Goal: Task Accomplishment & Management: Use online tool/utility

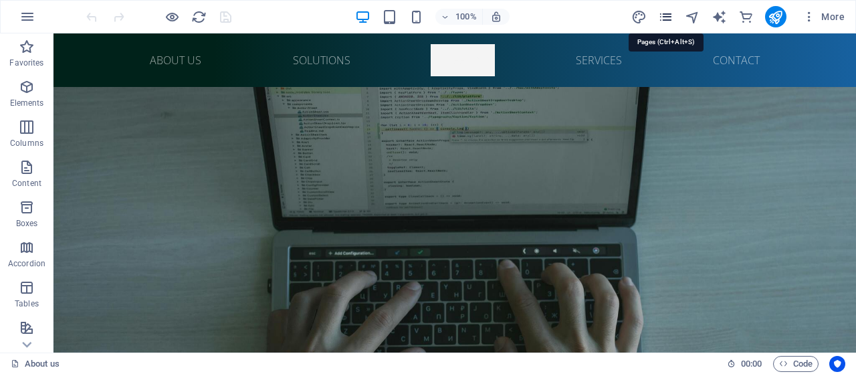
click at [662, 14] on icon "pages" at bounding box center [665, 16] width 15 height 15
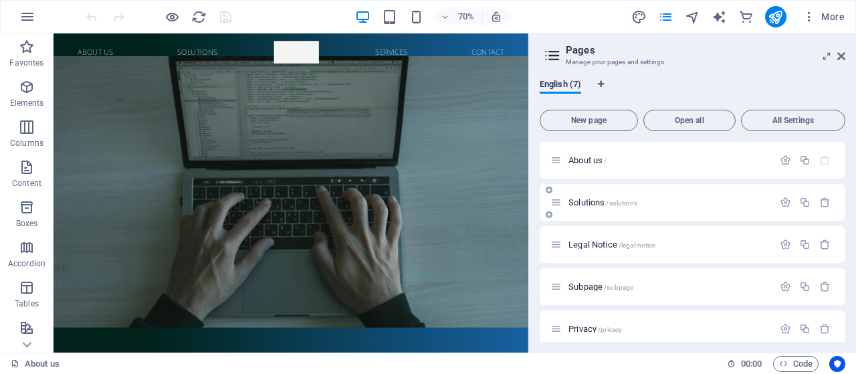
click at [612, 204] on div "Solutions /solutions" at bounding box center [691, 202] width 305 height 37
click at [612, 204] on span "/solutions" at bounding box center [621, 202] width 31 height 7
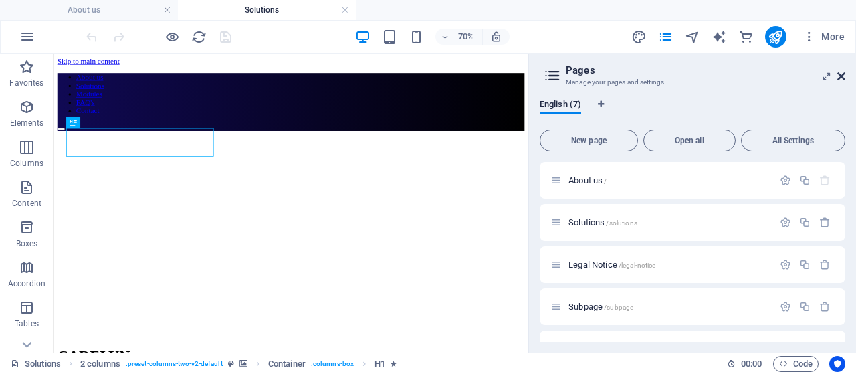
click at [839, 74] on icon at bounding box center [841, 76] width 8 height 11
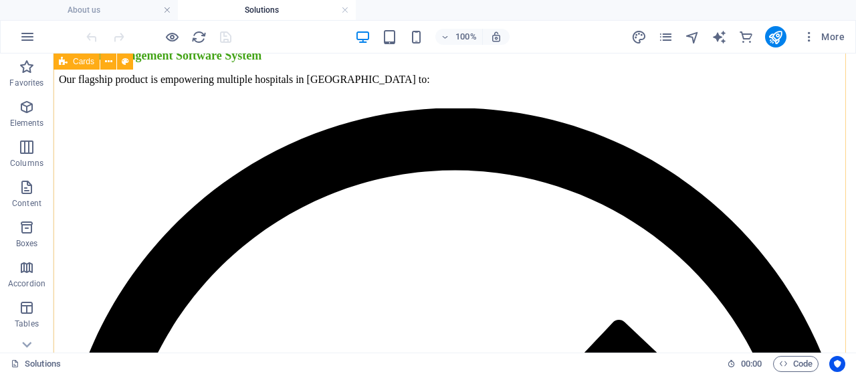
scroll to position [511, 0]
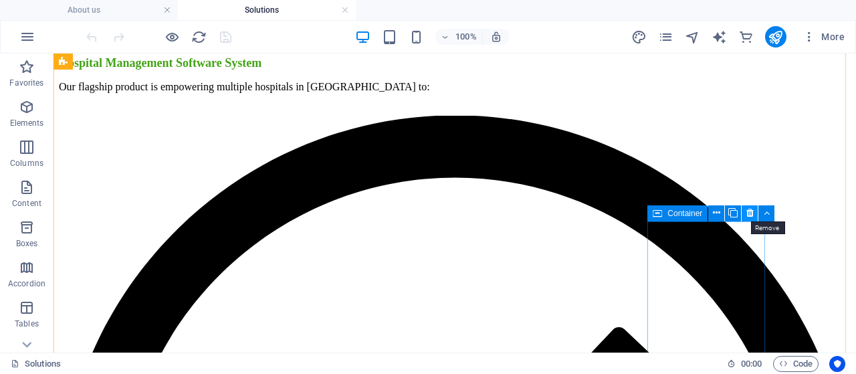
click at [750, 210] on icon at bounding box center [749, 213] width 7 height 14
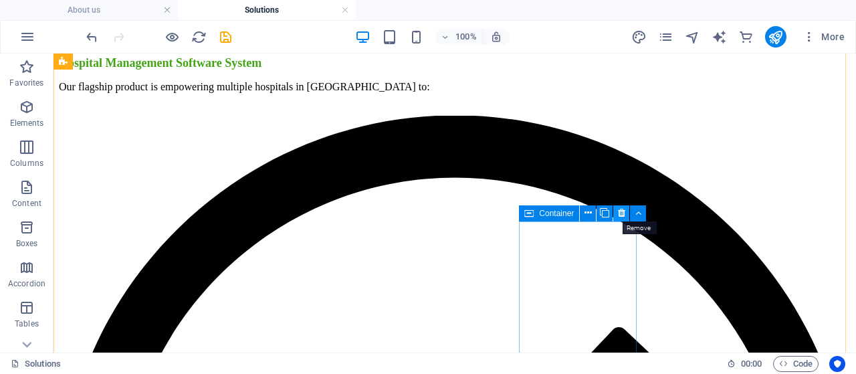
click at [615, 214] on button at bounding box center [621, 213] width 16 height 16
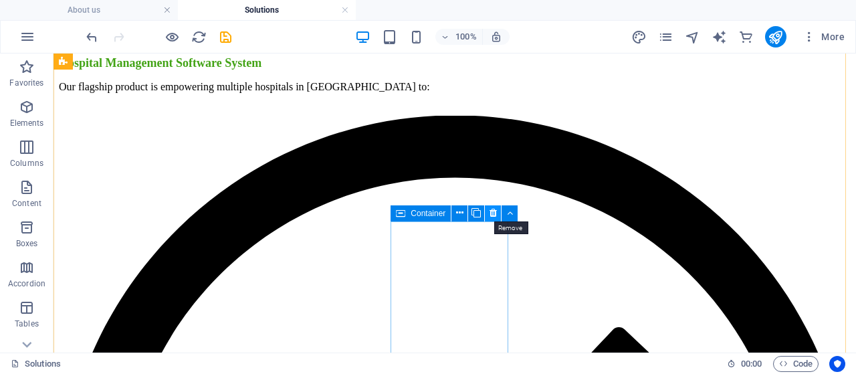
click at [491, 213] on icon at bounding box center [492, 213] width 7 height 14
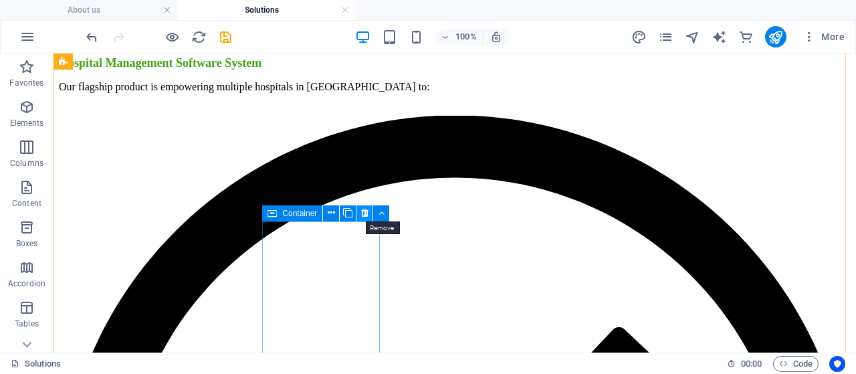
click at [365, 211] on icon at bounding box center [364, 213] width 7 height 14
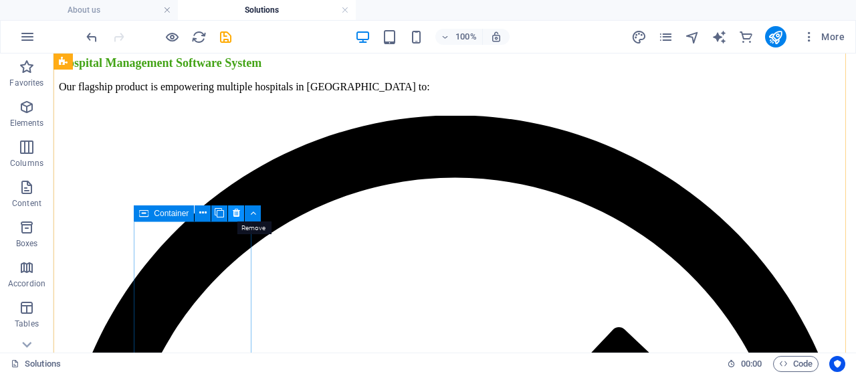
click at [237, 212] on icon at bounding box center [236, 213] width 7 height 14
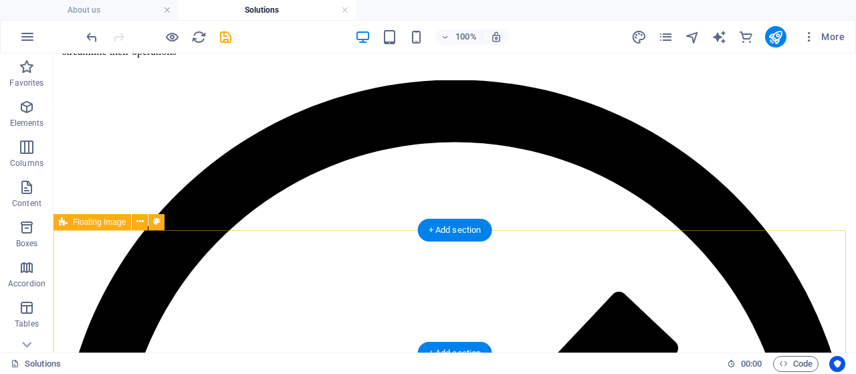
scroll to position [1374, 0]
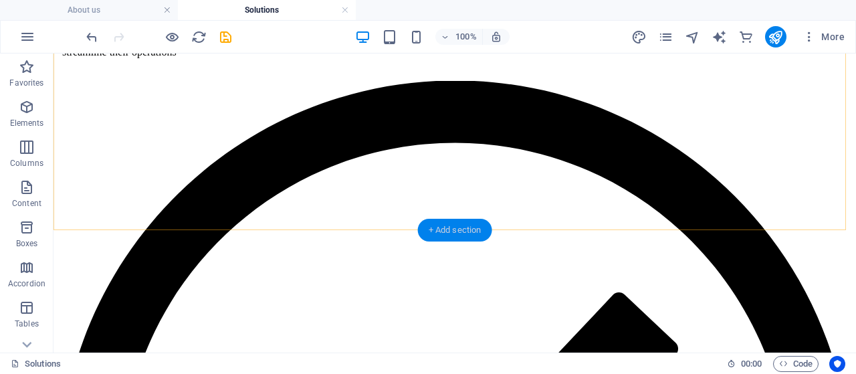
click at [433, 239] on div "+ Add section" at bounding box center [455, 230] width 74 height 23
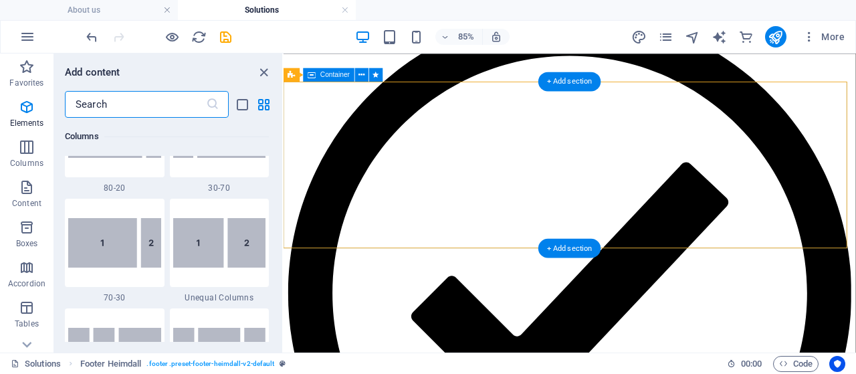
scroll to position [2339, 0]
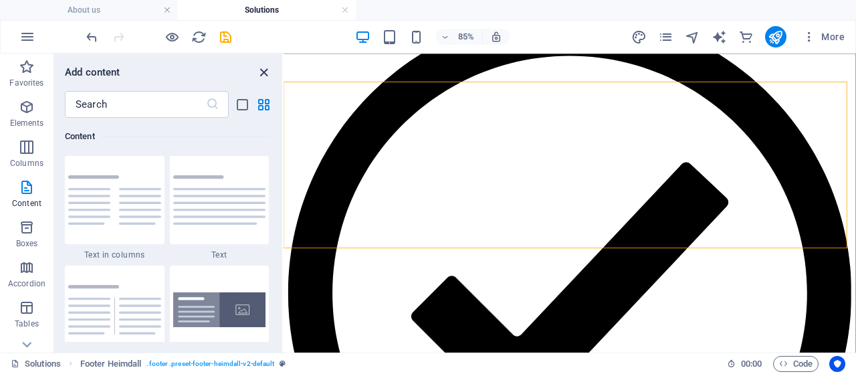
click at [265, 65] on icon "close panel" at bounding box center [263, 72] width 15 height 15
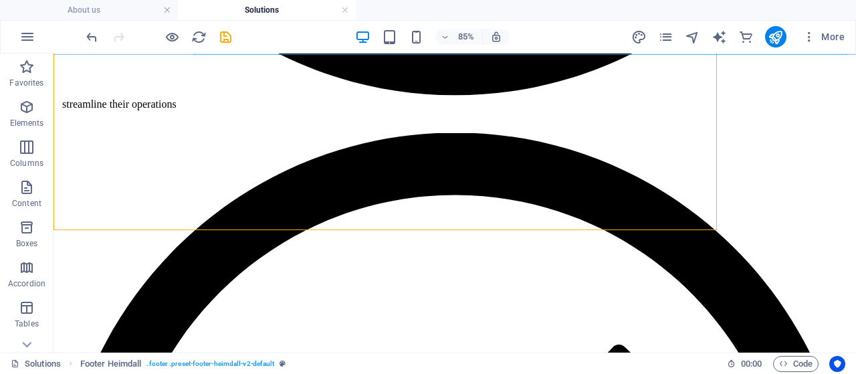
scroll to position [1374, 0]
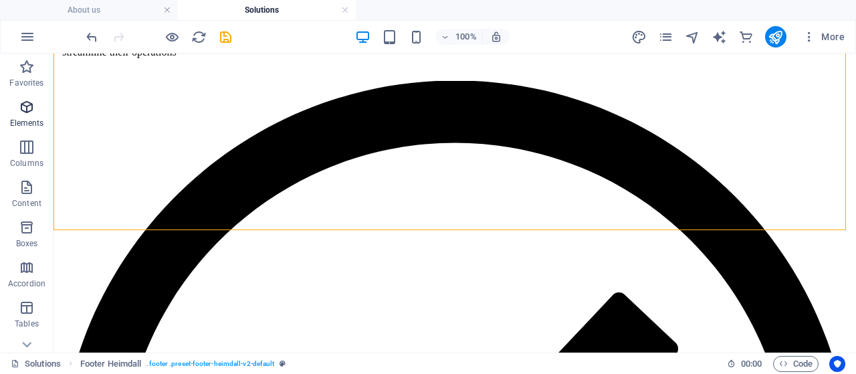
click at [16, 122] on p "Elements" at bounding box center [27, 123] width 34 height 11
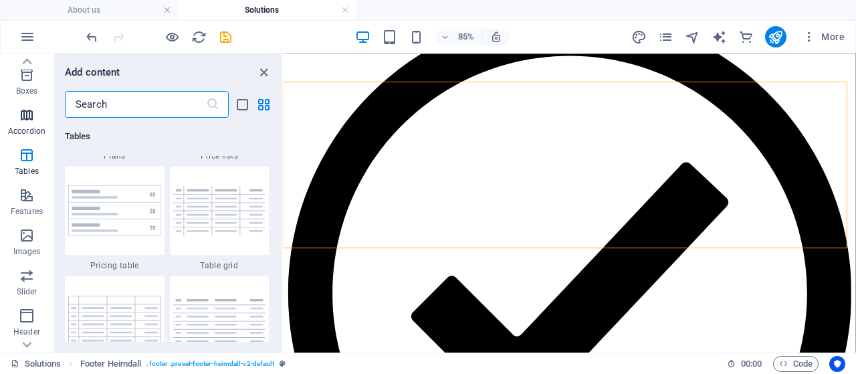
scroll to position [151, 0]
click at [17, 204] on span "Features" at bounding box center [26, 204] width 53 height 32
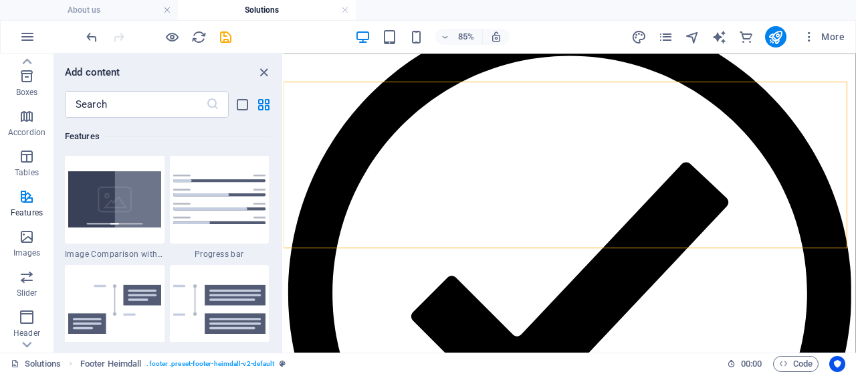
scroll to position [5763, 0]
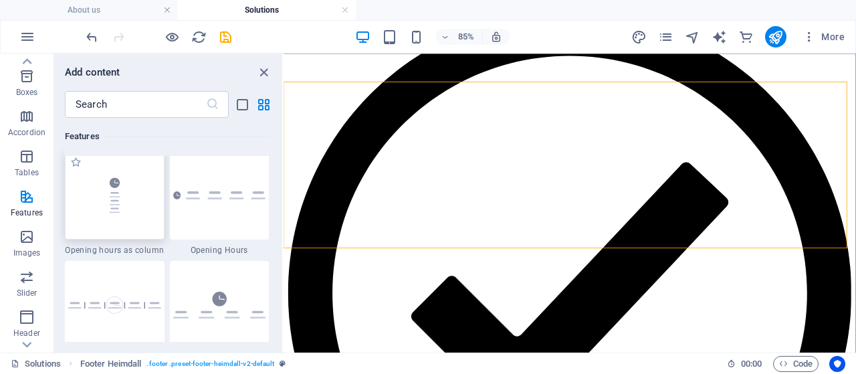
click at [116, 221] on img at bounding box center [114, 194] width 93 height 61
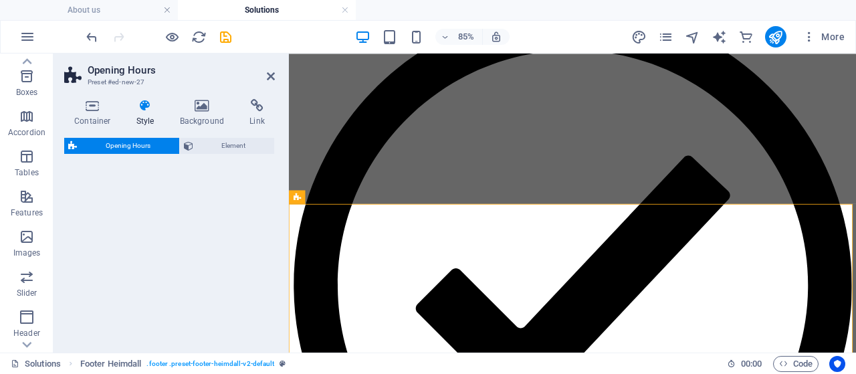
select select "rem"
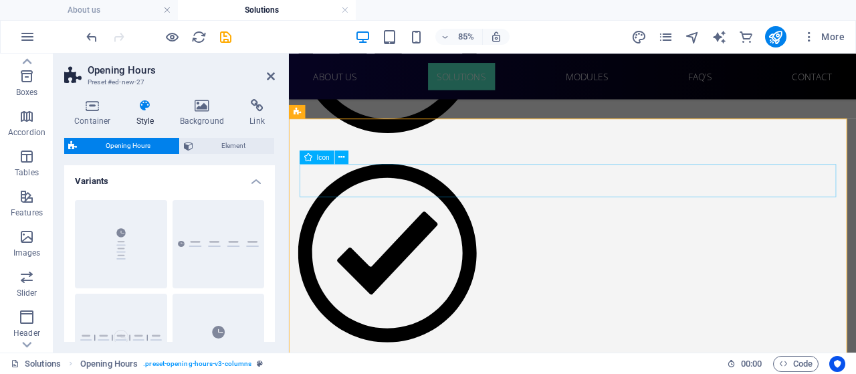
scroll to position [1475, 0]
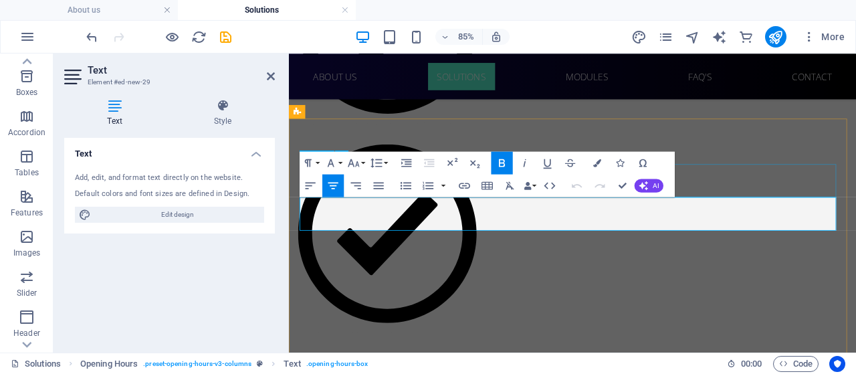
drag, startPoint x: 749, startPoint y: 251, endPoint x: 463, endPoint y: 209, distance: 289.3
click at [594, 160] on icon "button" at bounding box center [598, 162] width 8 height 8
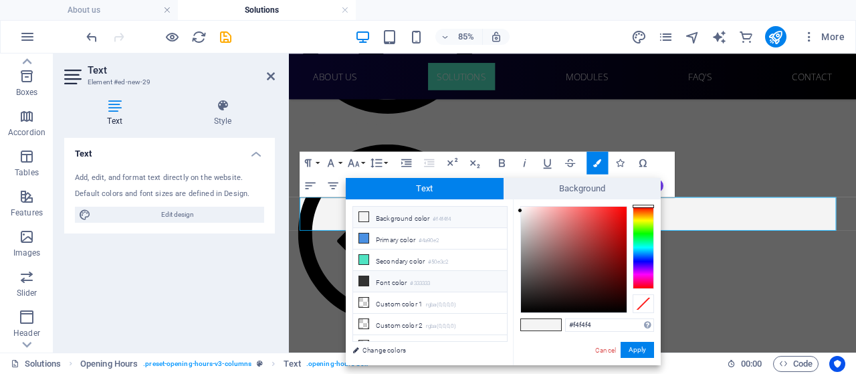
click at [365, 281] on icon at bounding box center [363, 280] width 9 height 9
type input "#333333"
drag, startPoint x: 635, startPoint y: 350, endPoint x: 410, endPoint y: 341, distance: 224.8
click at [635, 350] on button "Apply" at bounding box center [636, 350] width 33 height 16
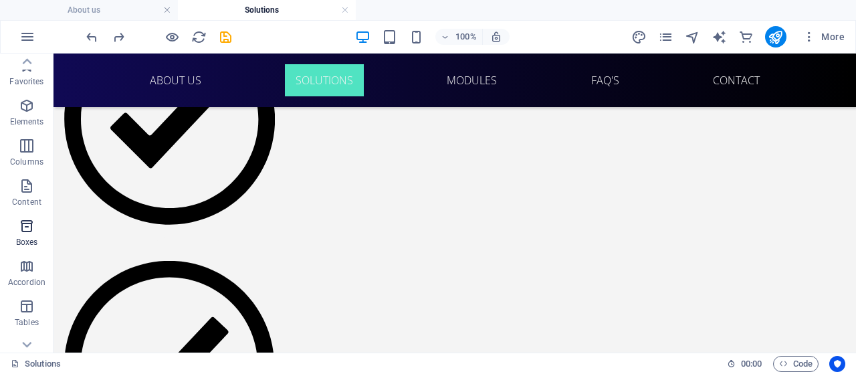
scroll to position [0, 0]
click at [23, 63] on icon "button" at bounding box center [27, 67] width 16 height 16
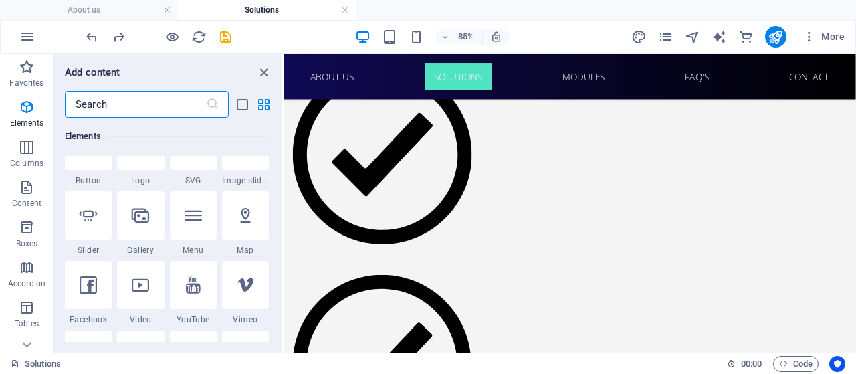
scroll to position [317, 0]
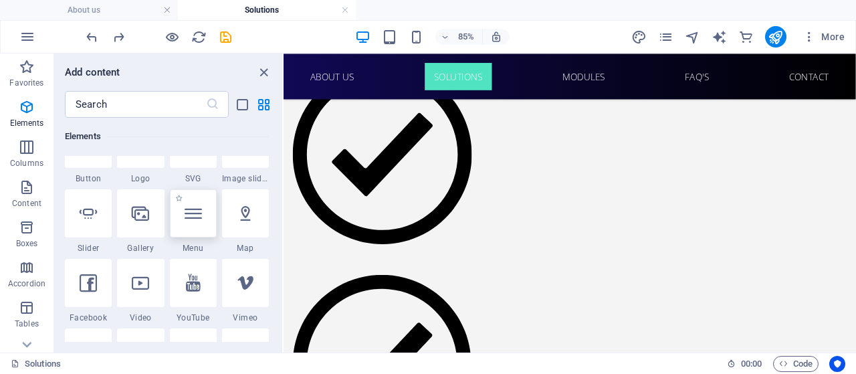
click at [193, 217] on icon at bounding box center [192, 213] width 17 height 17
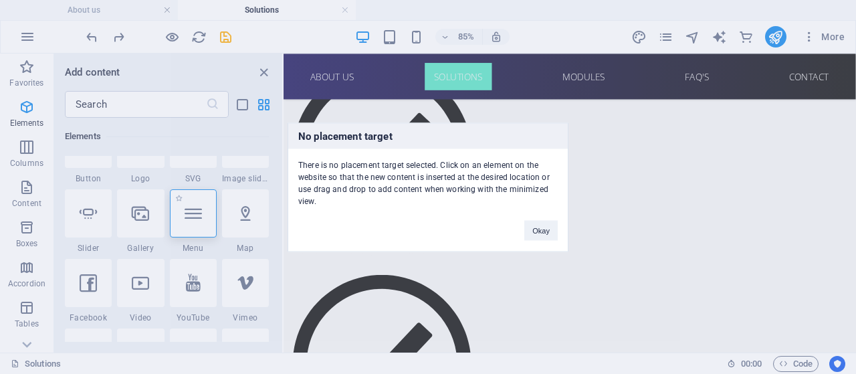
click at [193, 217] on div "No placement target There is no placement target selected. Click on an element …" at bounding box center [428, 187] width 856 height 374
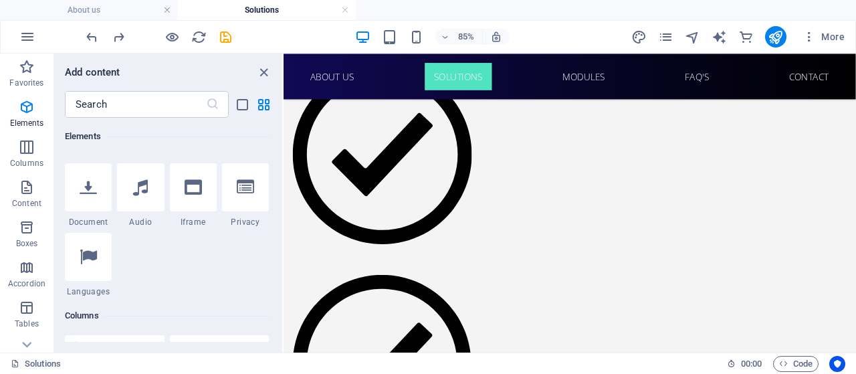
scroll to position [483, 0]
click at [194, 200] on div at bounding box center [193, 186] width 47 height 48
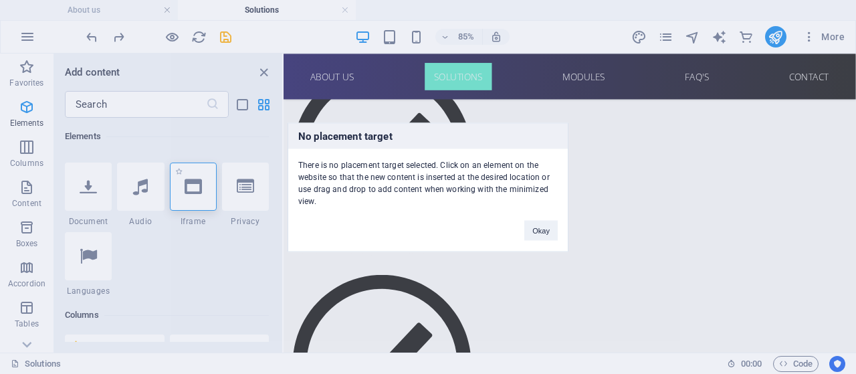
click at [194, 200] on div "No placement target There is no placement target selected. Click on an element …" at bounding box center [428, 187] width 856 height 374
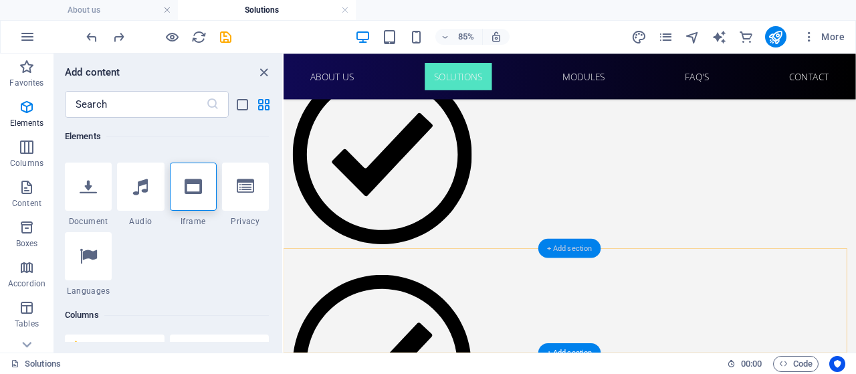
click at [557, 253] on div "+ Add section" at bounding box center [569, 247] width 63 height 19
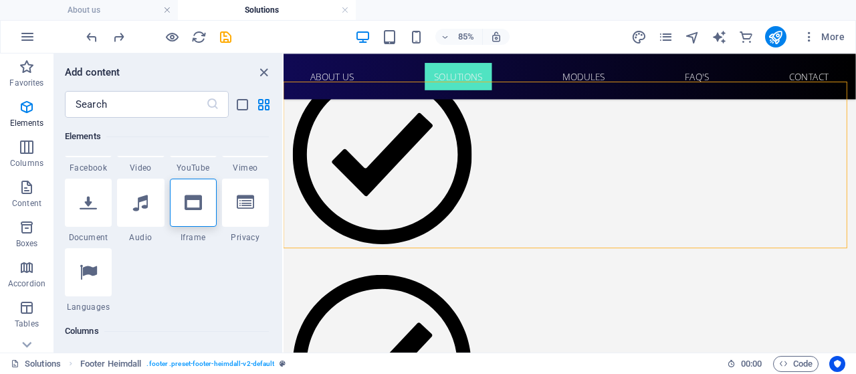
scroll to position [466, 0]
click at [175, 189] on label "1 Star" at bounding box center [178, 188] width 7 height 7
click at [175, 198] on input "1 Star" at bounding box center [174, 198] width 1 height 1
radio input "true"
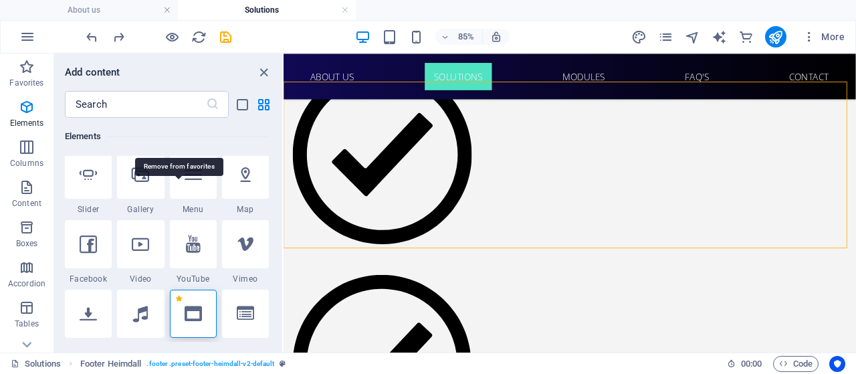
scroll to position [576, 0]
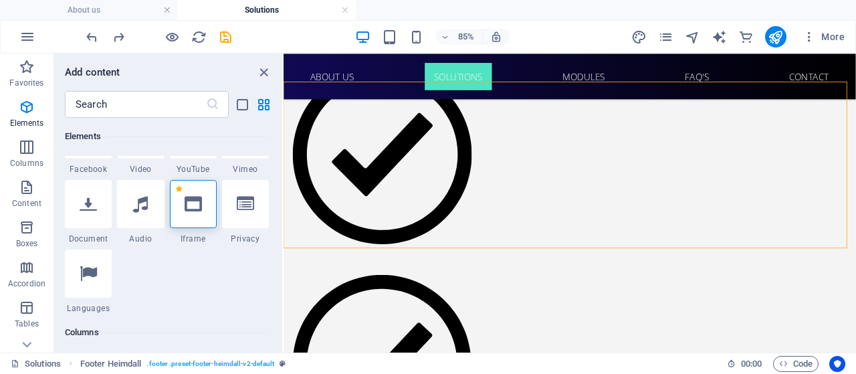
click at [206, 199] on div at bounding box center [193, 204] width 47 height 48
select select "%"
select select "px"
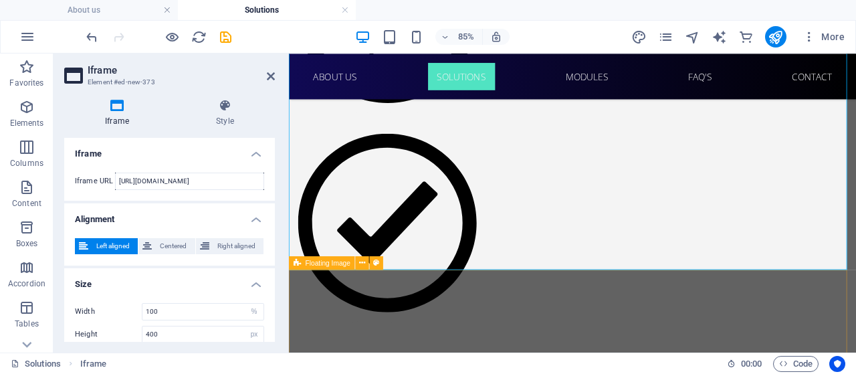
scroll to position [1475, 0]
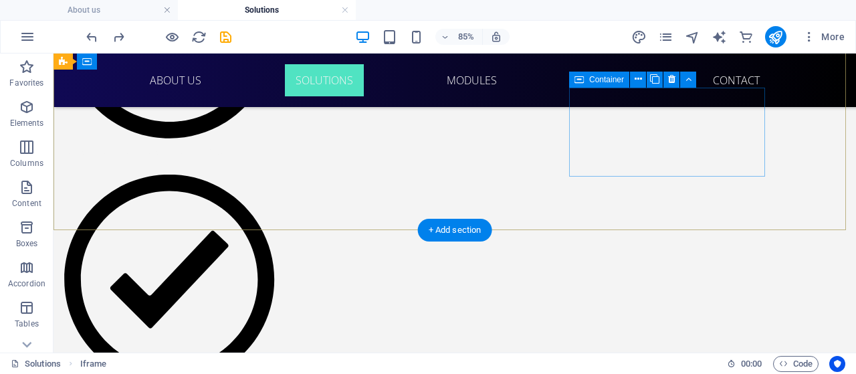
scroll to position [1375, 0]
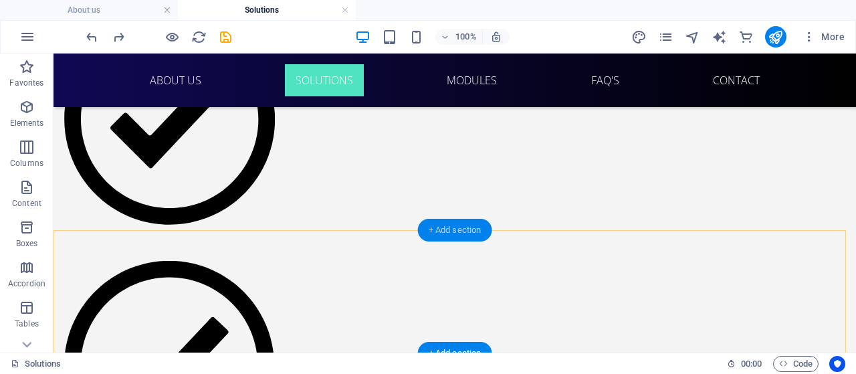
click at [454, 233] on div "+ Add section" at bounding box center [455, 230] width 74 height 23
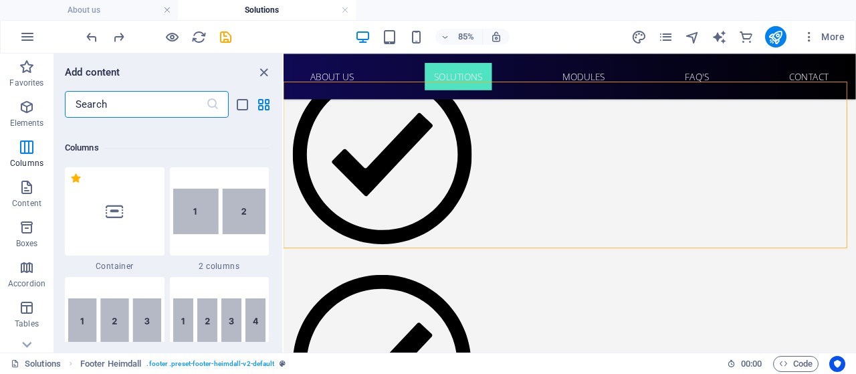
scroll to position [620, 0]
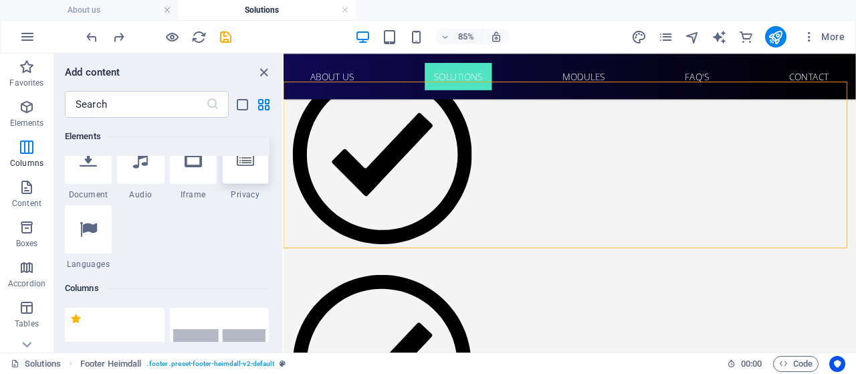
click at [252, 168] on div at bounding box center [245, 160] width 47 height 48
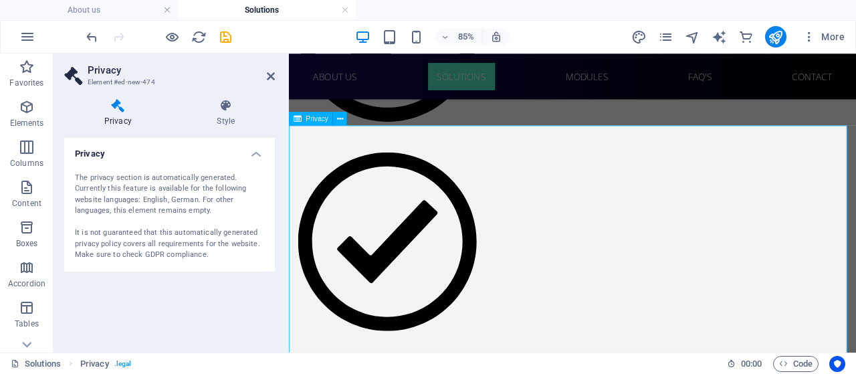
scroll to position [1452, 0]
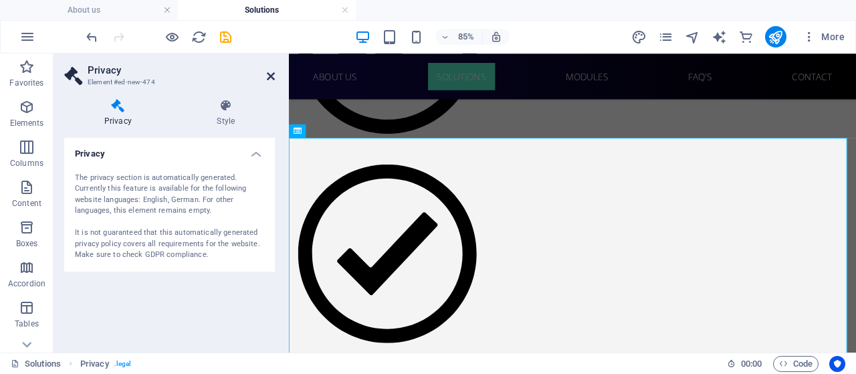
click at [273, 80] on icon at bounding box center [271, 76] width 8 height 11
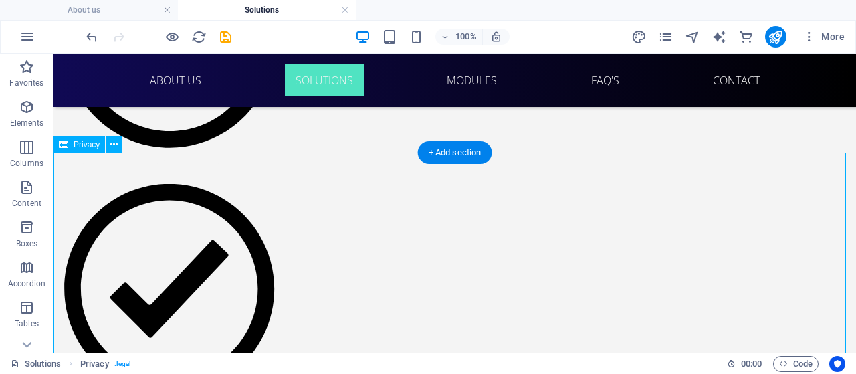
scroll to position [1375, 0]
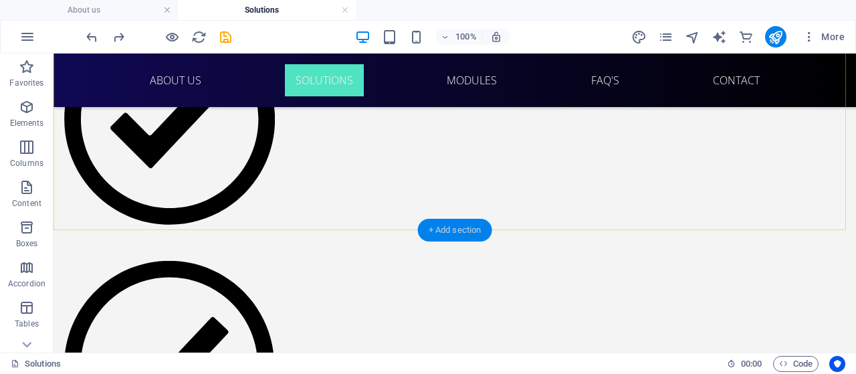
click at [444, 229] on div "+ Add section" at bounding box center [455, 230] width 74 height 23
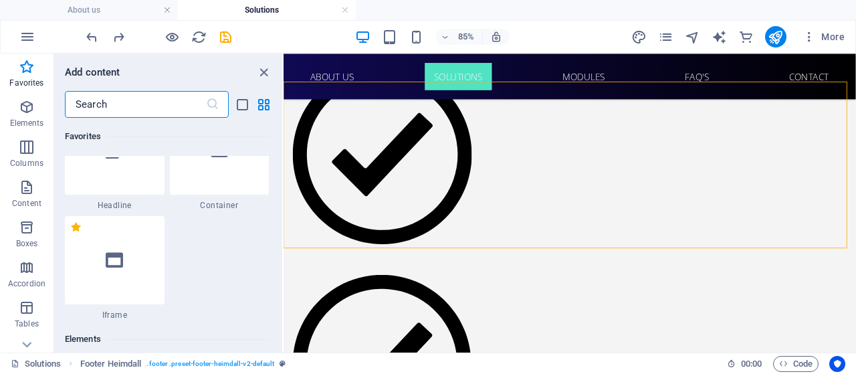
scroll to position [0, 0]
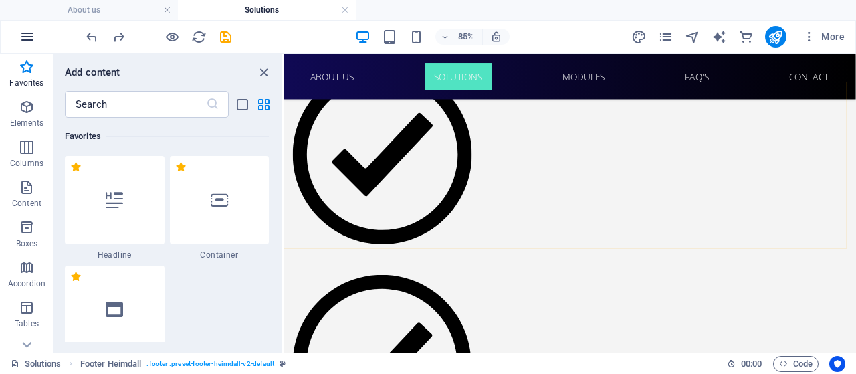
click at [29, 37] on icon "button" at bounding box center [27, 37] width 16 height 16
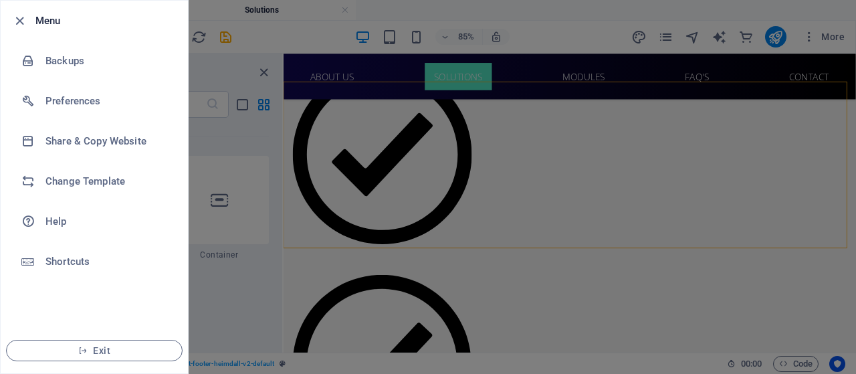
click at [249, 250] on div at bounding box center [428, 187] width 856 height 374
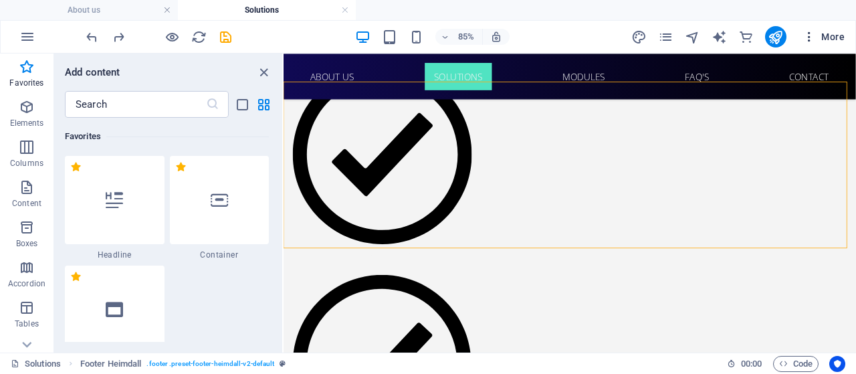
click at [813, 36] on icon "button" at bounding box center [808, 36] width 13 height 13
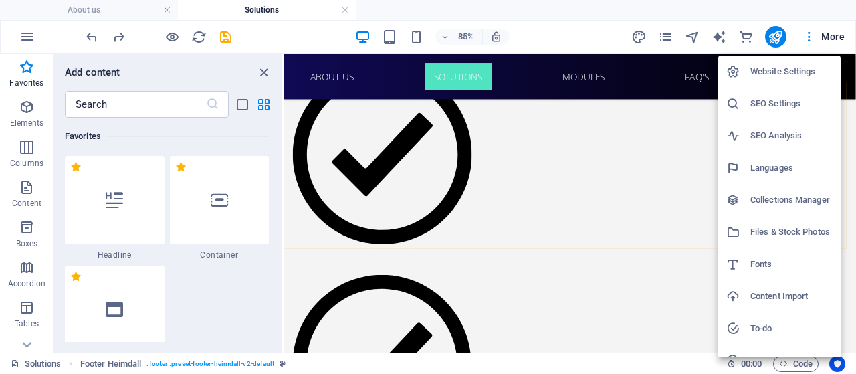
scroll to position [51, 0]
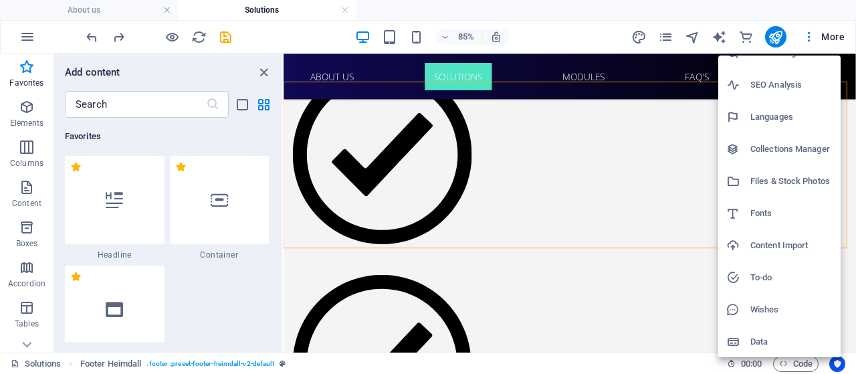
click at [751, 343] on h6 "Data" at bounding box center [791, 342] width 82 height 16
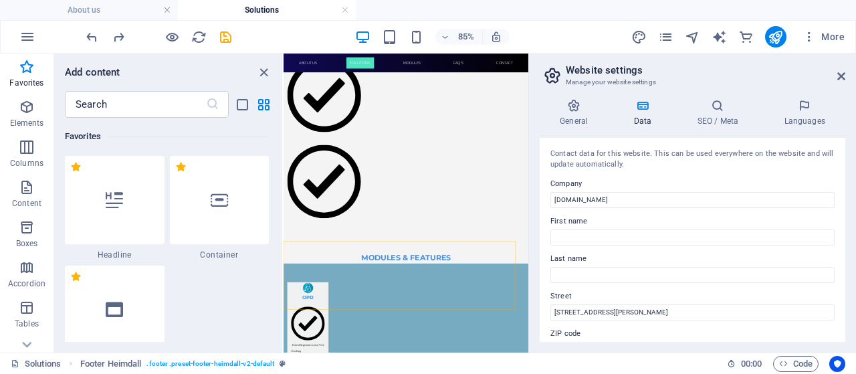
scroll to position [819, 0]
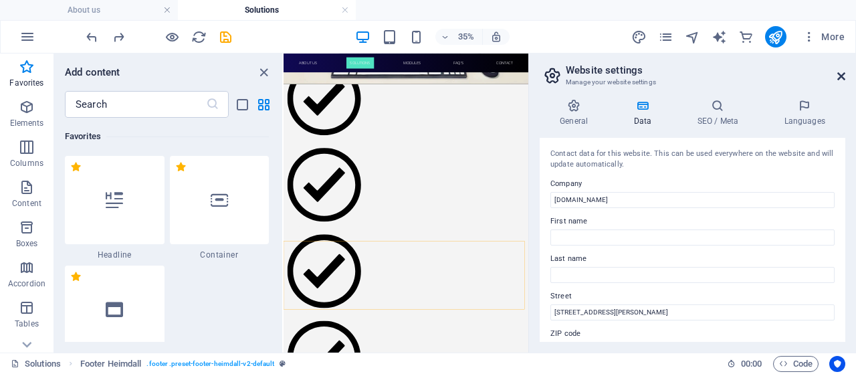
drag, startPoint x: 842, startPoint y: 75, endPoint x: 654, endPoint y: 12, distance: 198.7
click at [842, 75] on icon at bounding box center [841, 76] width 8 height 11
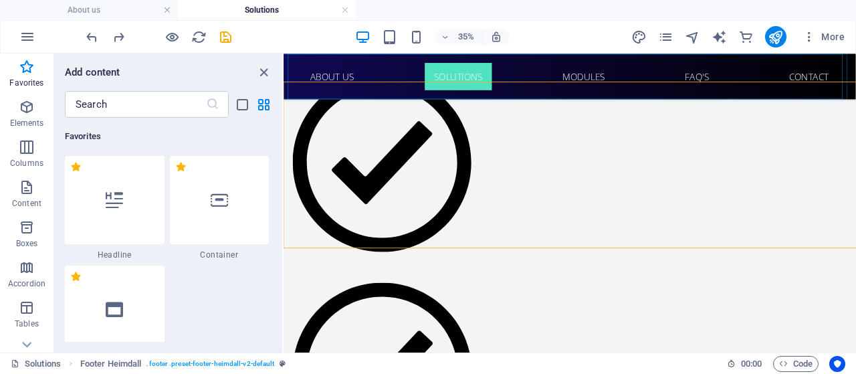
scroll to position [1322, 0]
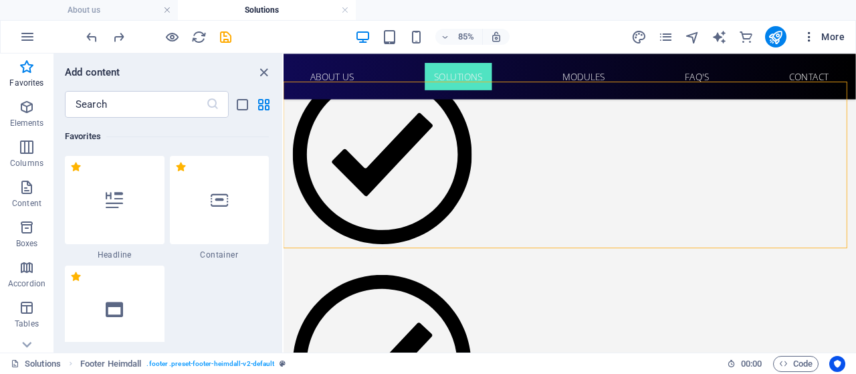
click at [817, 38] on span "More" at bounding box center [823, 36] width 42 height 13
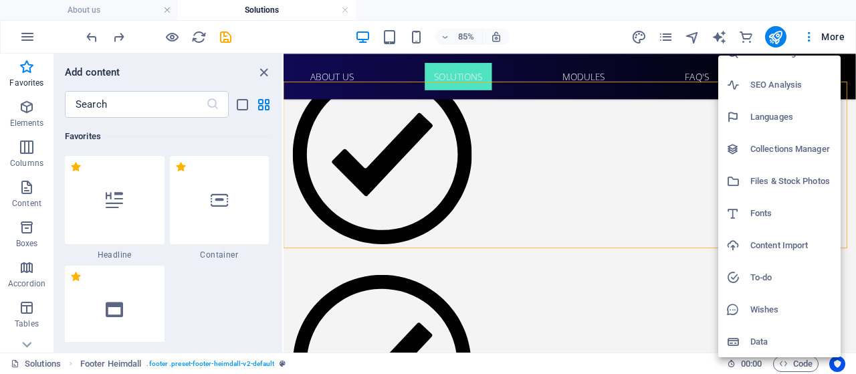
scroll to position [51, 0]
click at [24, 342] on div at bounding box center [428, 187] width 856 height 374
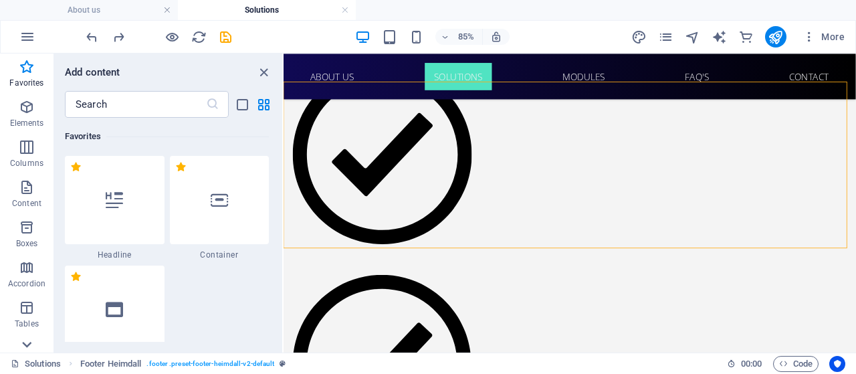
click at [26, 71] on icon at bounding box center [26, 61] width 19 height 19
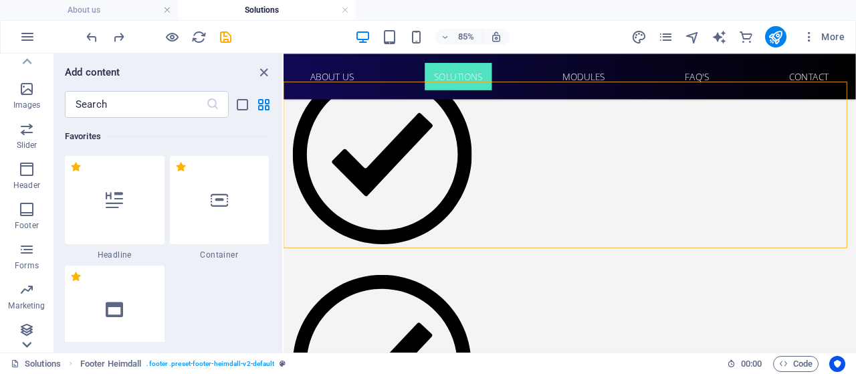
click at [26, 71] on icon at bounding box center [26, 61] width 19 height 19
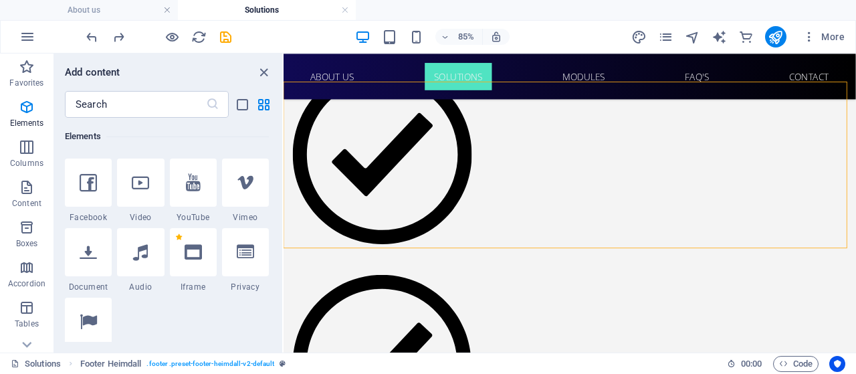
scroll to position [554, 0]
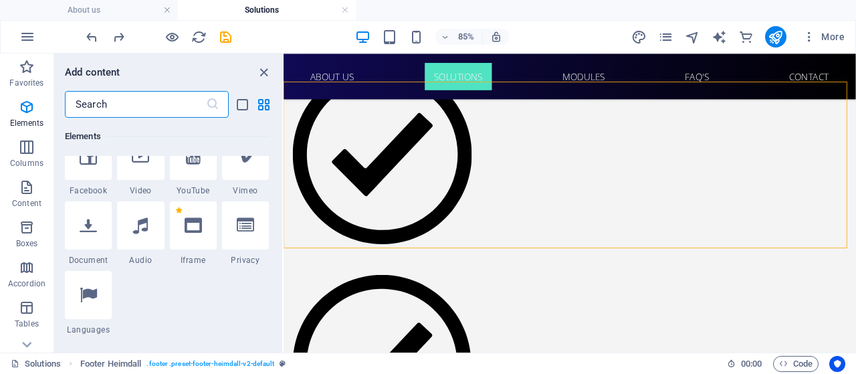
click at [110, 106] on input "text" at bounding box center [135, 104] width 141 height 27
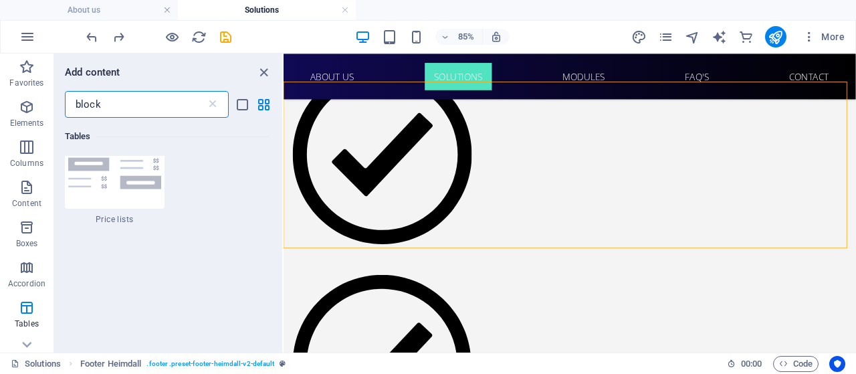
scroll to position [0, 0]
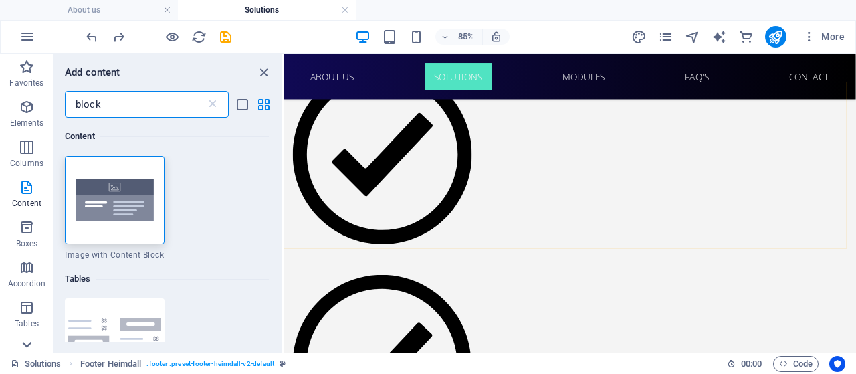
type input "block"
click at [28, 71] on icon at bounding box center [26, 61] width 19 height 19
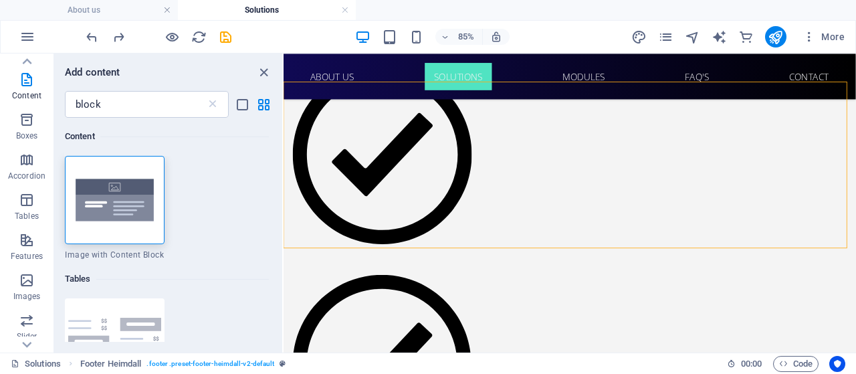
scroll to position [102, 0]
click at [217, 106] on icon at bounding box center [212, 104] width 13 height 13
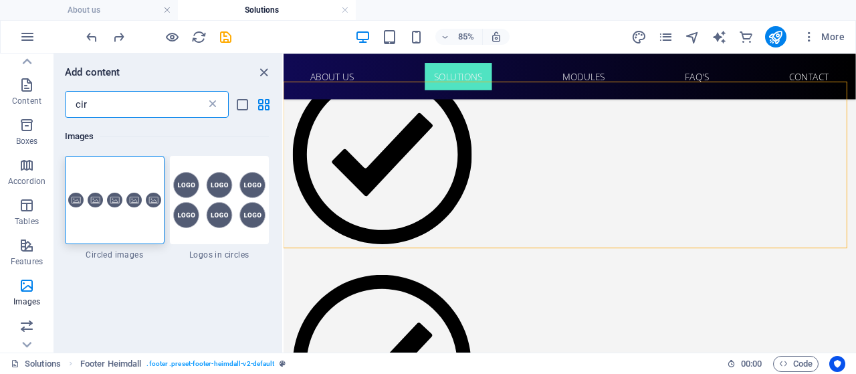
type input "cir"
click at [215, 109] on icon at bounding box center [212, 104] width 13 height 13
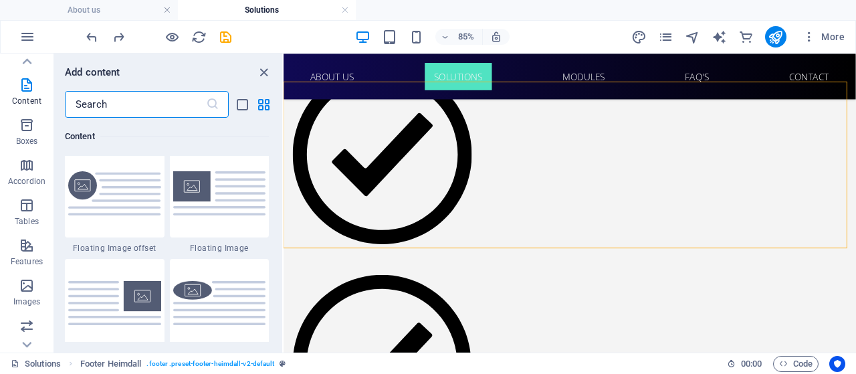
scroll to position [3004, 0]
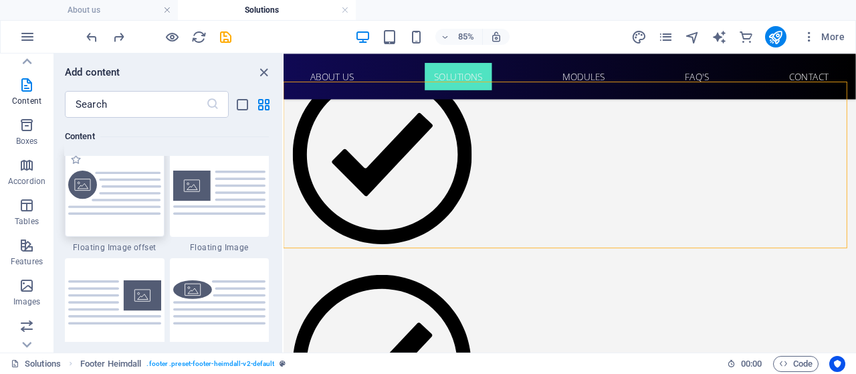
click at [146, 212] on img at bounding box center [114, 192] width 93 height 45
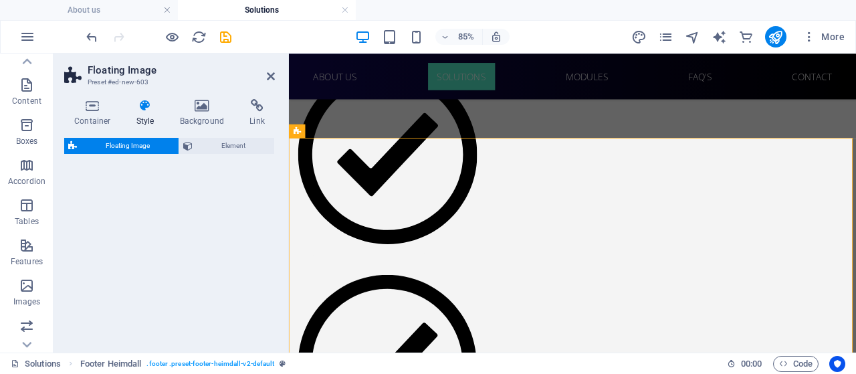
select select "%"
select select "rem"
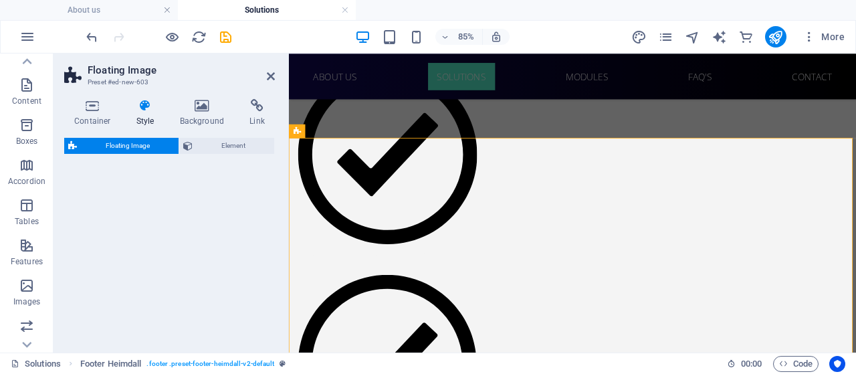
select select "%"
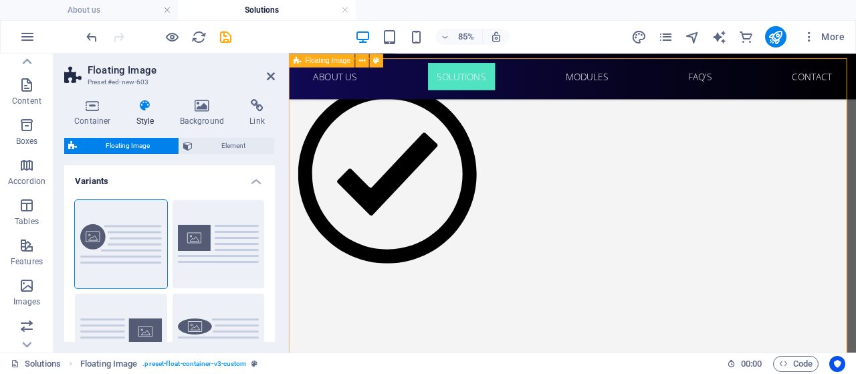
scroll to position [1547, 0]
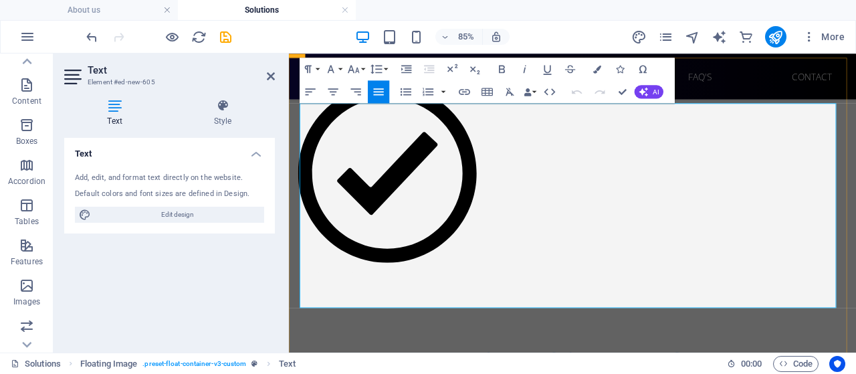
drag, startPoint x: 928, startPoint y: 343, endPoint x: 522, endPoint y: 179, distance: 438.2
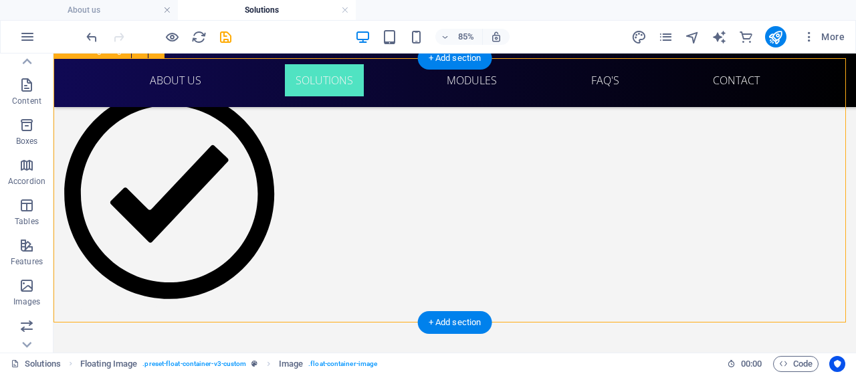
drag, startPoint x: 193, startPoint y: 225, endPoint x: 407, endPoint y: 200, distance: 216.1
select select "%"
select select "rem"
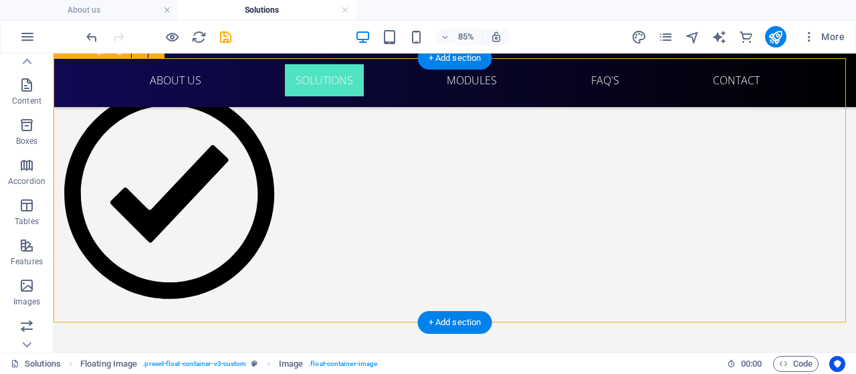
select select "rem"
select select "%"
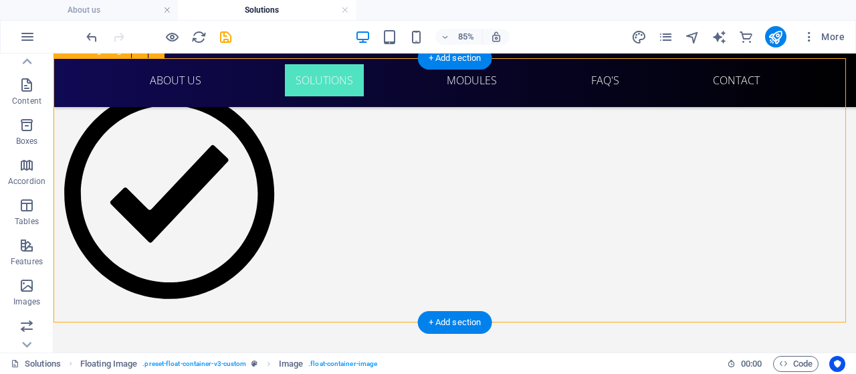
select select "%"
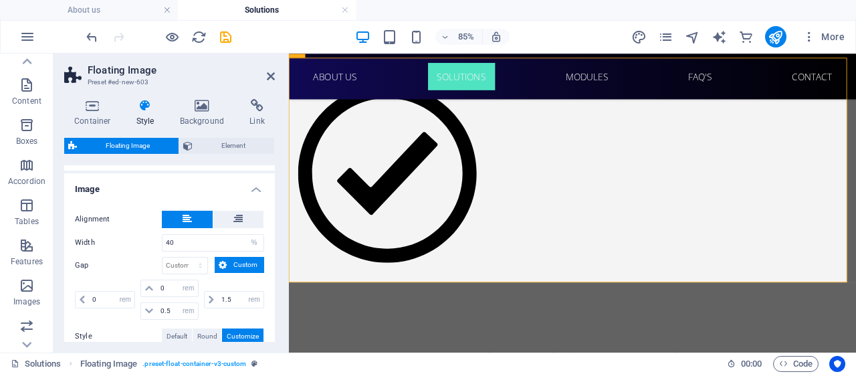
scroll to position [199, 0]
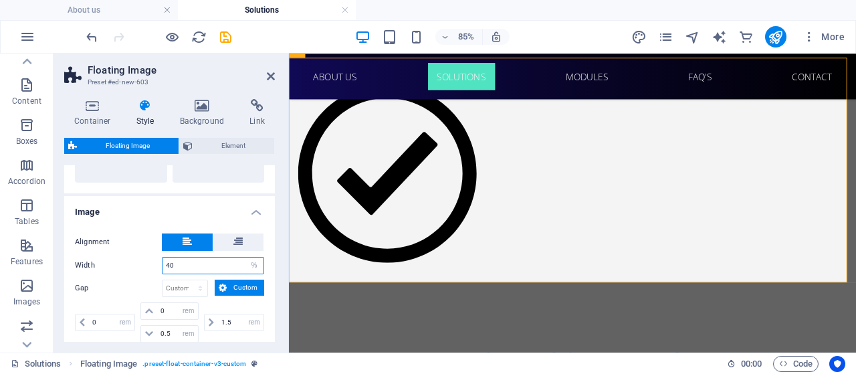
click at [178, 260] on input "40" at bounding box center [212, 265] width 101 height 16
type input "4"
click at [197, 261] on input "20" at bounding box center [212, 265] width 101 height 16
type input "2"
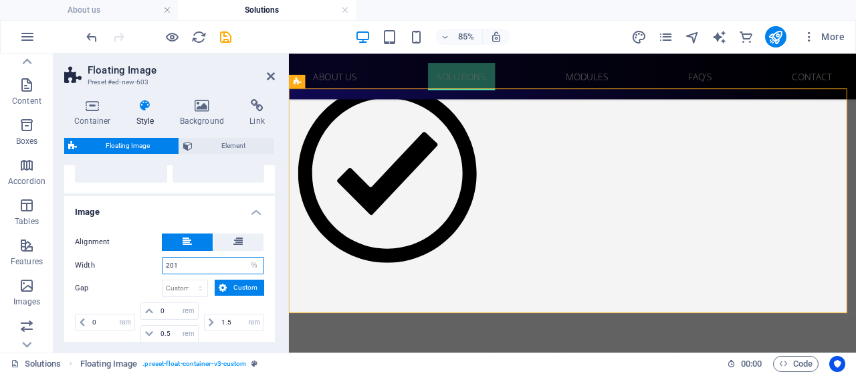
scroll to position [1511, 0]
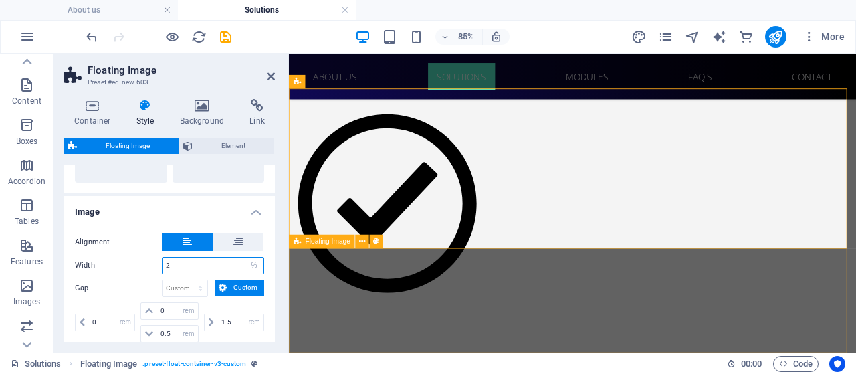
type input "2"
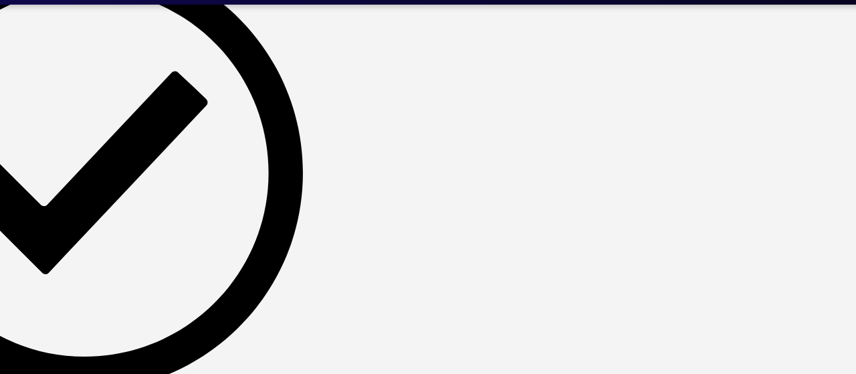
scroll to position [1547, 0]
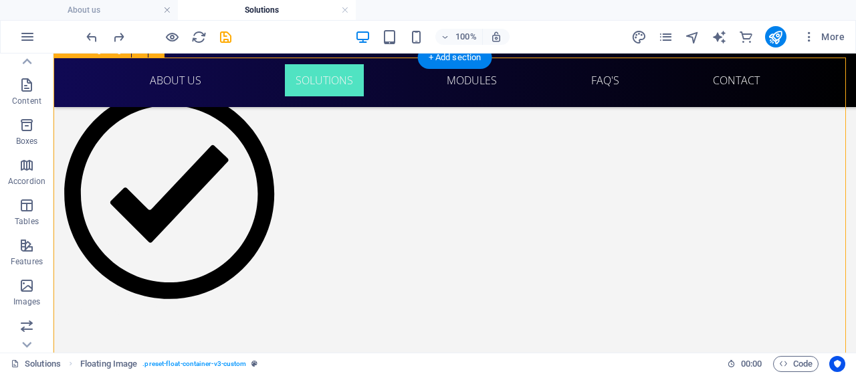
select select "%"
select select "rem"
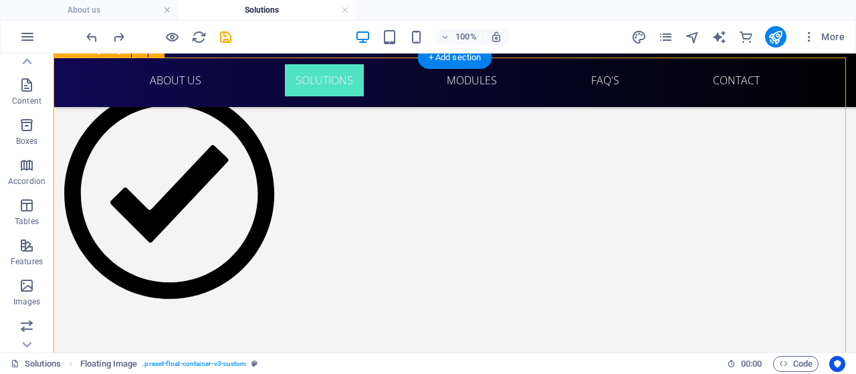
select select "rem"
select select "%"
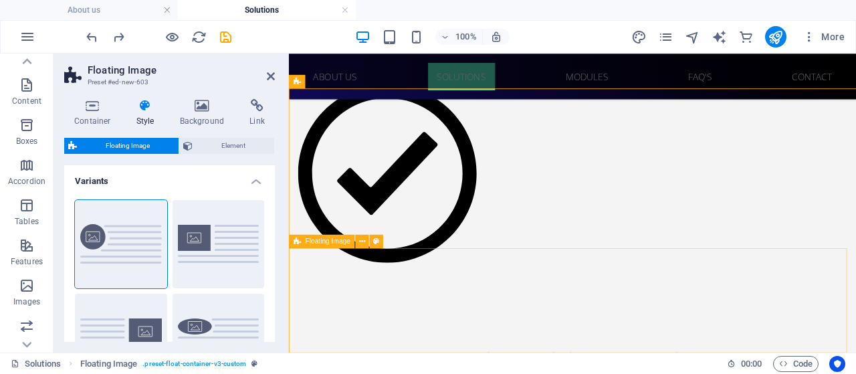
scroll to position [1511, 0]
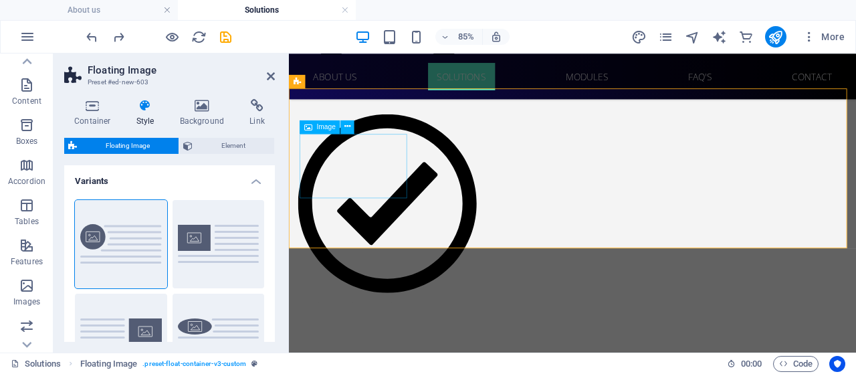
drag, startPoint x: 355, startPoint y: 172, endPoint x: 321, endPoint y: 197, distance: 42.5
select select "%"
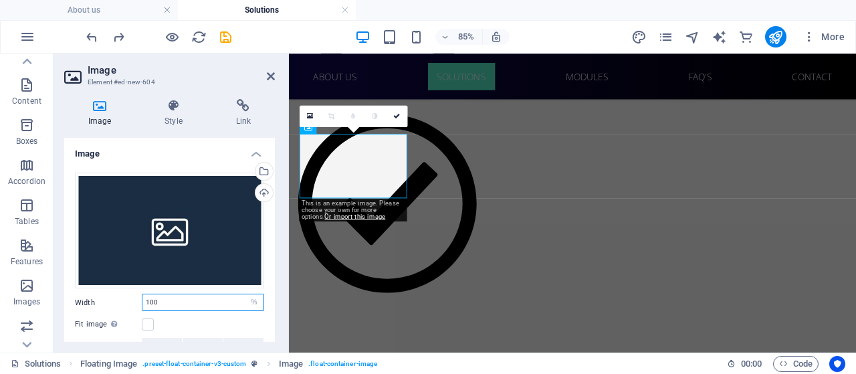
click at [164, 297] on input "100" at bounding box center [202, 302] width 121 height 16
type input "1"
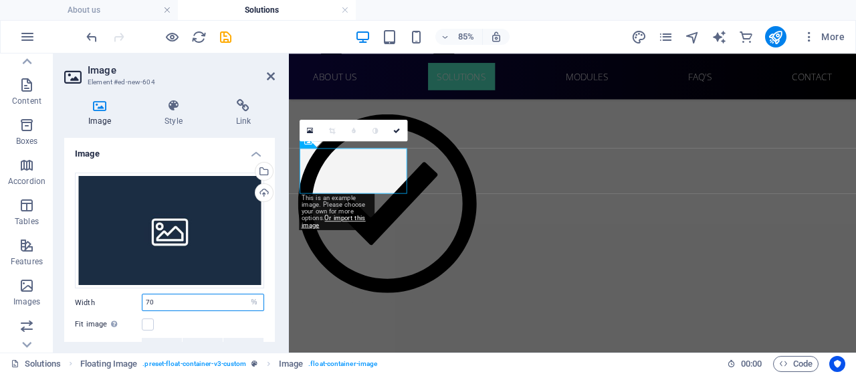
scroll to position [1493, 0]
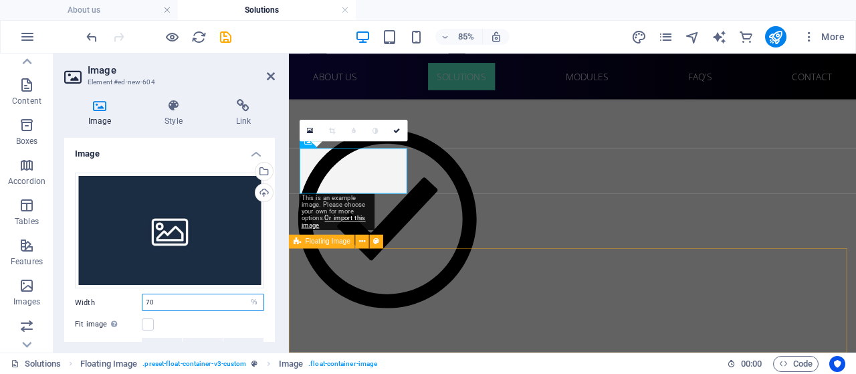
type input "70"
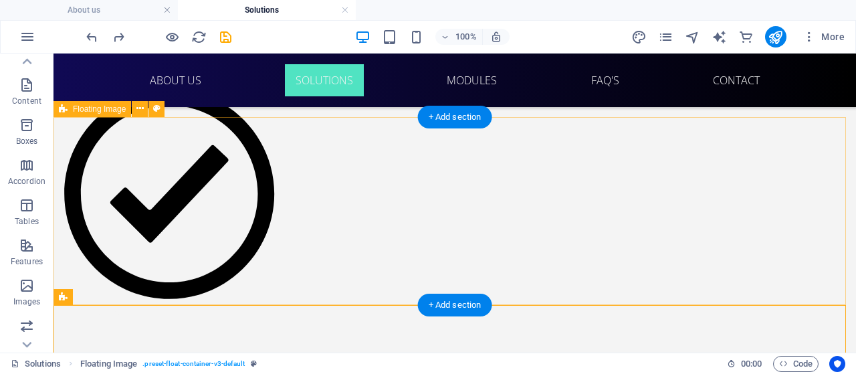
scroll to position [1488, 0]
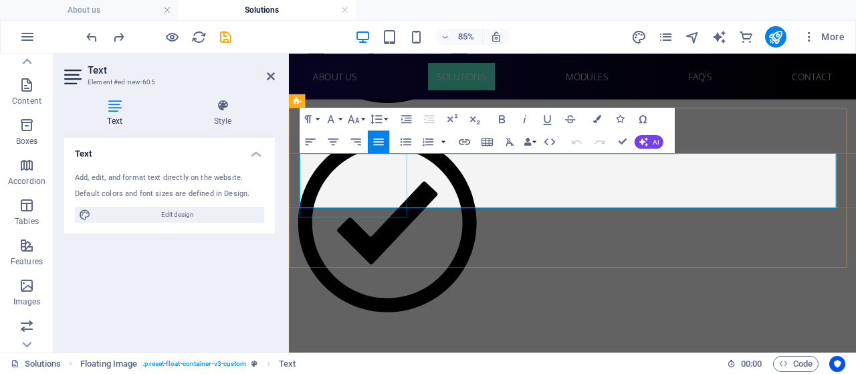
select select "%"
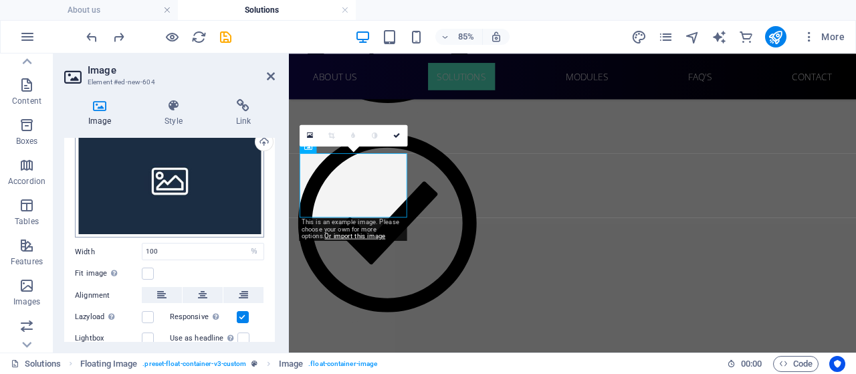
scroll to position [51, 0]
click at [166, 247] on input "100" at bounding box center [202, 251] width 121 height 16
type input "1"
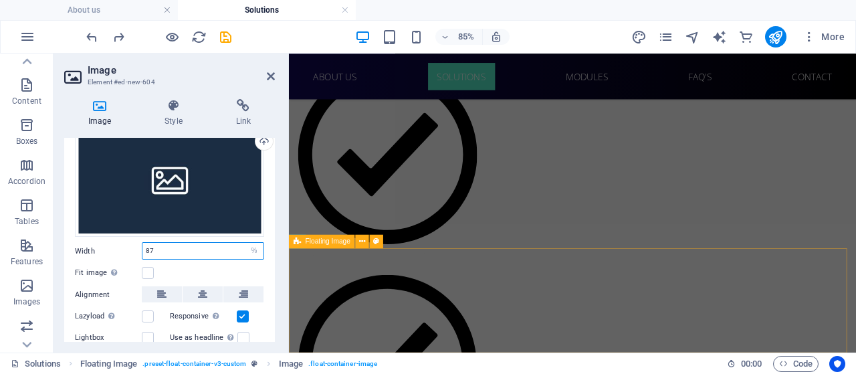
type input "87"
select select "DISABLED_OPTION_VALUE"
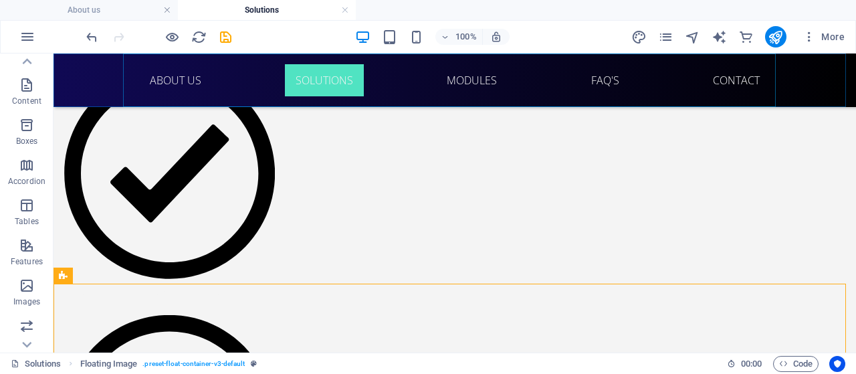
click at [273, 69] on nav "About us Solutions Modules FAQ's Contact" at bounding box center [454, 79] width 652 height 53
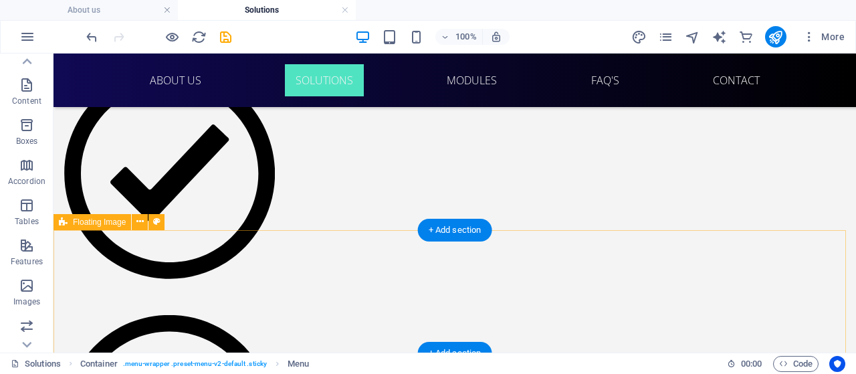
scroll to position [1375, 0]
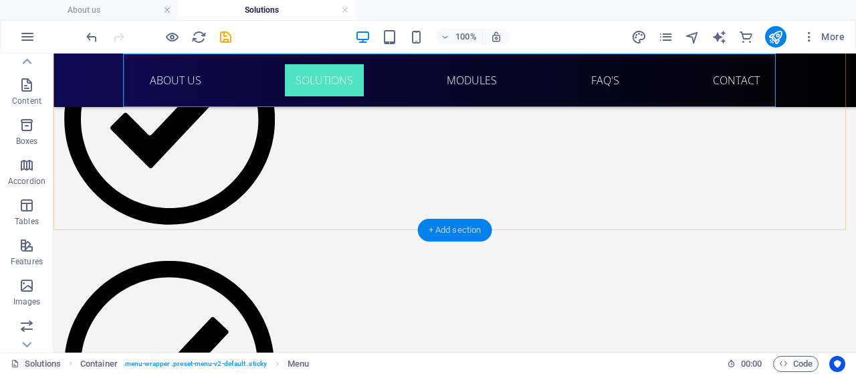
click at [465, 231] on div "+ Add section" at bounding box center [455, 230] width 74 height 23
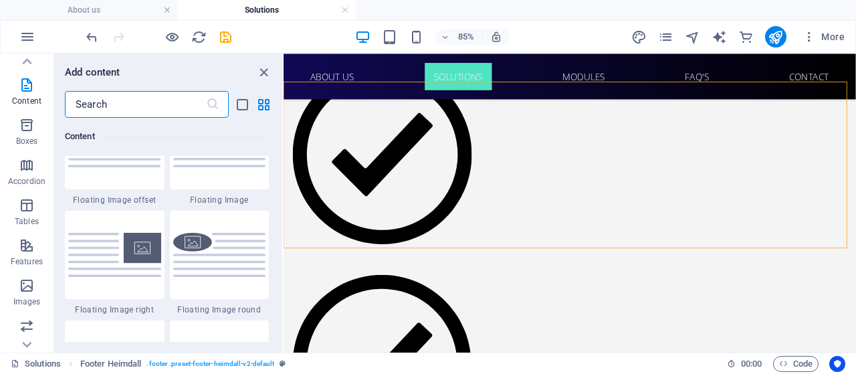
scroll to position [2977, 0]
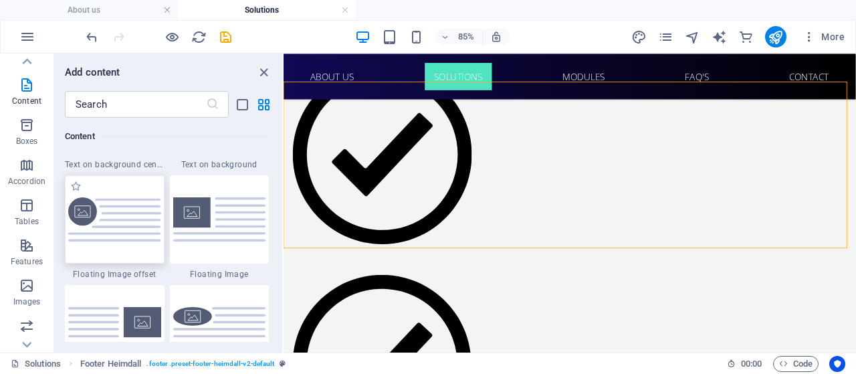
click at [112, 220] on img at bounding box center [114, 219] width 93 height 45
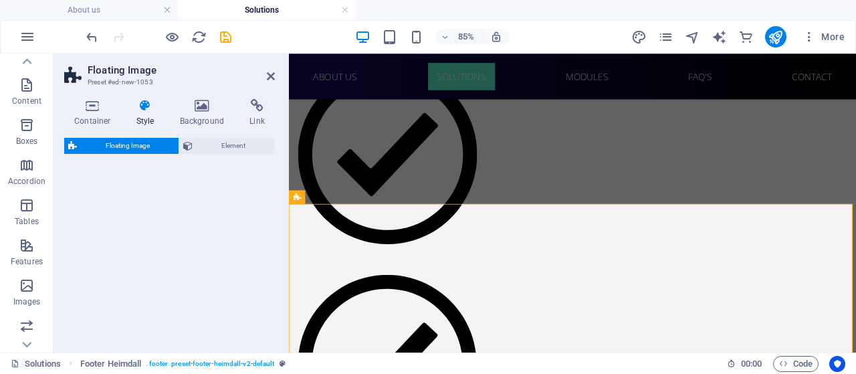
select select "%"
select select "rem"
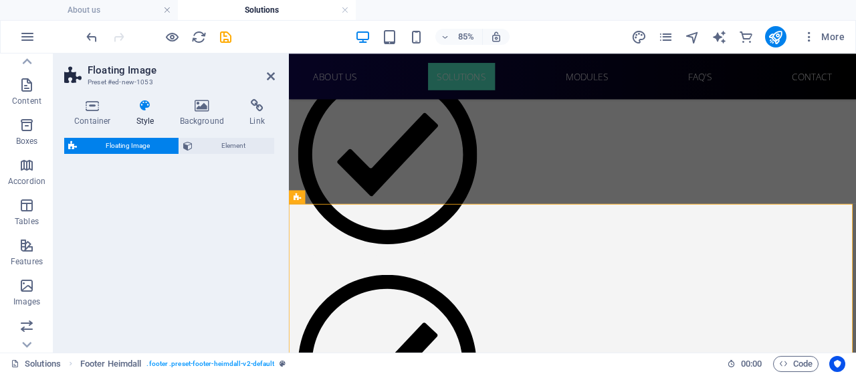
select select "%"
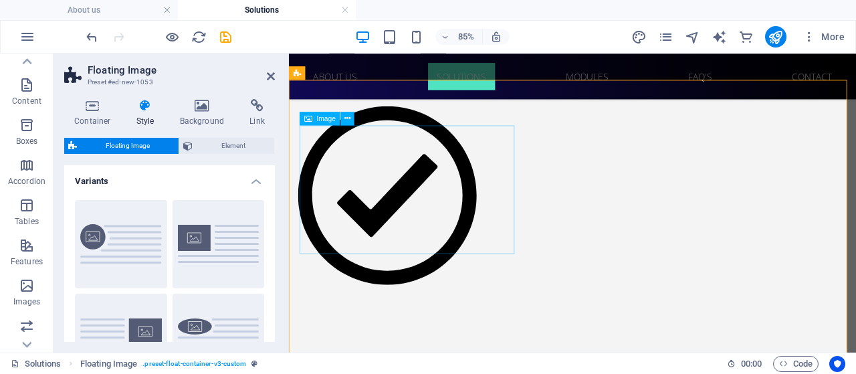
scroll to position [1520, 0]
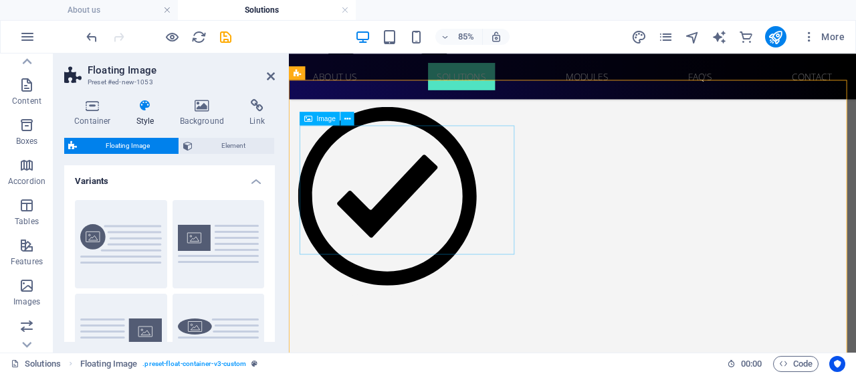
select select "%"
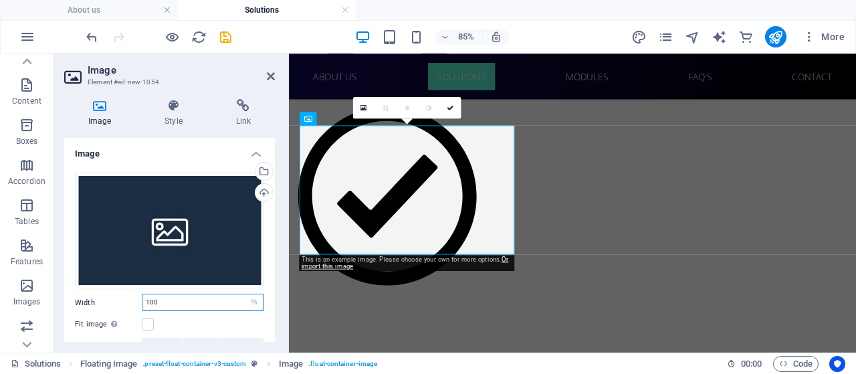
click at [168, 300] on input "100" at bounding box center [202, 302] width 121 height 16
type input "1"
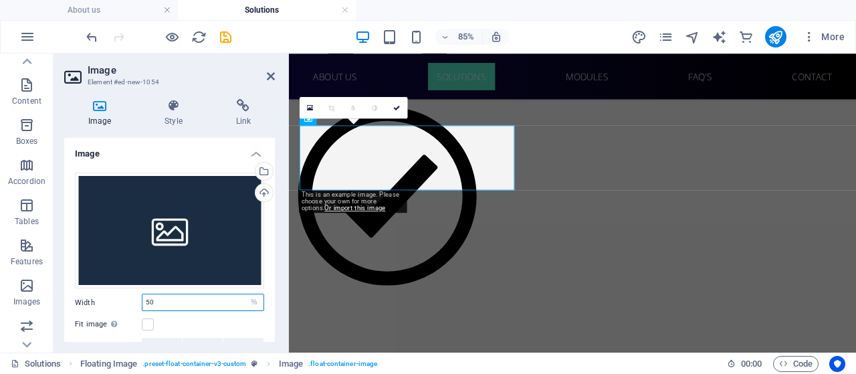
click at [187, 296] on input "50" at bounding box center [202, 302] width 121 height 16
type input "5"
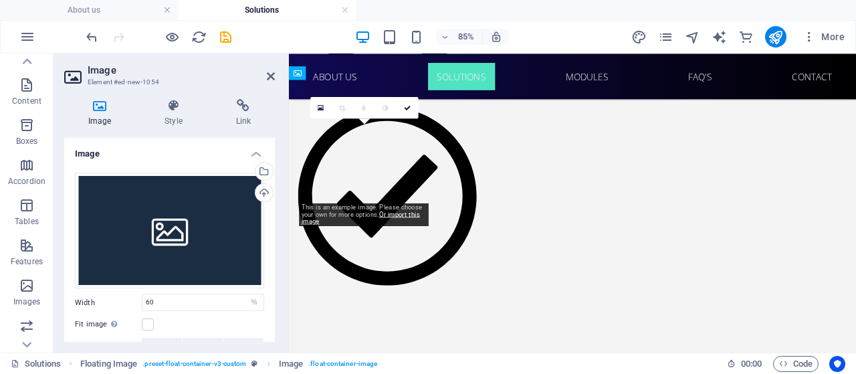
drag, startPoint x: 415, startPoint y: 168, endPoint x: 341, endPoint y: 170, distance: 74.2
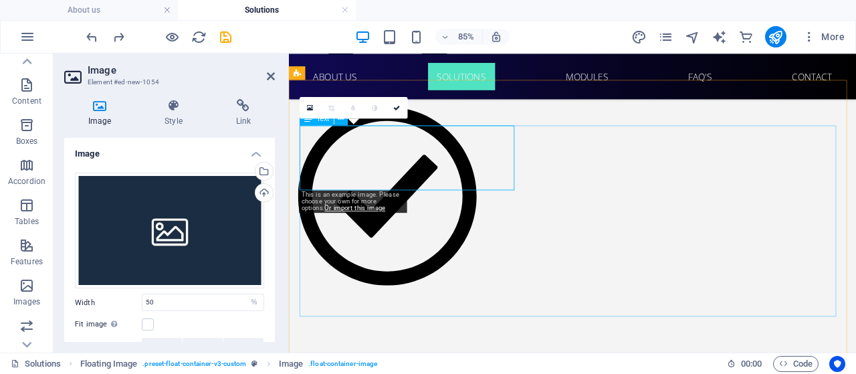
type input "100"
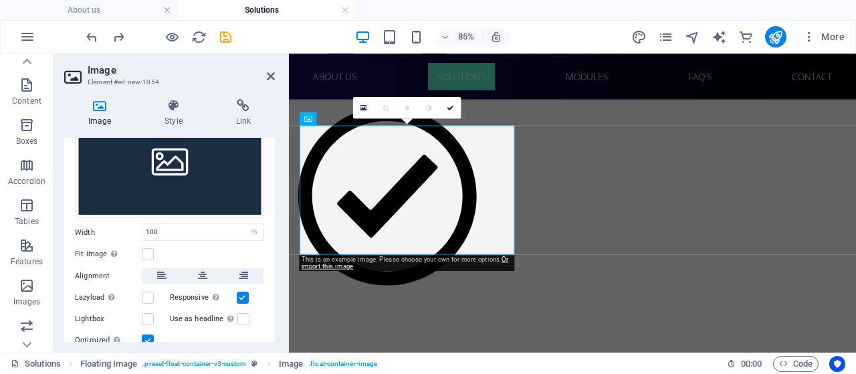
scroll to position [70, 0]
click at [257, 230] on select "Default auto px rem % em vh vw" at bounding box center [254, 233] width 19 height 16
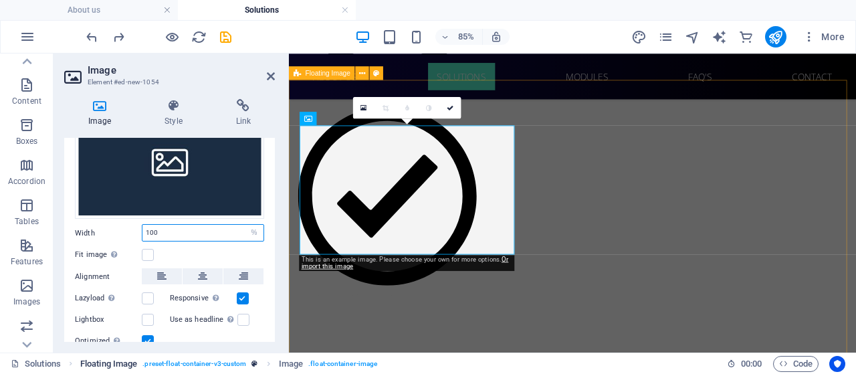
select select "vw"
click at [245, 225] on select "Default auto px rem % em vh vw" at bounding box center [254, 233] width 19 height 16
click at [174, 230] on input "38.5" at bounding box center [202, 233] width 121 height 16
type input "3"
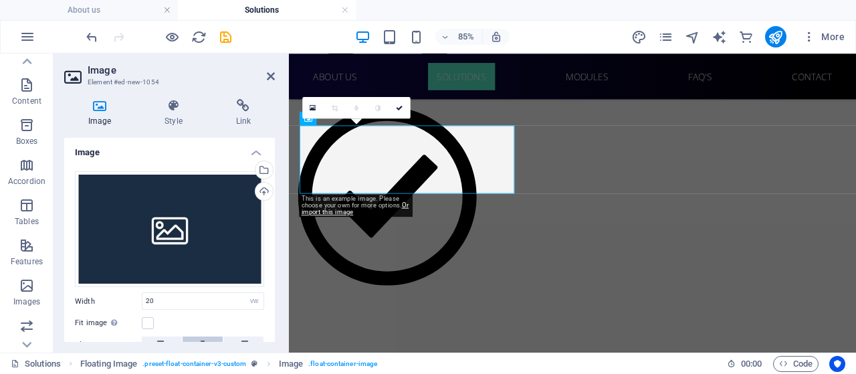
scroll to position [78, 0]
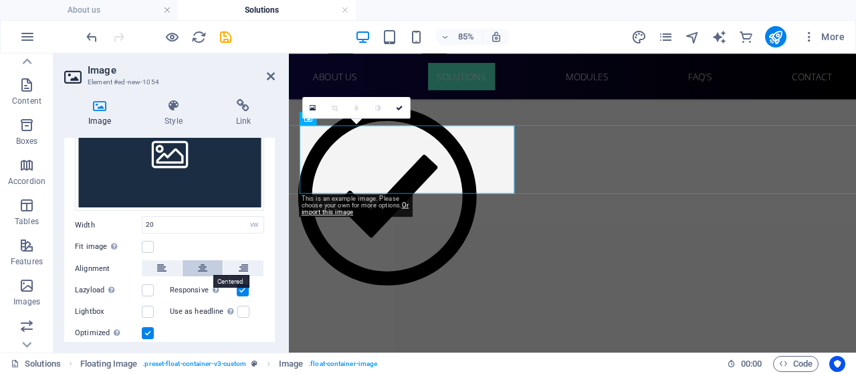
click at [201, 269] on icon at bounding box center [202, 268] width 9 height 16
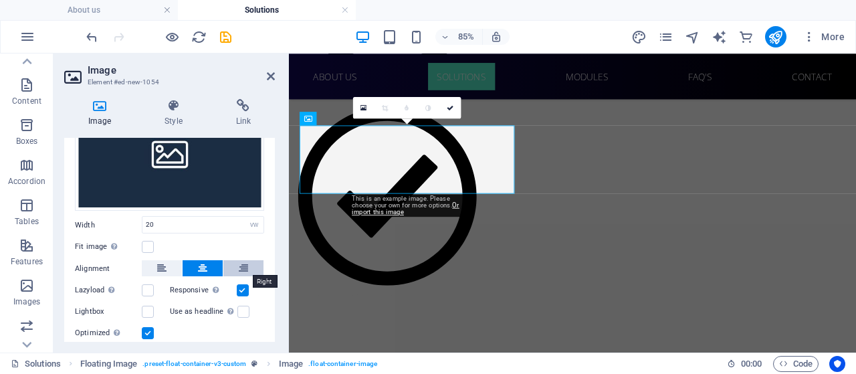
click at [241, 263] on icon at bounding box center [243, 268] width 9 height 16
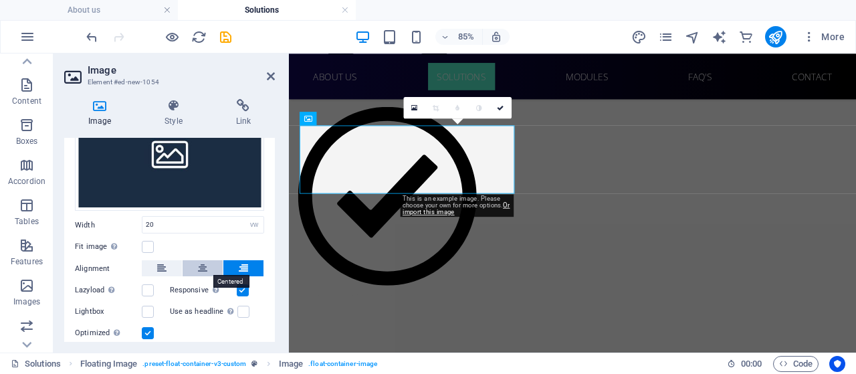
click at [208, 261] on button at bounding box center [202, 268] width 40 height 16
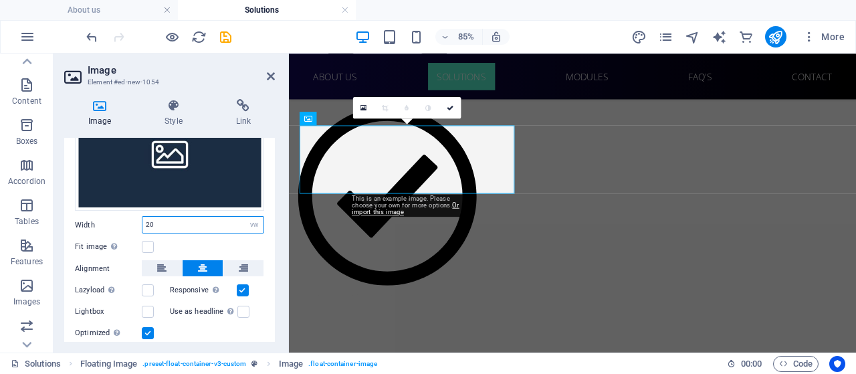
click at [155, 223] on input "20" at bounding box center [202, 225] width 121 height 16
type input "2"
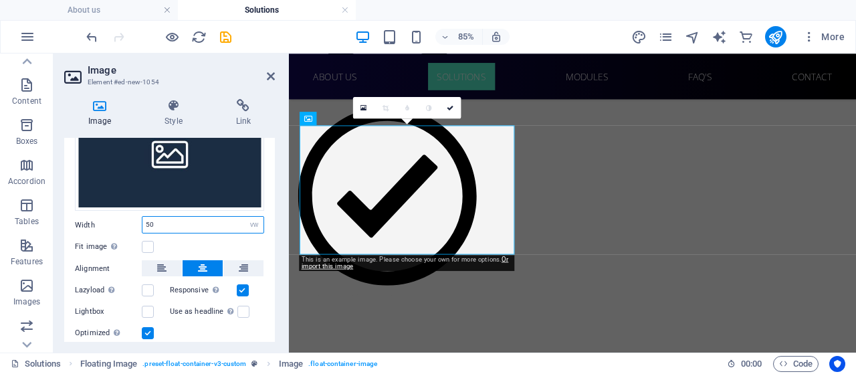
type input "5"
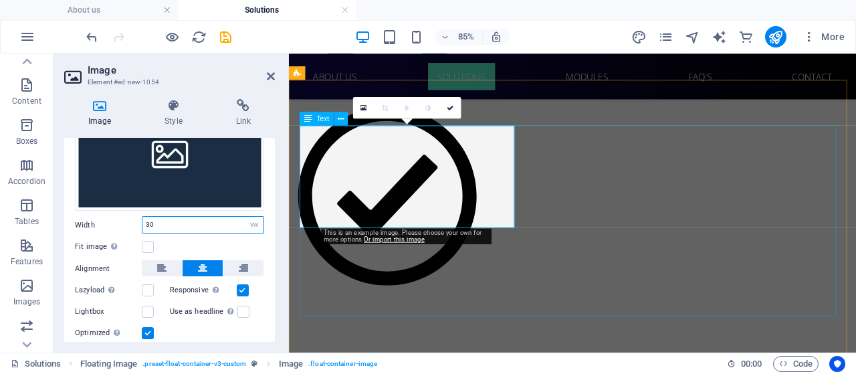
type input "30"
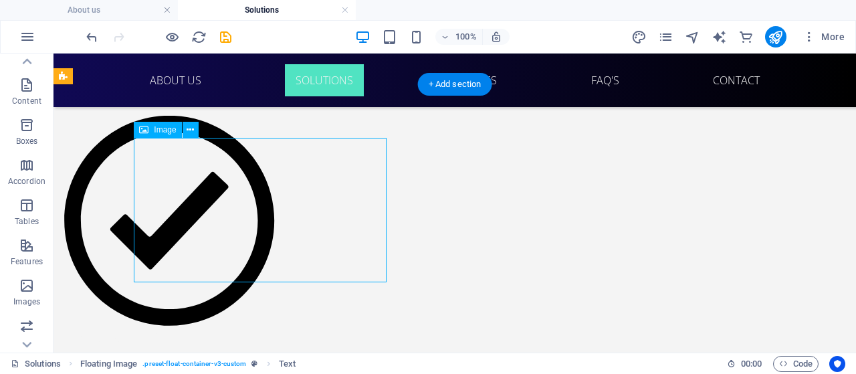
select select "vw"
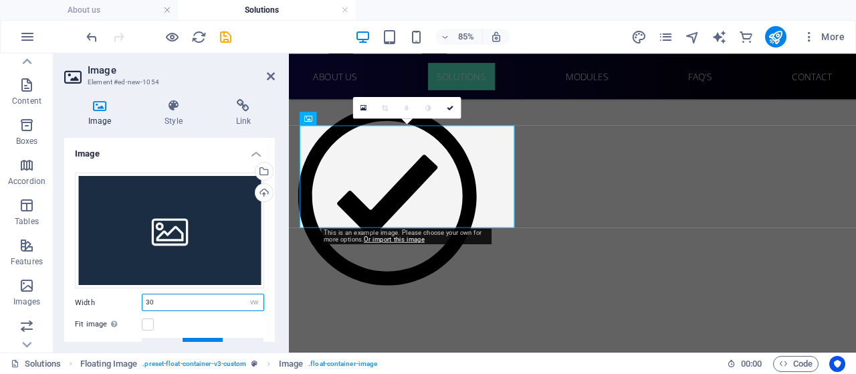
click at [182, 296] on input "30" at bounding box center [202, 302] width 121 height 16
type input "3"
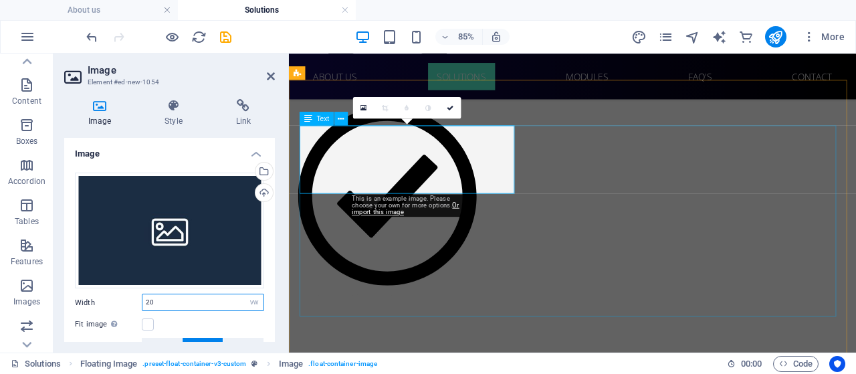
type input "20"
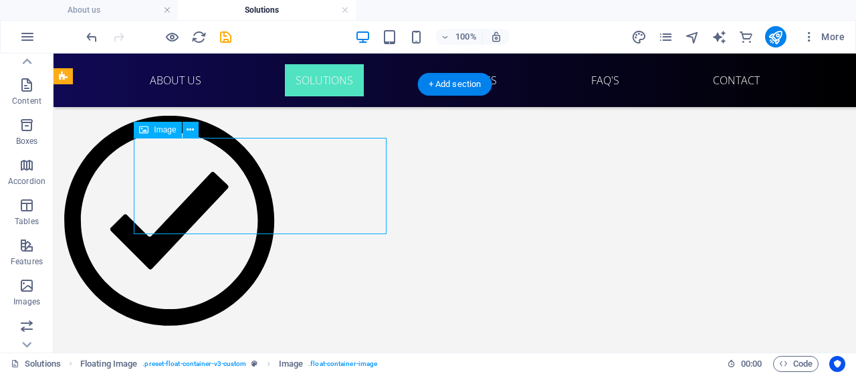
select select "vw"
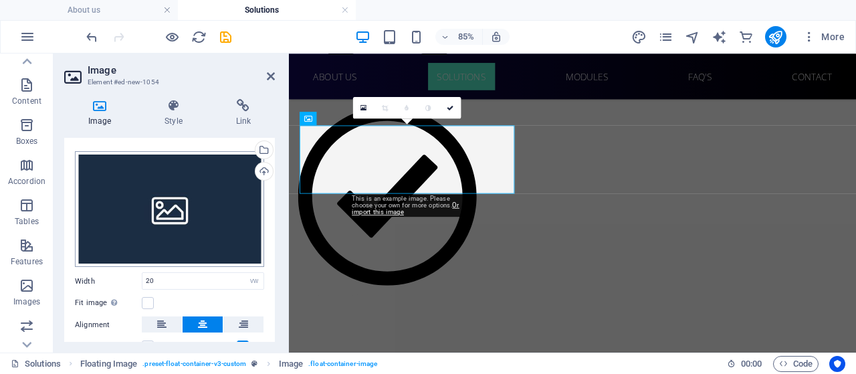
scroll to position [11, 0]
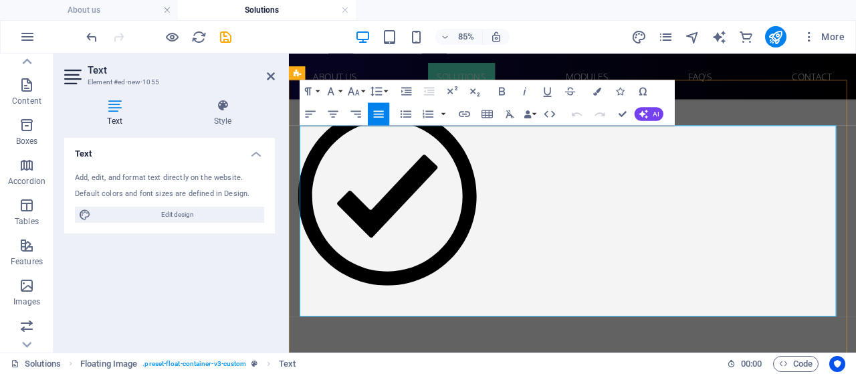
drag, startPoint x: 923, startPoint y: 352, endPoint x: 560, endPoint y: 213, distance: 388.7
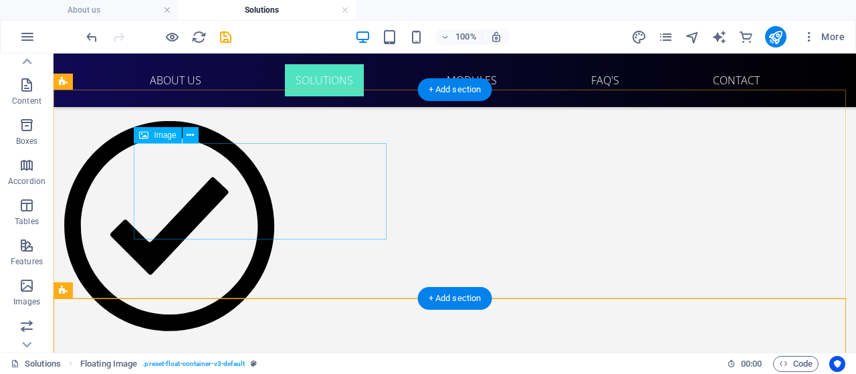
select select "vw"
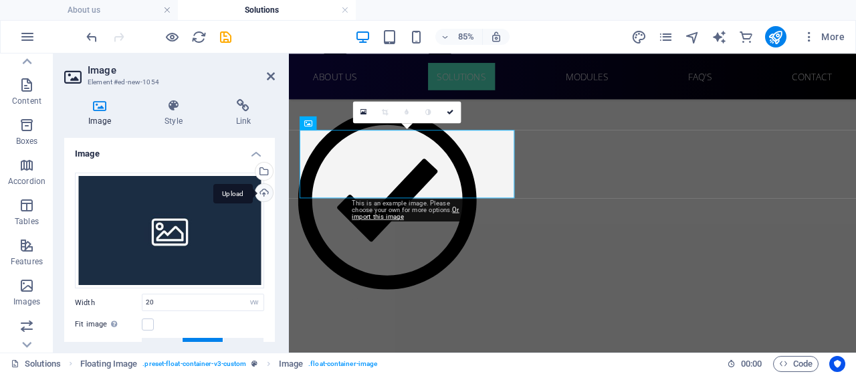
click at [261, 190] on div "Upload" at bounding box center [263, 194] width 20 height 20
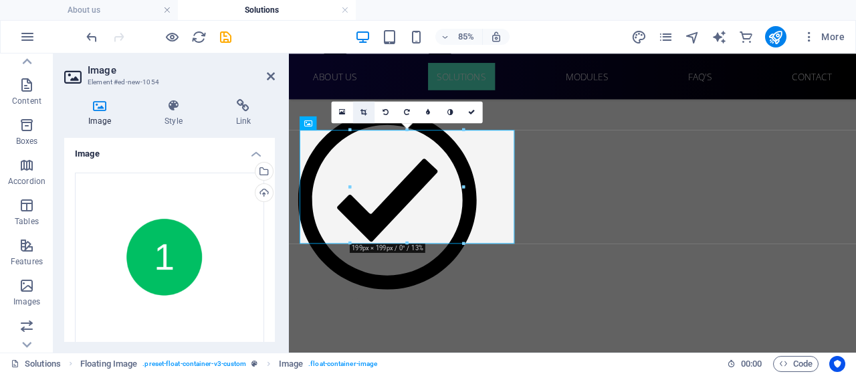
click at [362, 112] on icon at bounding box center [363, 112] width 6 height 7
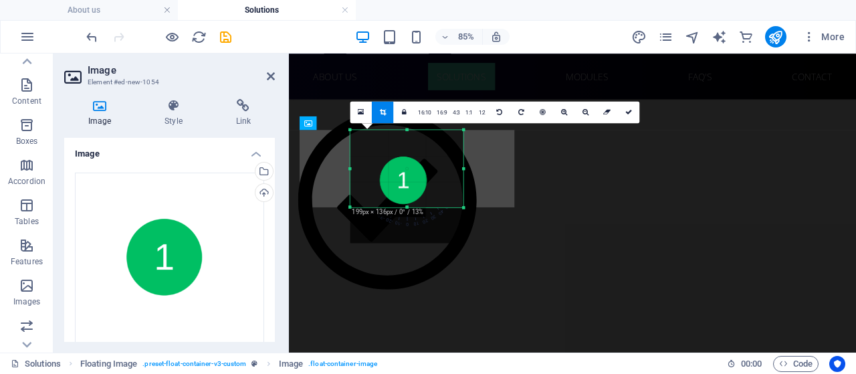
drag, startPoint x: 408, startPoint y: 245, endPoint x: 406, endPoint y: 203, distance: 42.1
click at [406, 203] on div "180 170 160 150 140 130 120 110 100 90 80 70 60 50 40 30 20 10 0 -10 -20 -30 -4…" at bounding box center [406, 169] width 113 height 78
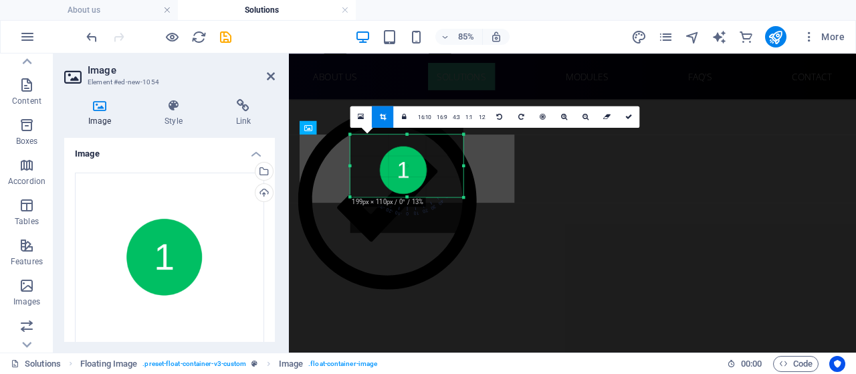
scroll to position [1509, 0]
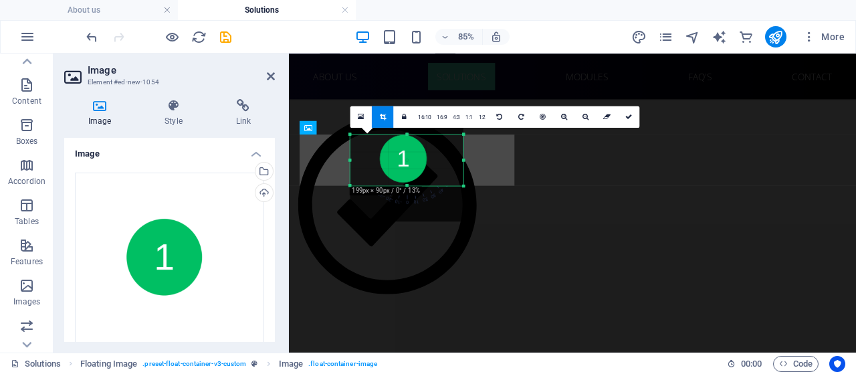
drag, startPoint x: 407, startPoint y: 129, endPoint x: 410, endPoint y: 160, distance: 30.9
click at [410, 160] on div "180 170 160 150 140 130 120 110 100 90 80 70 60 50 40 30 20 10 0 -10 -20 -30 -4…" at bounding box center [406, 159] width 113 height 51
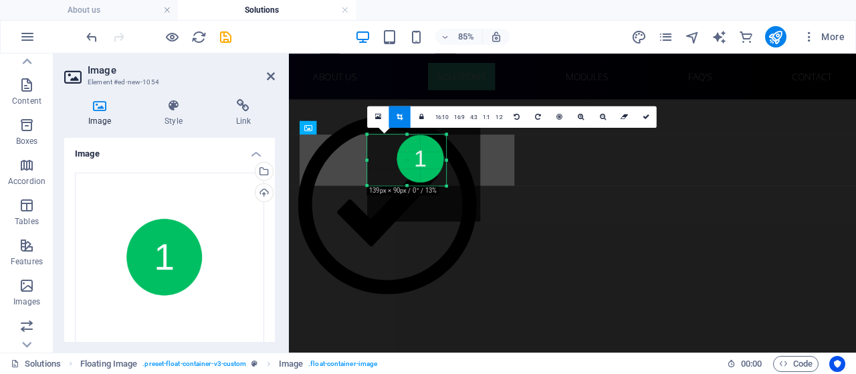
drag, startPoint x: 464, startPoint y: 163, endPoint x: 424, endPoint y: 162, distance: 40.1
click at [424, 162] on div "180 170 160 150 140 130 120 110 100 90 80 70 60 50 40 30 20 10 0 -10 -20 -30 -4…" at bounding box center [407, 159] width 79 height 51
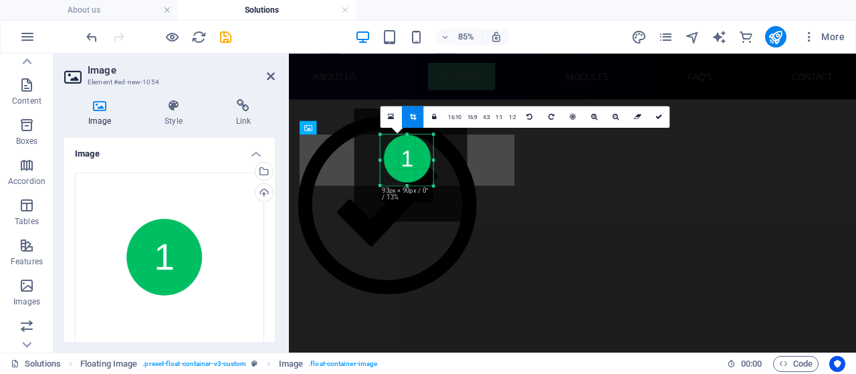
drag, startPoint x: 368, startPoint y: 161, endPoint x: 398, endPoint y: 163, distance: 30.8
click at [398, 163] on div "180 170 160 150 140 130 120 110 100 90 80 70 60 50 40 30 20 10 0 -10 -20 -30 -4…" at bounding box center [406, 159] width 53 height 51
click at [652, 115] on link at bounding box center [658, 116] width 21 height 21
type input "93"
select select "px"
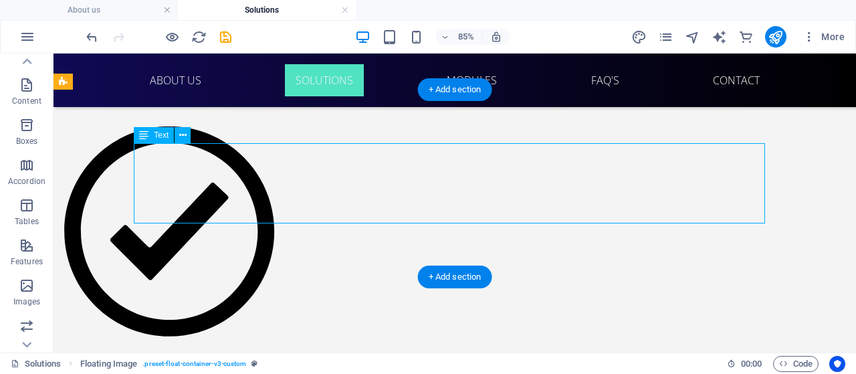
scroll to position [1515, 0]
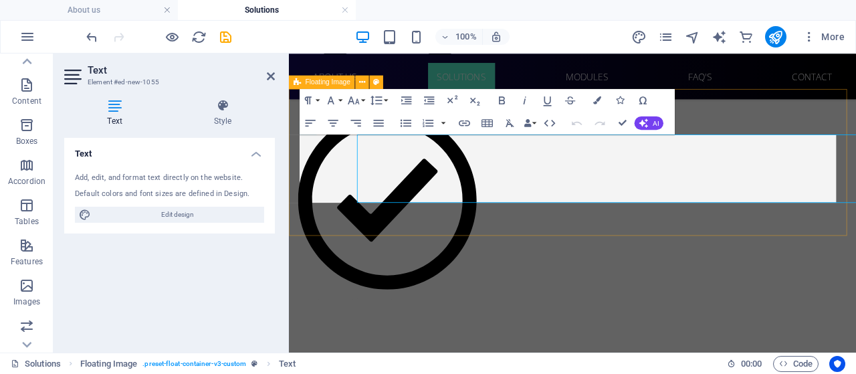
scroll to position [1509, 0]
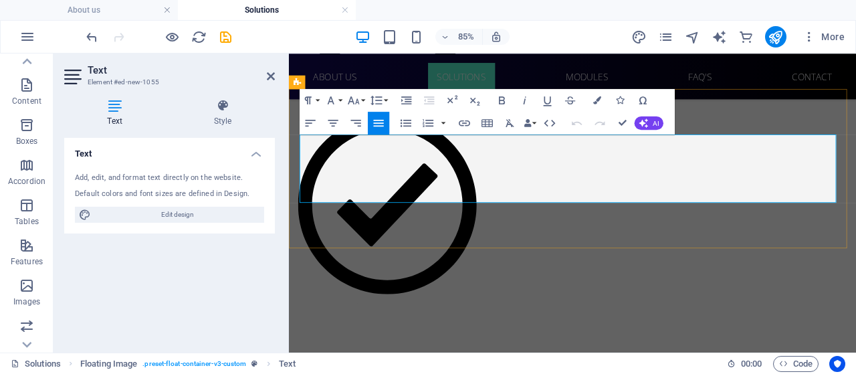
drag, startPoint x: 927, startPoint y: 213, endPoint x: 521, endPoint y: 201, distance: 406.6
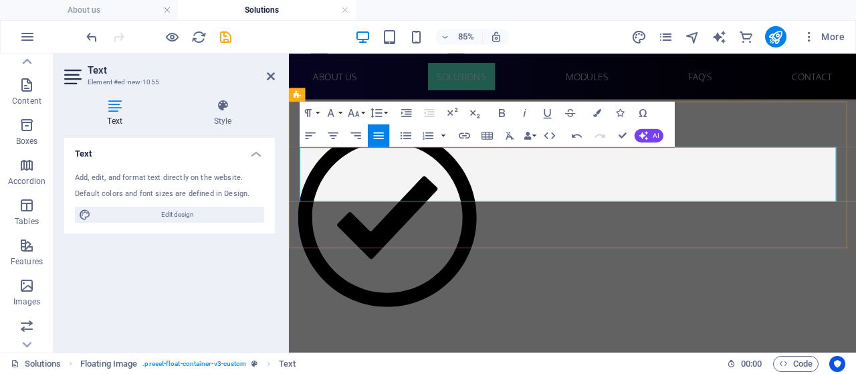
drag, startPoint x: 930, startPoint y: 212, endPoint x: 513, endPoint y: 171, distance: 418.4
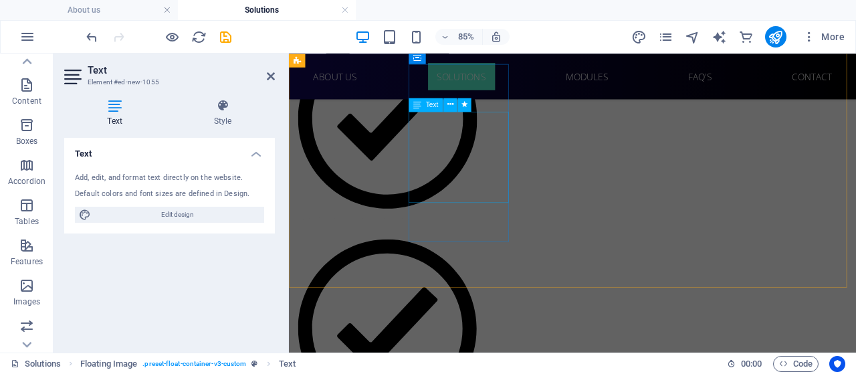
scroll to position [446, 0]
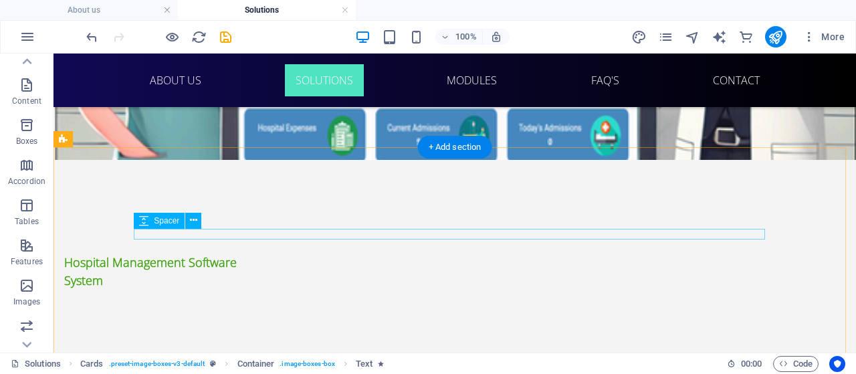
scroll to position [745, 0]
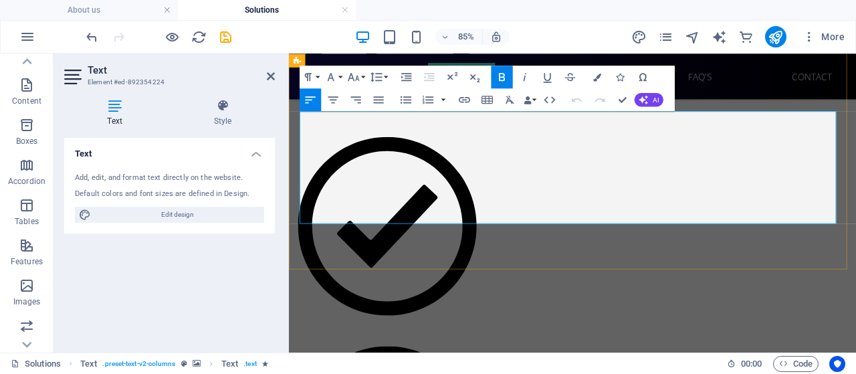
drag, startPoint x: 459, startPoint y: 166, endPoint x: 311, endPoint y: 163, distance: 148.4
copy span "[GEOGRAPHIC_DATA], [GEOGRAPHIC_DATA]"
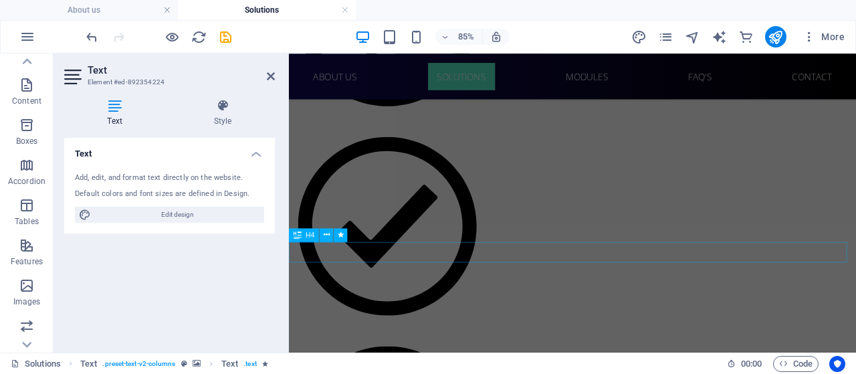
scroll to position [1110, 0]
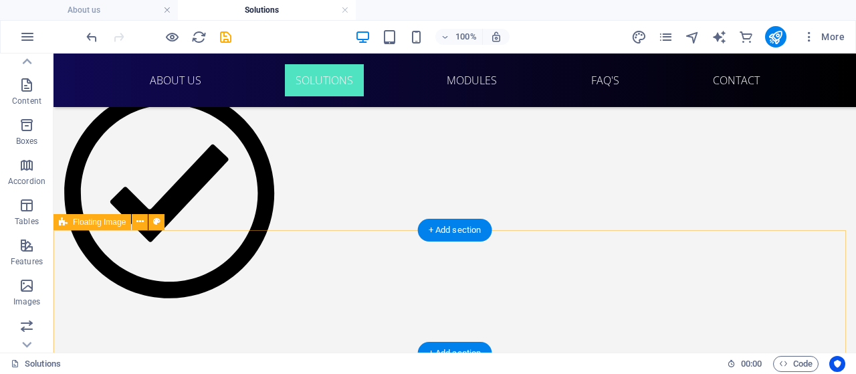
scroll to position [1468, 0]
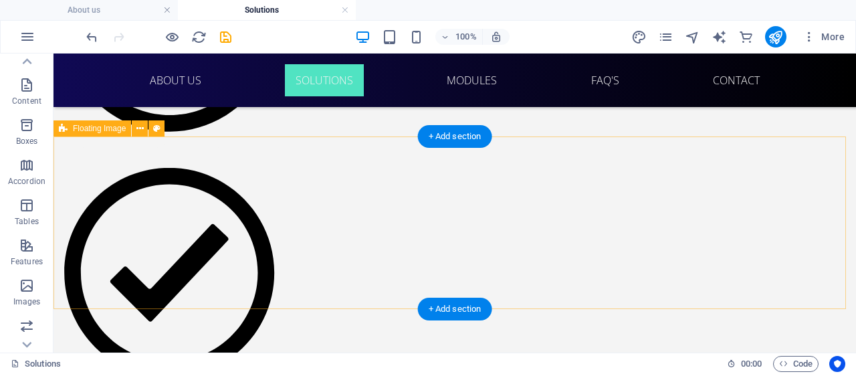
select select "%"
select select "rem"
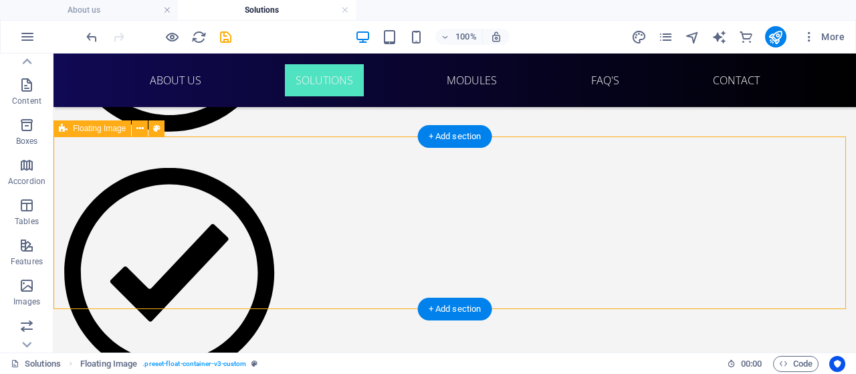
select select "rem"
select select "%"
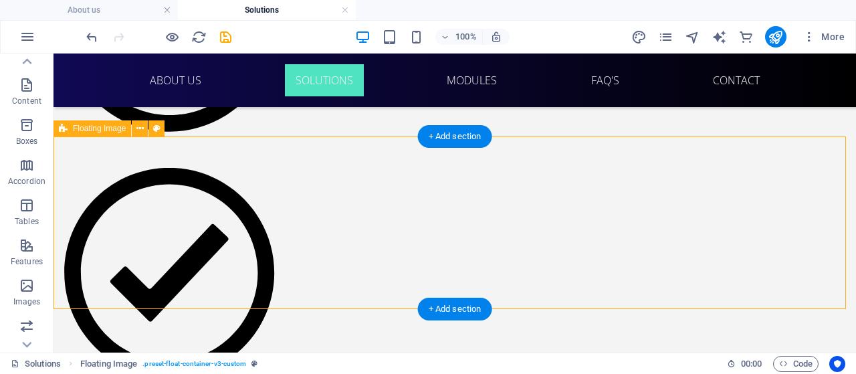
select select "%"
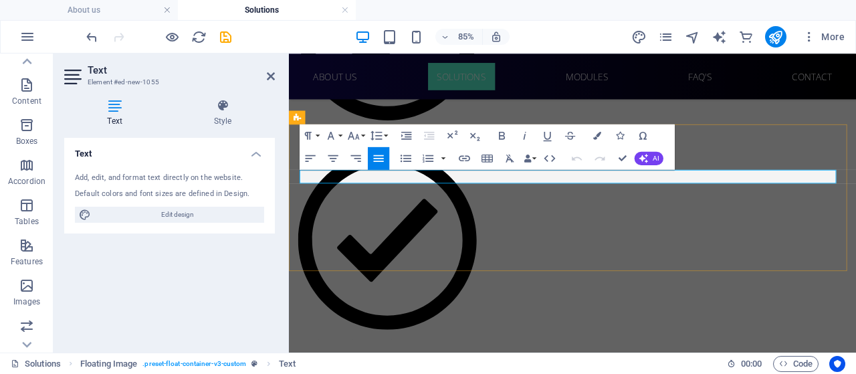
drag, startPoint x: 896, startPoint y: 195, endPoint x: 569, endPoint y: 198, distance: 326.9
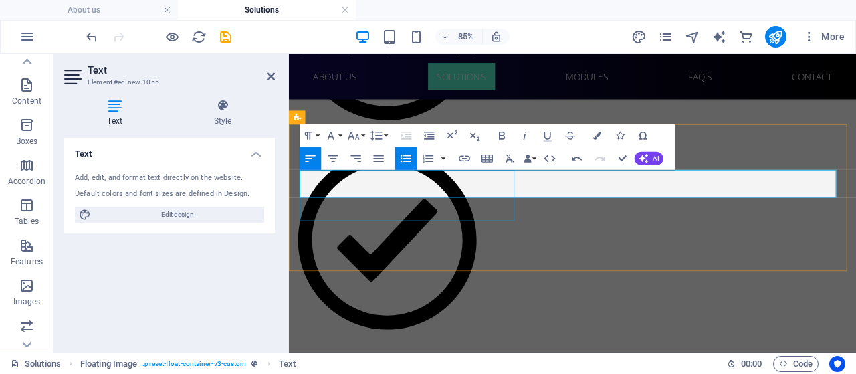
drag, startPoint x: 682, startPoint y: 212, endPoint x: 497, endPoint y: 210, distance: 185.2
click at [600, 141] on button "Colors" at bounding box center [596, 135] width 21 height 23
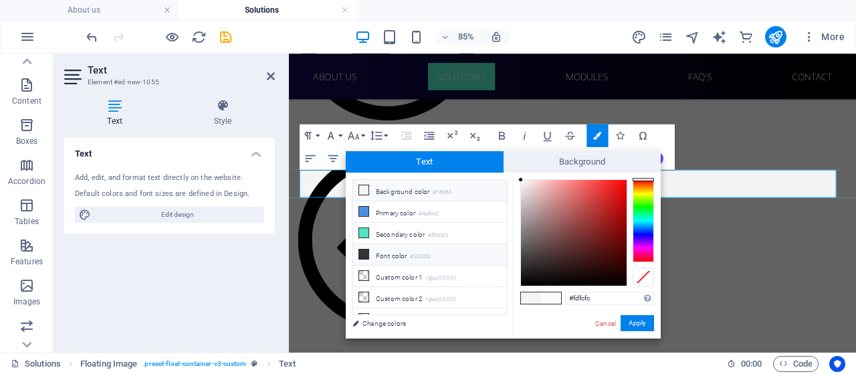
click at [362, 250] on icon at bounding box center [363, 253] width 9 height 9
type input "#333333"
click at [636, 323] on button "Apply" at bounding box center [636, 323] width 33 height 16
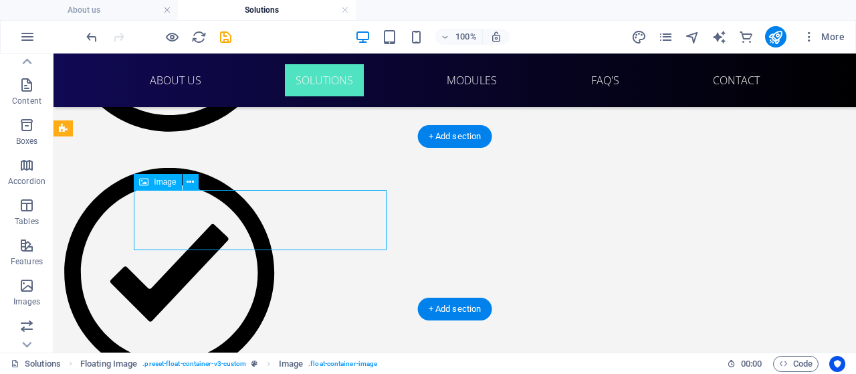
select select "px"
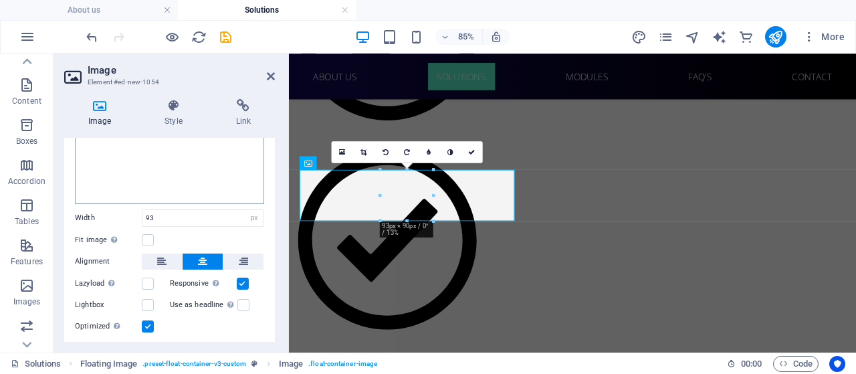
scroll to position [135, 0]
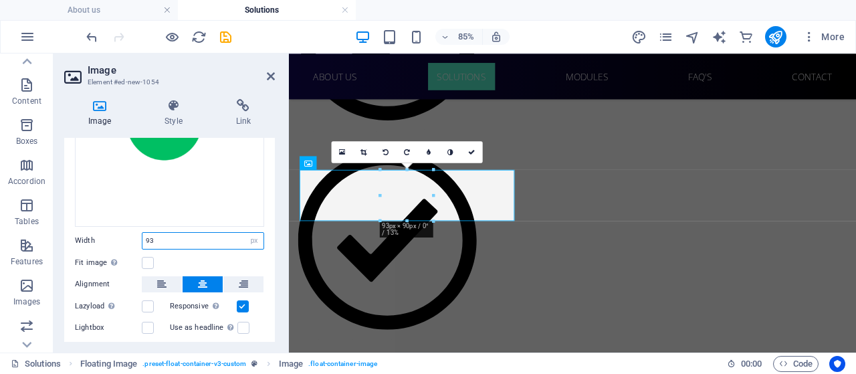
click at [194, 237] on input "93" at bounding box center [202, 241] width 121 height 16
type input "9"
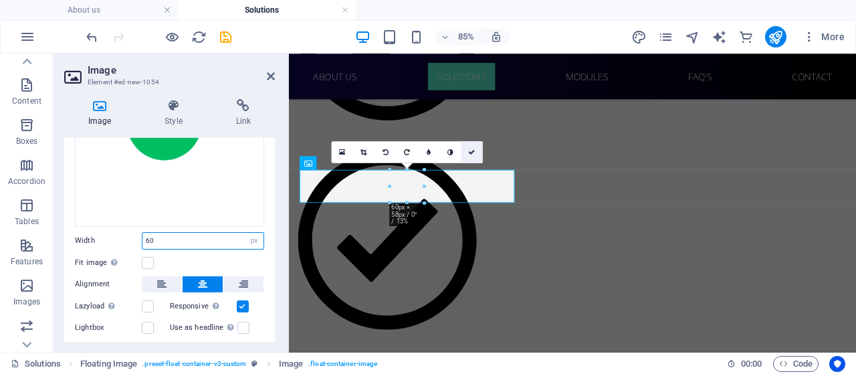
type input "60"
click at [471, 153] on icon at bounding box center [471, 151] width 7 height 7
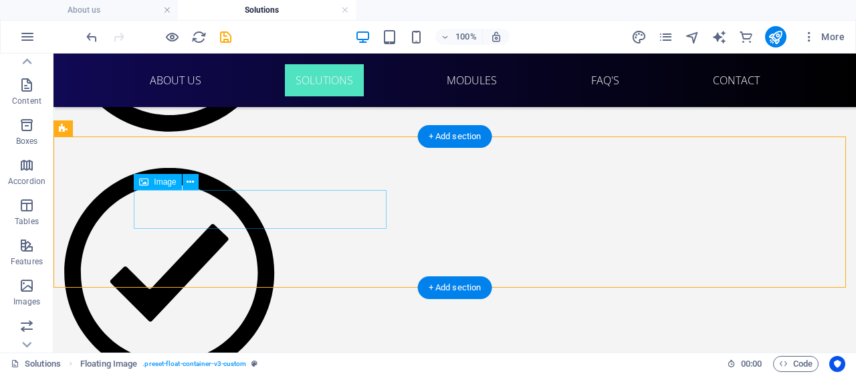
select select "px"
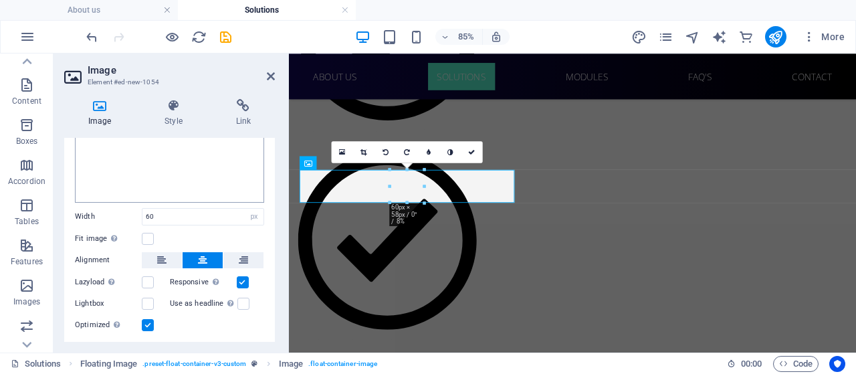
scroll to position [158, 0]
click at [194, 211] on input "60" at bounding box center [202, 218] width 121 height 16
type input "6"
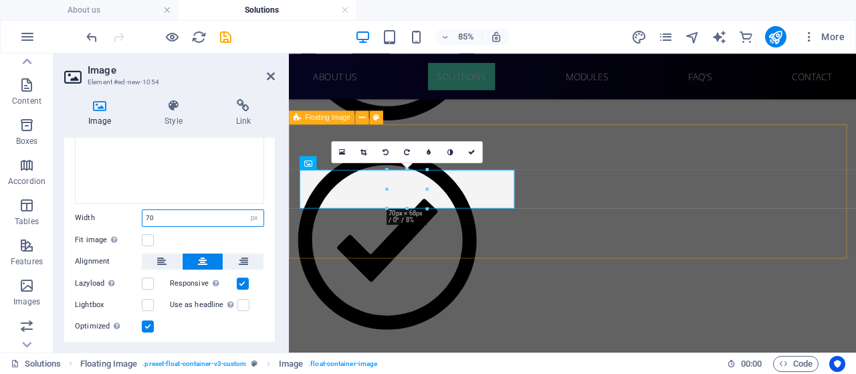
type input "70"
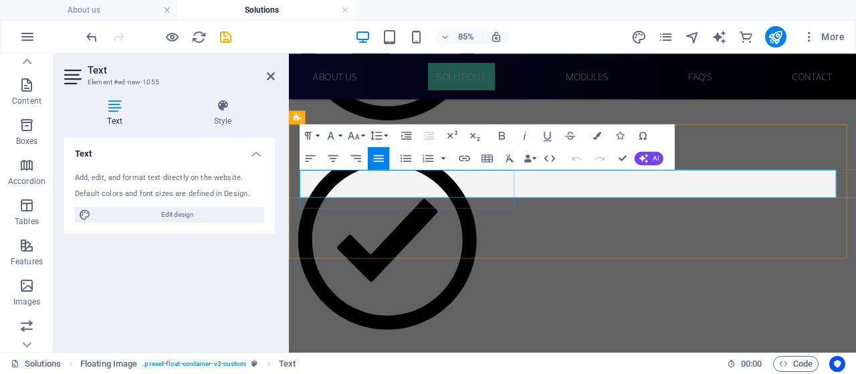
drag, startPoint x: 668, startPoint y: 215, endPoint x: 489, endPoint y: 213, distance: 179.1
click at [362, 133] on button "Font Size" at bounding box center [355, 135] width 21 height 23
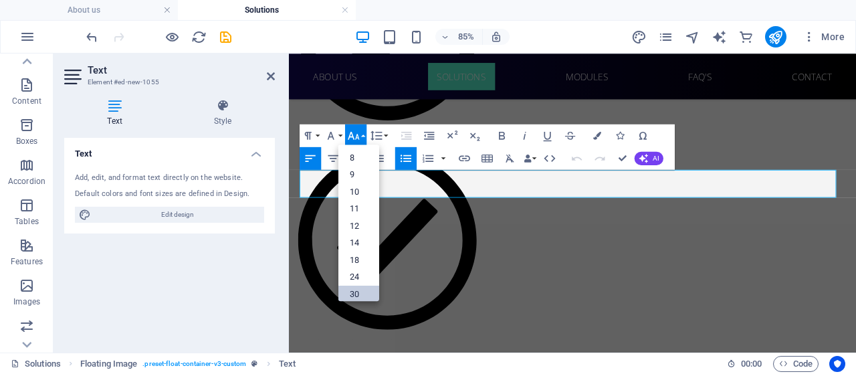
click at [364, 289] on link "30" at bounding box center [358, 293] width 41 height 17
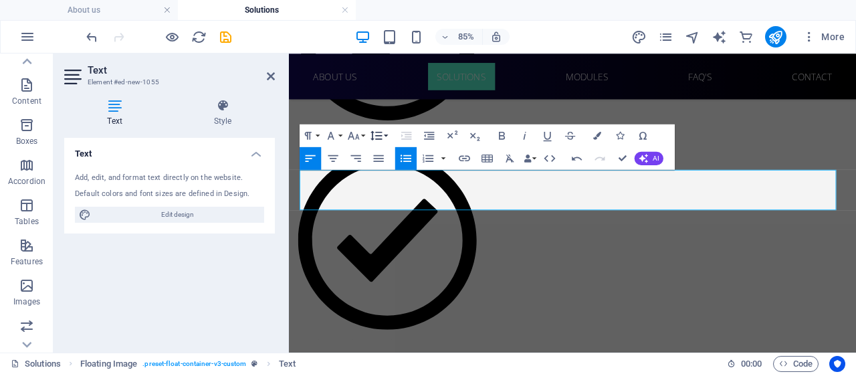
click at [388, 133] on button "Line Height" at bounding box center [378, 135] width 21 height 23
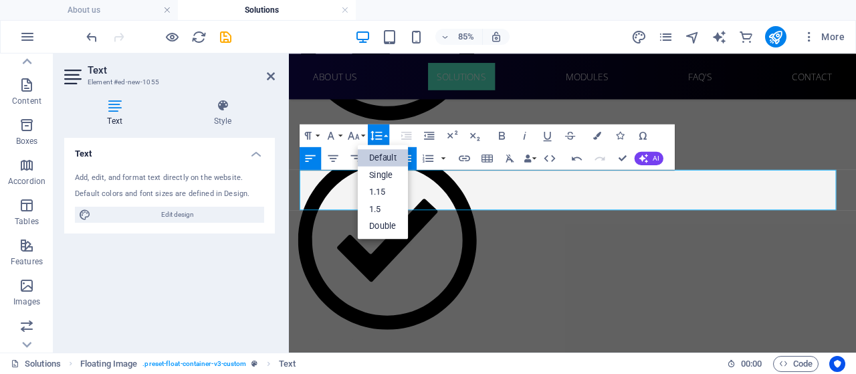
scroll to position [0, 0]
click at [362, 131] on button "Font Size" at bounding box center [355, 135] width 21 height 23
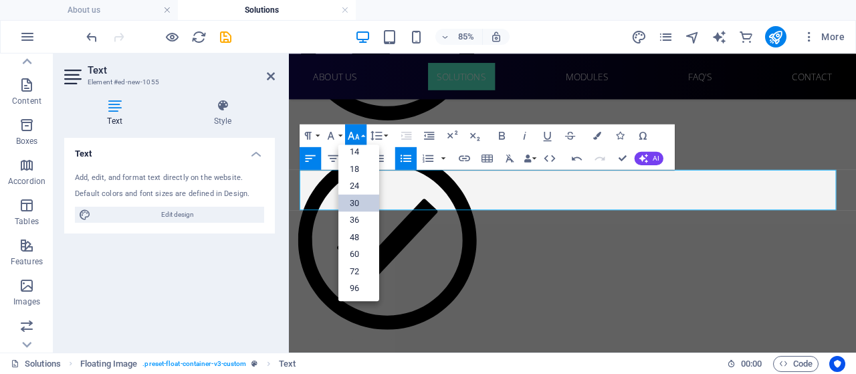
scroll to position [107, 0]
click at [358, 170] on link "18" at bounding box center [358, 168] width 41 height 17
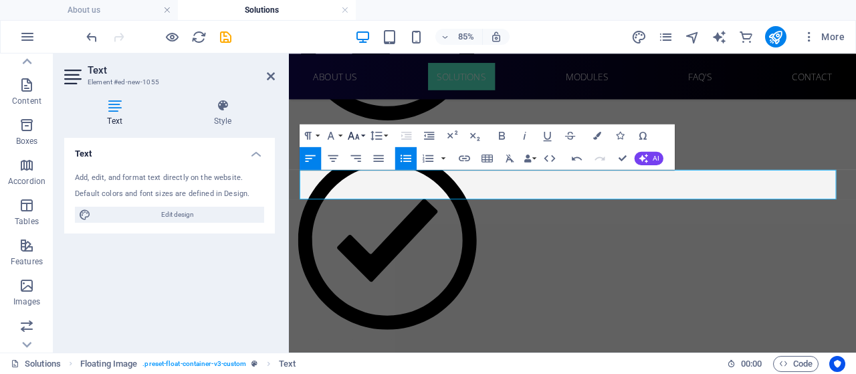
click at [362, 136] on button "Font Size" at bounding box center [355, 135] width 21 height 23
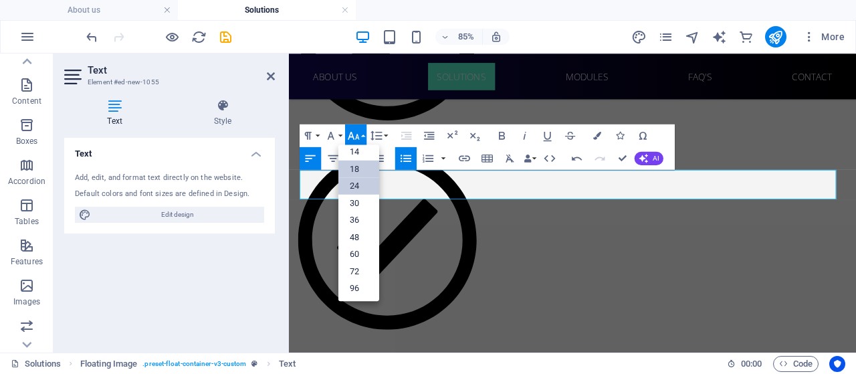
click at [362, 188] on link "24" at bounding box center [358, 186] width 41 height 17
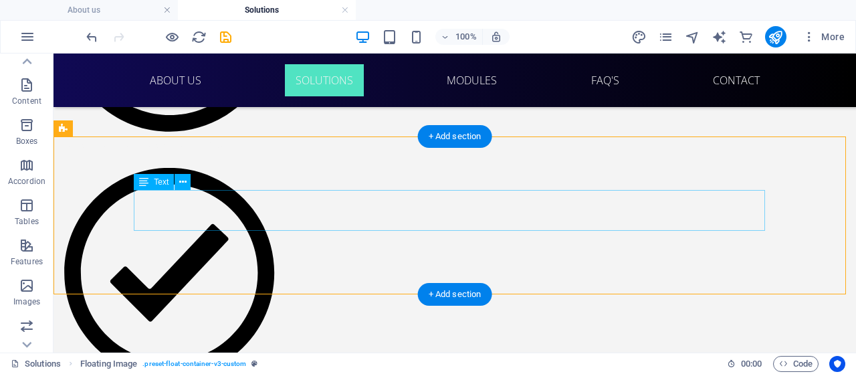
drag, startPoint x: 365, startPoint y: 226, endPoint x: 128, endPoint y: 243, distance: 237.2
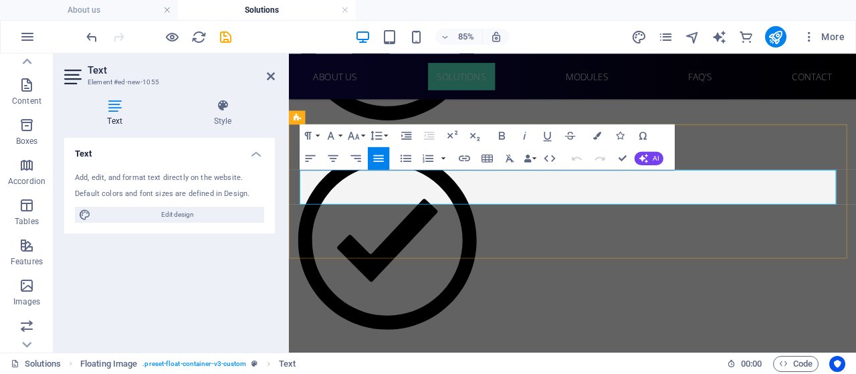
drag, startPoint x: 517, startPoint y: 217, endPoint x: 500, endPoint y: 215, distance: 16.8
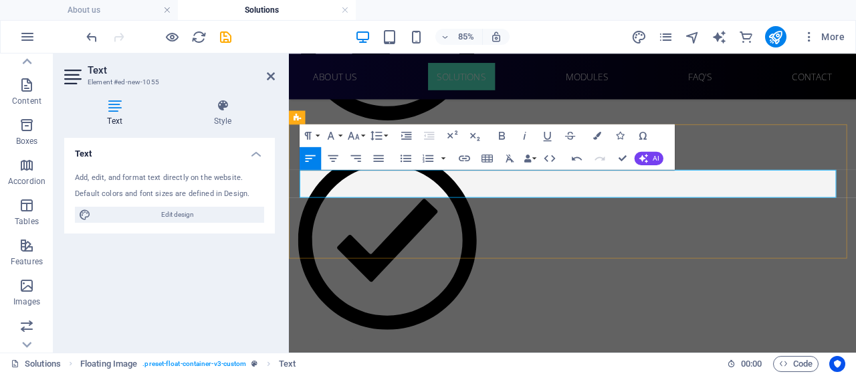
drag, startPoint x: 701, startPoint y: 204, endPoint x: 745, endPoint y: 212, distance: 45.5
click at [596, 137] on icon "button" at bounding box center [598, 136] width 8 height 8
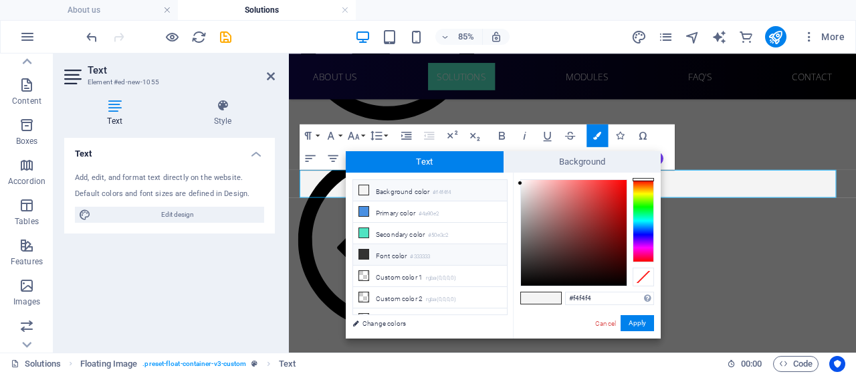
click at [372, 248] on li "Font color #333333" at bounding box center [430, 254] width 154 height 21
type input "#333333"
click at [628, 317] on button "Apply" at bounding box center [636, 323] width 33 height 16
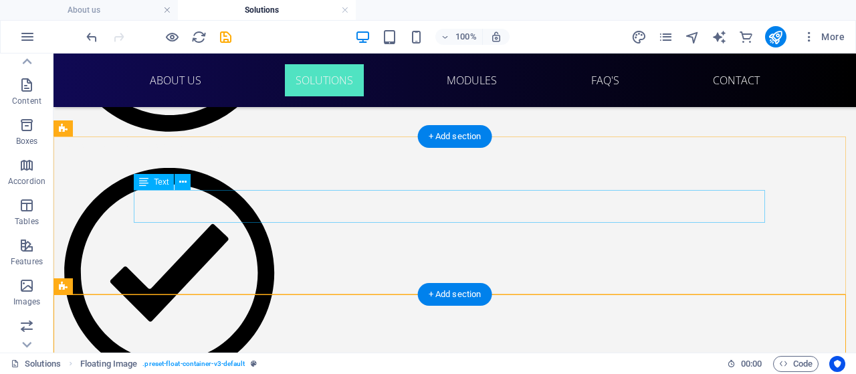
drag, startPoint x: 477, startPoint y: 216, endPoint x: 287, endPoint y: 241, distance: 191.4
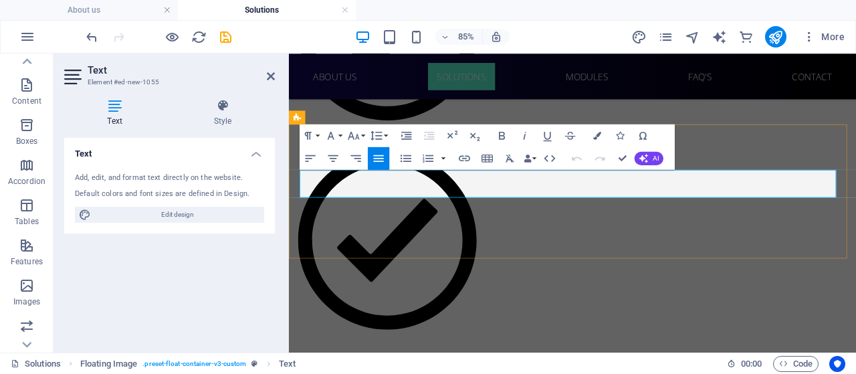
drag, startPoint x: 667, startPoint y: 214, endPoint x: 493, endPoint y: 208, distance: 174.6
click at [362, 137] on button "Font Size" at bounding box center [355, 135] width 21 height 23
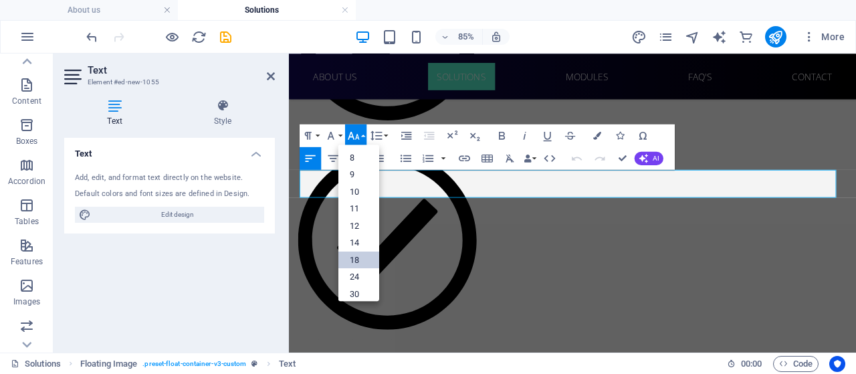
click at [364, 255] on link "18" at bounding box center [358, 259] width 41 height 17
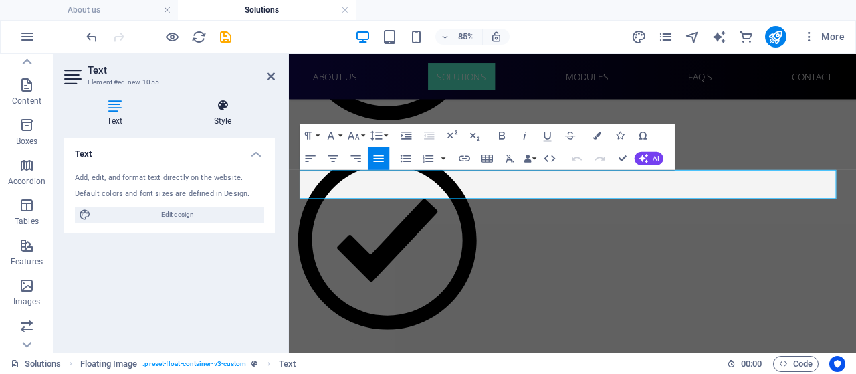
click at [225, 102] on icon at bounding box center [222, 105] width 104 height 13
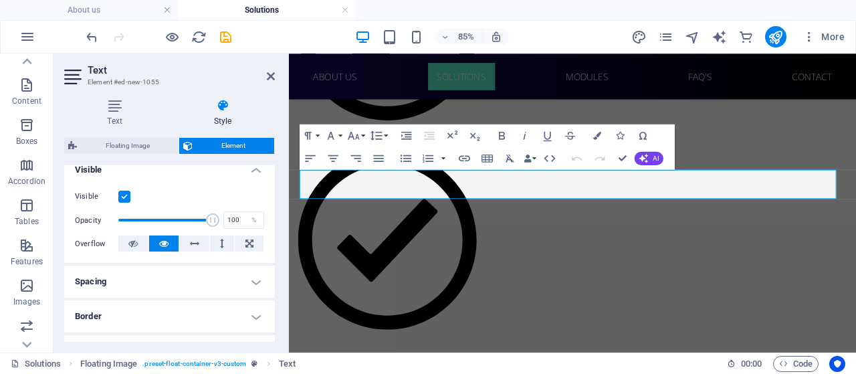
scroll to position [205, 0]
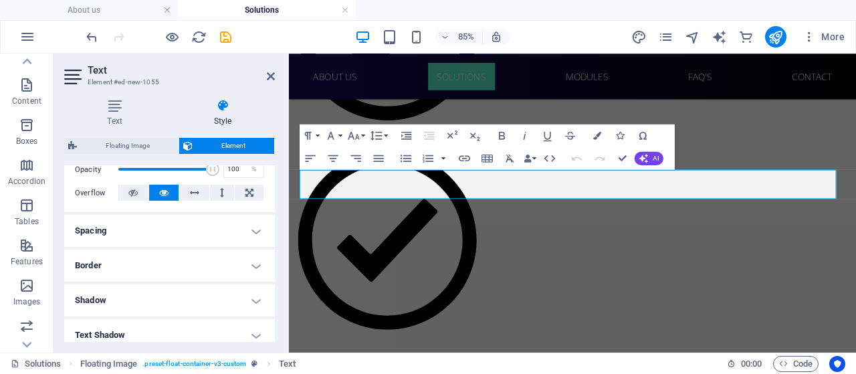
click at [180, 239] on h4 "Spacing" at bounding box center [169, 231] width 211 height 32
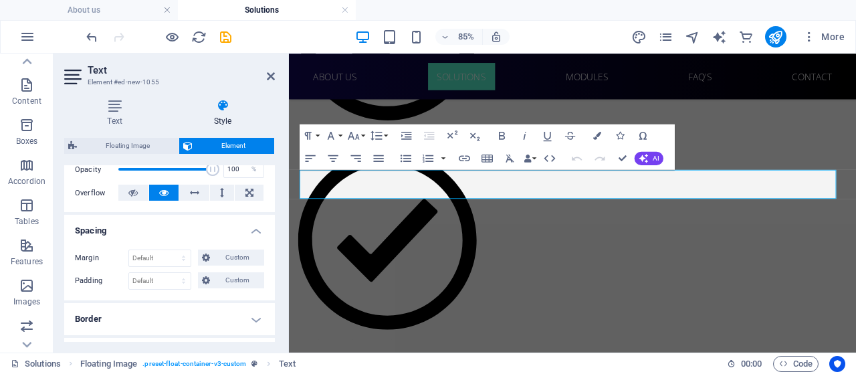
scroll to position [236, 0]
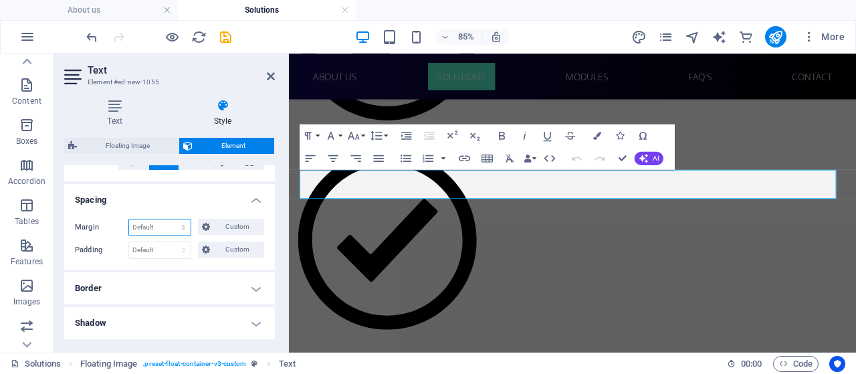
click at [176, 229] on select "Default auto px % rem vw vh Custom" at bounding box center [159, 227] width 61 height 16
select select "vw"
click at [171, 219] on select "Default auto px % rem vw vh Custom" at bounding box center [159, 227] width 61 height 16
type input "0"
click at [158, 255] on select "Default px rem % vh vw Custom" at bounding box center [159, 250] width 61 height 16
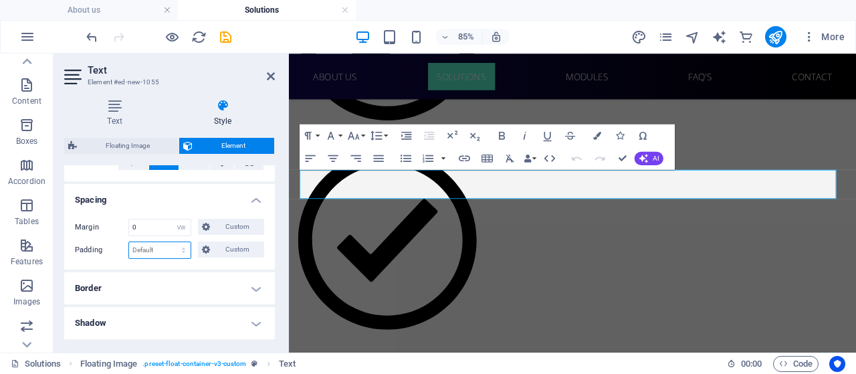
select select "vw"
click at [171, 242] on select "Default px rem % vh vw Custom" at bounding box center [159, 250] width 61 height 16
type input "0"
click at [197, 287] on h4 "Border" at bounding box center [169, 288] width 211 height 32
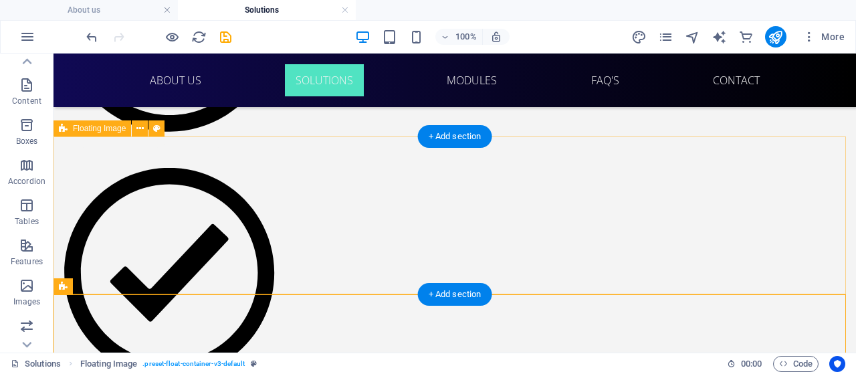
select select "%"
select select "rem"
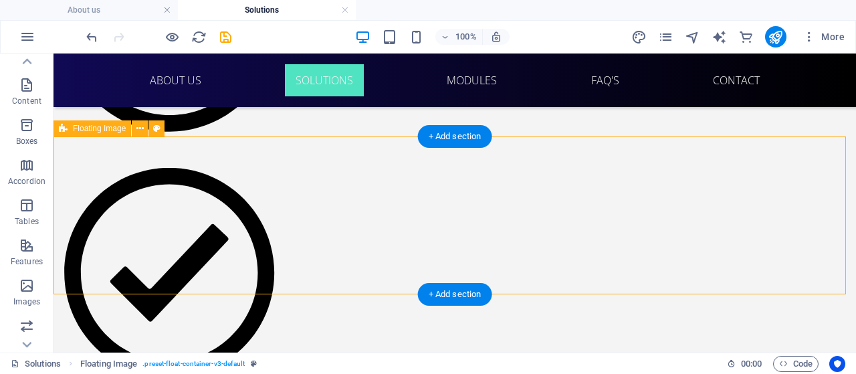
select select "rem"
select select "%"
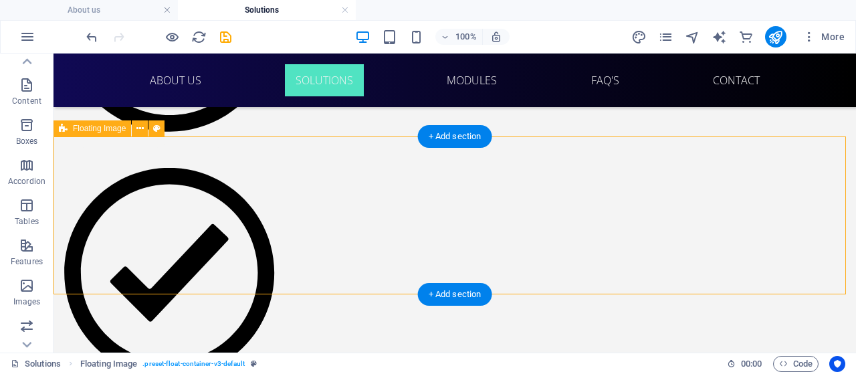
select select "%"
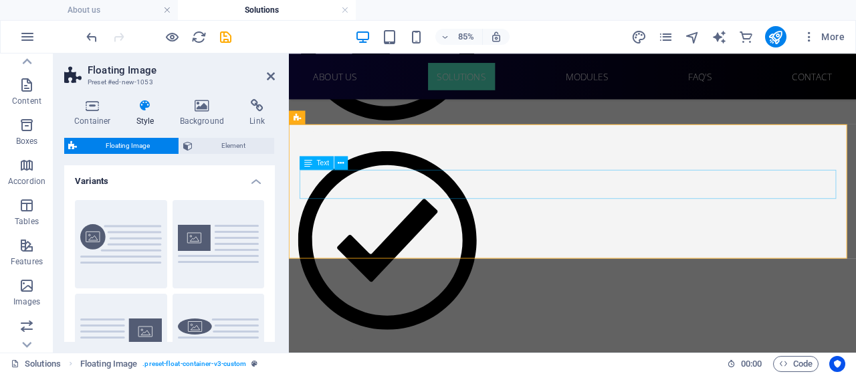
select select "vw"
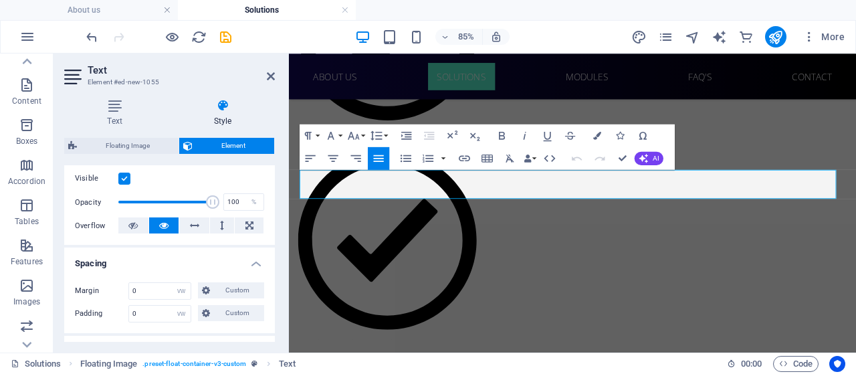
scroll to position [240, 0]
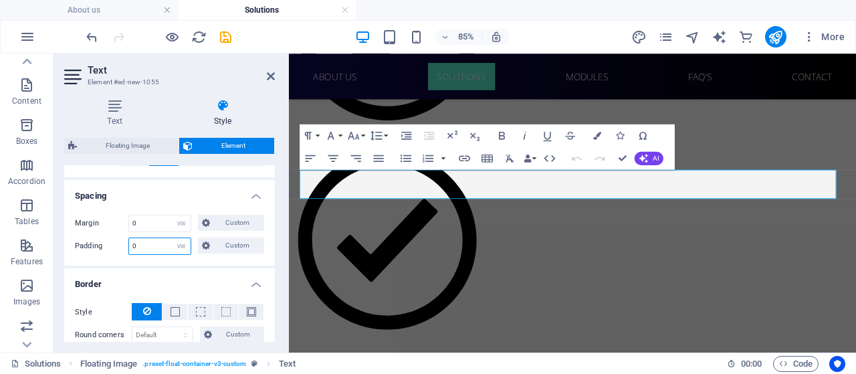
click at [153, 243] on input "0" at bounding box center [159, 246] width 61 height 16
type input "1"
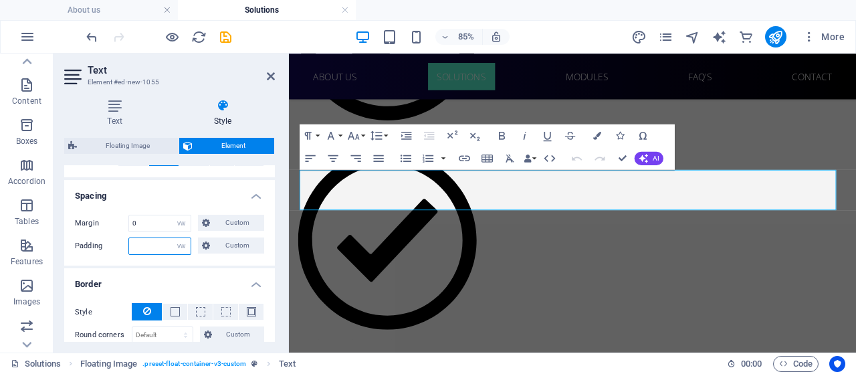
type input "1"
type input "2"
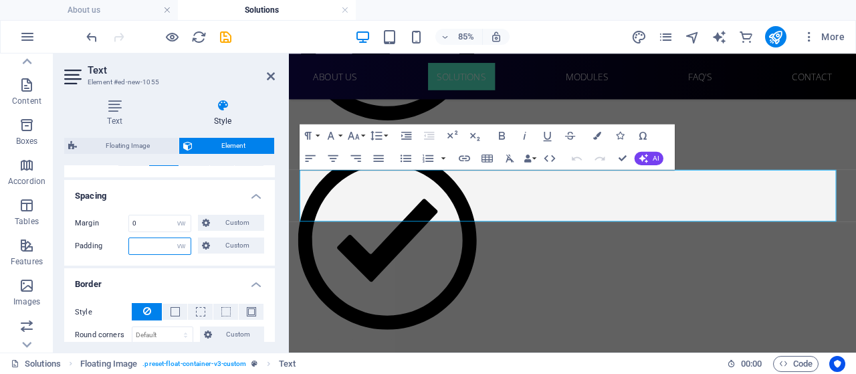
type input "0"
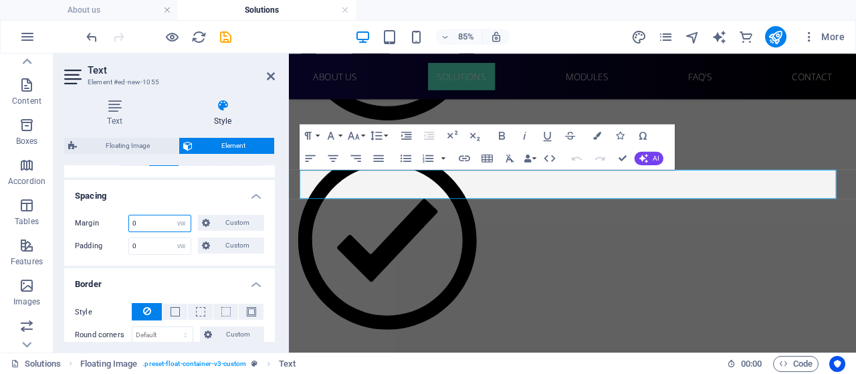
click at [141, 219] on input "0" at bounding box center [159, 223] width 61 height 16
type input "1"
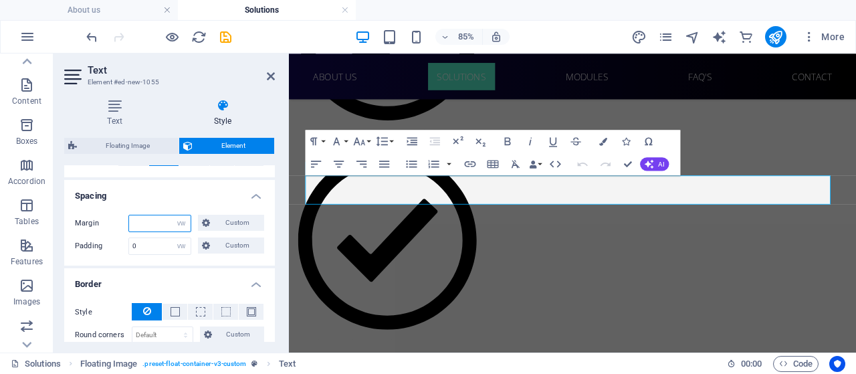
type input "2"
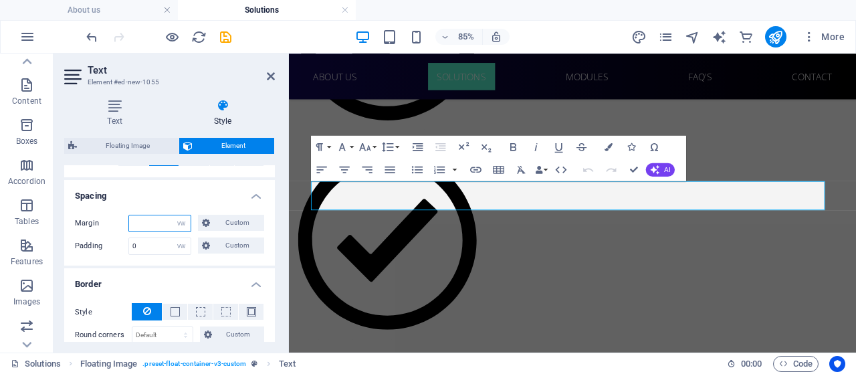
type input "0"
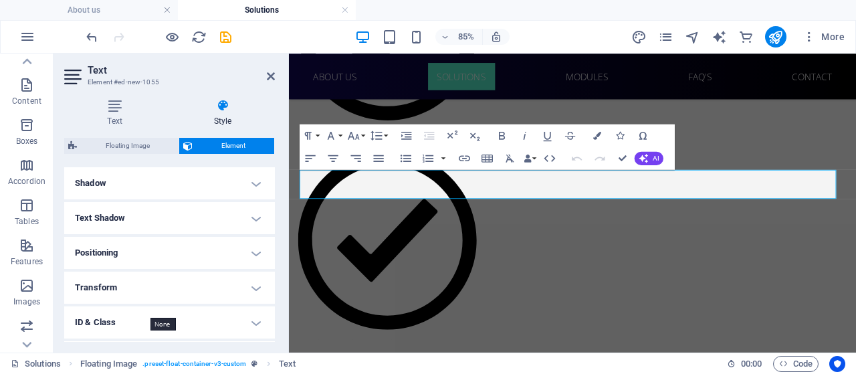
scroll to position [431, 0]
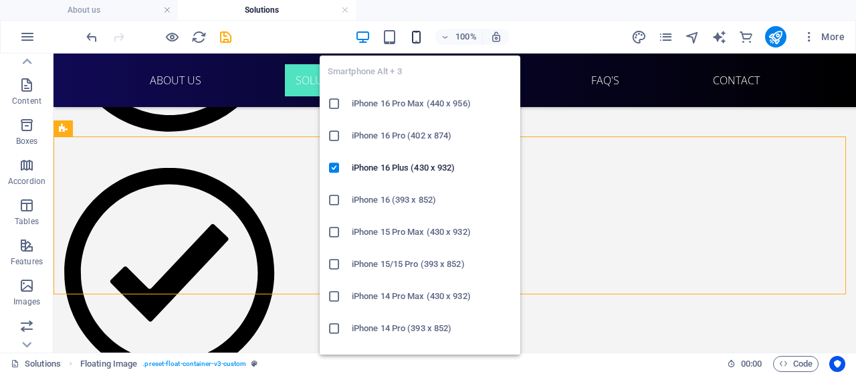
click at [418, 31] on icon "button" at bounding box center [415, 36] width 15 height 15
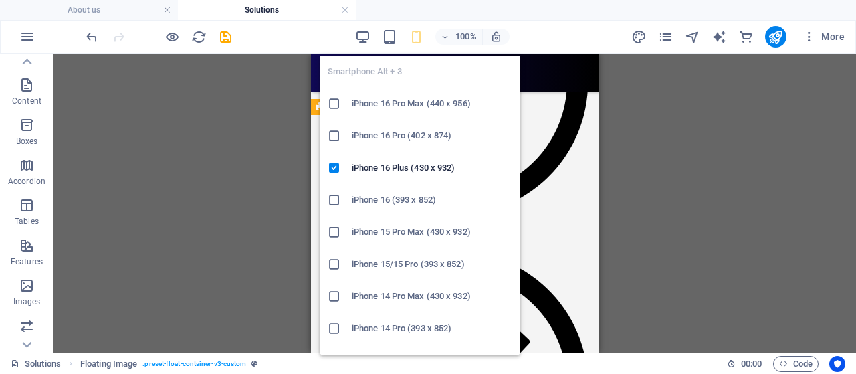
scroll to position [2025, 0]
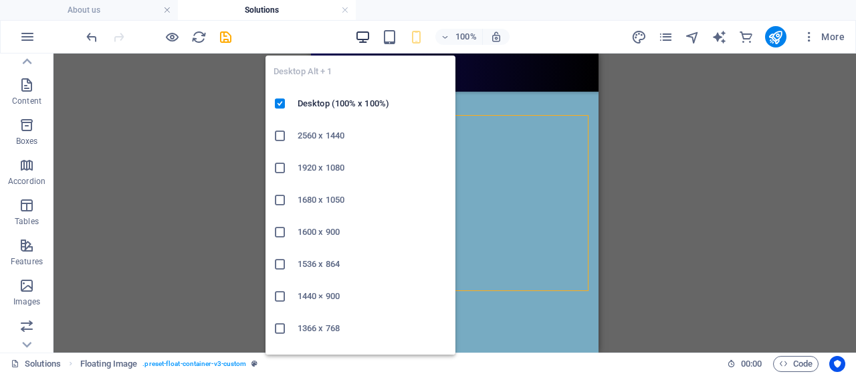
click at [358, 39] on icon "button" at bounding box center [362, 36] width 15 height 15
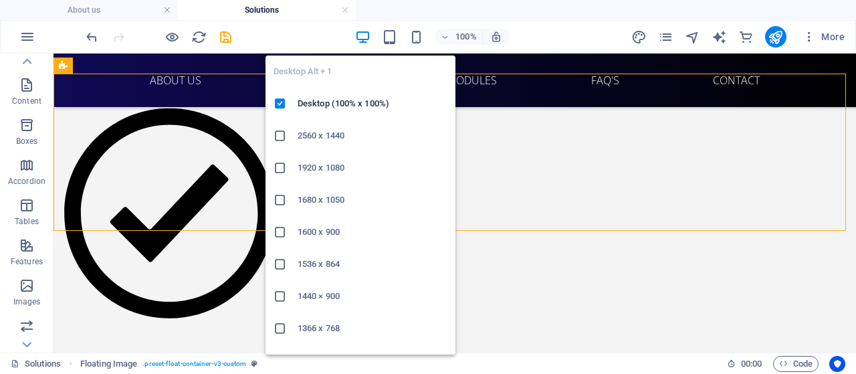
scroll to position [1533, 0]
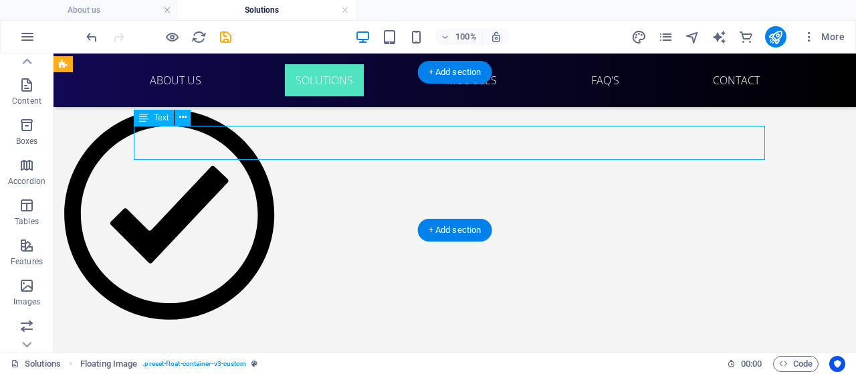
select select "vw"
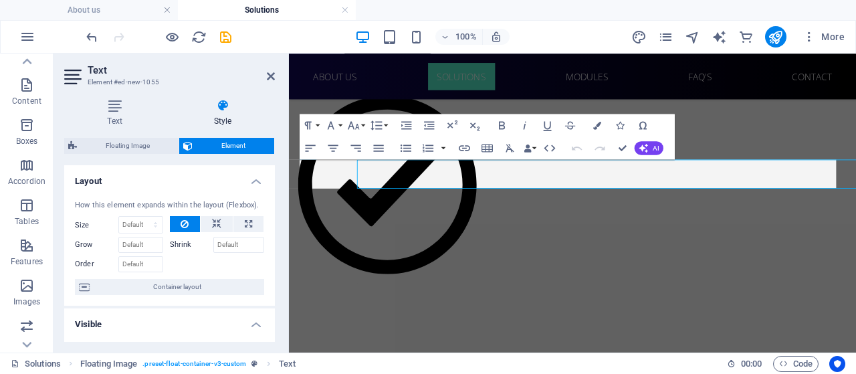
scroll to position [1480, 0]
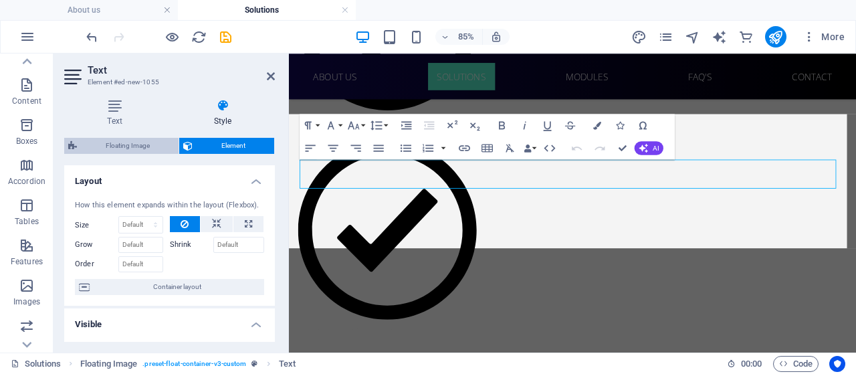
click at [146, 150] on span "Floating Image" at bounding box center [128, 146] width 94 height 16
select select "%"
select select "rem"
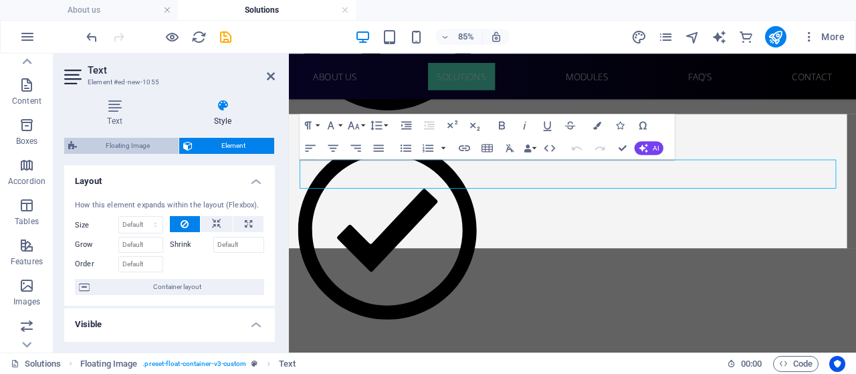
select select "rem"
select select "%"
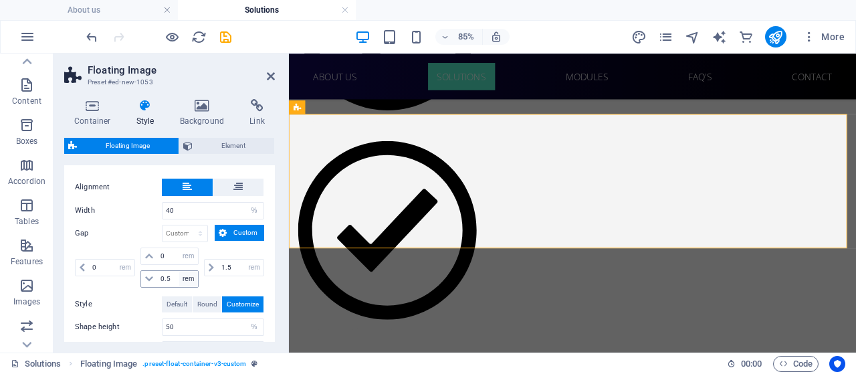
scroll to position [255, 0]
click at [233, 259] on input "1.5" at bounding box center [240, 267] width 45 height 16
type input "1"
type input "2"
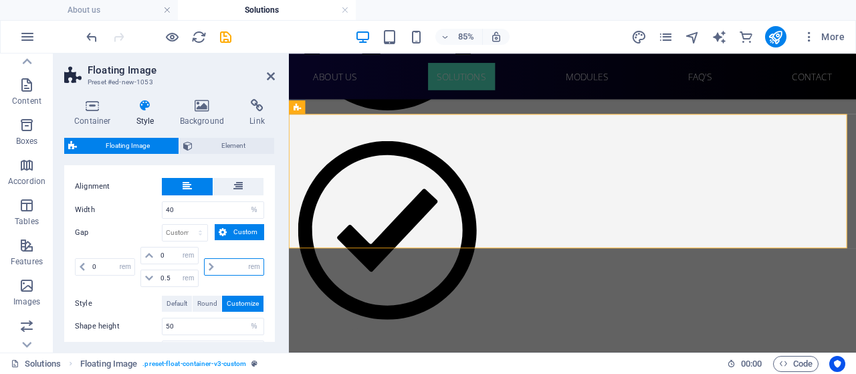
type input "0"
click at [230, 260] on input "0" at bounding box center [240, 267] width 45 height 16
type input "1"
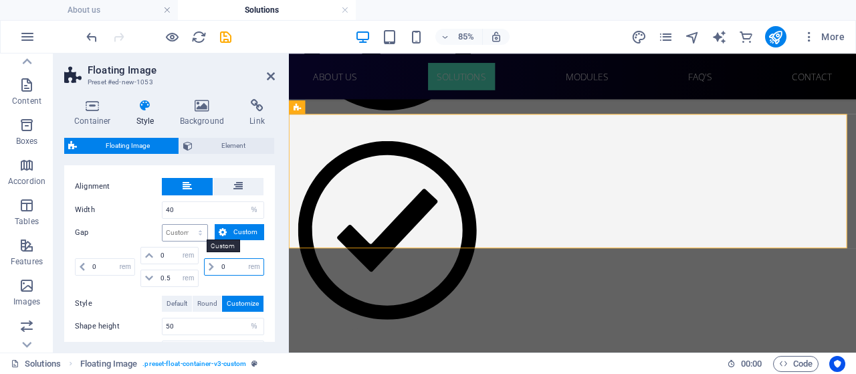
type input "0"
click at [193, 225] on select "px rem % vh vw Custom" at bounding box center [184, 233] width 45 height 16
select select "vw"
click at [188, 225] on select "px rem % vh vw Custom" at bounding box center [184, 233] width 45 height 16
type input "0"
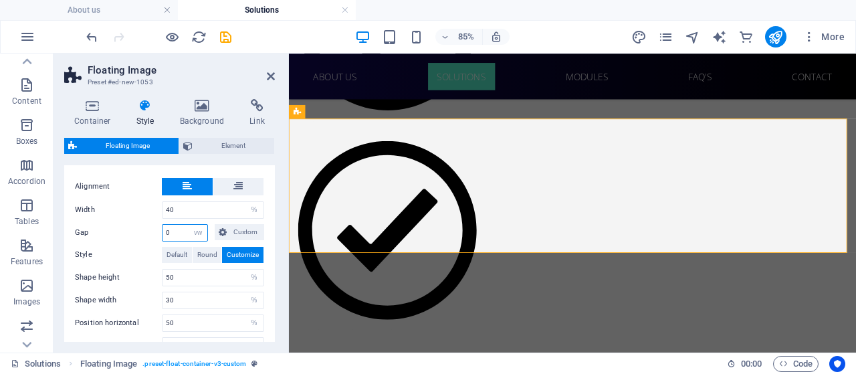
scroll to position [1475, 0]
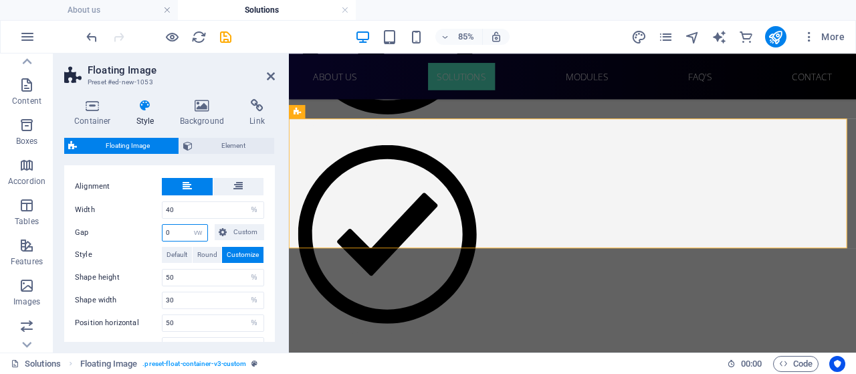
click at [184, 231] on input "0" at bounding box center [184, 233] width 45 height 16
click at [231, 232] on span "Custom" at bounding box center [245, 232] width 29 height 16
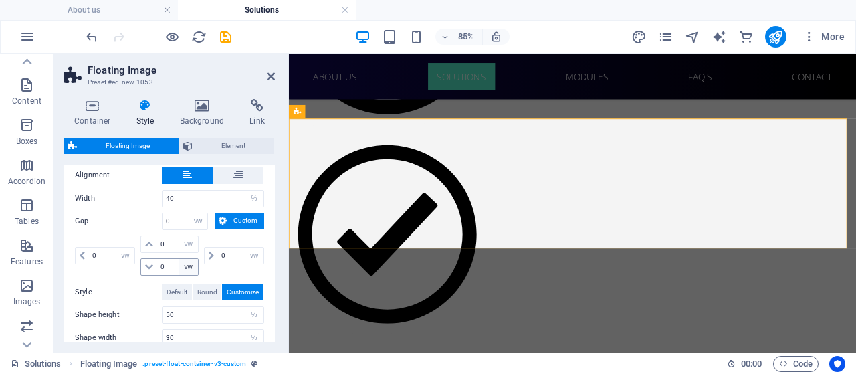
scroll to position [265, 0]
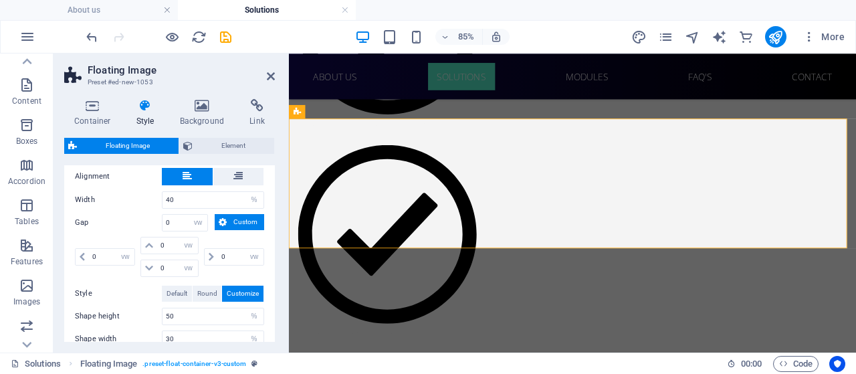
click at [235, 221] on span "Custom" at bounding box center [245, 222] width 29 height 16
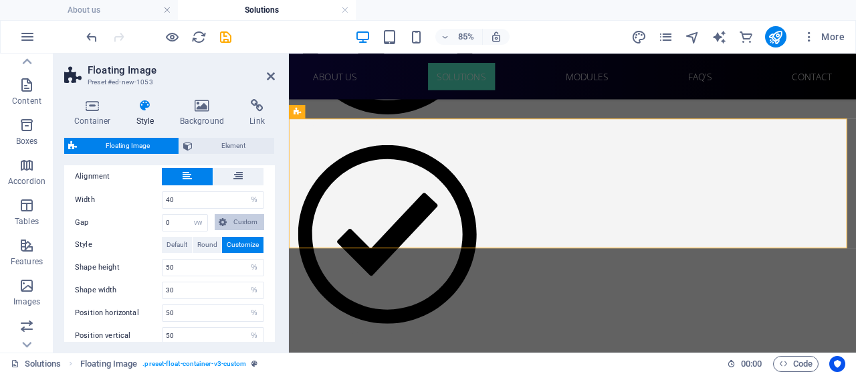
click at [235, 221] on span "Custom" at bounding box center [245, 222] width 29 height 16
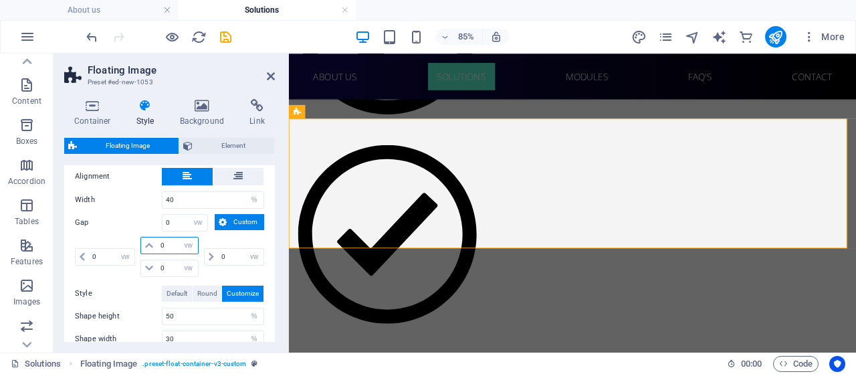
click at [172, 246] on input "0" at bounding box center [177, 245] width 40 height 16
type input "1"
select select "DISABLED_OPTION_VALUE"
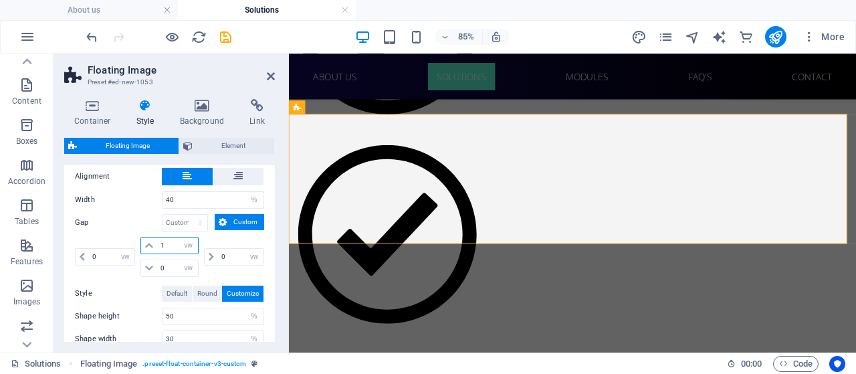
scroll to position [1480, 0]
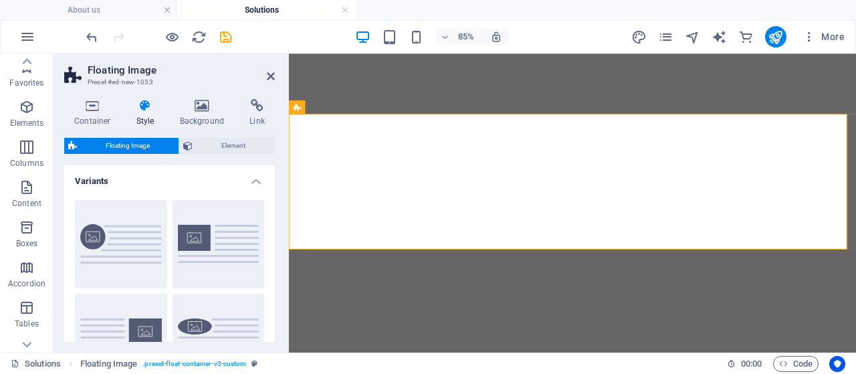
select select "%"
select select "vw"
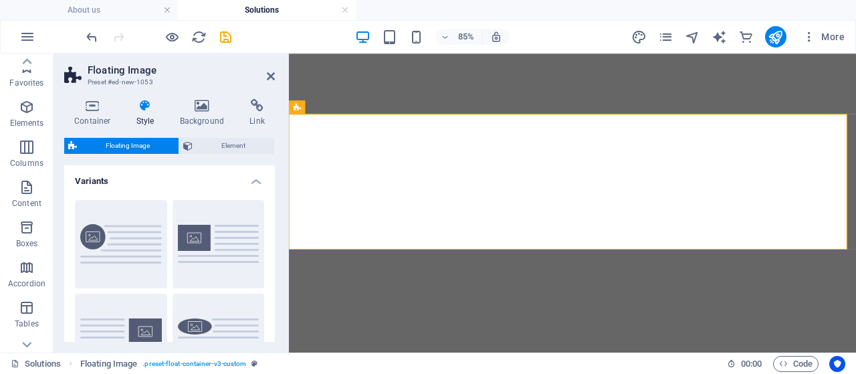
select select "%"
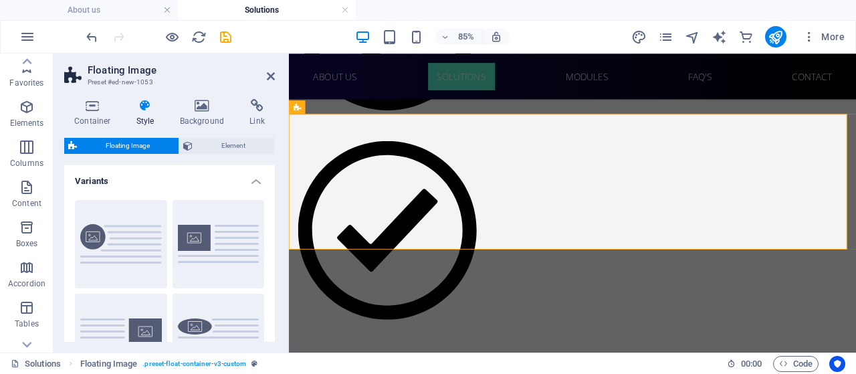
scroll to position [265, 0]
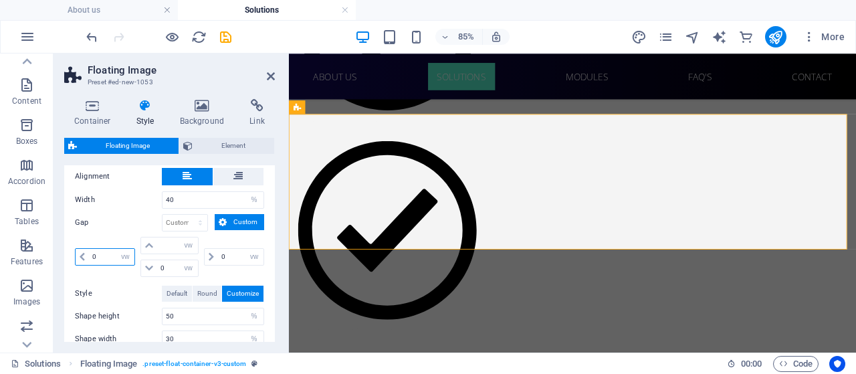
click at [102, 257] on input "0" at bounding box center [111, 257] width 45 height 16
type input "1"
click at [236, 172] on icon at bounding box center [237, 176] width 9 height 16
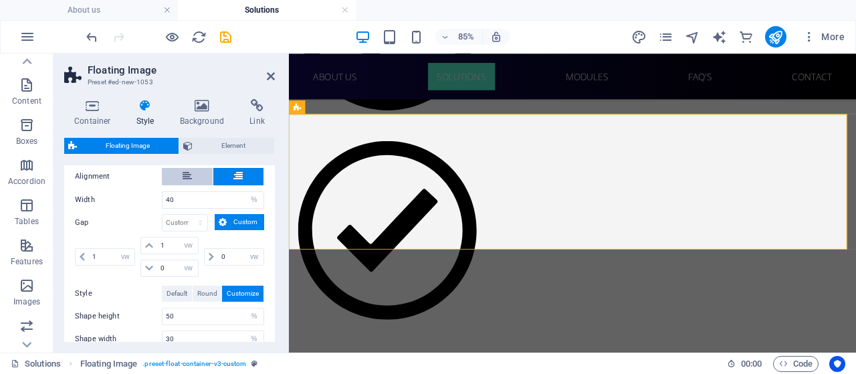
click at [199, 174] on button at bounding box center [187, 176] width 51 height 17
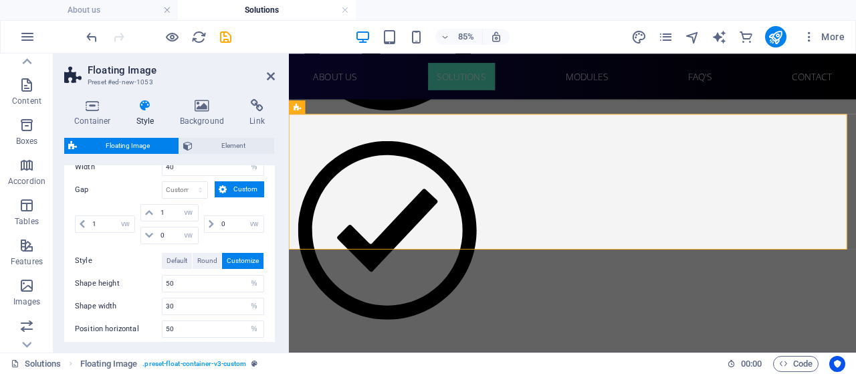
scroll to position [298, 0]
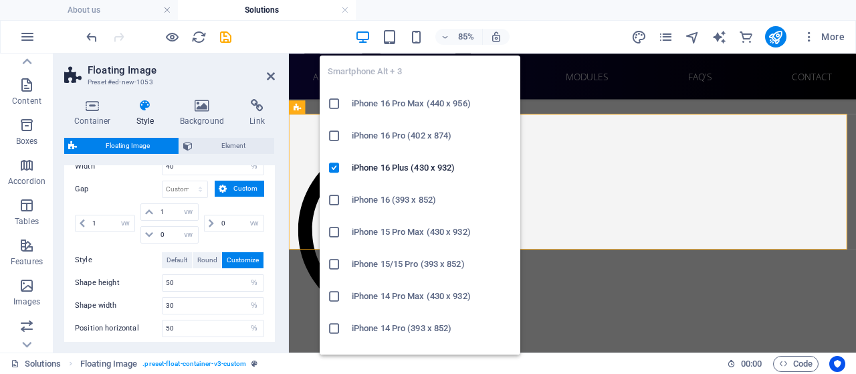
click at [420, 39] on icon "button" at bounding box center [415, 36] width 15 height 15
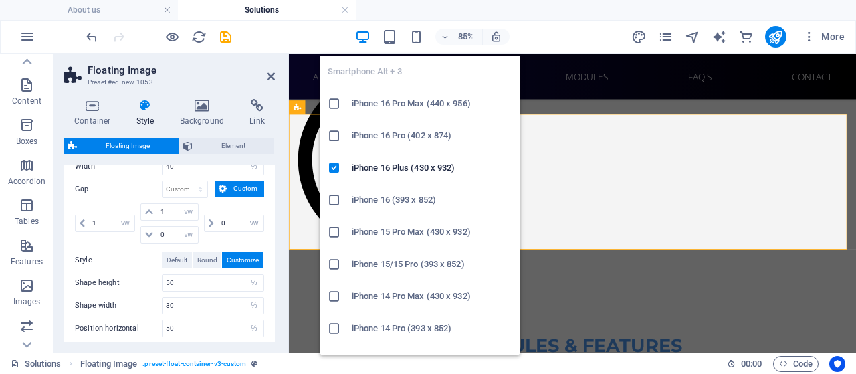
type input "100"
type input "0"
select select "rem"
type input "0"
select select "rem"
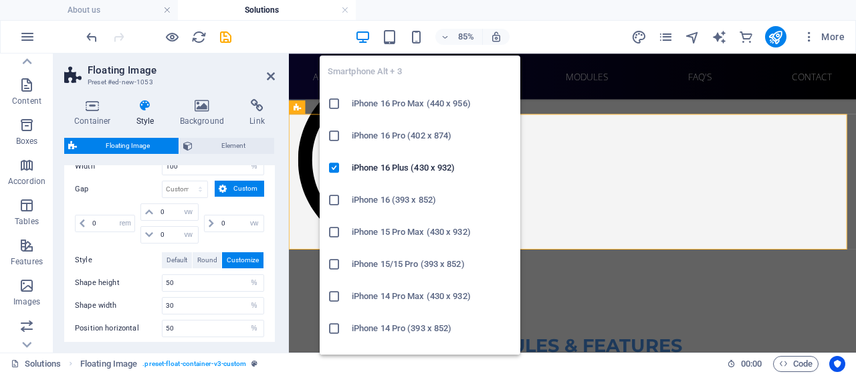
type input "1"
select select "rem"
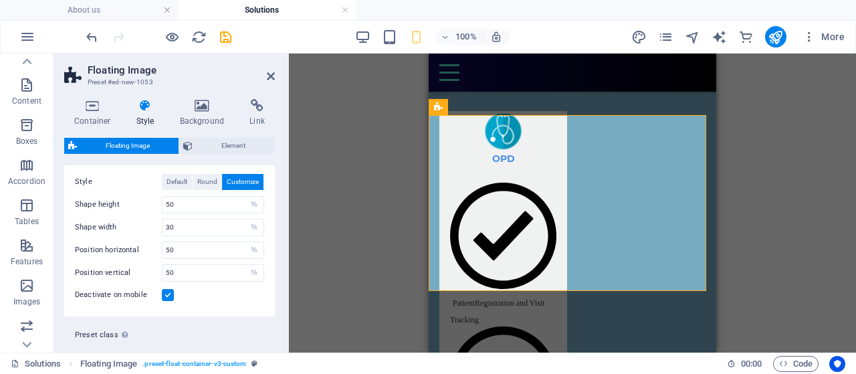
scroll to position [377, 0]
select select "vw"
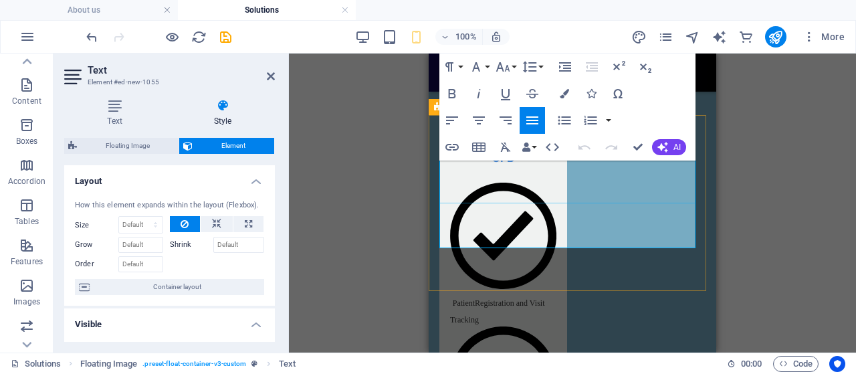
drag, startPoint x: 590, startPoint y: 177, endPoint x: 607, endPoint y: 182, distance: 17.5
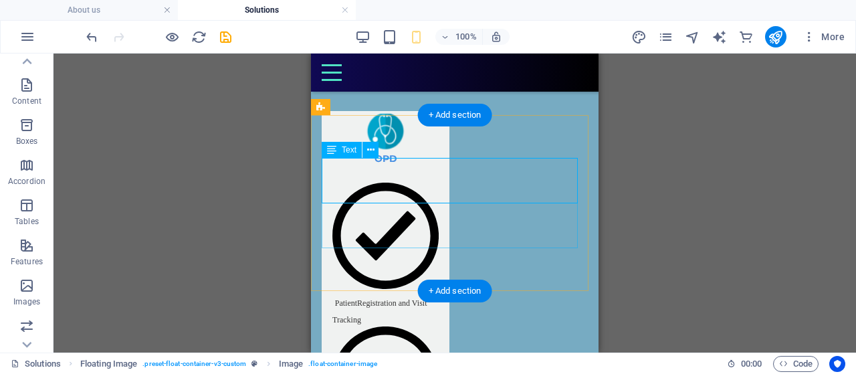
select select "vw"
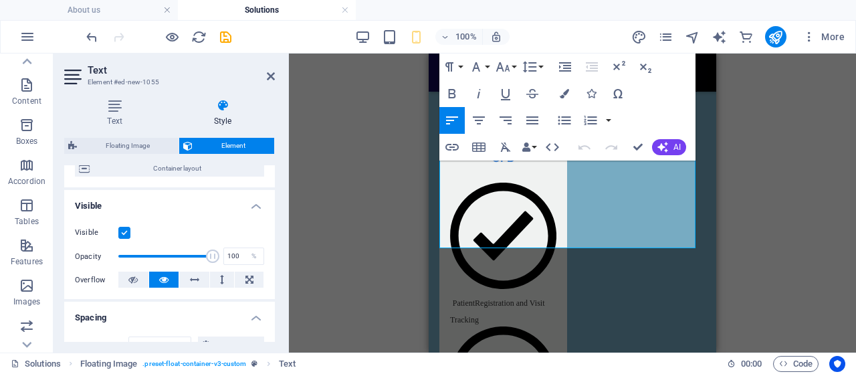
scroll to position [0, 0]
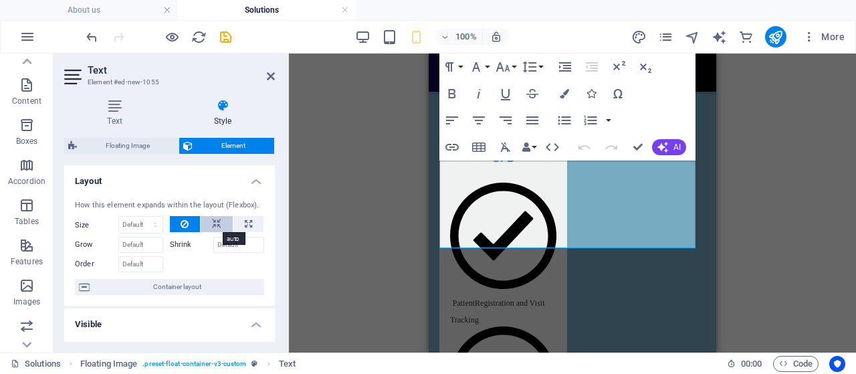
click at [221, 219] on button at bounding box center [217, 224] width 32 height 16
click at [246, 227] on icon at bounding box center [248, 224] width 7 height 16
type input "100"
select select "%"
click at [182, 225] on icon at bounding box center [184, 224] width 8 height 16
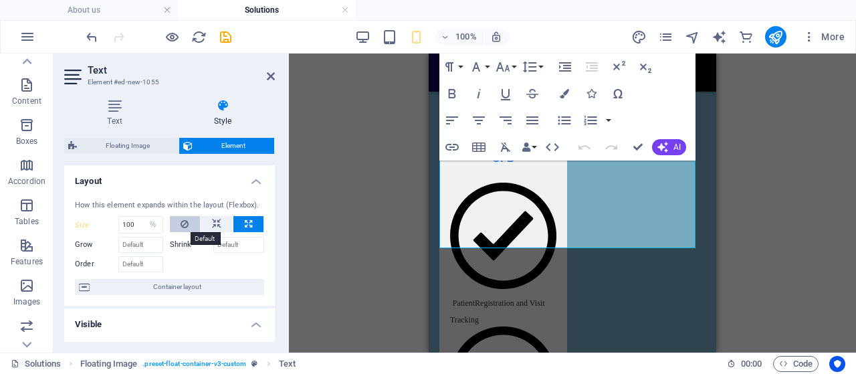
select select "DISABLED_OPTION_VALUE"
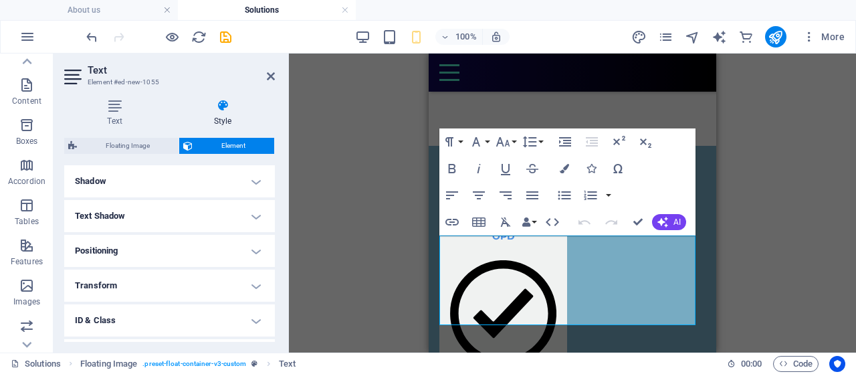
scroll to position [430, 0]
click at [203, 241] on h4 "Positioning" at bounding box center [169, 252] width 211 height 32
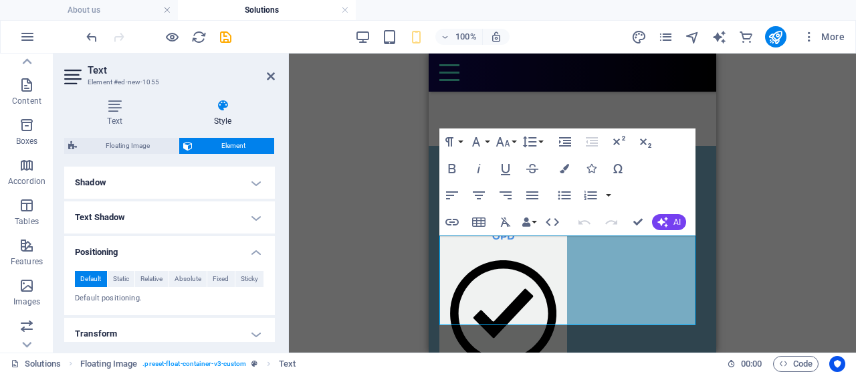
click at [203, 241] on h4 "Positioning" at bounding box center [169, 248] width 211 height 24
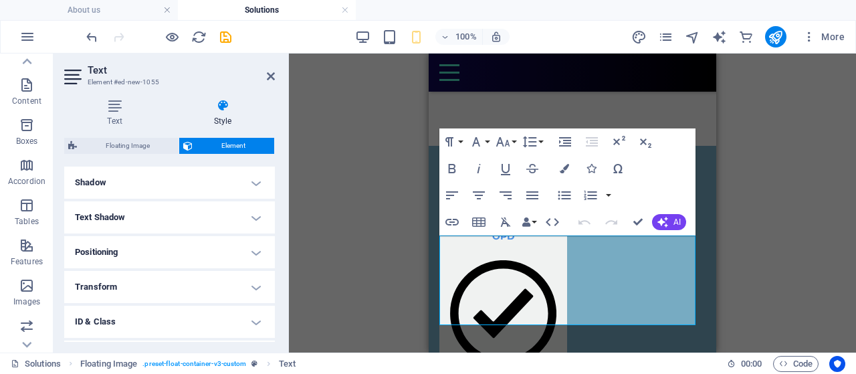
click at [203, 241] on h4 "Positioning" at bounding box center [169, 252] width 211 height 32
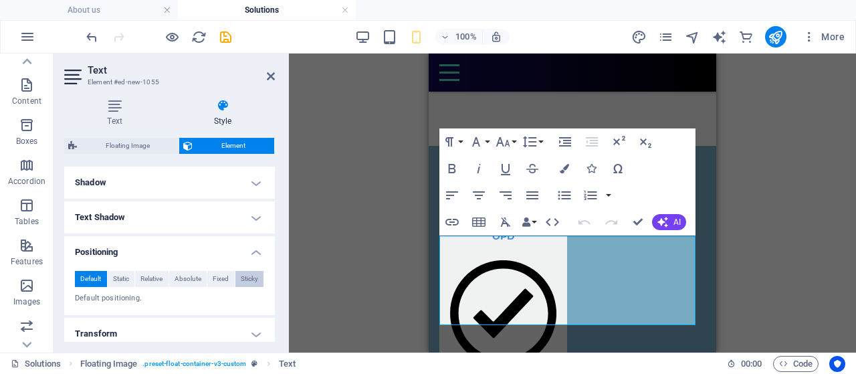
click at [258, 271] on button "Sticky" at bounding box center [249, 279] width 29 height 16
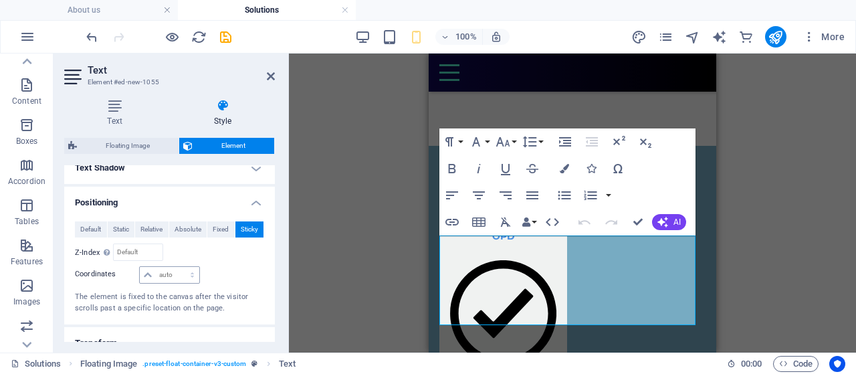
scroll to position [481, 0]
click at [82, 227] on span "Default" at bounding box center [90, 228] width 21 height 16
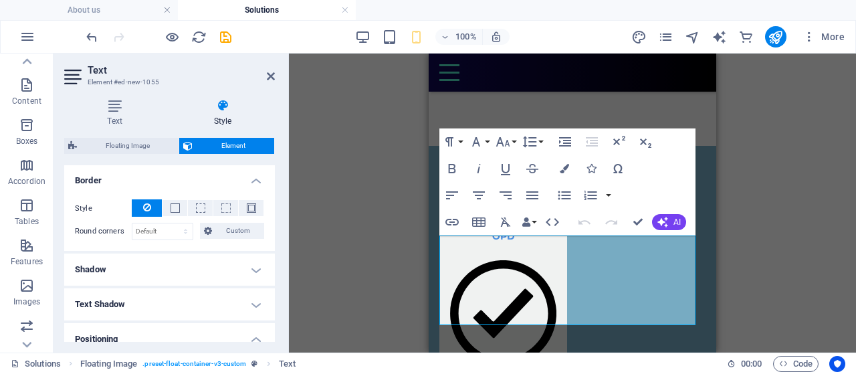
scroll to position [344, 0]
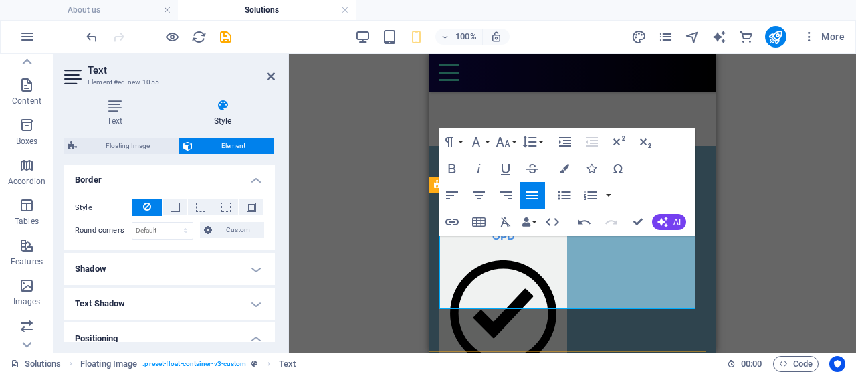
drag, startPoint x: 622, startPoint y: 299, endPoint x: 436, endPoint y: 293, distance: 185.9
click at [480, 191] on icon "button" at bounding box center [479, 195] width 12 height 8
click at [798, 265] on div "Drag here to replace the existing content. Press “Ctrl” if you want to create a…" at bounding box center [572, 202] width 567 height 299
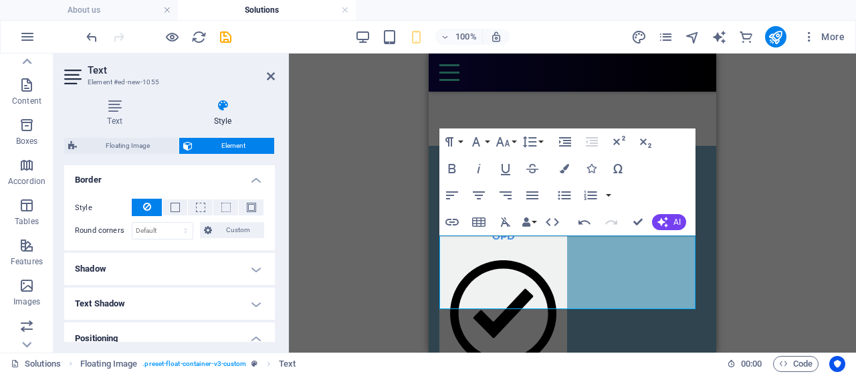
click at [718, 227] on div "Drag here to replace the existing content. Press “Ctrl” if you want to create a…" at bounding box center [572, 202] width 567 height 299
click at [754, 279] on div "Drag here to replace the existing content. Press “Ctrl” if you want to create a…" at bounding box center [572, 202] width 567 height 299
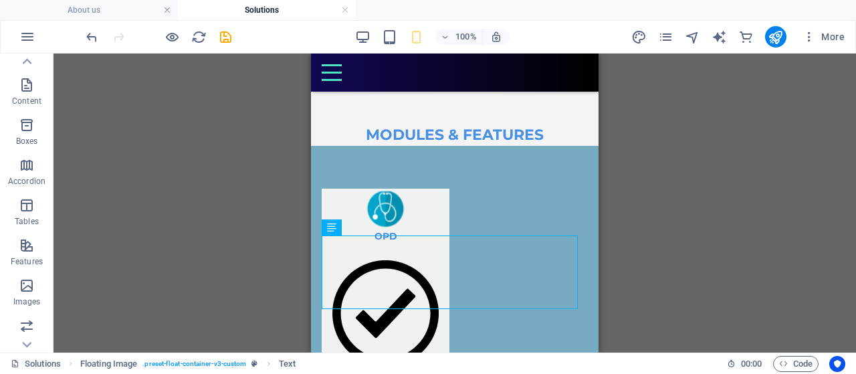
click at [757, 160] on div "Drag here to replace the existing content. Press “Ctrl” if you want to create a…" at bounding box center [454, 202] width 802 height 299
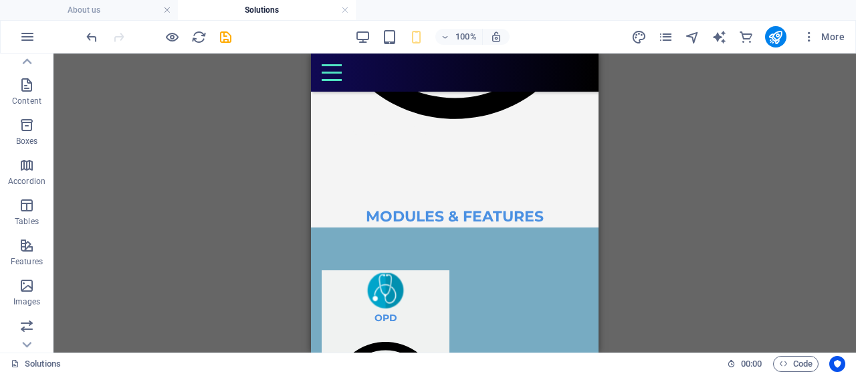
scroll to position [2049, 0]
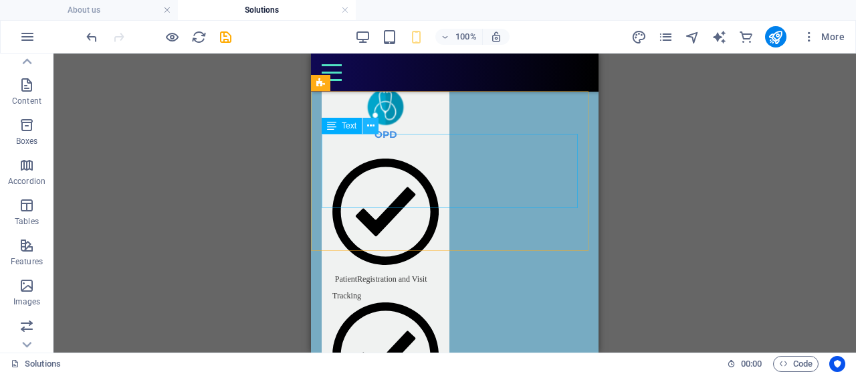
click at [372, 124] on icon at bounding box center [370, 126] width 7 height 14
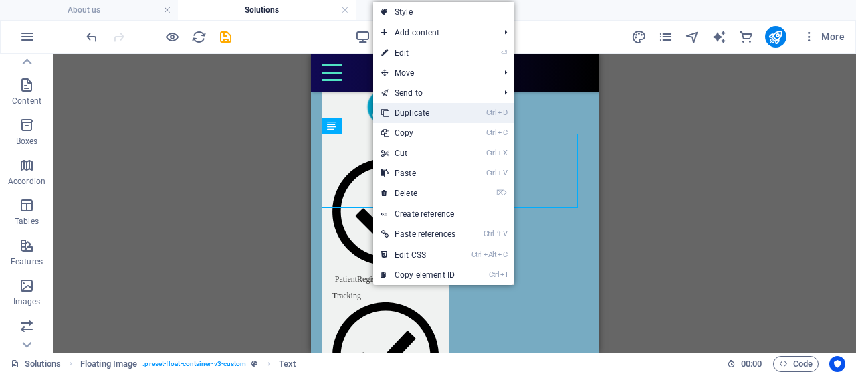
click at [422, 110] on link "Ctrl D Duplicate" at bounding box center [418, 113] width 90 height 20
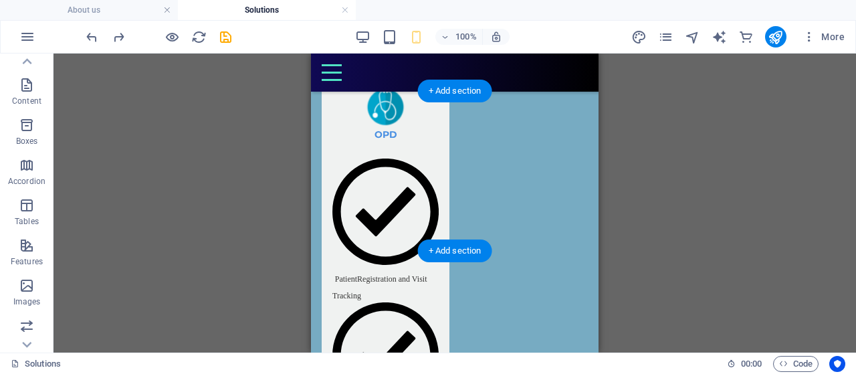
click at [795, 239] on div "Drag here to replace the existing content. Press “Ctrl” if you want to create a…" at bounding box center [454, 202] width 802 height 299
select select "px"
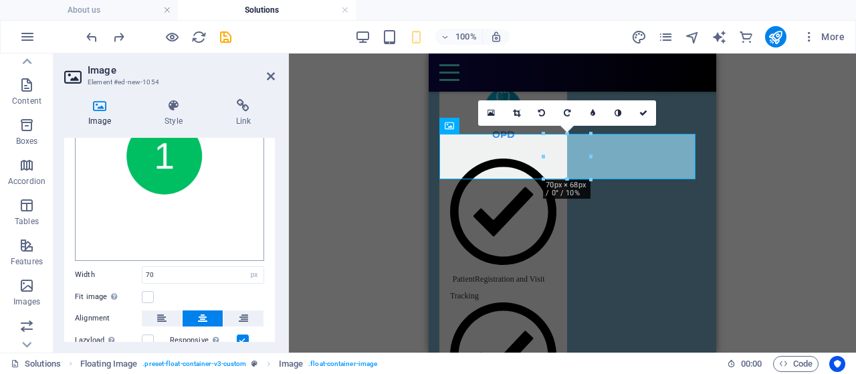
scroll to position [151, 0]
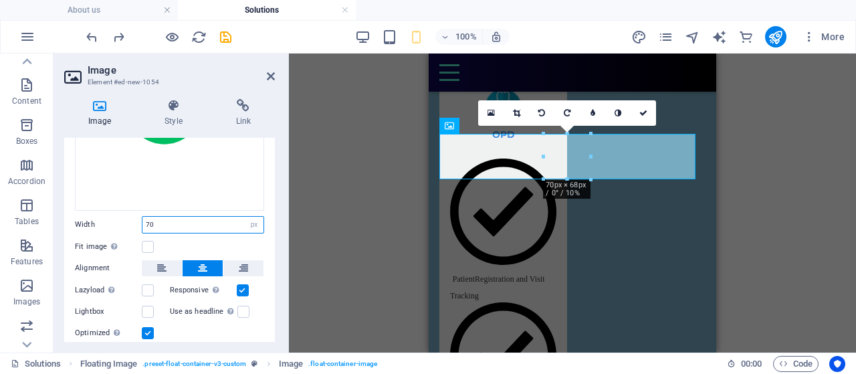
click at [199, 217] on input "70" at bounding box center [202, 225] width 121 height 16
type input "7"
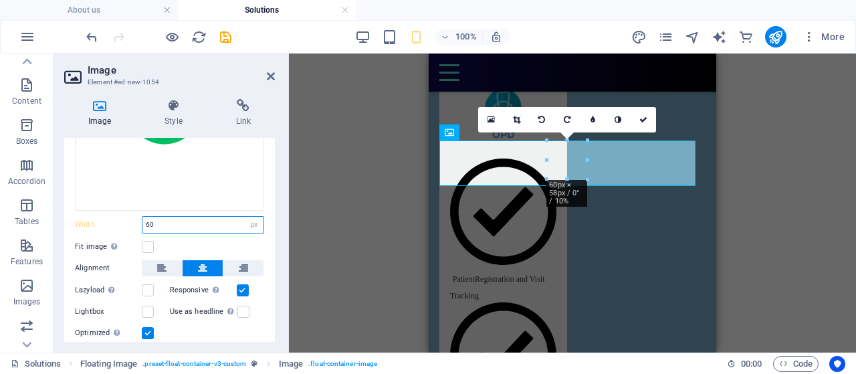
scroll to position [2043, 0]
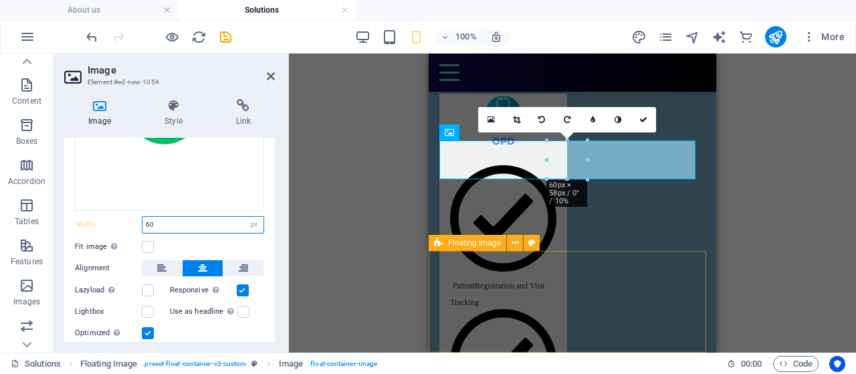
type input "60"
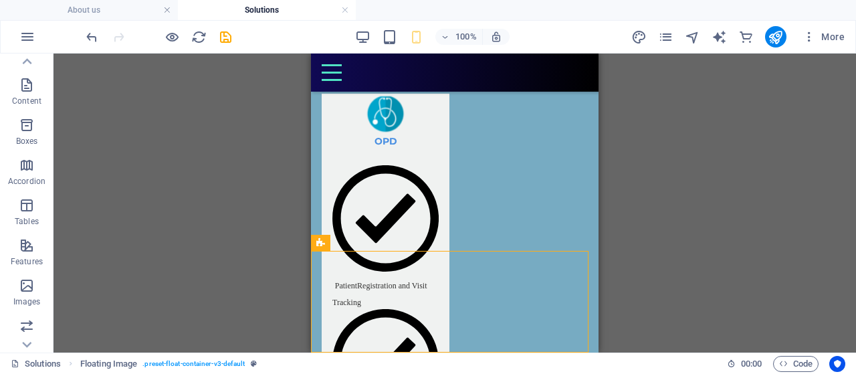
click at [638, 219] on div "H1 2 columns Container Container Cards Text Container Image Container Image Con…" at bounding box center [454, 202] width 802 height 299
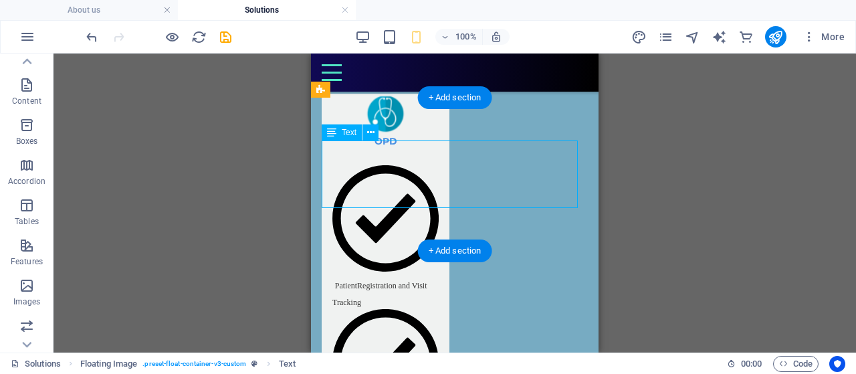
select select "vw"
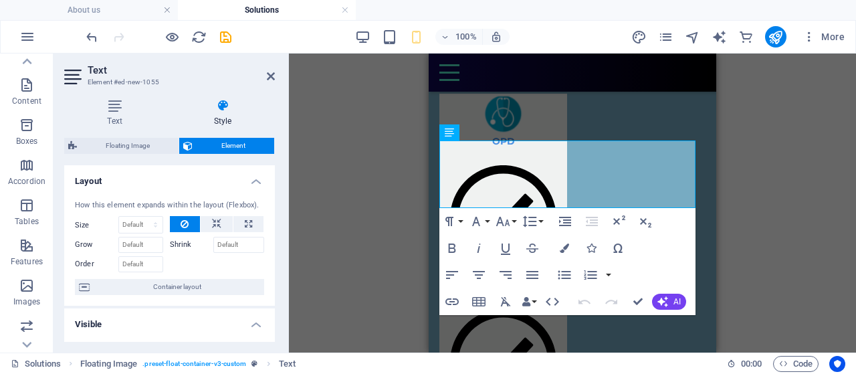
click at [372, 197] on div "H1 2 columns Container Container Cards Text Container Image Container Image Con…" at bounding box center [572, 202] width 567 height 299
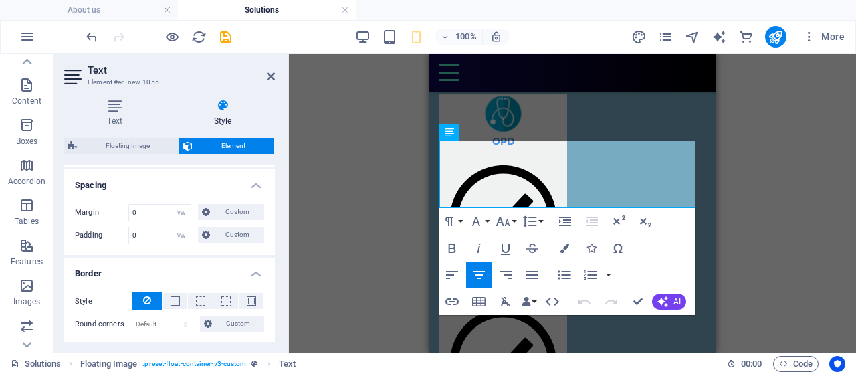
scroll to position [0, 0]
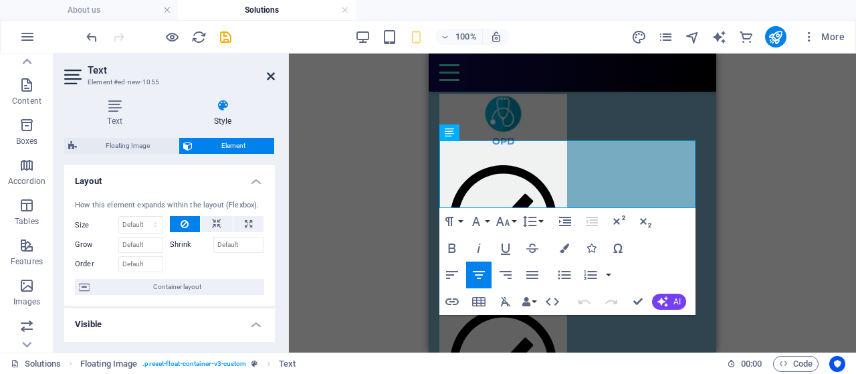
click at [270, 77] on icon at bounding box center [271, 76] width 8 height 11
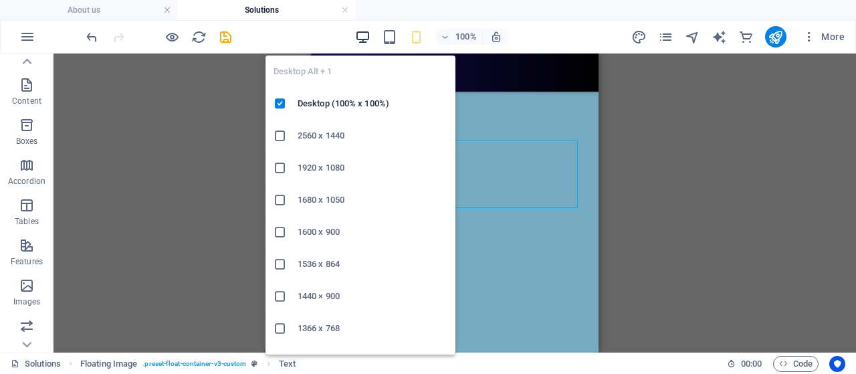
click at [362, 37] on icon "button" at bounding box center [362, 36] width 15 height 15
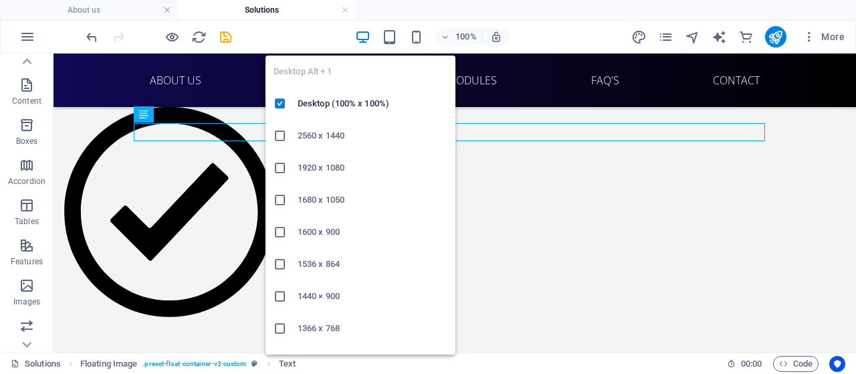
scroll to position [1535, 0]
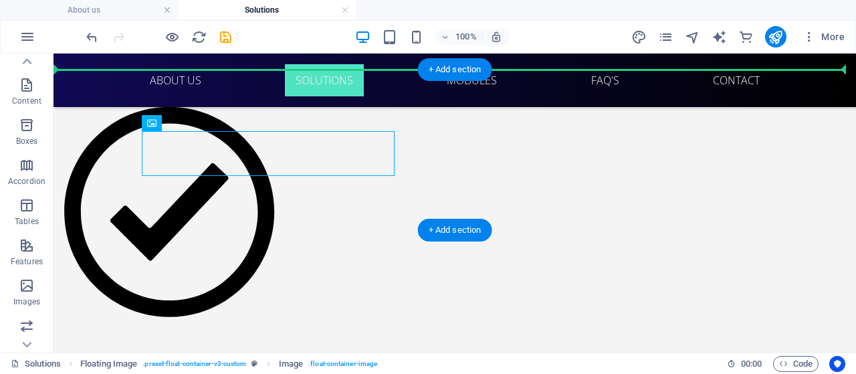
drag, startPoint x: 271, startPoint y: 150, endPoint x: 272, endPoint y: 120, distance: 30.8
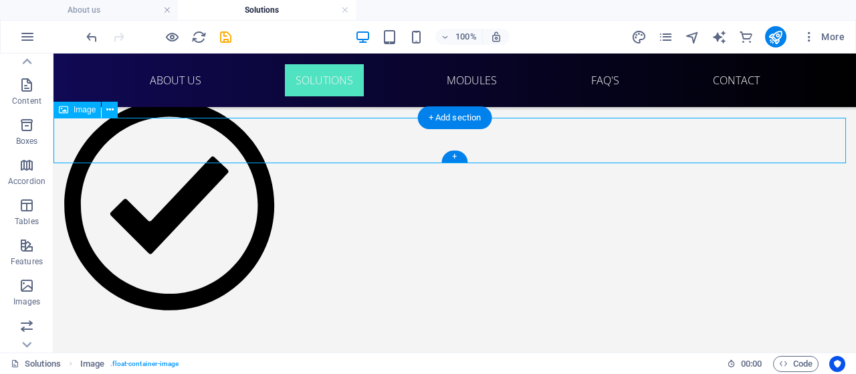
scroll to position [1459, 0]
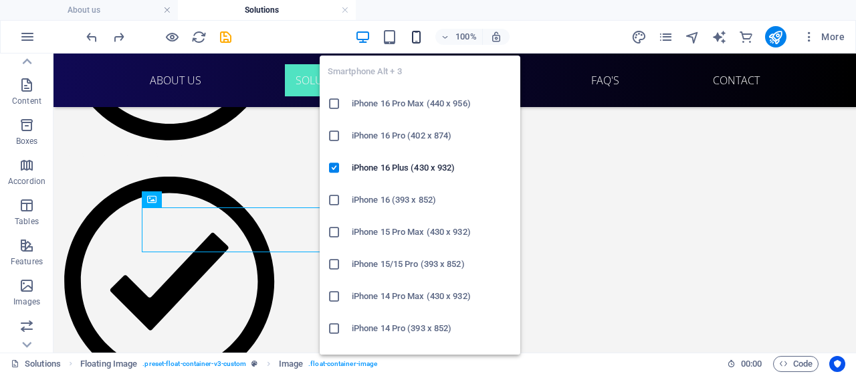
click at [414, 31] on icon "button" at bounding box center [415, 36] width 15 height 15
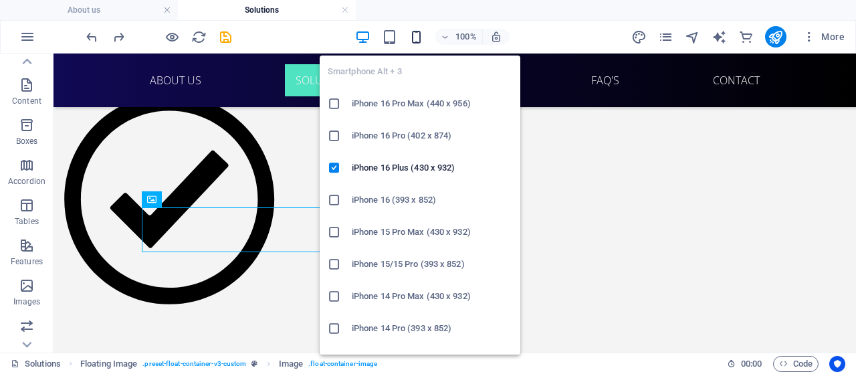
scroll to position [1999, 0]
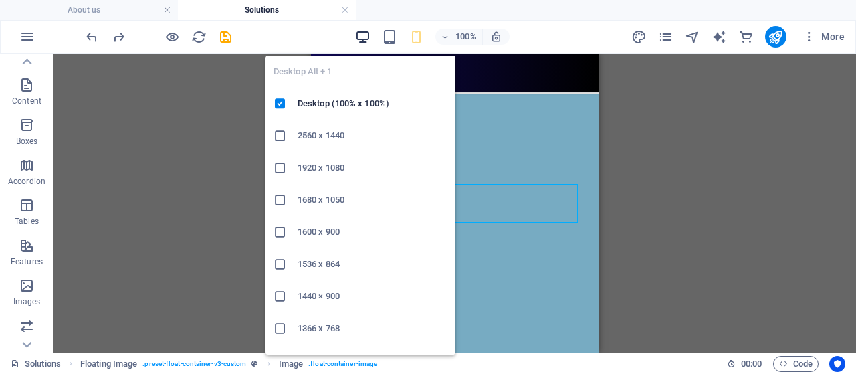
click at [368, 33] on icon "button" at bounding box center [362, 36] width 15 height 15
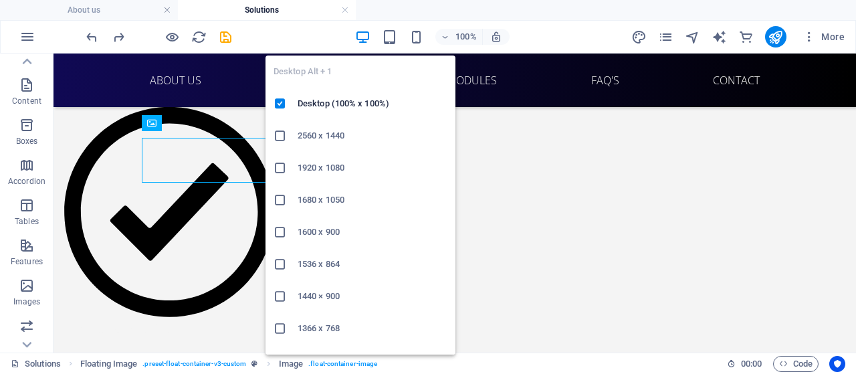
scroll to position [1535, 0]
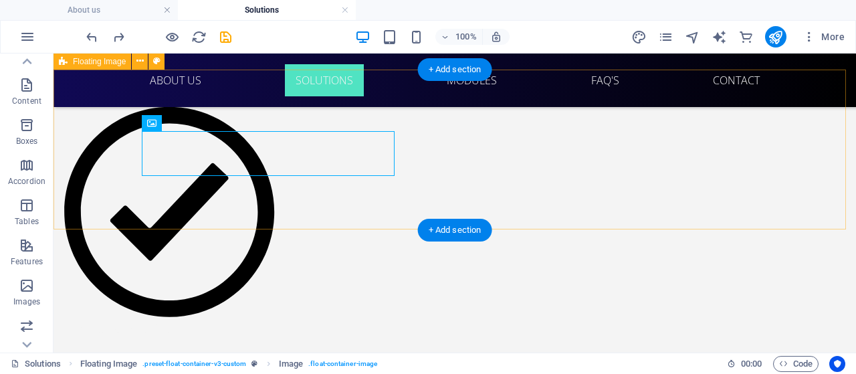
drag, startPoint x: 527, startPoint y: 136, endPoint x: 285, endPoint y: 149, distance: 242.3
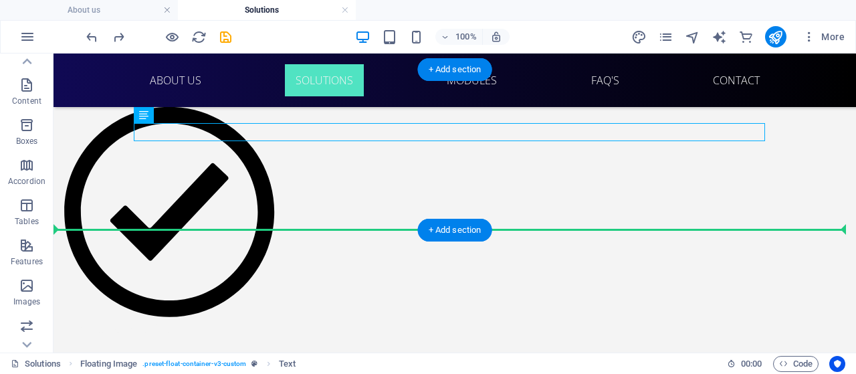
drag, startPoint x: 549, startPoint y: 138, endPoint x: 396, endPoint y: 191, distance: 162.8
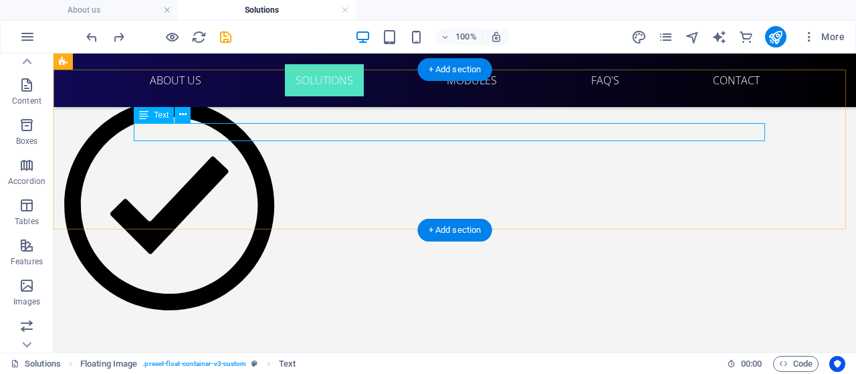
select select "vw"
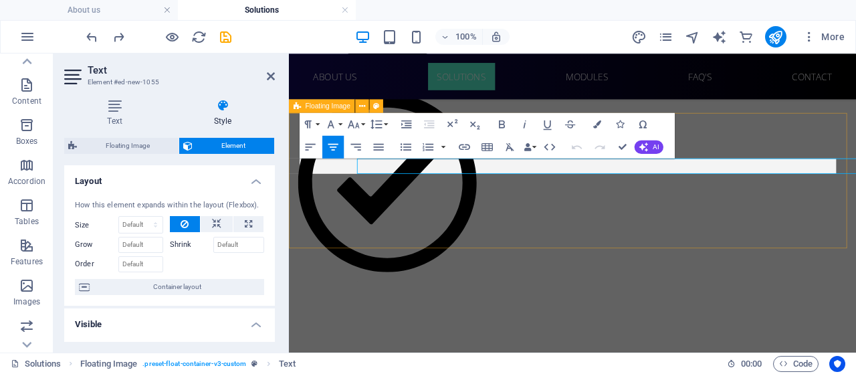
scroll to position [1481, 0]
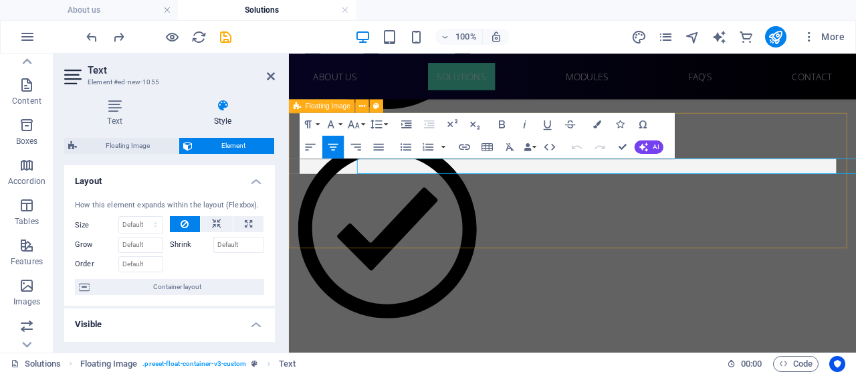
drag, startPoint x: 214, startPoint y: 91, endPoint x: 471, endPoint y: 131, distance: 259.8
click at [471, 131] on button "Subscript" at bounding box center [474, 124] width 21 height 23
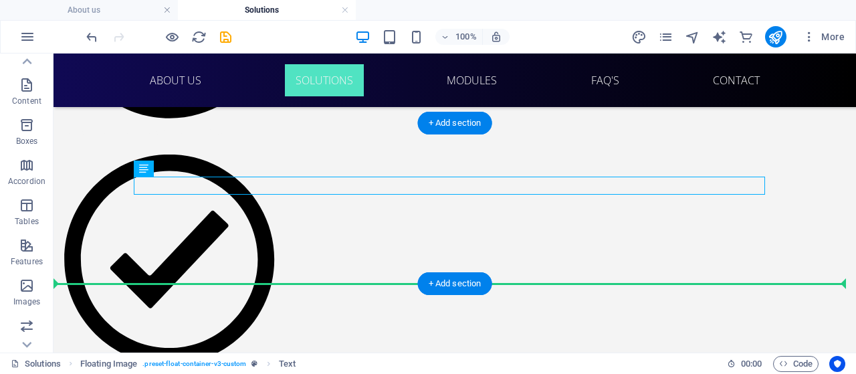
drag, startPoint x: 634, startPoint y: 191, endPoint x: 634, endPoint y: 235, distance: 44.1
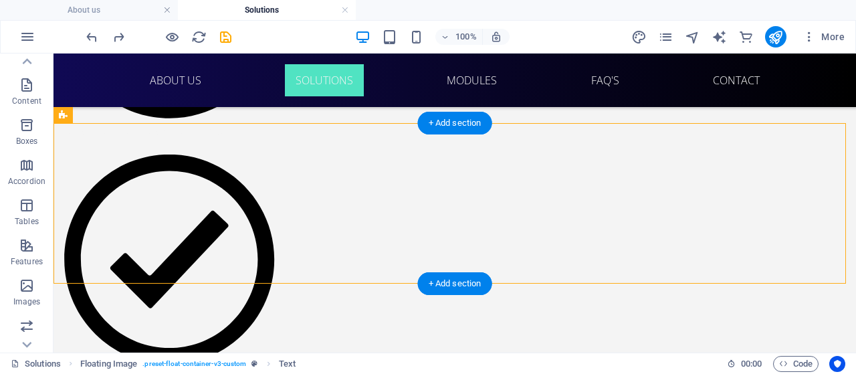
select select "%"
select select "rem"
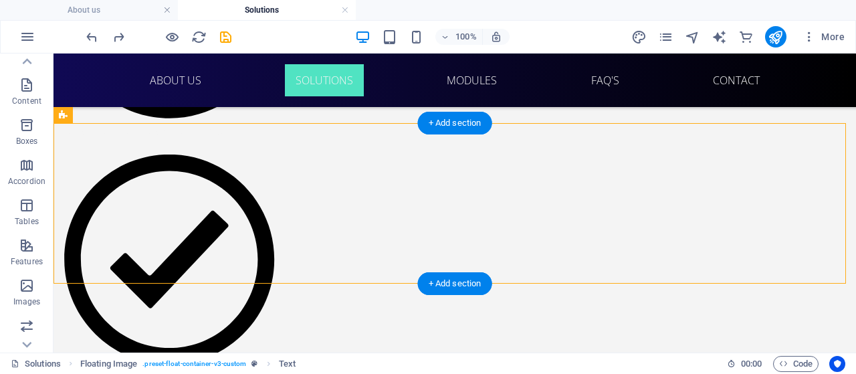
select select "rem"
select select "%"
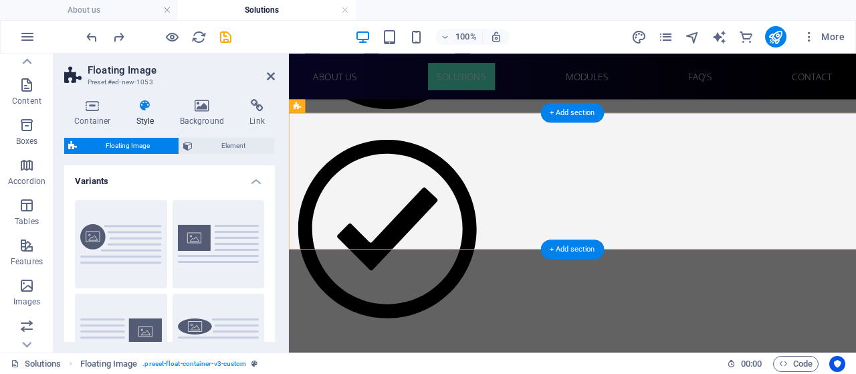
type input "40"
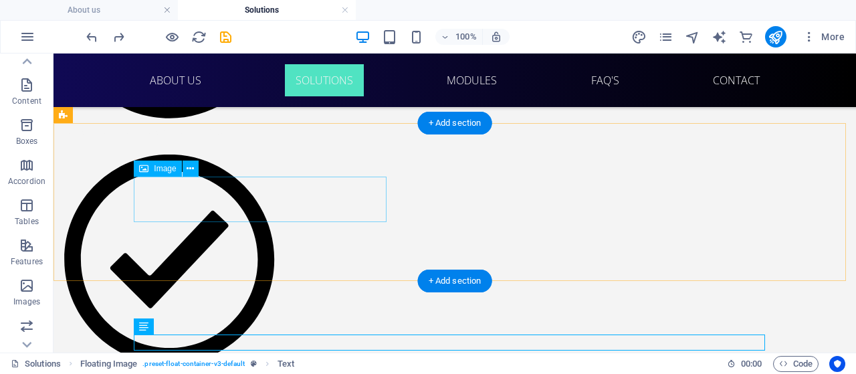
click at [0, 0] on icon at bounding box center [0, 0] width 0 height 0
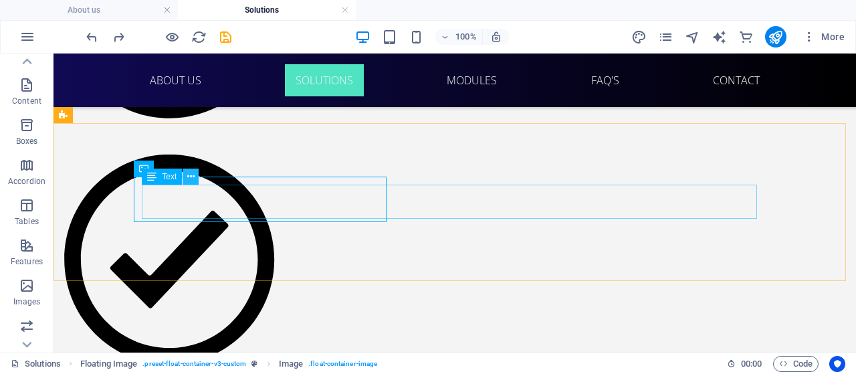
click at [192, 180] on icon at bounding box center [190, 177] width 7 height 14
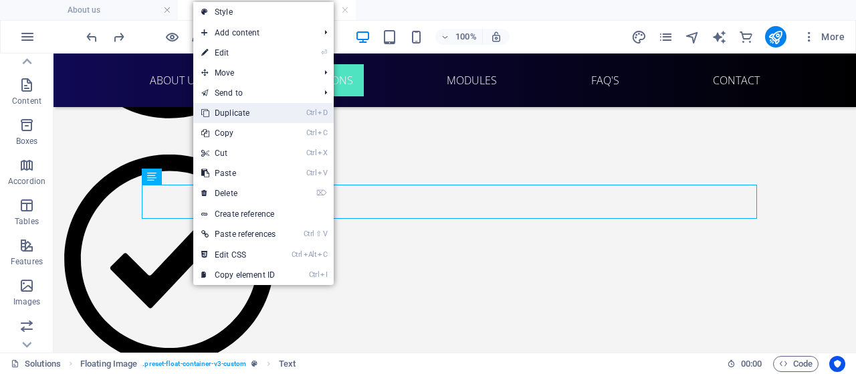
click at [273, 104] on link "Ctrl D Duplicate" at bounding box center [238, 113] width 90 height 20
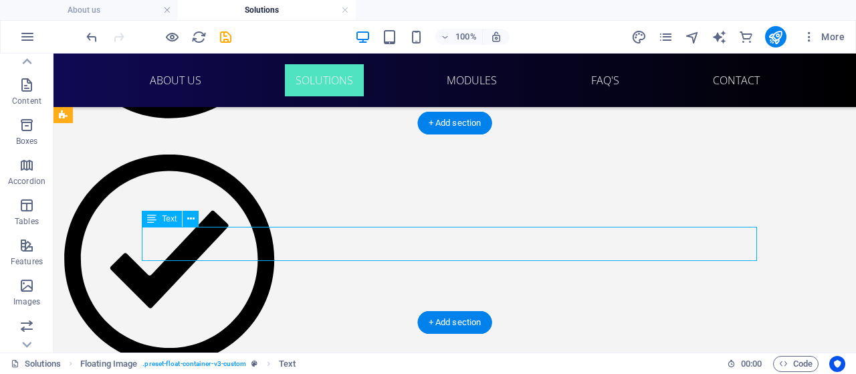
drag, startPoint x: 314, startPoint y: 240, endPoint x: 332, endPoint y: 252, distance: 21.1
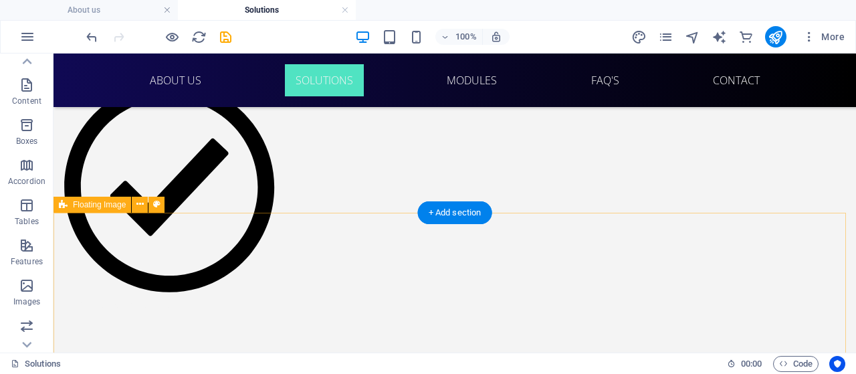
scroll to position [1497, 0]
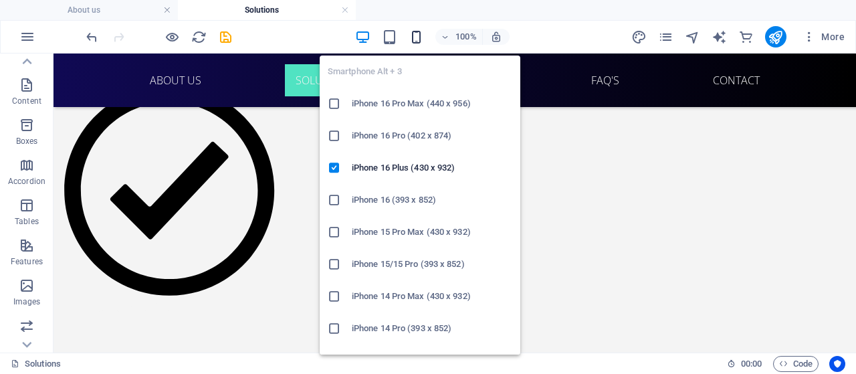
click at [420, 34] on icon "button" at bounding box center [415, 36] width 15 height 15
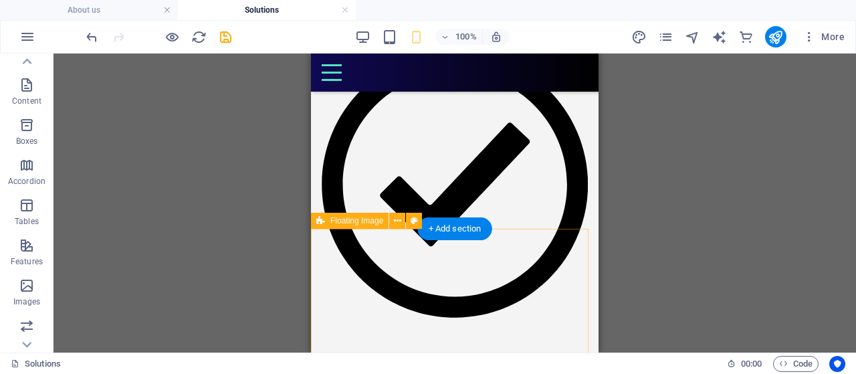
scroll to position [2068, 0]
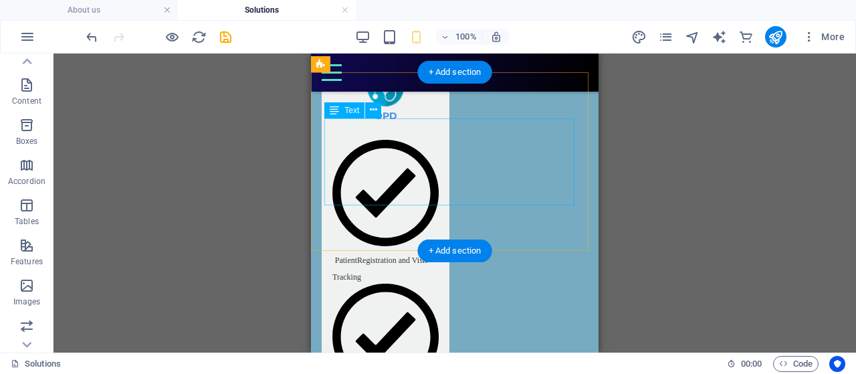
select select "vw"
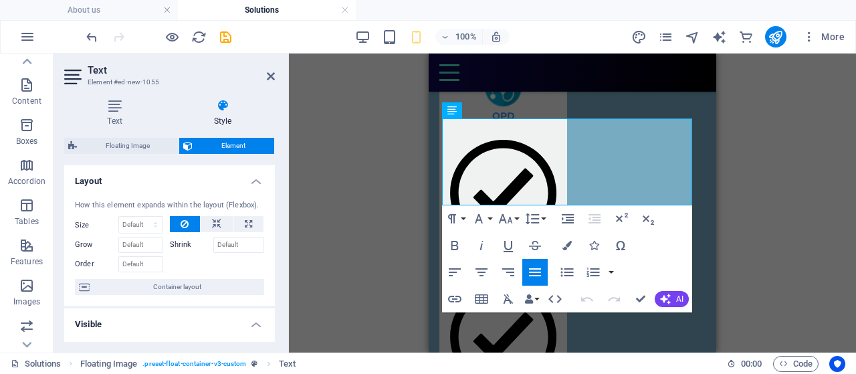
drag, startPoint x: 1038, startPoint y: 265, endPoint x: 842, endPoint y: 257, distance: 196.7
click at [483, 273] on icon "button" at bounding box center [481, 272] width 16 height 16
click at [372, 209] on div "Drag here to replace the existing content. Press “Ctrl” if you want to create a…" at bounding box center [572, 202] width 567 height 299
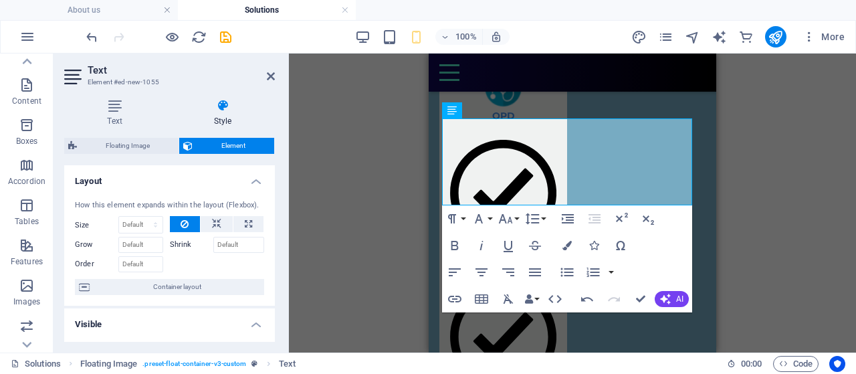
click at [742, 182] on div "Drag here to replace the existing content. Press “Ctrl” if you want to create a…" at bounding box center [572, 202] width 567 height 299
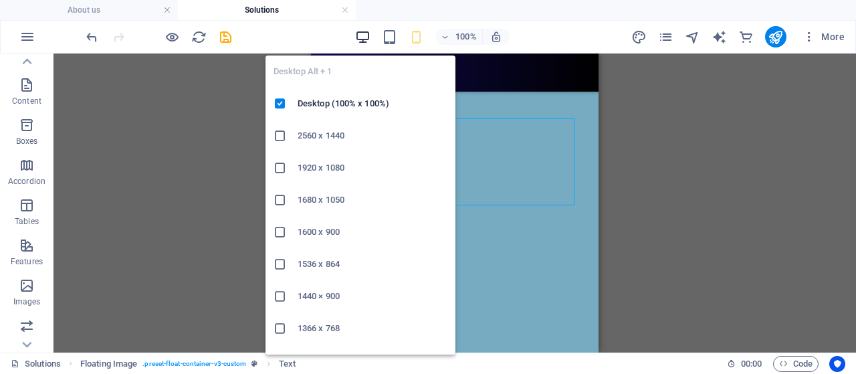
click at [366, 38] on icon "button" at bounding box center [362, 36] width 15 height 15
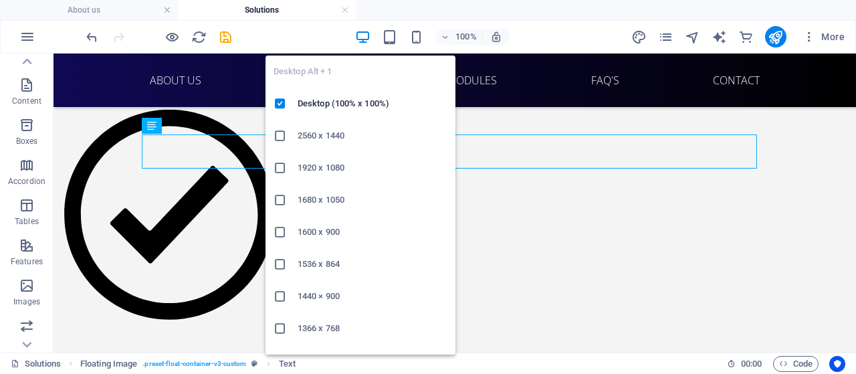
scroll to position [1533, 0]
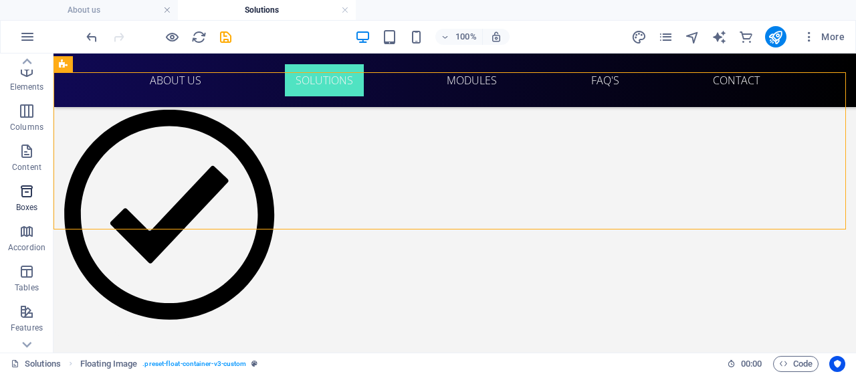
scroll to position [35, 0]
click at [27, 198] on icon "button" at bounding box center [27, 192] width 16 height 16
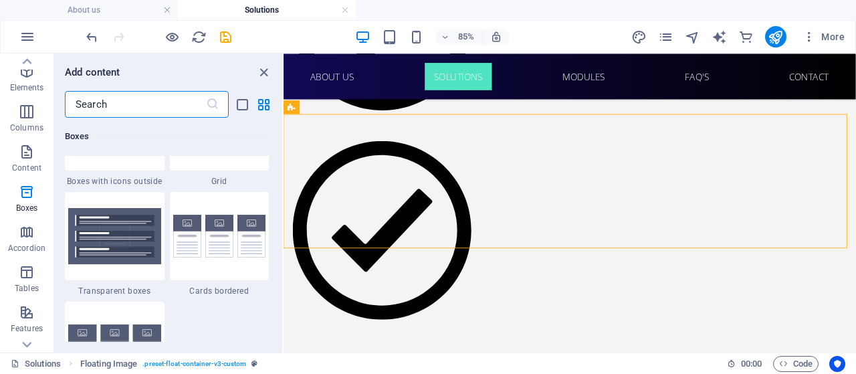
scroll to position [4089, 0]
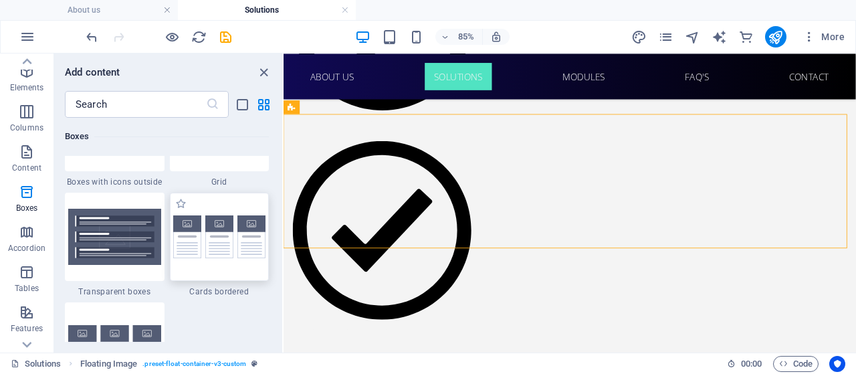
drag, startPoint x: 220, startPoint y: 245, endPoint x: 263, endPoint y: 190, distance: 69.9
click at [220, 245] on img at bounding box center [219, 236] width 93 height 43
select select "rem"
select select "preset-image-boxes-v3-border"
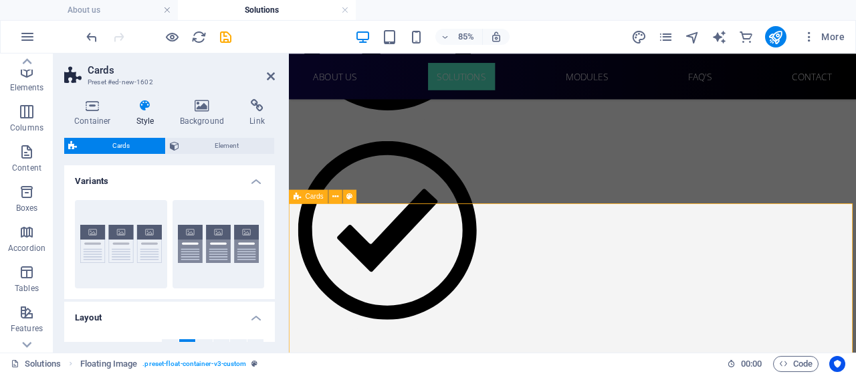
scroll to position [1533, 0]
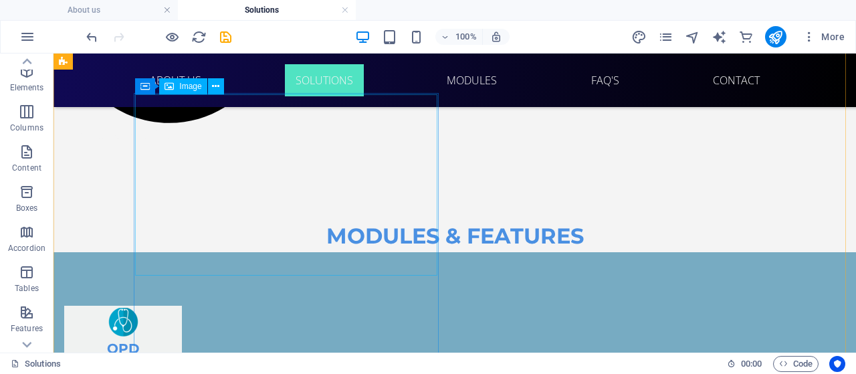
scroll to position [1722, 0]
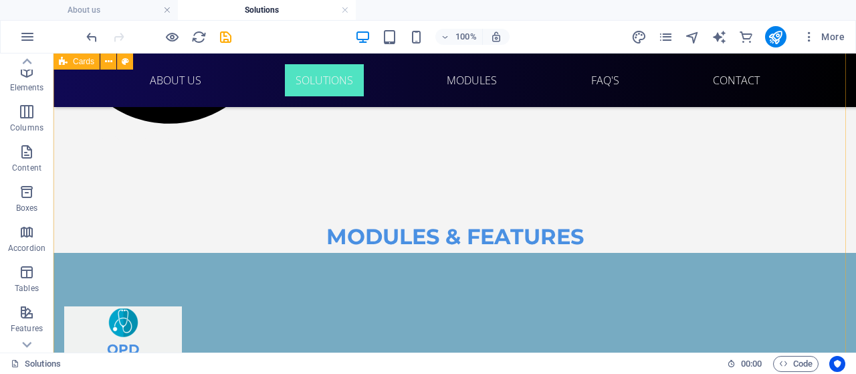
select select "rem"
select select "preset-image-boxes-v3-border"
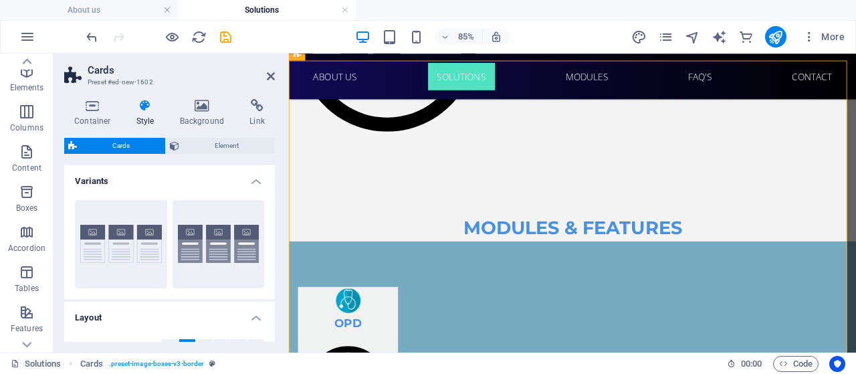
scroll to position [160, 0]
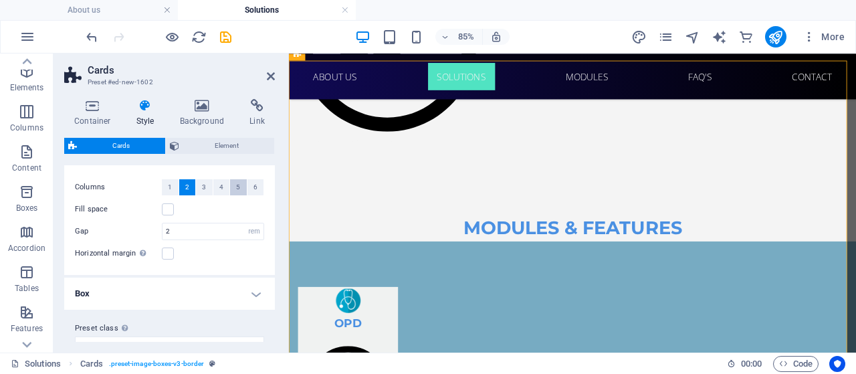
click at [230, 183] on button "5" at bounding box center [238, 187] width 17 height 16
click at [223, 190] on button "4" at bounding box center [221, 187] width 17 height 16
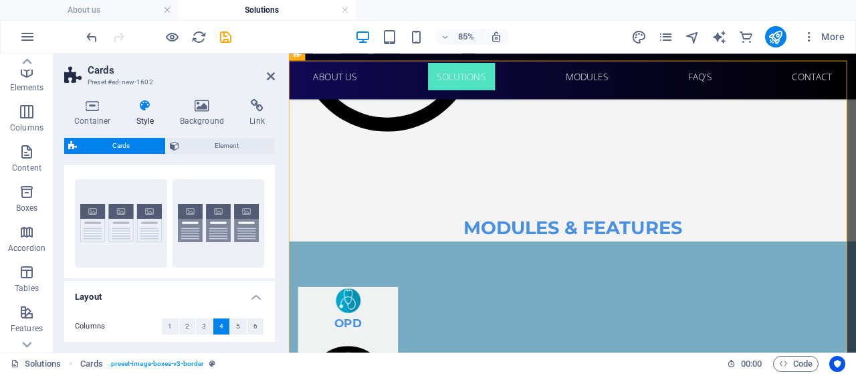
scroll to position [20, 0]
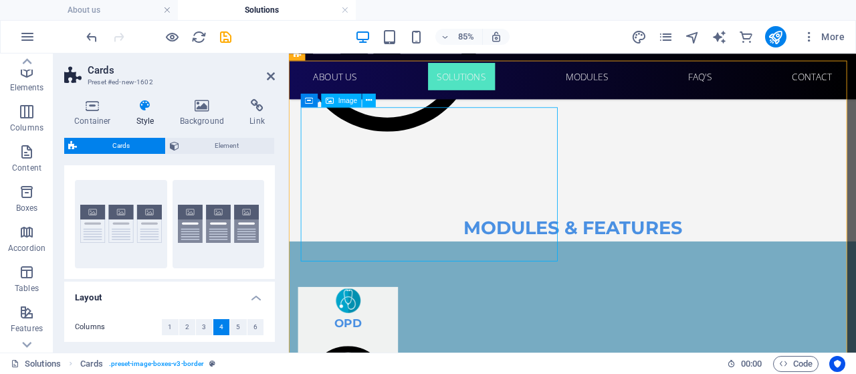
click at [272, 73] on icon at bounding box center [271, 76] width 8 height 11
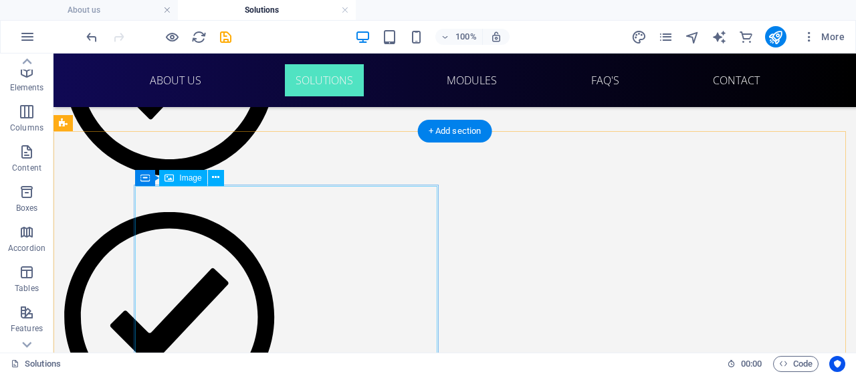
scroll to position [1631, 0]
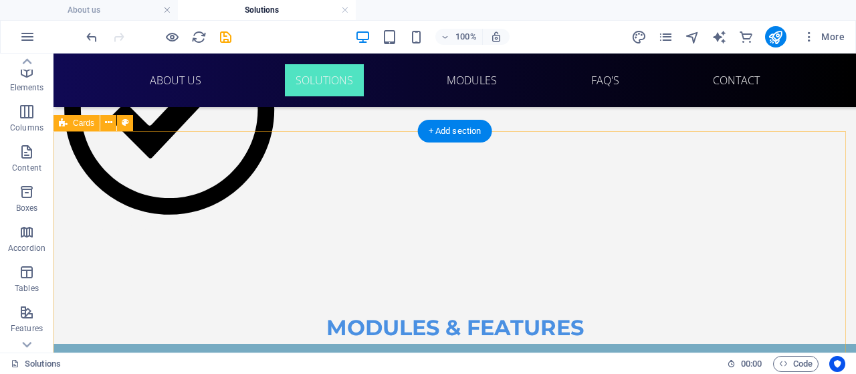
select select "rem"
select select "preset-image-boxes-v3-border"
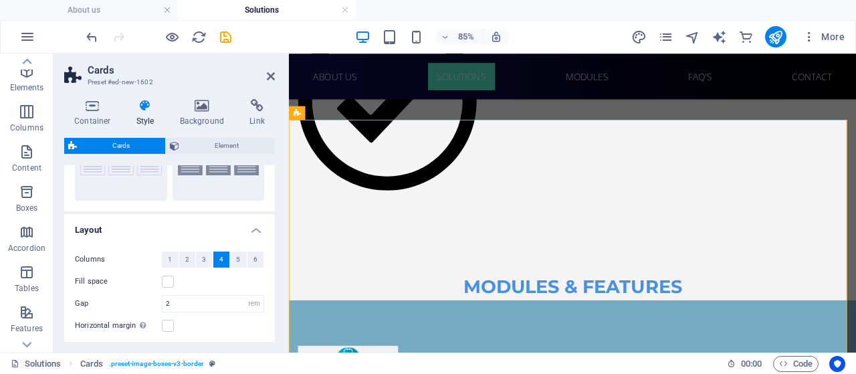
scroll to position [120, 0]
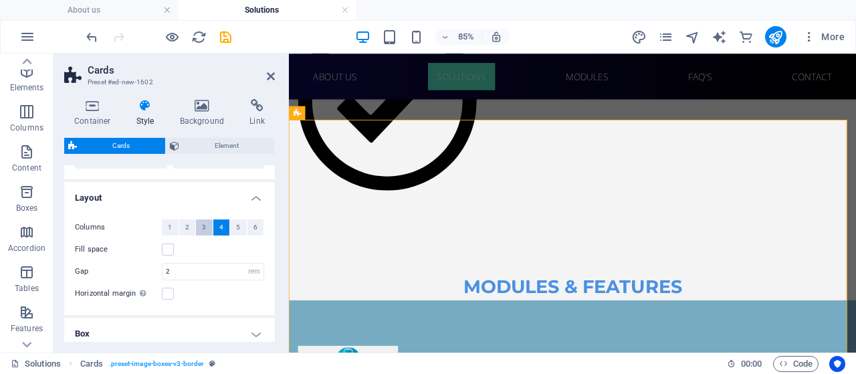
click at [207, 231] on button "3" at bounding box center [204, 227] width 17 height 16
click at [188, 267] on input "2" at bounding box center [212, 271] width 101 height 16
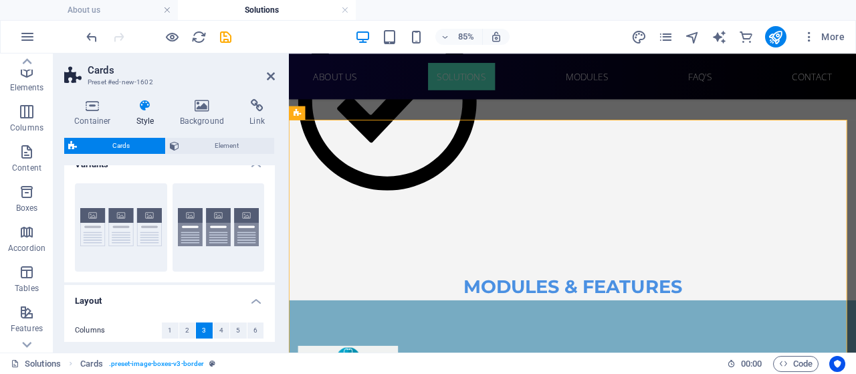
scroll to position [16, 0]
type input "1"
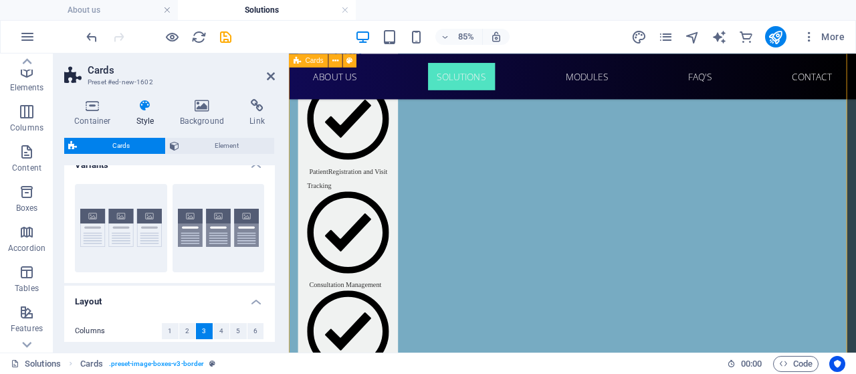
scroll to position [2012, 0]
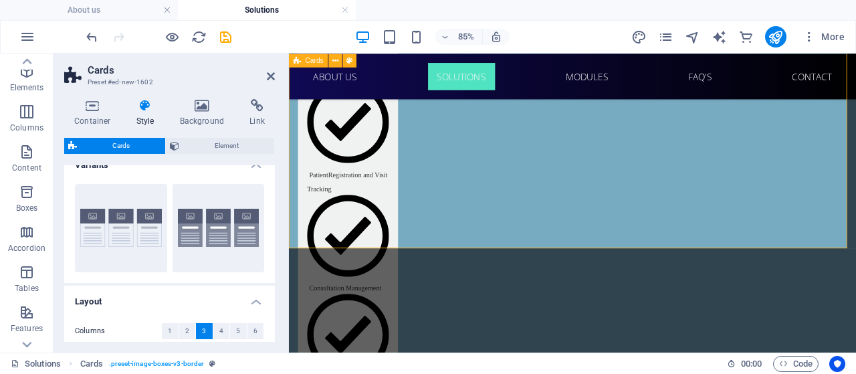
scroll to position [2171, 0]
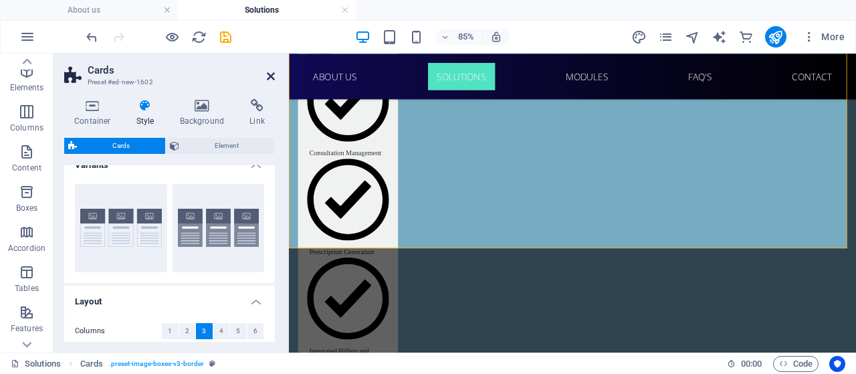
click at [272, 76] on icon at bounding box center [271, 76] width 8 height 11
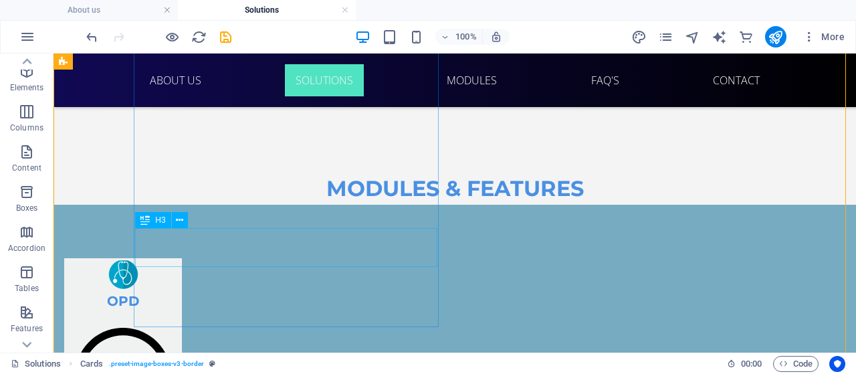
scroll to position [1960, 0]
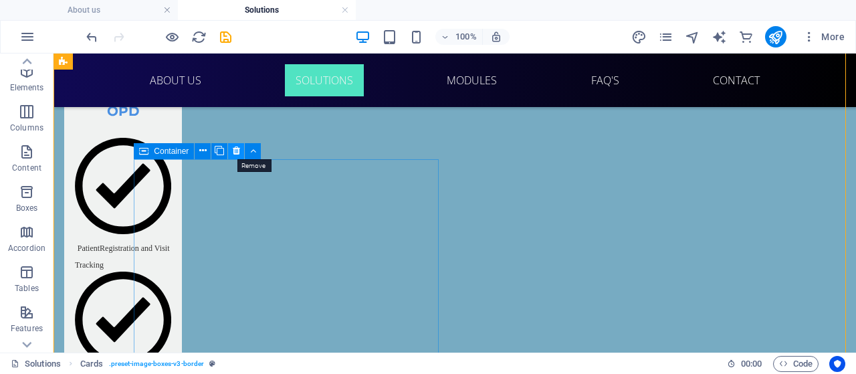
click at [233, 154] on icon at bounding box center [236, 151] width 7 height 14
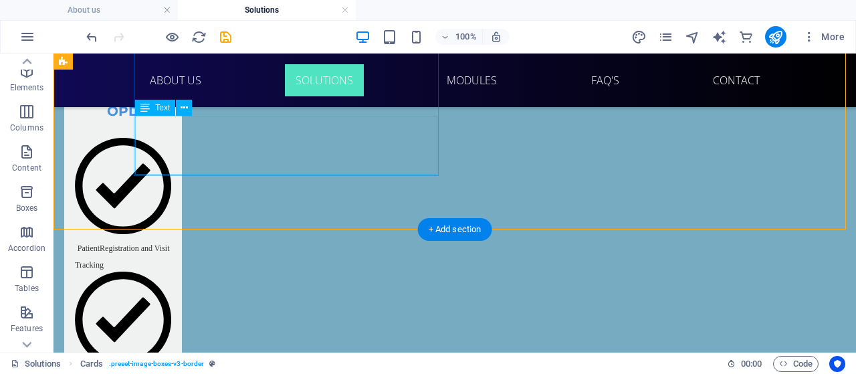
scroll to position [1921, 0]
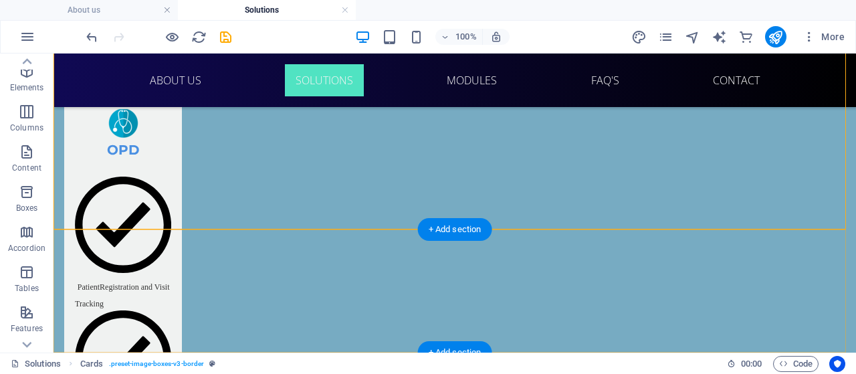
click at [445, 229] on div "+ Add section" at bounding box center [455, 229] width 74 height 23
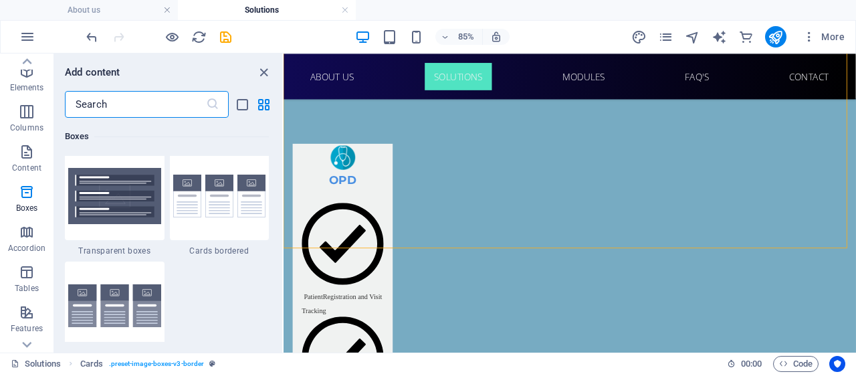
scroll to position [4143, 0]
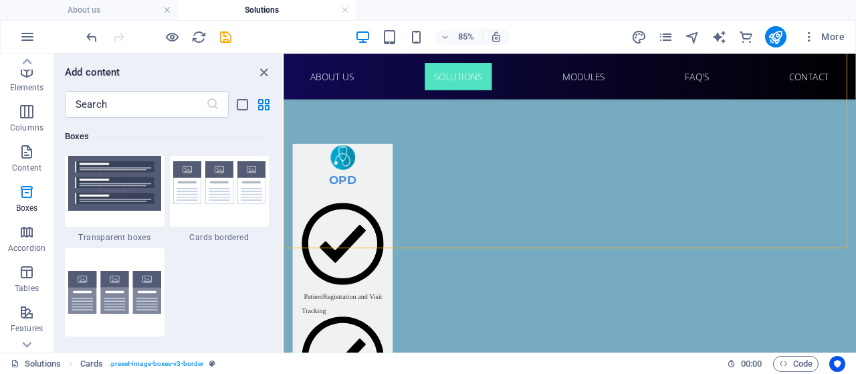
click at [223, 236] on span "Cards bordered" at bounding box center [220, 237] width 100 height 11
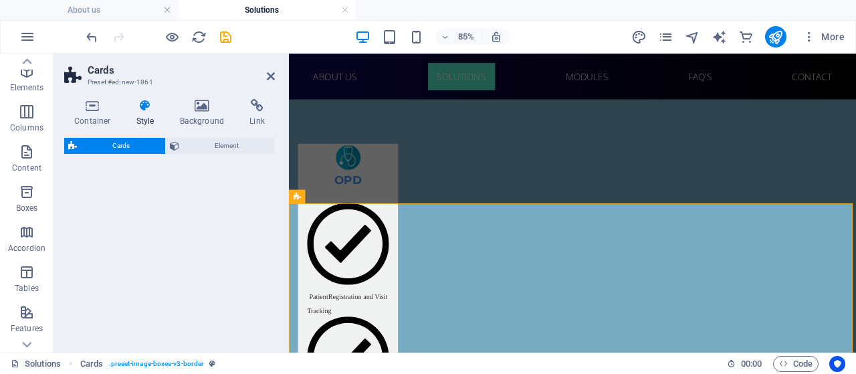
scroll to position [1921, 0]
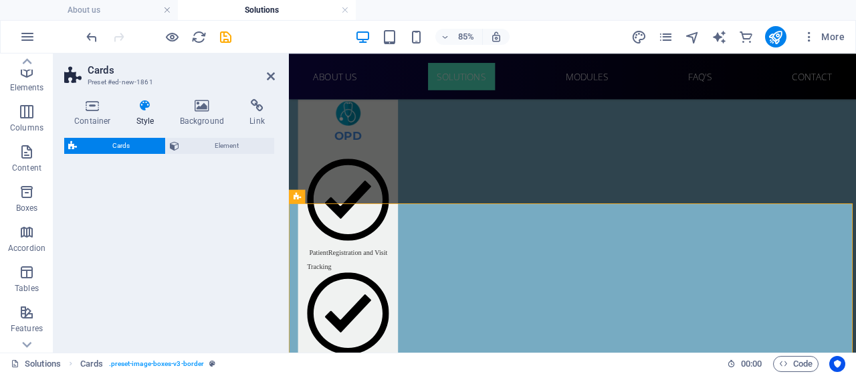
select select "rem"
select select "preset-image-boxes-v3-border"
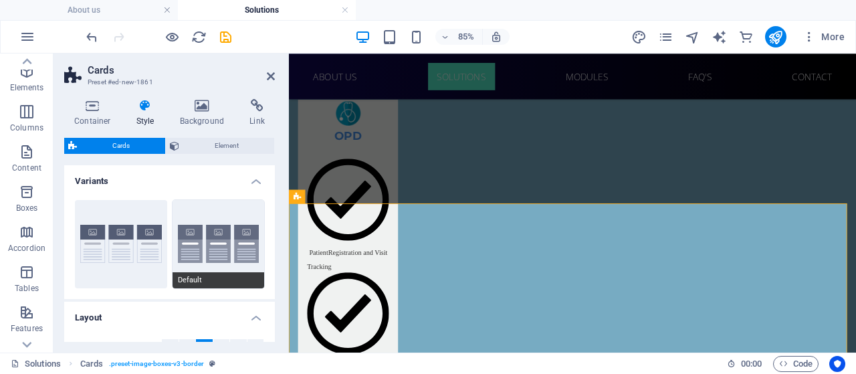
click at [186, 244] on button "Default" at bounding box center [218, 244] width 92 height 88
type input "2"
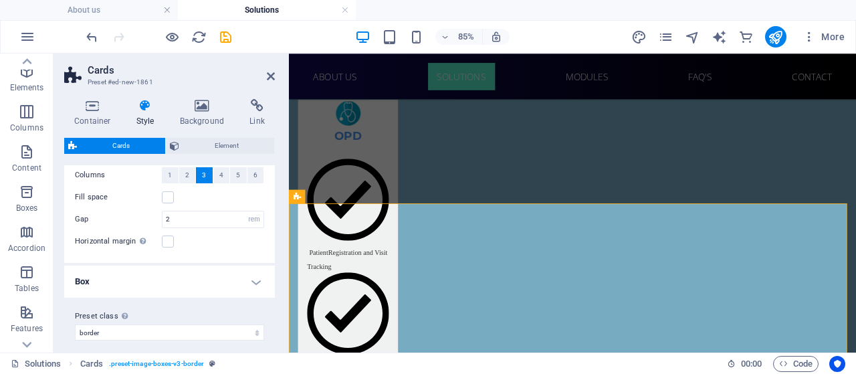
scroll to position [0, 0]
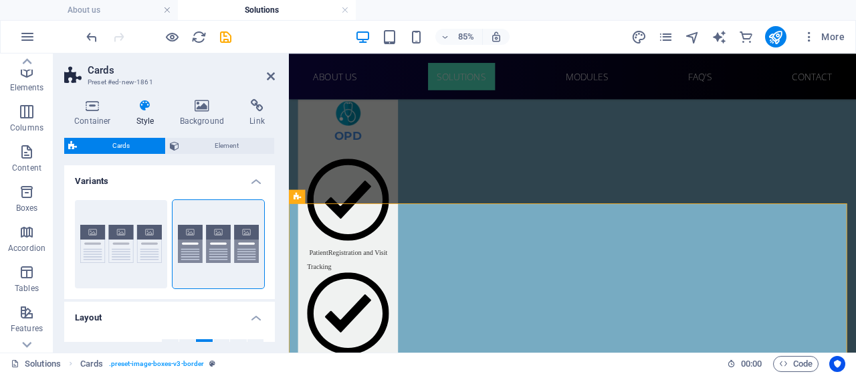
click at [257, 177] on h4 "Variants" at bounding box center [169, 177] width 211 height 24
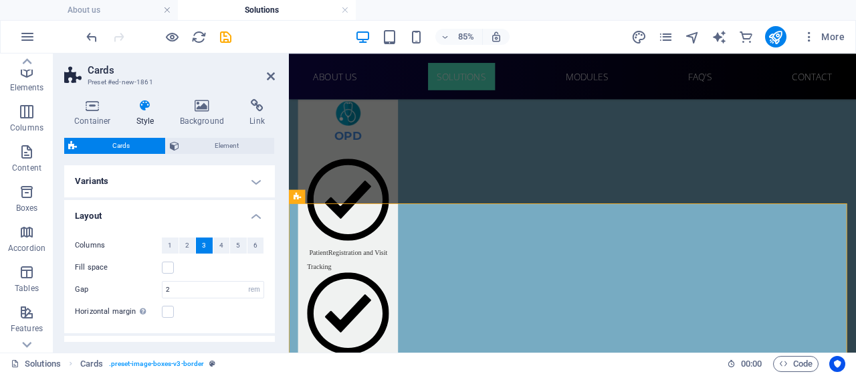
click at [257, 177] on h4 "Variants" at bounding box center [169, 181] width 211 height 32
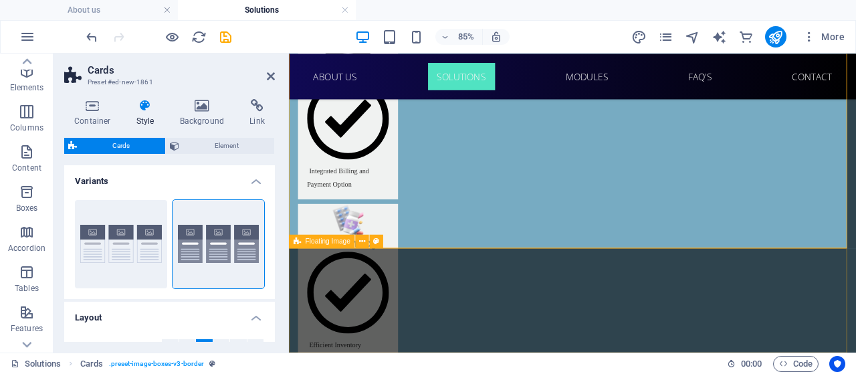
scroll to position [2560, 0]
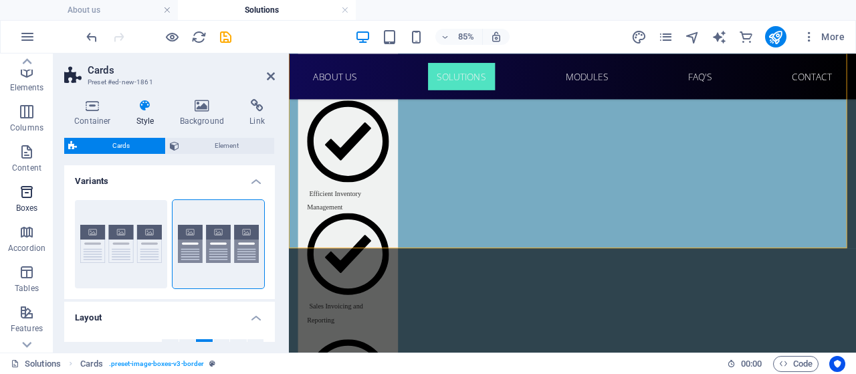
click at [29, 200] on span "Boxes" at bounding box center [26, 200] width 53 height 32
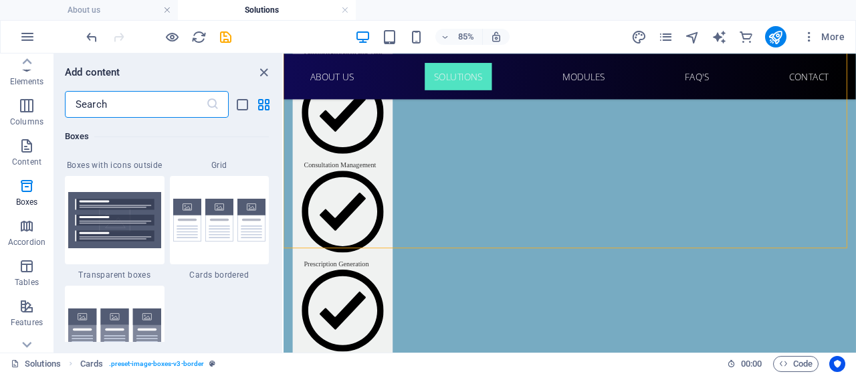
scroll to position [4106, 0]
click at [149, 100] on input "text" at bounding box center [135, 104] width 141 height 27
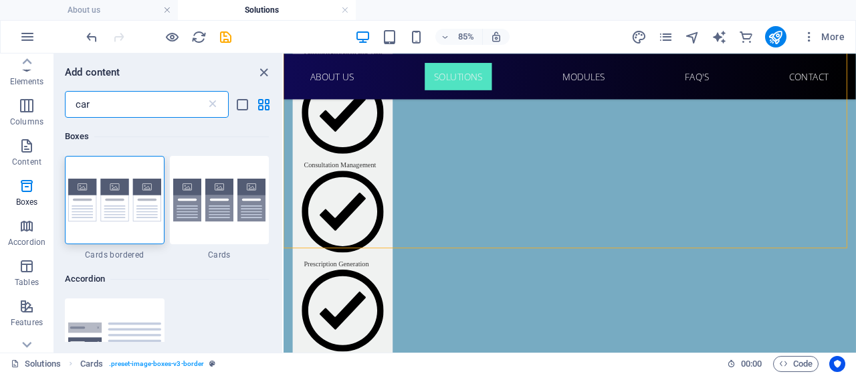
scroll to position [0, 0]
type input "card"
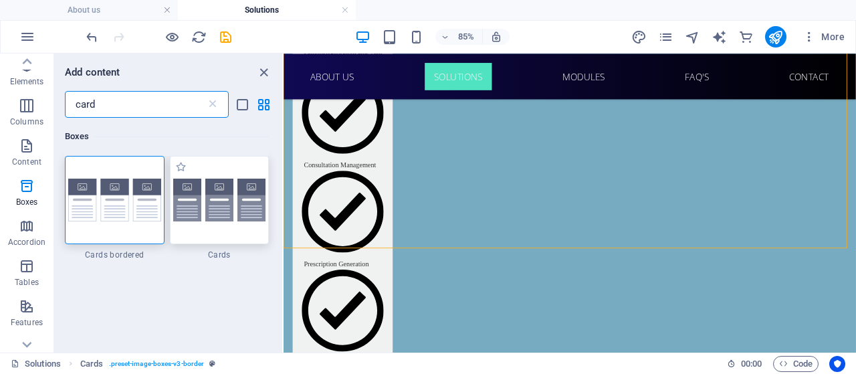
click at [203, 215] on div at bounding box center [220, 200] width 100 height 88
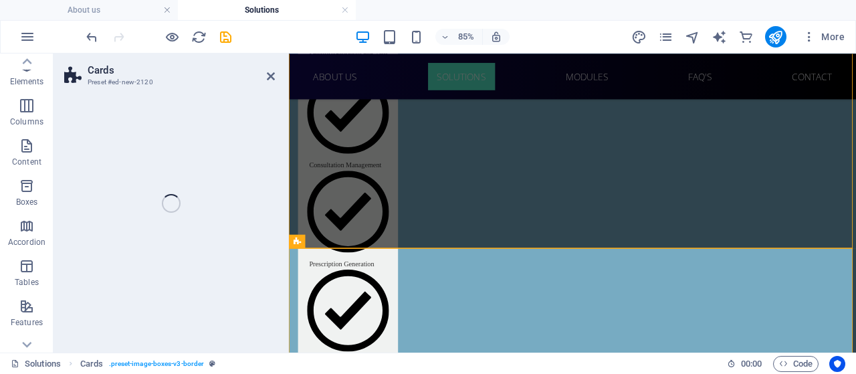
select select "rem"
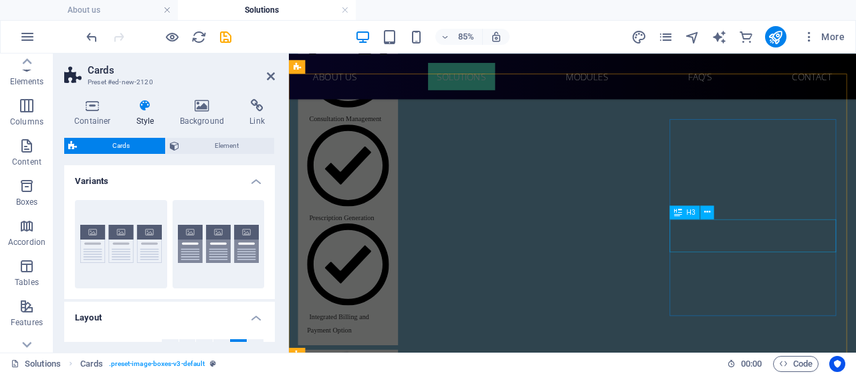
scroll to position [1917, 0]
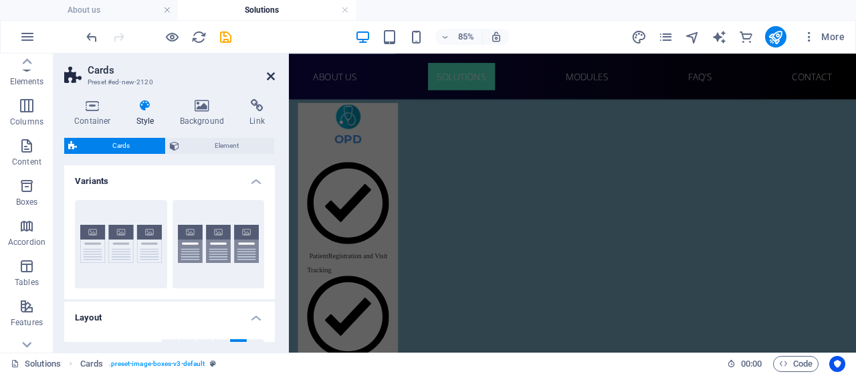
click at [268, 79] on icon at bounding box center [271, 76] width 8 height 11
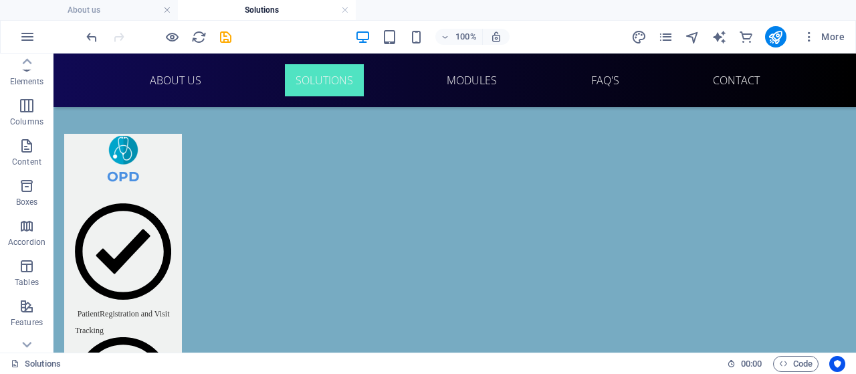
scroll to position [1922, 0]
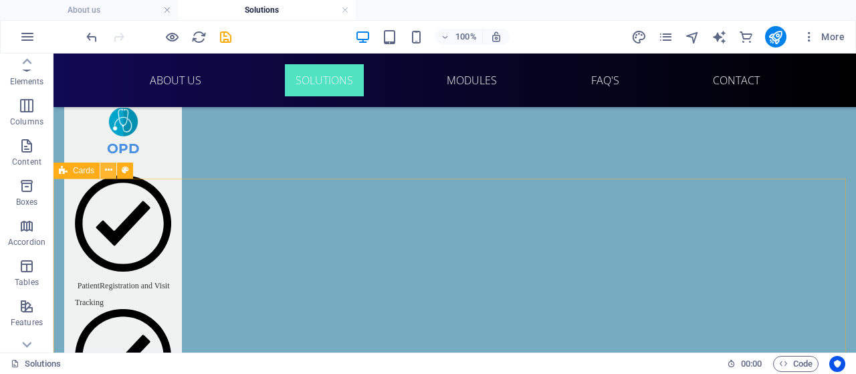
click at [109, 172] on icon at bounding box center [108, 170] width 7 height 14
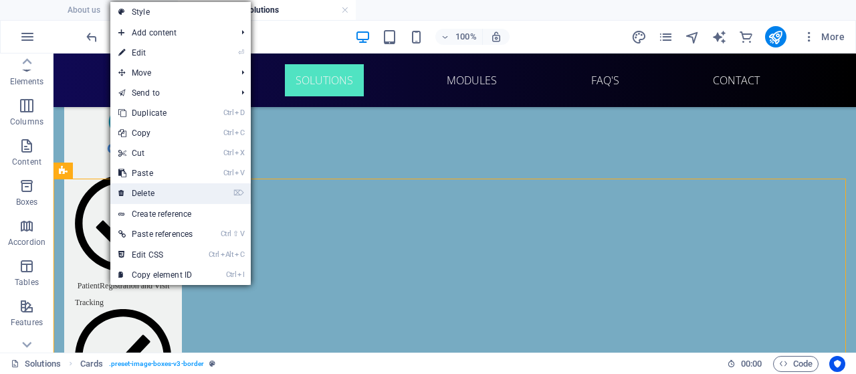
click at [136, 190] on link "⌦ Delete" at bounding box center [155, 193] width 90 height 20
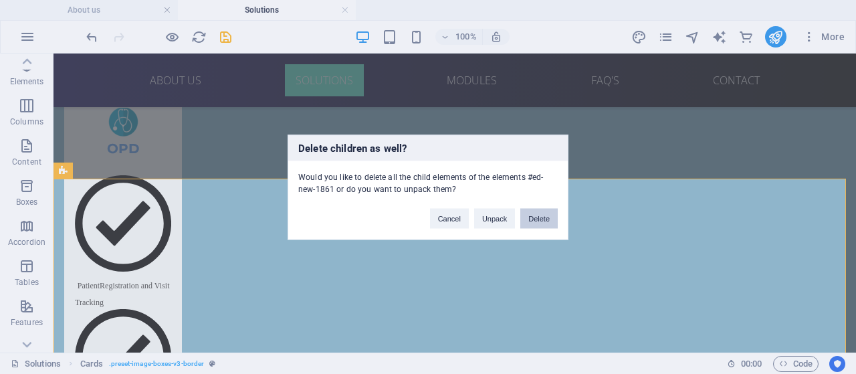
click at [545, 216] on button "Delete" at bounding box center [538, 218] width 37 height 20
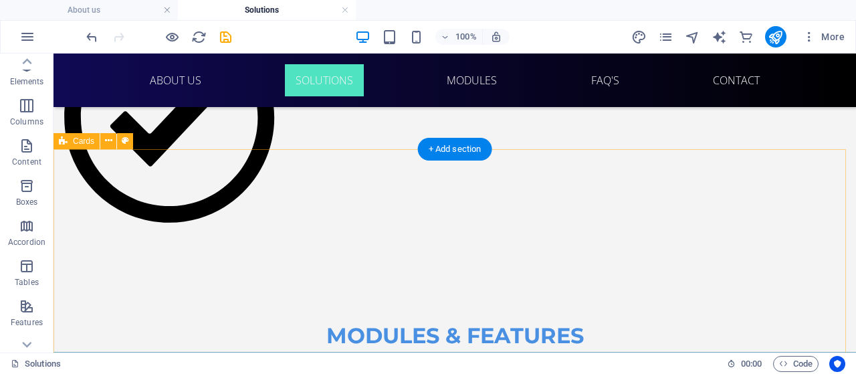
scroll to position [1614, 0]
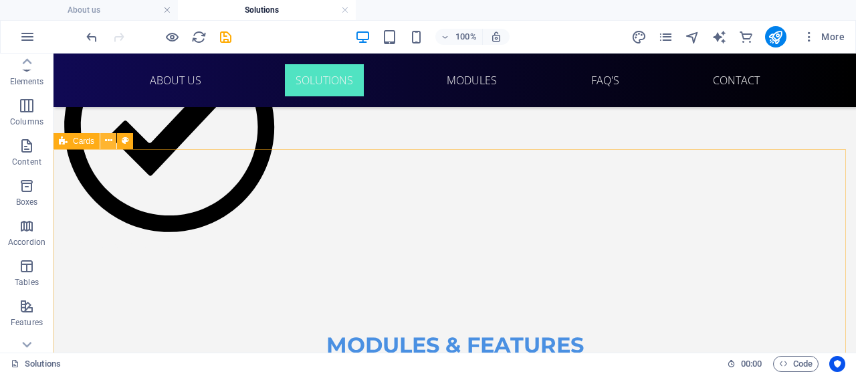
click at [106, 139] on icon at bounding box center [108, 141] width 7 height 14
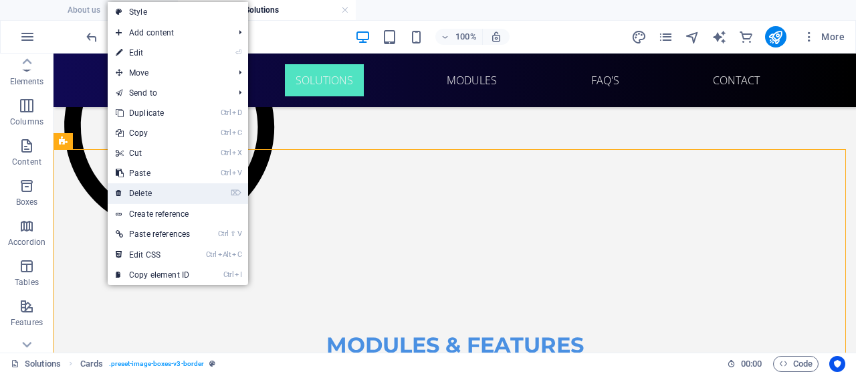
click at [143, 187] on link "⌦ Delete" at bounding box center [153, 193] width 90 height 20
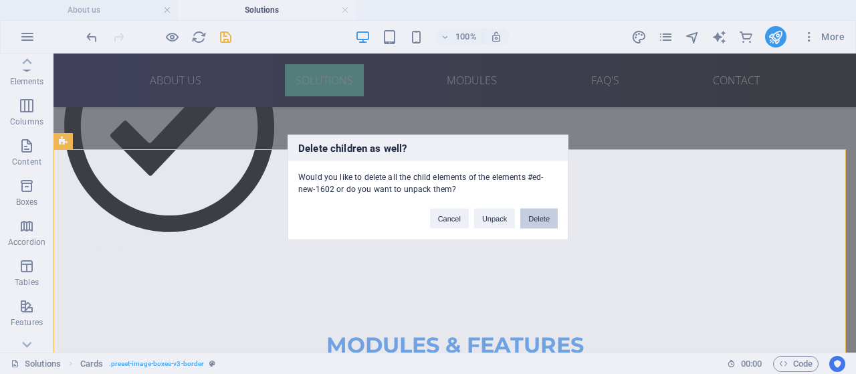
click at [528, 217] on button "Delete" at bounding box center [538, 218] width 37 height 20
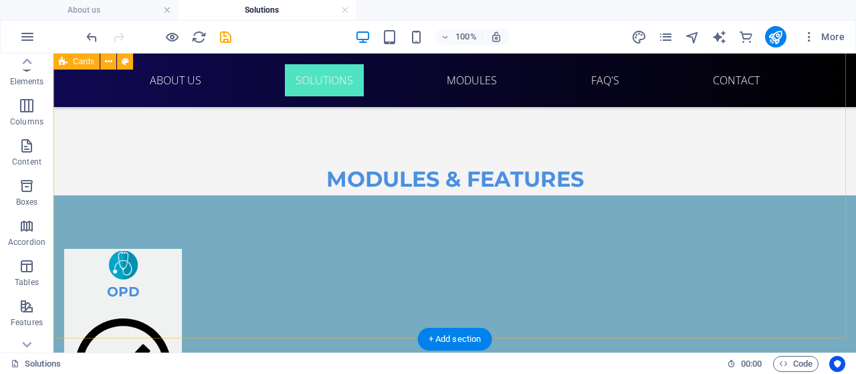
scroll to position [1778, 0]
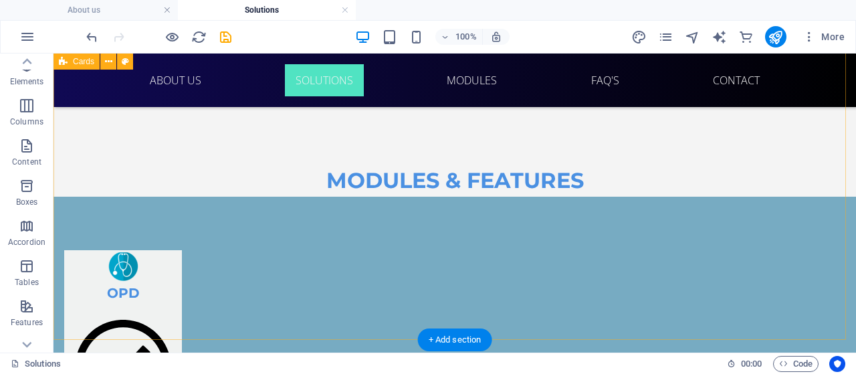
select select "rem"
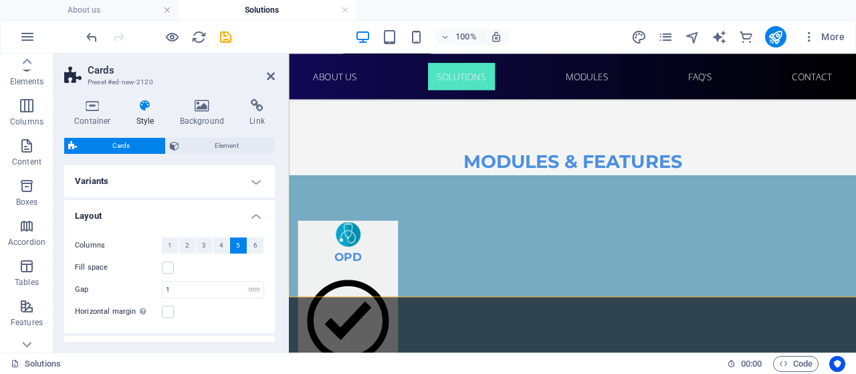
click at [91, 170] on h4 "Variants" at bounding box center [169, 181] width 211 height 32
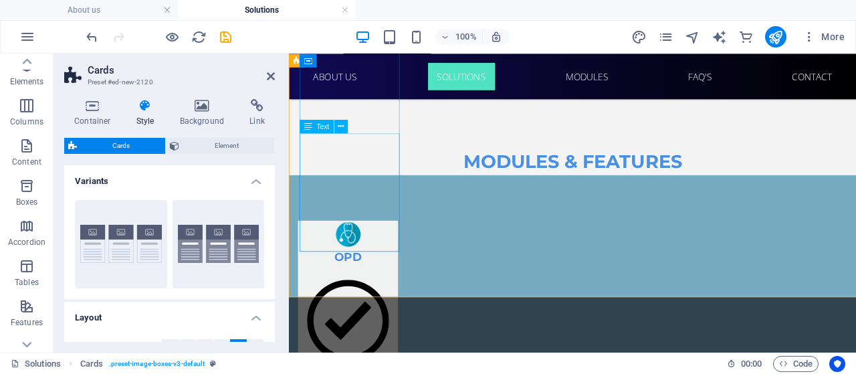
click at [219, 247] on div "Default" at bounding box center [218, 244] width 92 height 88
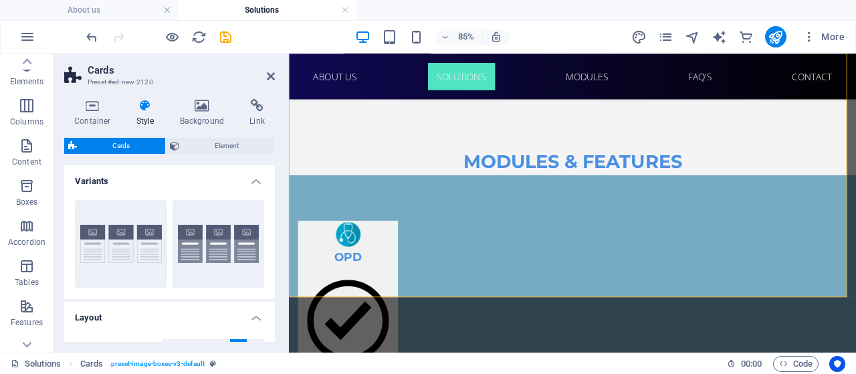
scroll to position [144, 0]
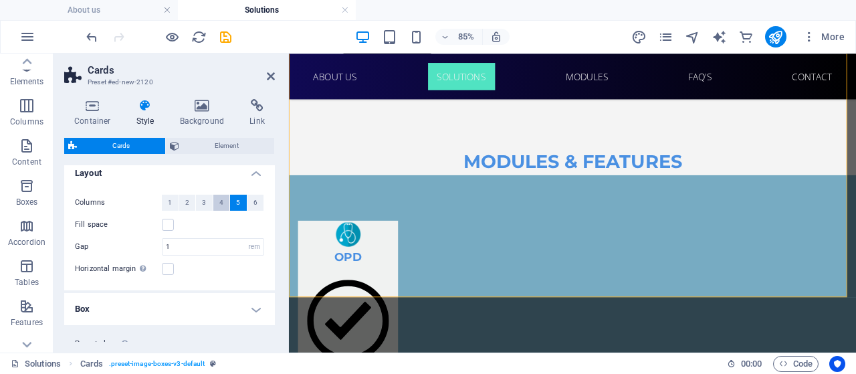
click at [215, 203] on button "4" at bounding box center [221, 203] width 17 height 16
click at [182, 247] on input "1" at bounding box center [212, 247] width 101 height 16
type input "2"
click at [203, 195] on span "3" at bounding box center [204, 203] width 4 height 16
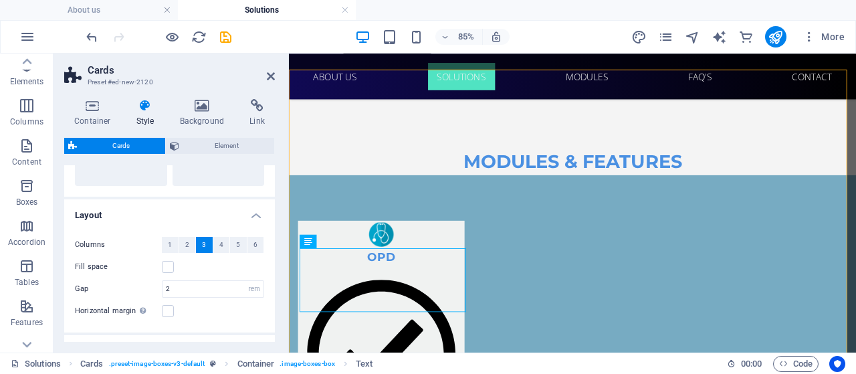
scroll to position [151, 0]
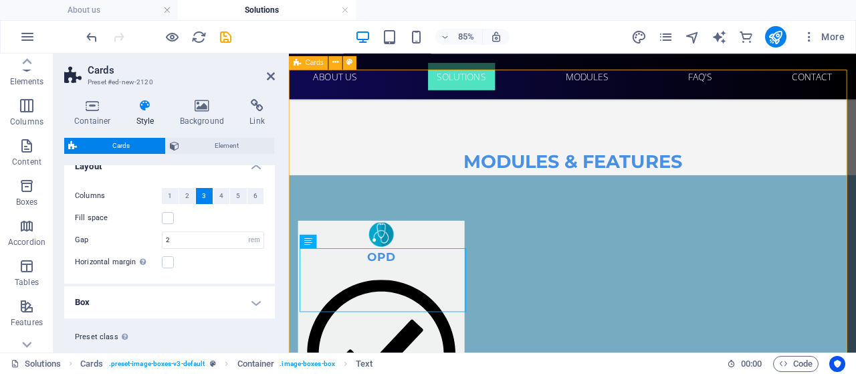
drag, startPoint x: 550, startPoint y: 374, endPoint x: 557, endPoint y: 124, distance: 250.1
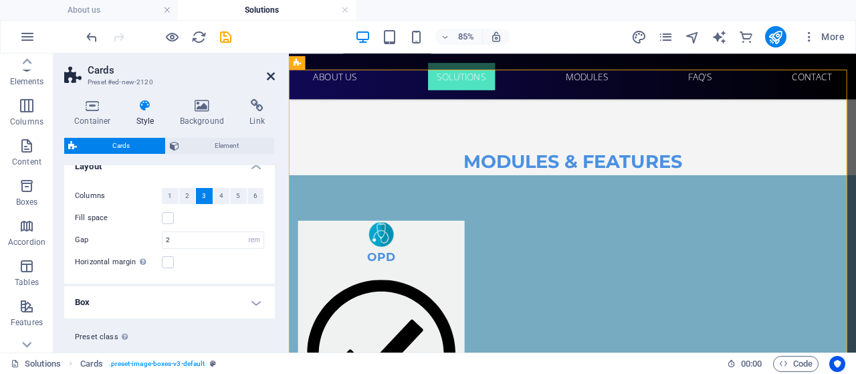
click at [271, 75] on icon at bounding box center [271, 76] width 8 height 11
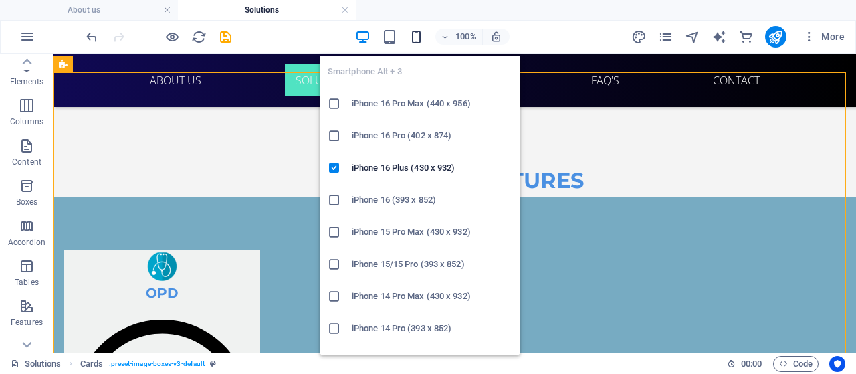
click at [415, 35] on icon "button" at bounding box center [415, 36] width 15 height 15
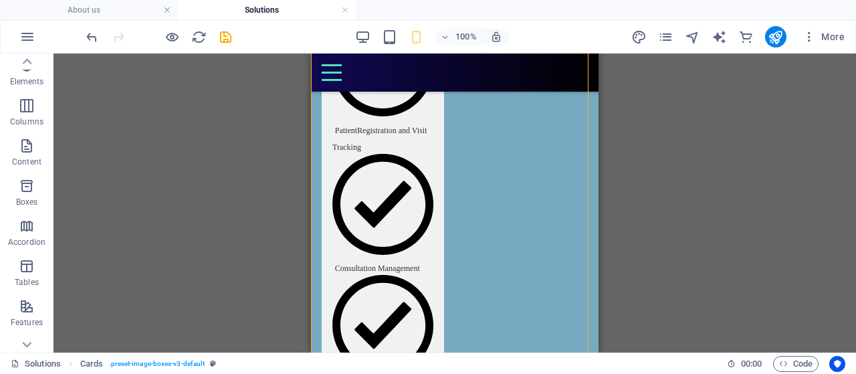
scroll to position [2299, 0]
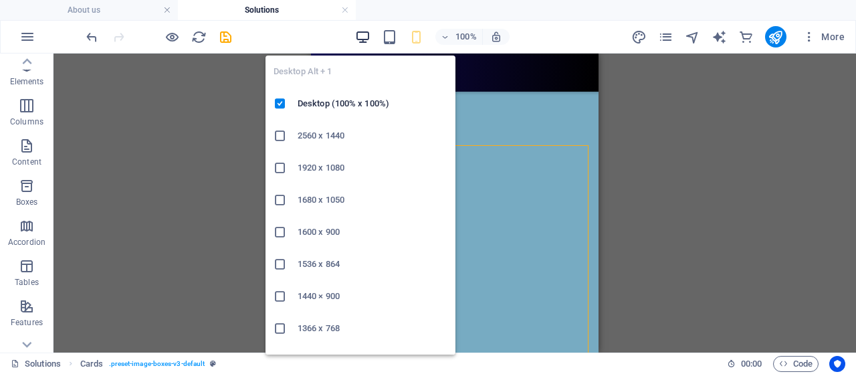
click at [359, 39] on icon "button" at bounding box center [362, 36] width 15 height 15
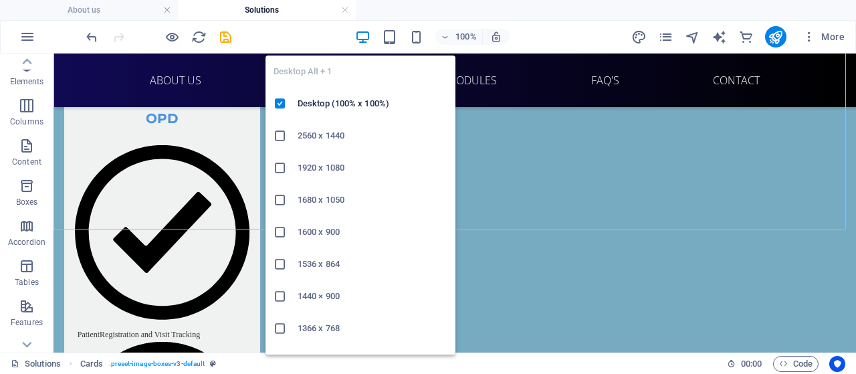
scroll to position [1959, 0]
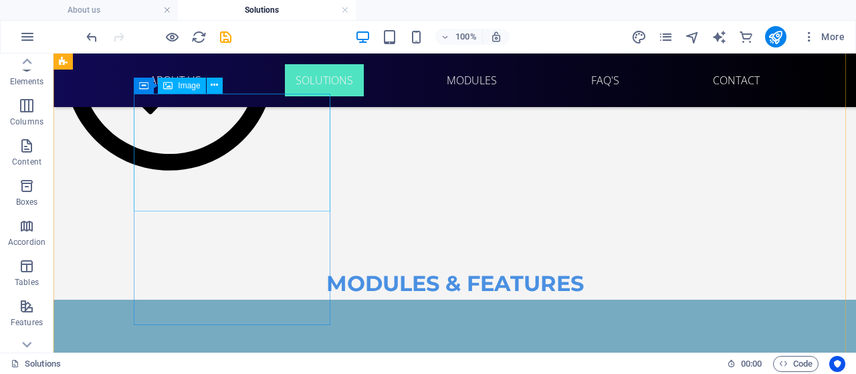
scroll to position [1810, 0]
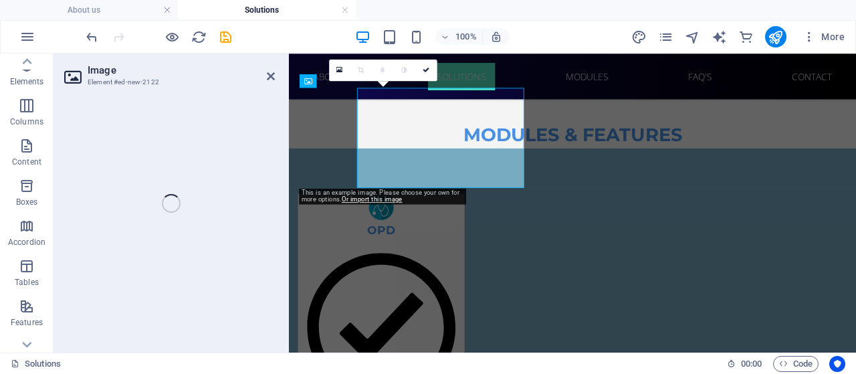
select select "%"
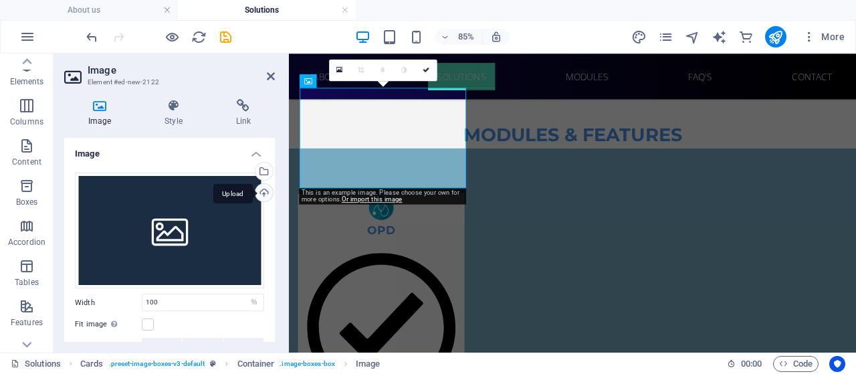
click at [263, 192] on div "Upload" at bounding box center [263, 194] width 20 height 20
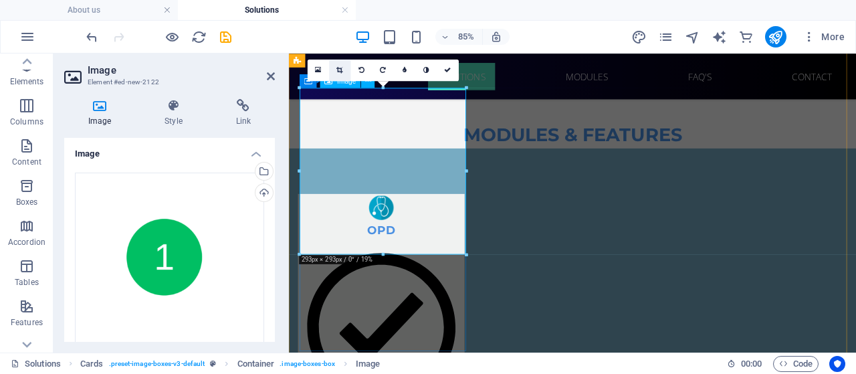
click at [340, 70] on icon at bounding box center [339, 69] width 6 height 7
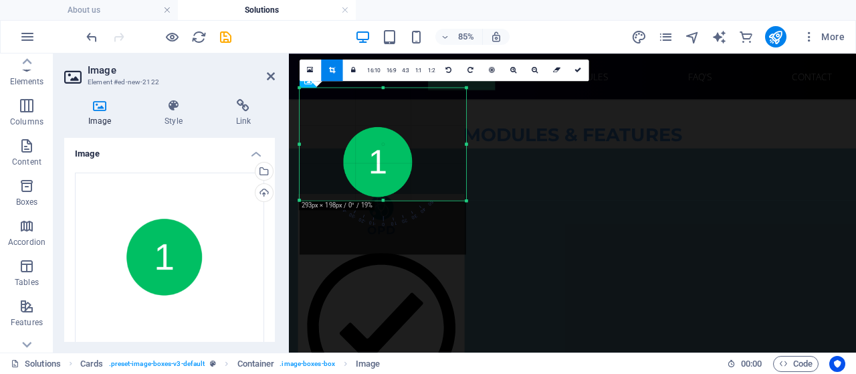
drag, startPoint x: 382, startPoint y: 254, endPoint x: 369, endPoint y: 190, distance: 64.9
click at [369, 190] on div "180 170 160 150 140 130 120 110 100 90 80 70 60 50 40 30 20 10 0 -10 -20 -30 -4…" at bounding box center [382, 144] width 166 height 112
drag, startPoint x: 466, startPoint y: 146, endPoint x: 404, endPoint y: 147, distance: 62.2
click at [404, 147] on div "180 170 160 150 140 130 120 110 100 90 80 70 60 50 40 30 20 10 0 -10 -20 -30 -4…" at bounding box center [356, 144] width 114 height 112
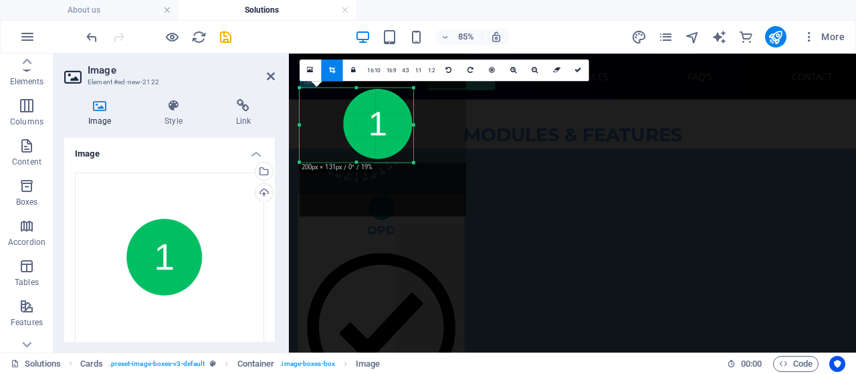
drag, startPoint x: 358, startPoint y: 87, endPoint x: 370, endPoint y: 132, distance: 46.6
click at [370, 132] on div "180 170 160 150 140 130 120 110 100 90 80 70 60 50 40 30 20 10 0 -10 -20 -30 -4…" at bounding box center [356, 125] width 114 height 74
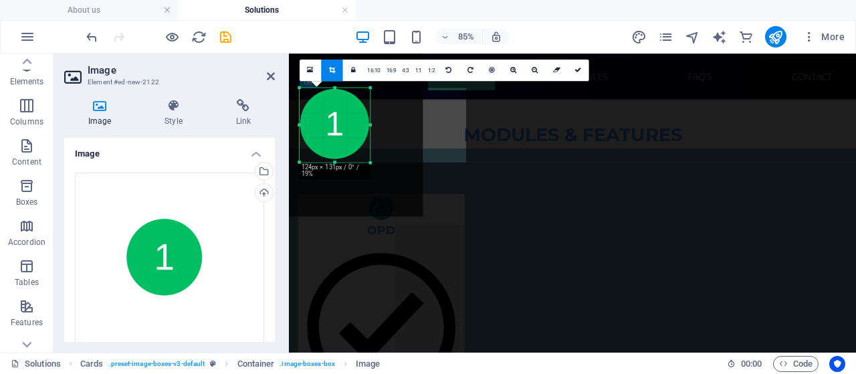
drag, startPoint x: 299, startPoint y: 126, endPoint x: 350, endPoint y: 124, distance: 50.8
click at [350, 124] on div "180 170 160 150 140 130 120 110 100 90 80 70 60 50 40 30 20 10 0 -10 -20 -30 -4…" at bounding box center [334, 125] width 70 height 74
click at [574, 72] on icon at bounding box center [577, 69] width 7 height 7
type input "124"
select select "px"
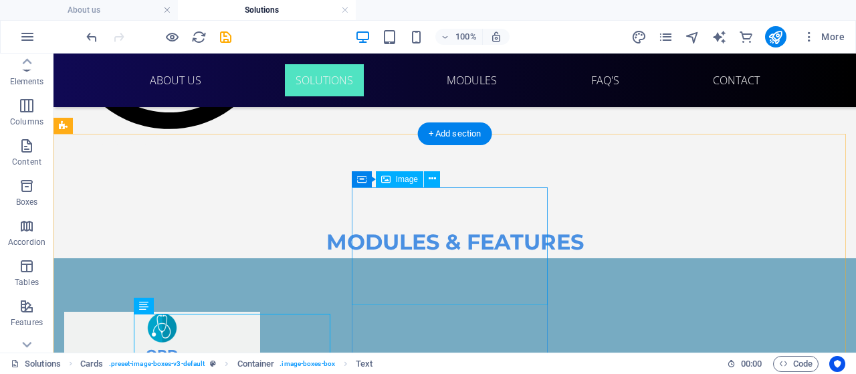
scroll to position [1761, 0]
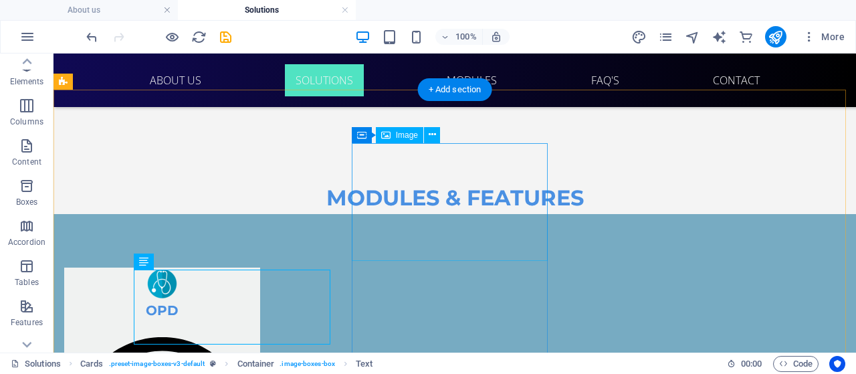
select select "px"
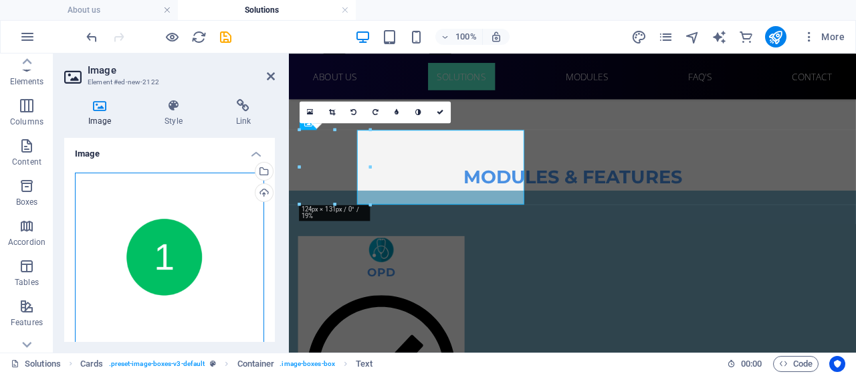
click at [180, 178] on div "Drag files here, click to choose files or select files from Files or our free s…" at bounding box center [169, 266] width 189 height 189
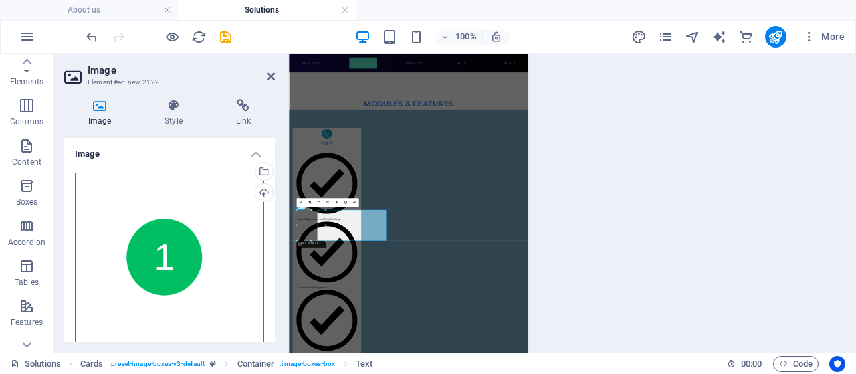
scroll to position [1404, 0]
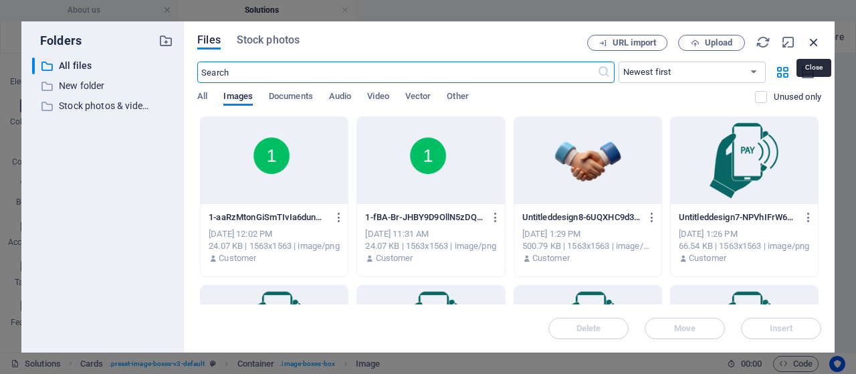
click at [815, 39] on icon "button" at bounding box center [813, 42] width 15 height 15
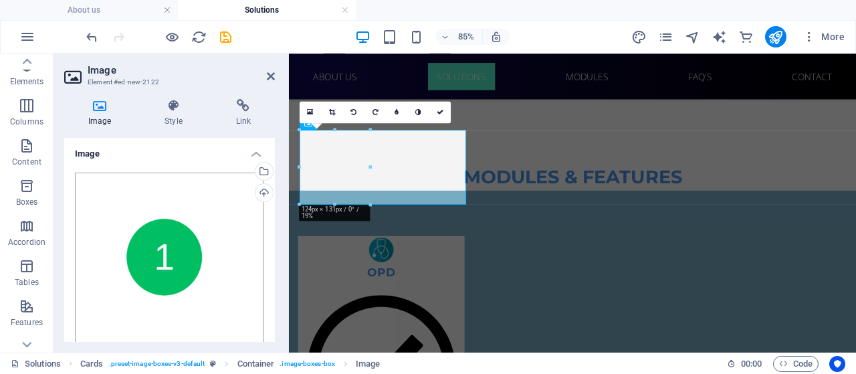
scroll to position [190, 0]
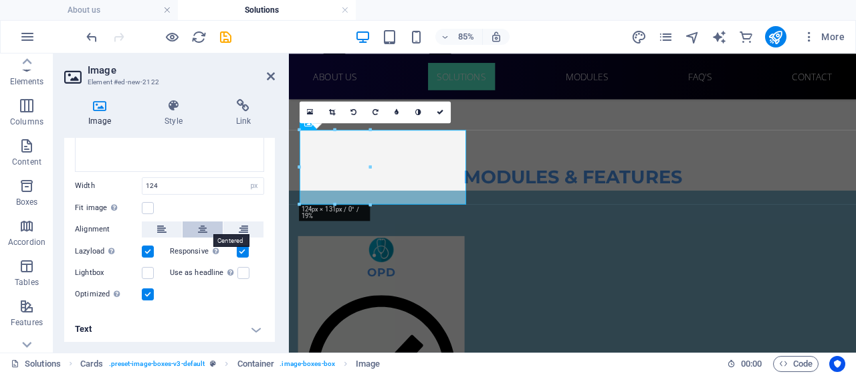
click at [198, 231] on icon at bounding box center [202, 229] width 9 height 16
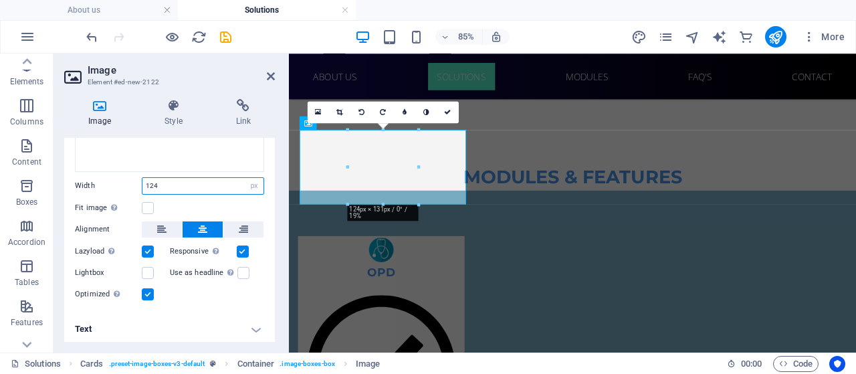
click at [173, 180] on input "124" at bounding box center [202, 186] width 121 height 16
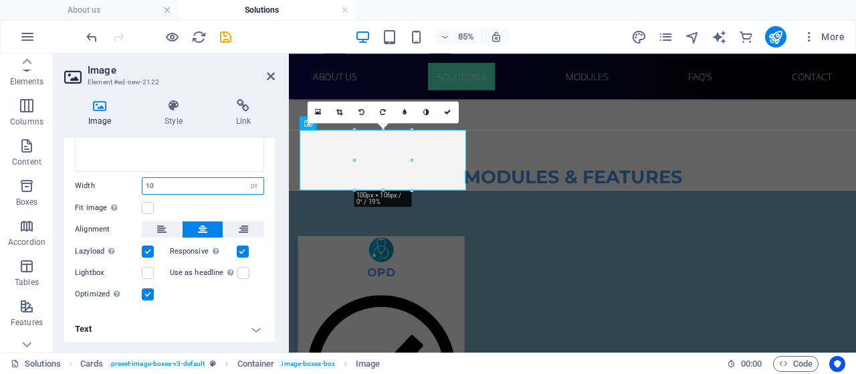
type input "1"
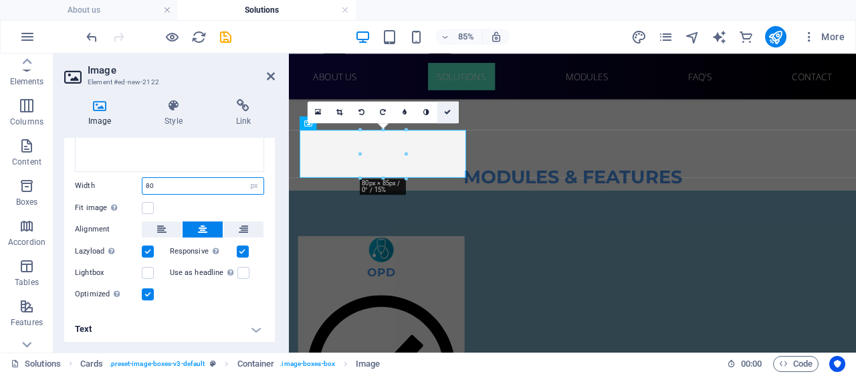
type input "80"
click at [451, 110] on link at bounding box center [447, 111] width 21 height 21
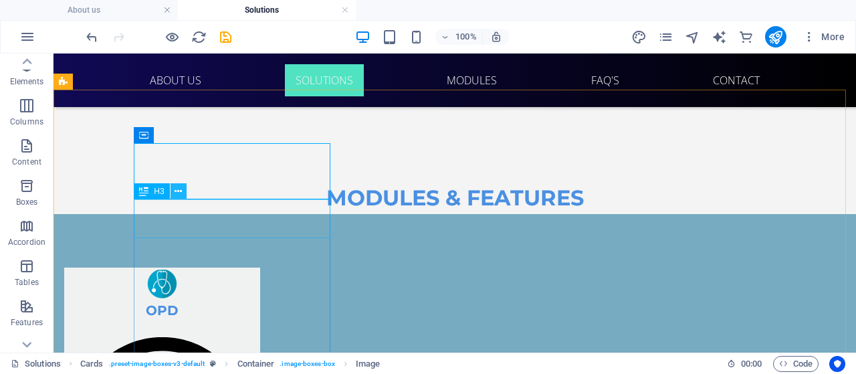
click at [178, 195] on icon at bounding box center [177, 191] width 7 height 14
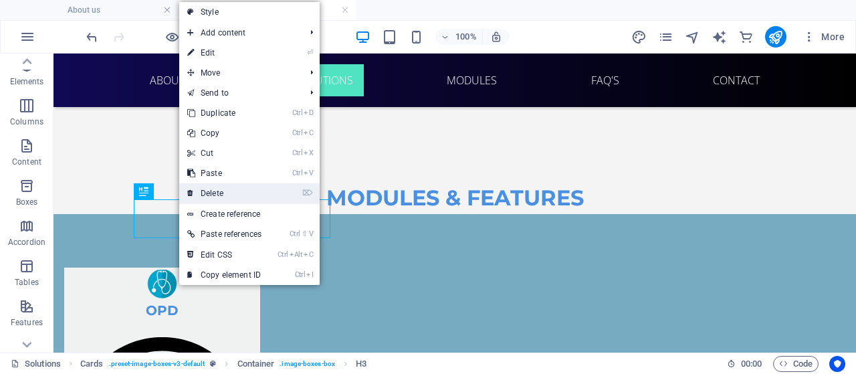
click at [221, 190] on link "⌦ Delete" at bounding box center [224, 193] width 90 height 20
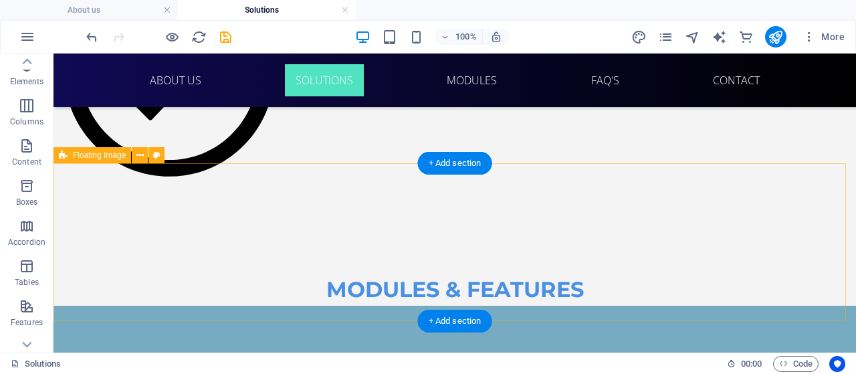
scroll to position [1528, 0]
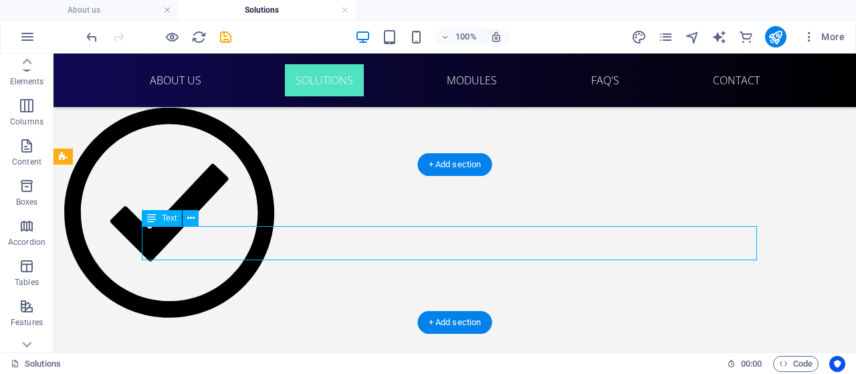
select select "vw"
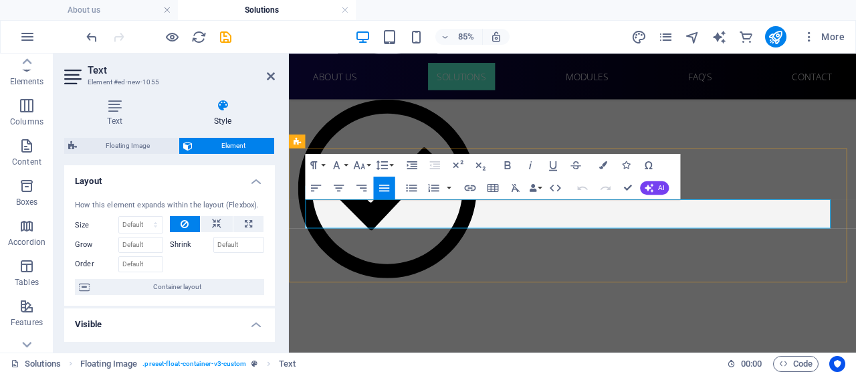
drag, startPoint x: 814, startPoint y: 249, endPoint x: 626, endPoint y: 248, distance: 187.8
copy span "[GEOGRAPHIC_DATA], [GEOGRAPHIC_DATA]"
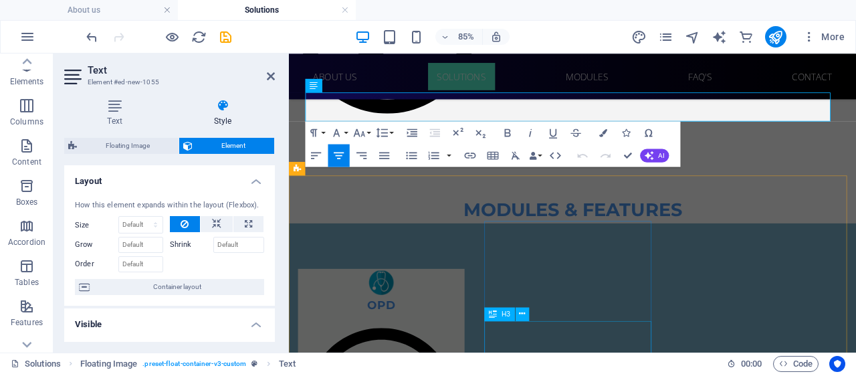
scroll to position [1723, 0]
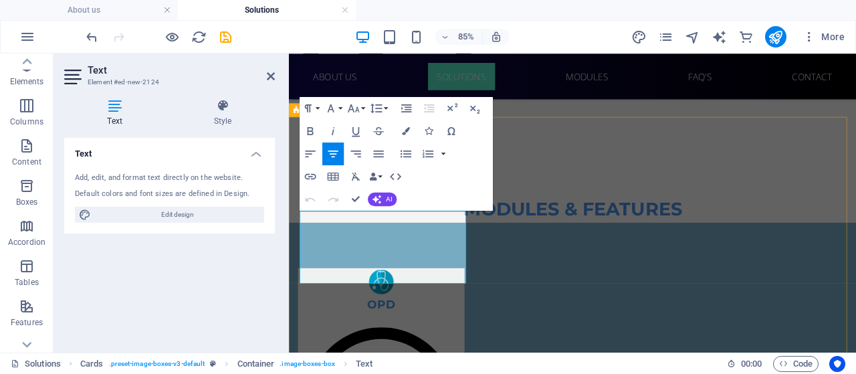
drag, startPoint x: 483, startPoint y: 309, endPoint x: 293, endPoint y: 237, distance: 202.7
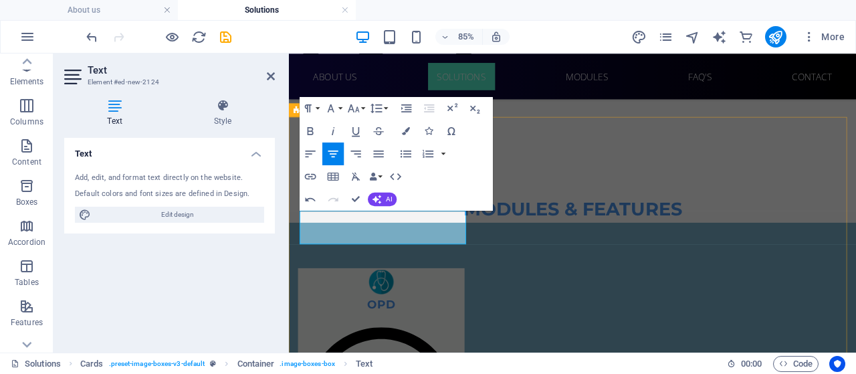
drag, startPoint x: 484, startPoint y: 256, endPoint x: 299, endPoint y: 248, distance: 185.3
click at [410, 126] on button "Colors" at bounding box center [405, 130] width 21 height 23
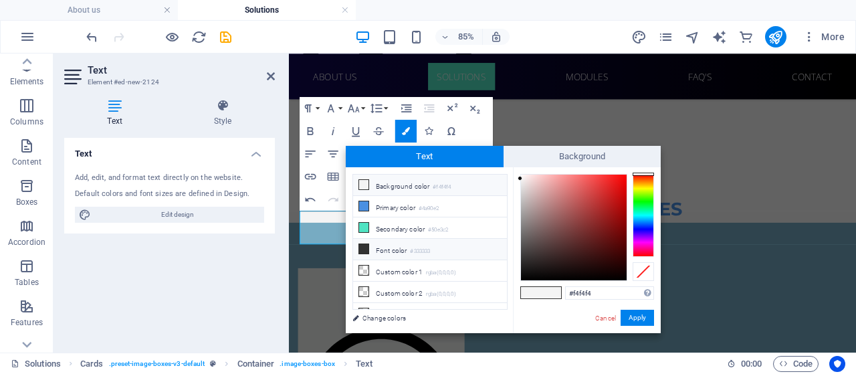
click at [366, 251] on span at bounding box center [363, 248] width 11 height 11
type input "#333333"
click at [628, 322] on button "Apply" at bounding box center [636, 317] width 33 height 16
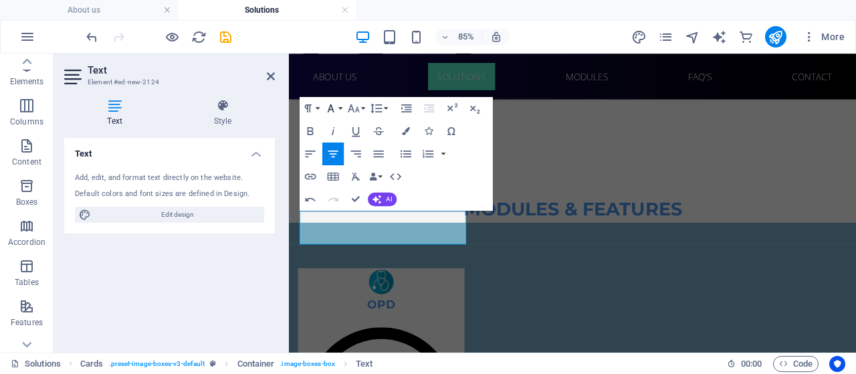
click at [340, 105] on button "Font Family" at bounding box center [332, 107] width 21 height 23
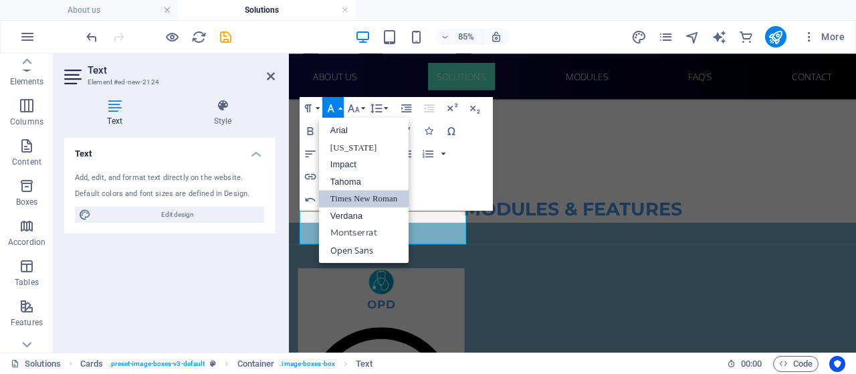
scroll to position [0, 0]
click at [366, 108] on button "Font Size" at bounding box center [355, 107] width 21 height 23
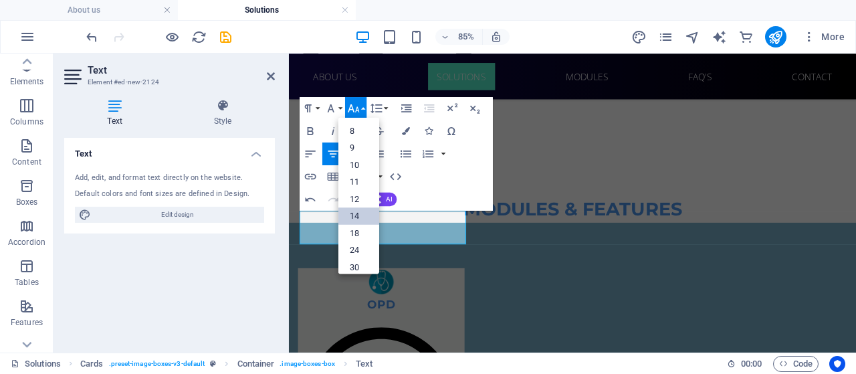
click at [358, 215] on link "14" at bounding box center [358, 215] width 41 height 17
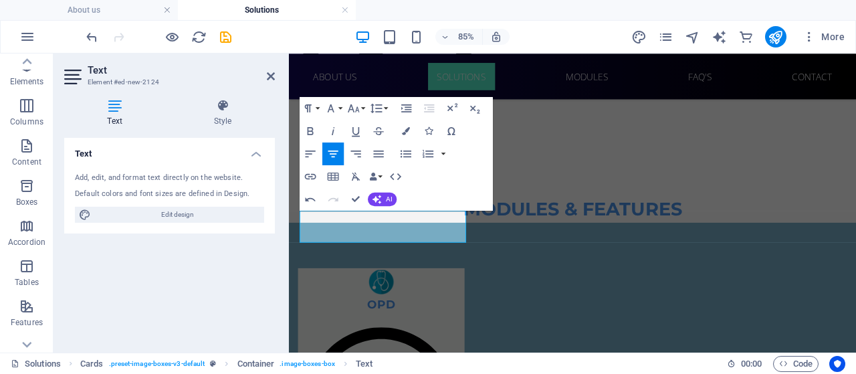
click at [366, 108] on div "Paragraph Format Normal Heading 1 Heading 2 Heading 3 Heading 4 Heading 5 Headi…" at bounding box center [344, 107] width 90 height 23
click at [364, 108] on button "Font Size" at bounding box center [355, 107] width 21 height 23
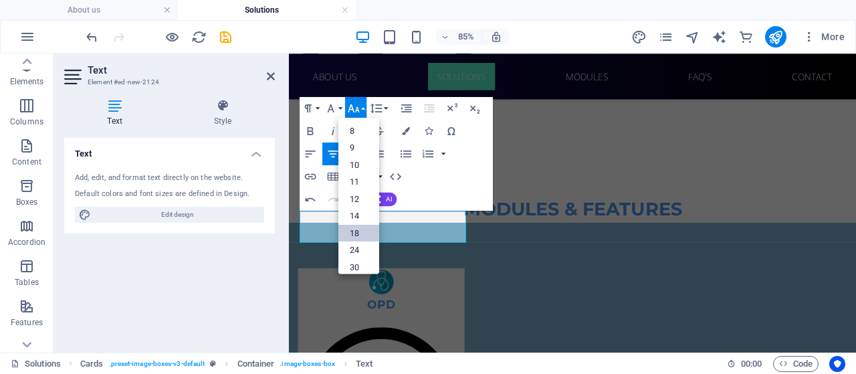
click at [361, 232] on link "18" at bounding box center [358, 232] width 41 height 17
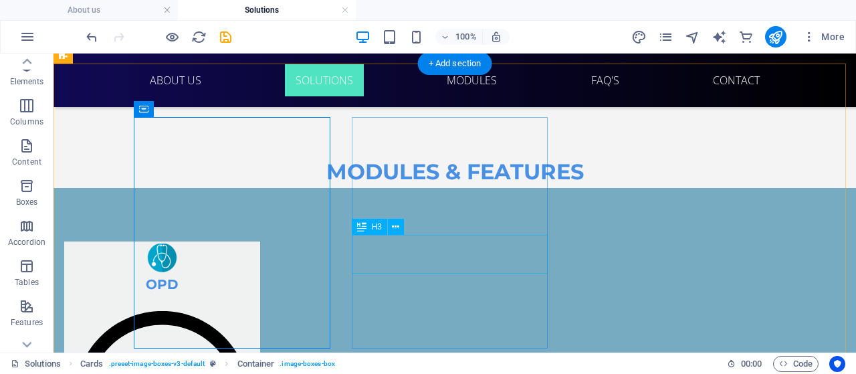
scroll to position [1787, 0]
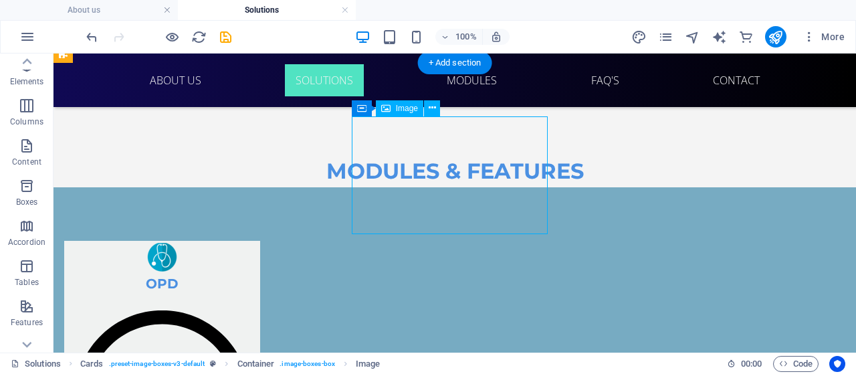
select select "%"
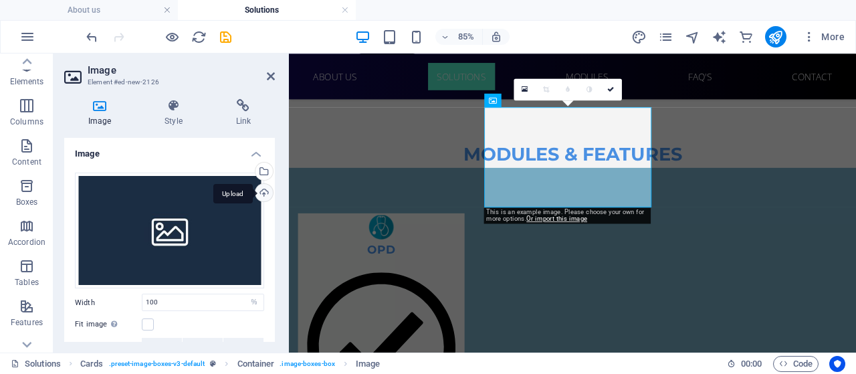
click at [263, 186] on div "Upload" at bounding box center [263, 194] width 20 height 20
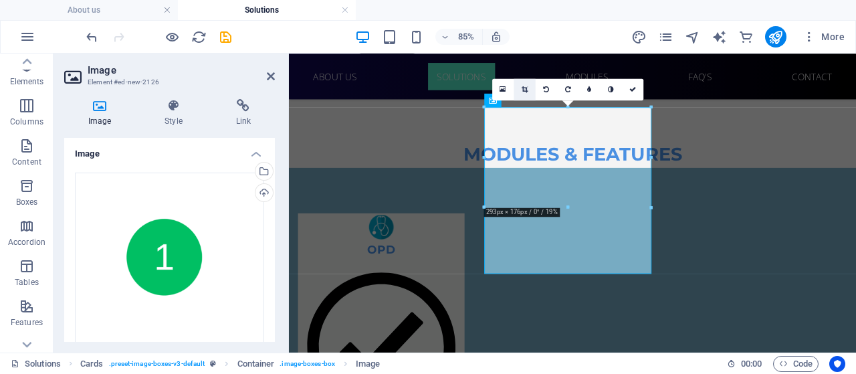
click at [525, 88] on icon at bounding box center [524, 89] width 6 height 7
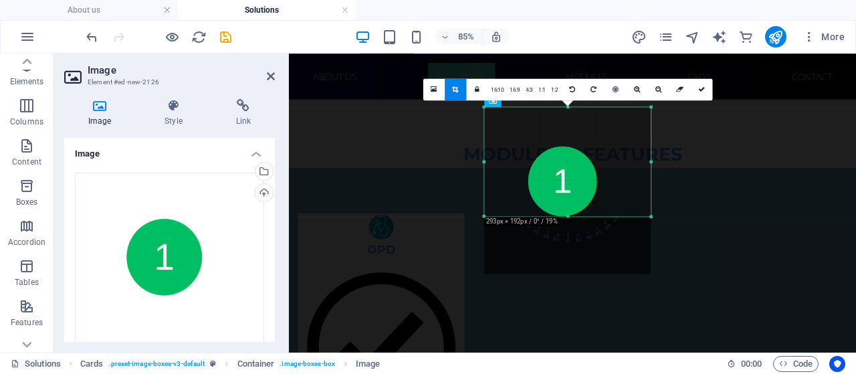
drag, startPoint x: 565, startPoint y: 272, endPoint x: 554, endPoint y: 205, distance: 67.8
click at [554, 205] on div "180 170 160 150 140 130 120 110 100 90 80 70 60 50 40 30 20 10 0 -10 -20 -30 -4…" at bounding box center [568, 161] width 166 height 109
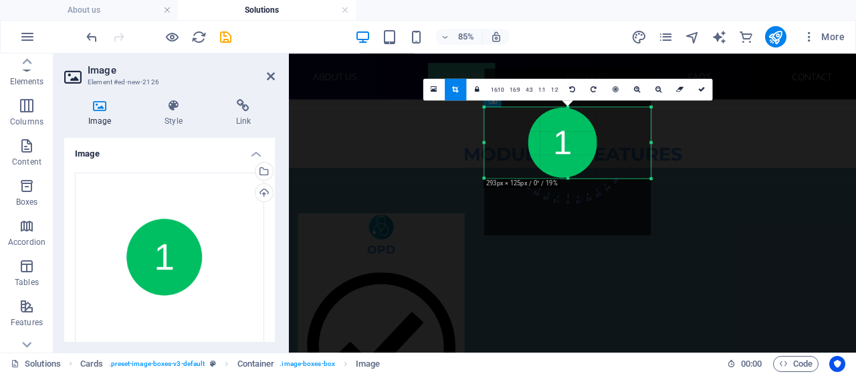
drag, startPoint x: 567, startPoint y: 107, endPoint x: 571, endPoint y: 152, distance: 45.6
click at [571, 152] on div "180 170 160 150 140 130 120 110 100 90 80 70 60 50 40 30 20 10 0 -10 -20 -30 -4…" at bounding box center [568, 142] width 166 height 71
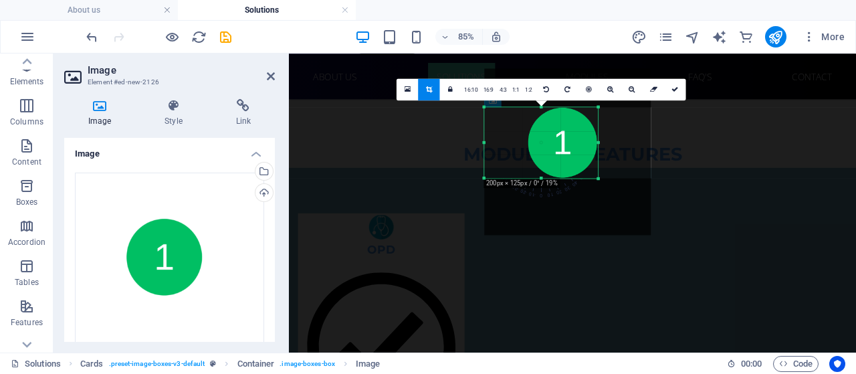
drag, startPoint x: 651, startPoint y: 141, endPoint x: 589, endPoint y: 136, distance: 62.4
click at [589, 136] on div "180 170 160 150 140 130 120 110 100 90 80 70 60 50 40 30 20 10 0 -10 -20 -30 -4…" at bounding box center [542, 142] width 114 height 71
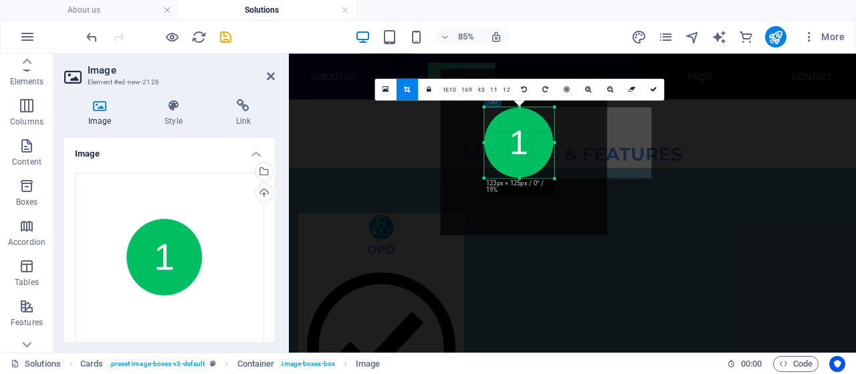
drag, startPoint x: 485, startPoint y: 144, endPoint x: 536, endPoint y: 138, distance: 51.7
click at [536, 138] on div "180 170 160 150 140 130 120 110 100 90 80 70 60 50 40 30 20 10 0 -10 -20 -30 -4…" at bounding box center [520, 142] width 70 height 71
click at [655, 90] on icon at bounding box center [653, 89] width 7 height 7
type input "123"
select select "px"
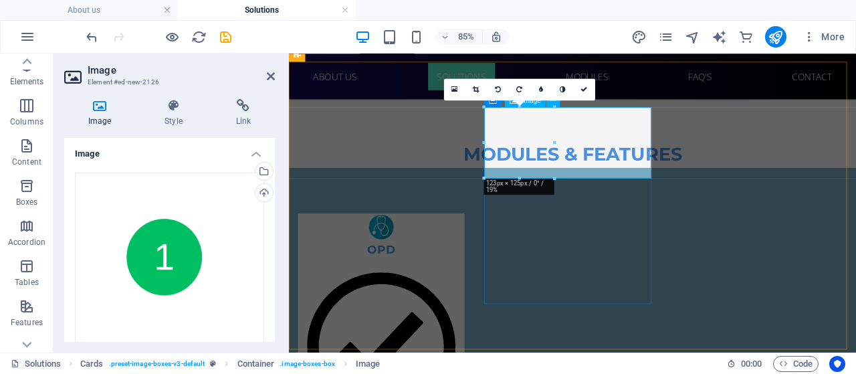
drag, startPoint x: 808, startPoint y: 229, endPoint x: 562, endPoint y: 155, distance: 256.9
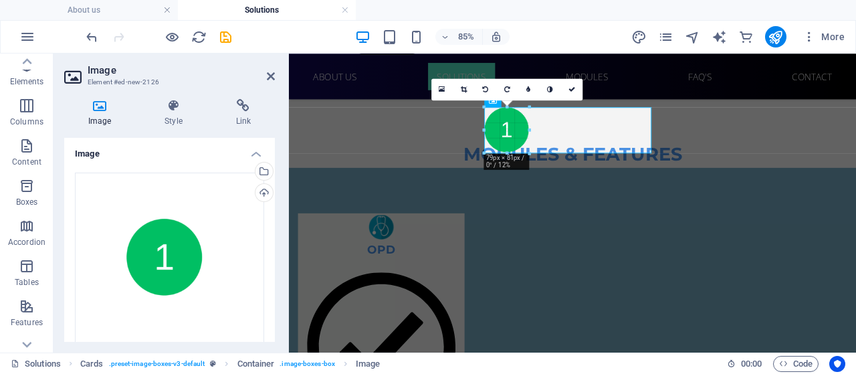
type input "79"
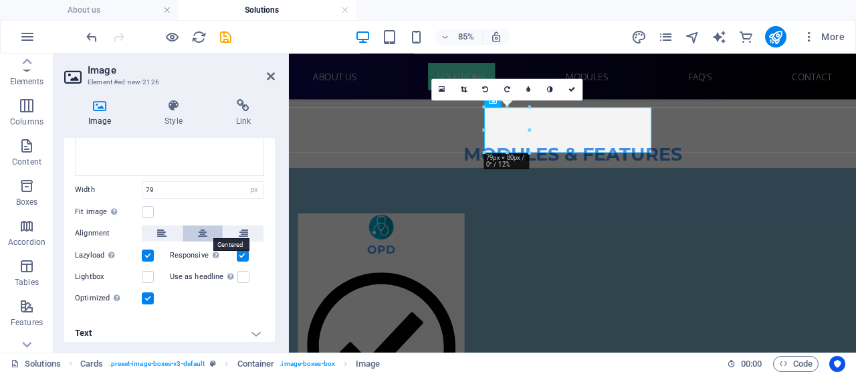
click at [195, 232] on button at bounding box center [202, 233] width 40 height 16
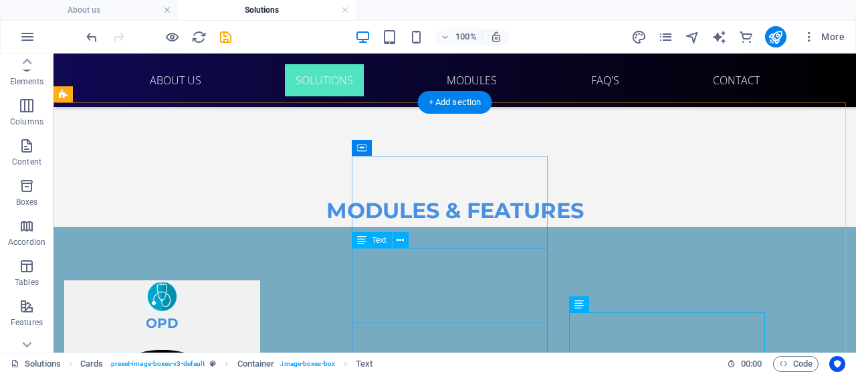
scroll to position [1749, 0]
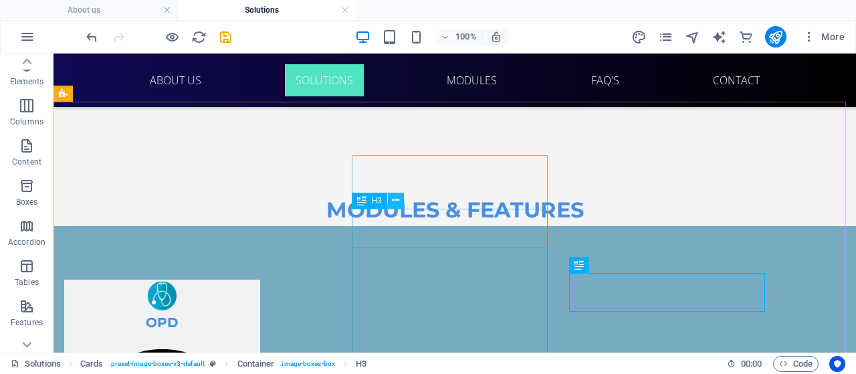
click at [391, 201] on button at bounding box center [396, 201] width 16 height 16
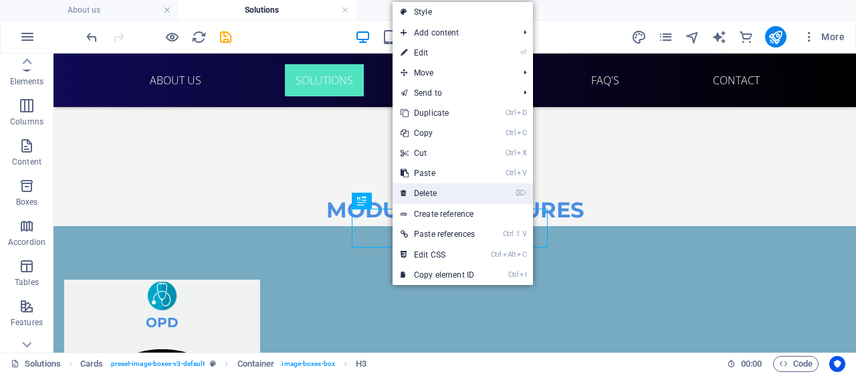
click at [419, 197] on link "⌦ Delete" at bounding box center [437, 193] width 90 height 20
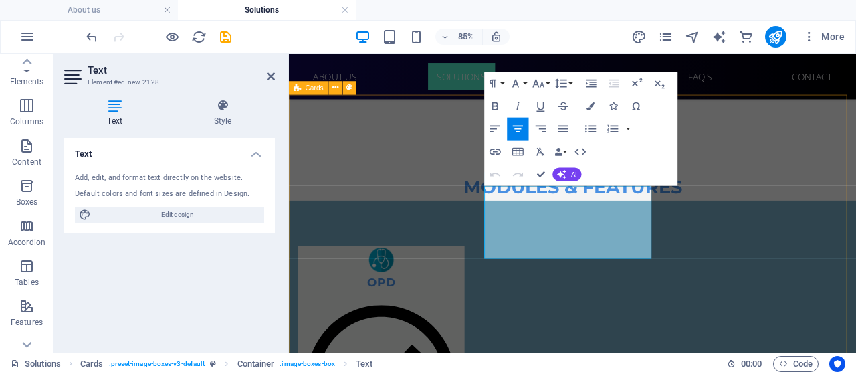
drag, startPoint x: 694, startPoint y: 279, endPoint x: 498, endPoint y: 217, distance: 205.9
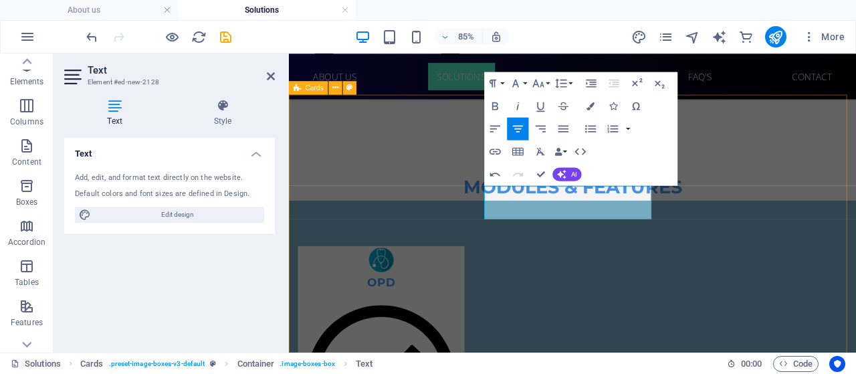
drag, startPoint x: 698, startPoint y: 227, endPoint x: 516, endPoint y: 209, distance: 182.6
click at [592, 102] on icon "button" at bounding box center [591, 106] width 8 height 8
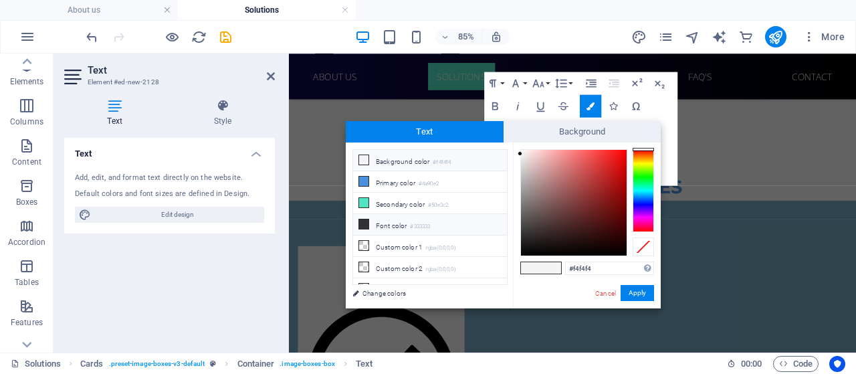
click at [360, 223] on icon at bounding box center [363, 223] width 9 height 9
type input "#333333"
click at [637, 295] on button "Apply" at bounding box center [636, 293] width 33 height 16
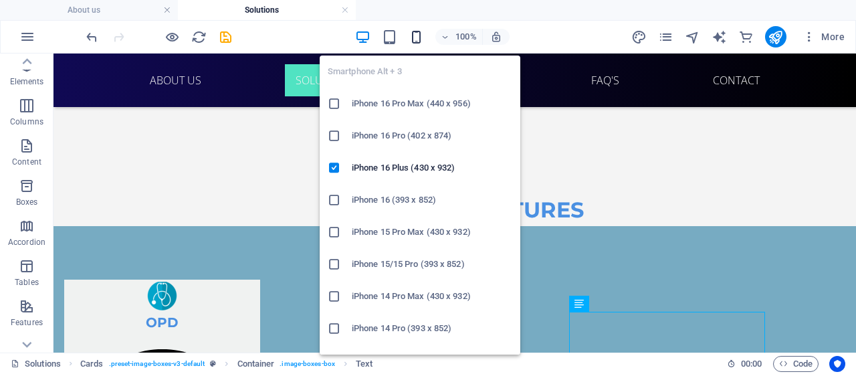
click at [416, 43] on icon "button" at bounding box center [415, 36] width 15 height 15
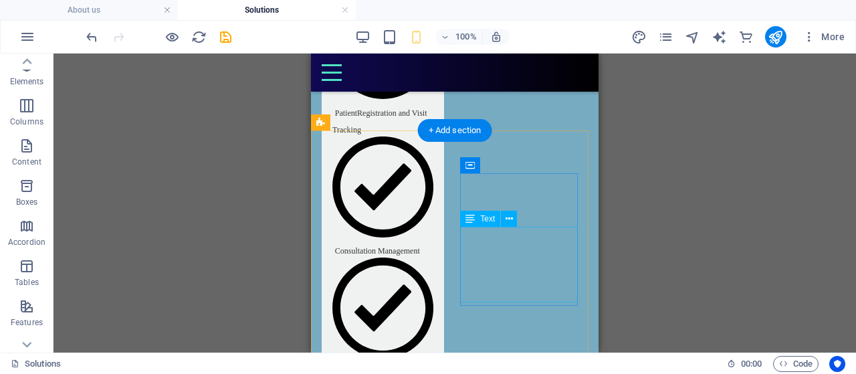
scroll to position [2210, 0]
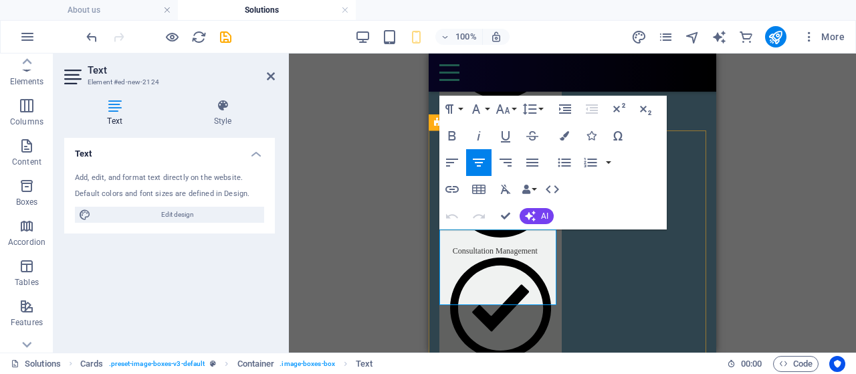
drag, startPoint x: 527, startPoint y: 284, endPoint x: 449, endPoint y: 239, distance: 90.5
click at [488, 108] on button "Font Family" at bounding box center [478, 109] width 25 height 27
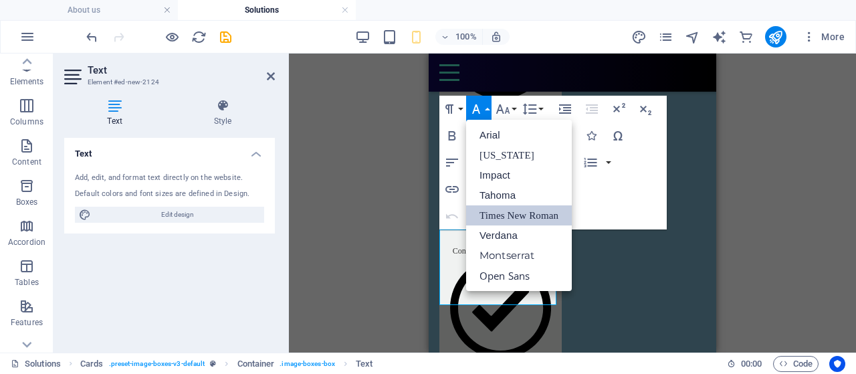
scroll to position [0, 0]
click at [514, 105] on button "Font Size" at bounding box center [505, 109] width 25 height 27
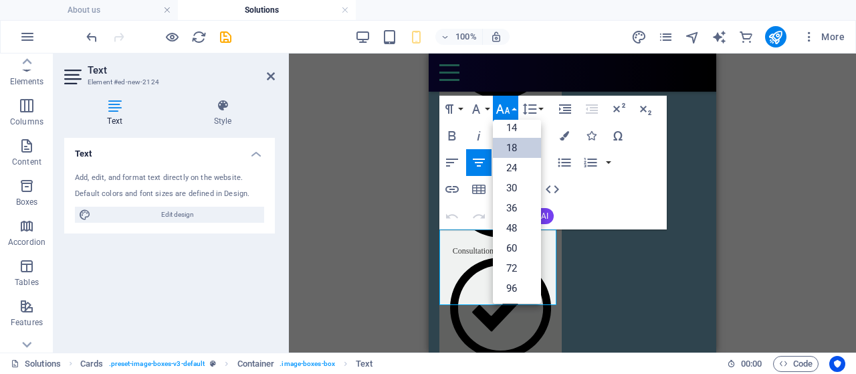
scroll to position [107, 0]
click at [517, 134] on link "14" at bounding box center [517, 128] width 48 height 20
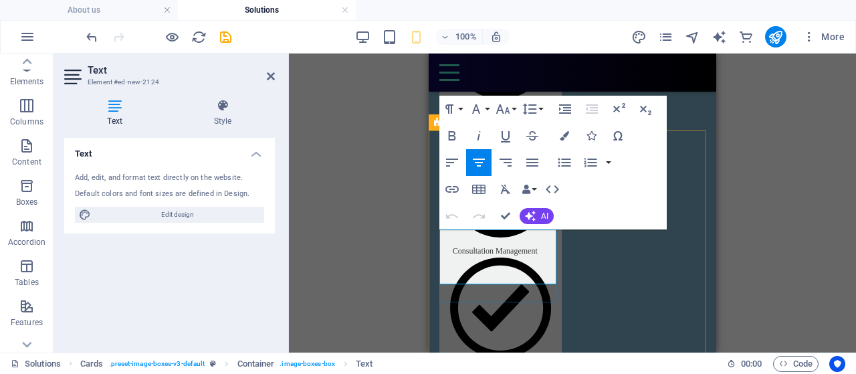
drag, startPoint x: 534, startPoint y: 267, endPoint x: 444, endPoint y: 241, distance: 93.3
click at [446, 137] on icon "button" at bounding box center [452, 136] width 16 height 16
click at [488, 108] on button "Font Family" at bounding box center [478, 109] width 25 height 27
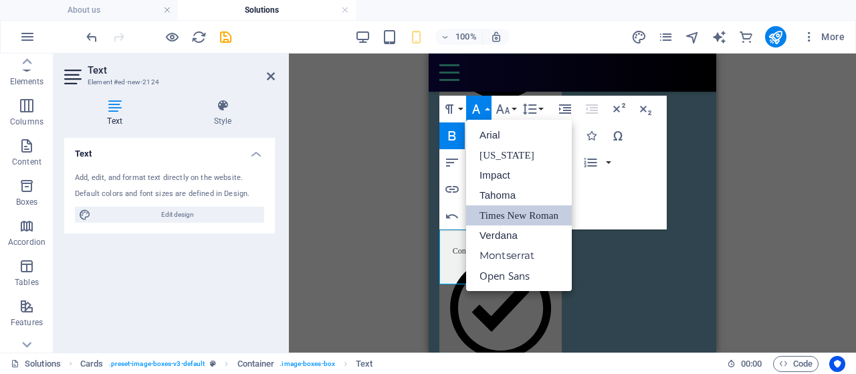
scroll to position [0, 0]
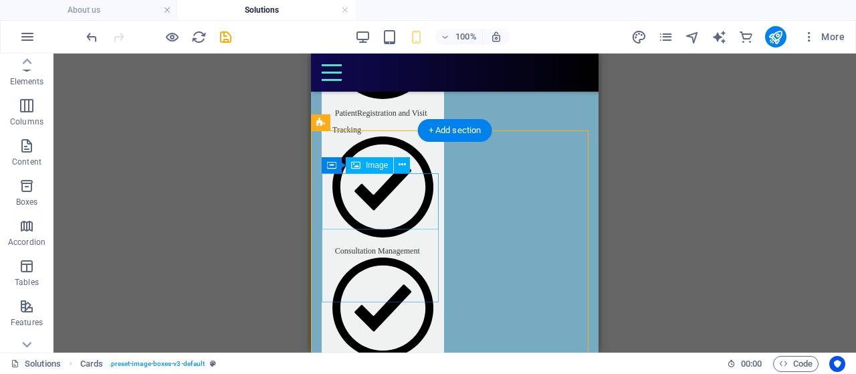
select select "px"
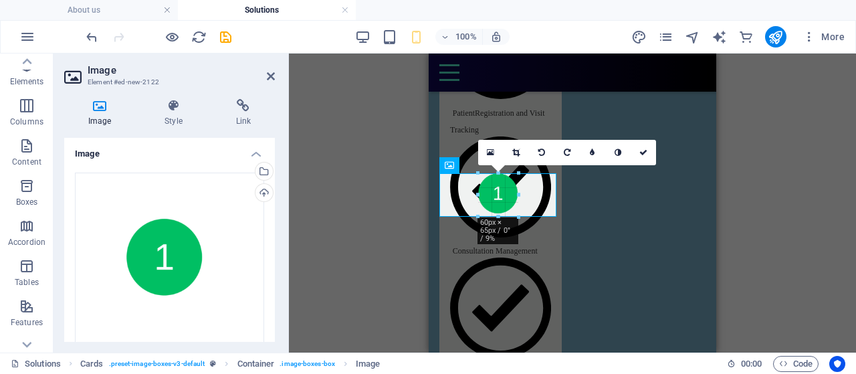
drag, startPoint x: 498, startPoint y: 228, endPoint x: 499, endPoint y: 215, distance: 13.4
type input "60"
click at [642, 147] on link at bounding box center [642, 152] width 25 height 25
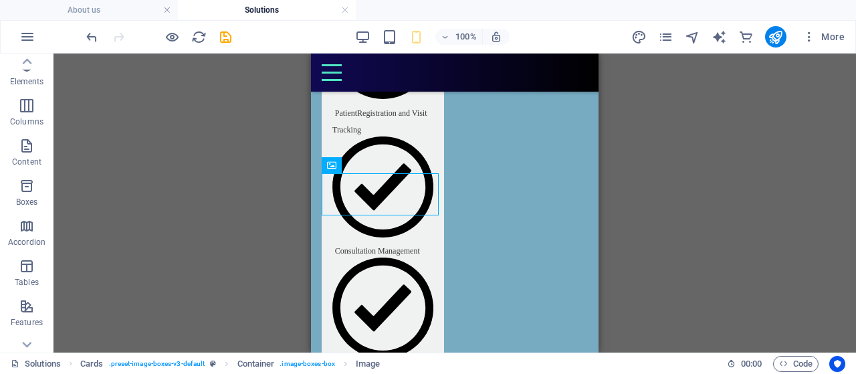
click at [683, 192] on div "H1 2 columns Container Container Cards Text Container Image Container Image Con…" at bounding box center [454, 202] width 802 height 299
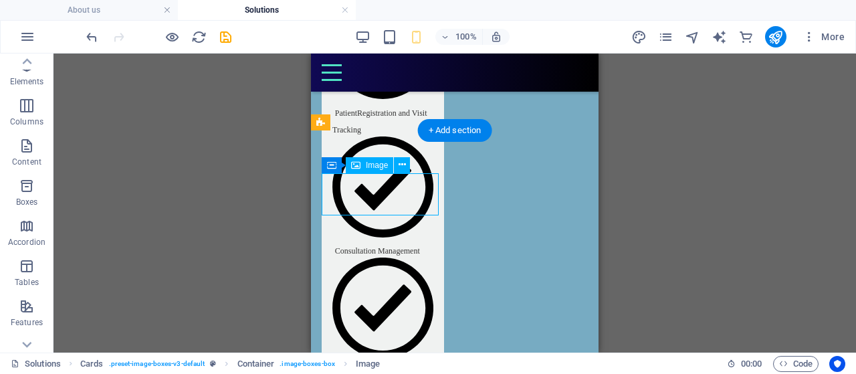
select select "px"
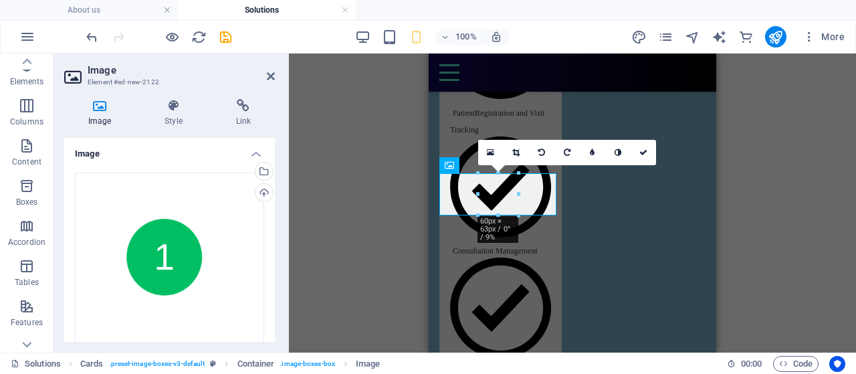
click at [396, 275] on div "H1 2 columns Container Container Cards Text Container Image Container Image Con…" at bounding box center [572, 202] width 567 height 299
click at [644, 153] on icon at bounding box center [643, 152] width 8 height 8
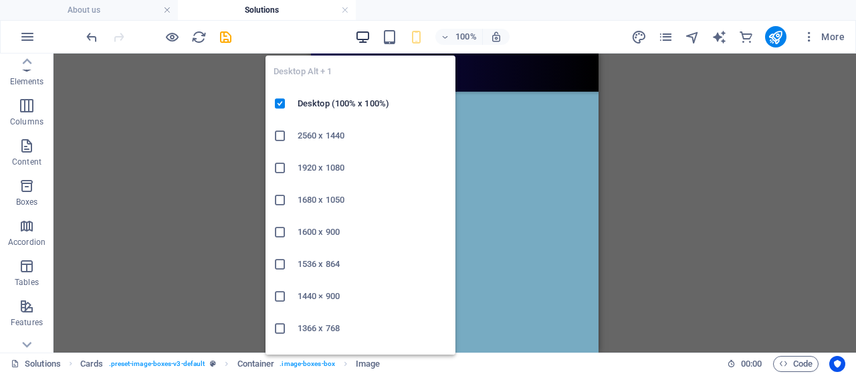
click at [361, 33] on icon "button" at bounding box center [362, 36] width 15 height 15
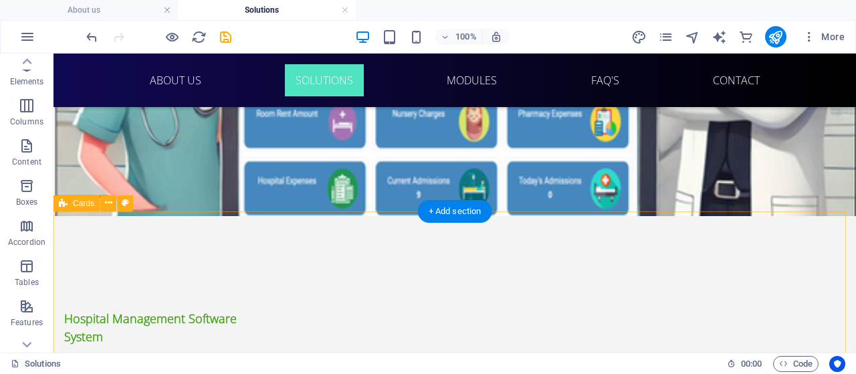
scroll to position [387, 0]
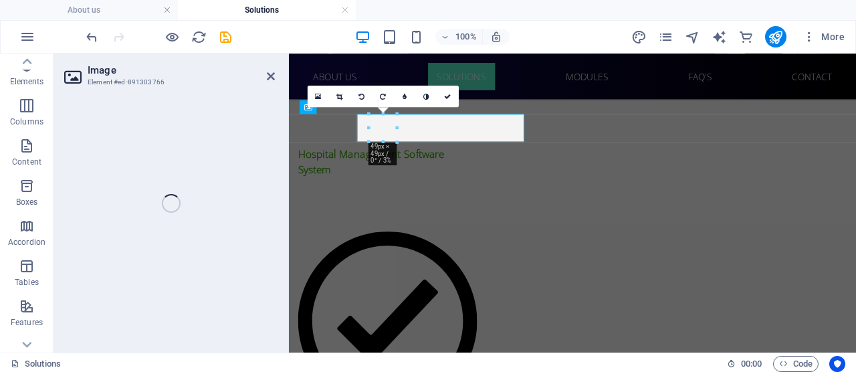
select select "px"
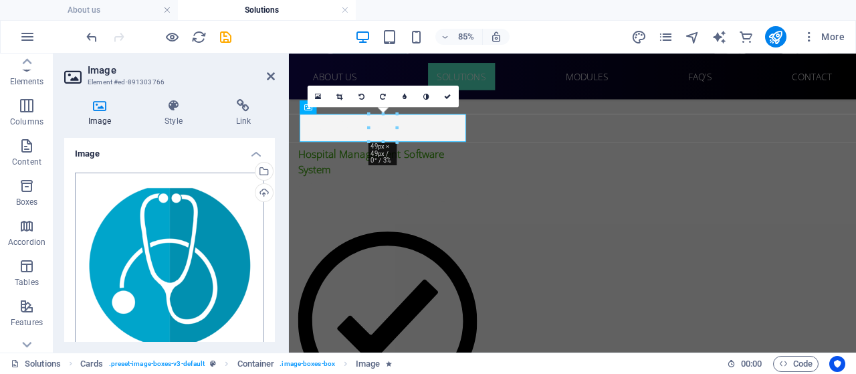
scroll to position [190, 0]
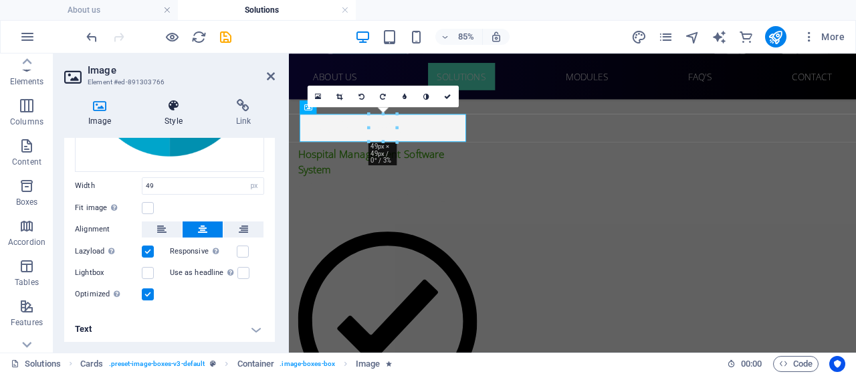
click at [174, 116] on h4 "Style" at bounding box center [175, 113] width 71 height 28
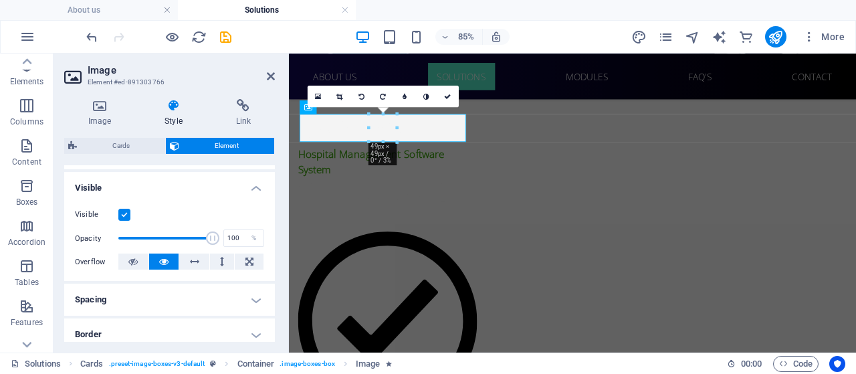
scroll to position [199, 0]
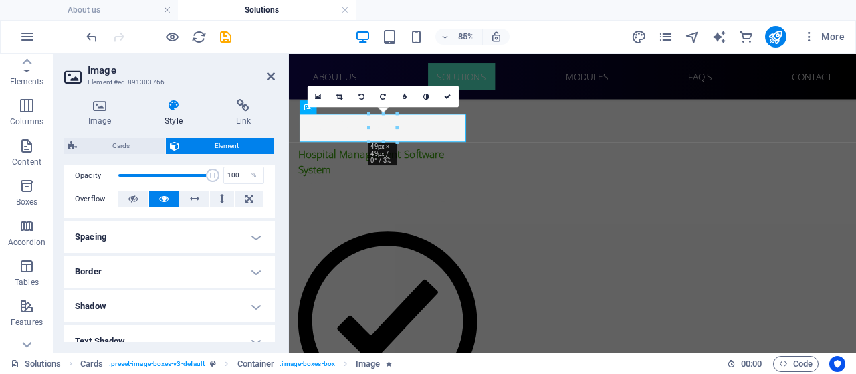
click at [231, 243] on h4 "Spacing" at bounding box center [169, 237] width 211 height 32
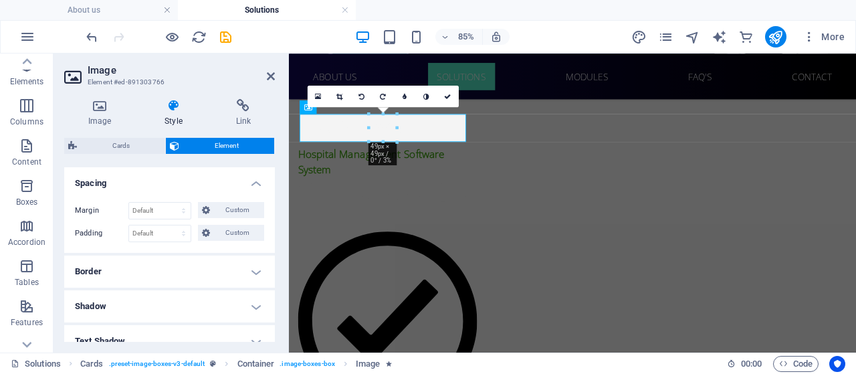
scroll to position [253, 0]
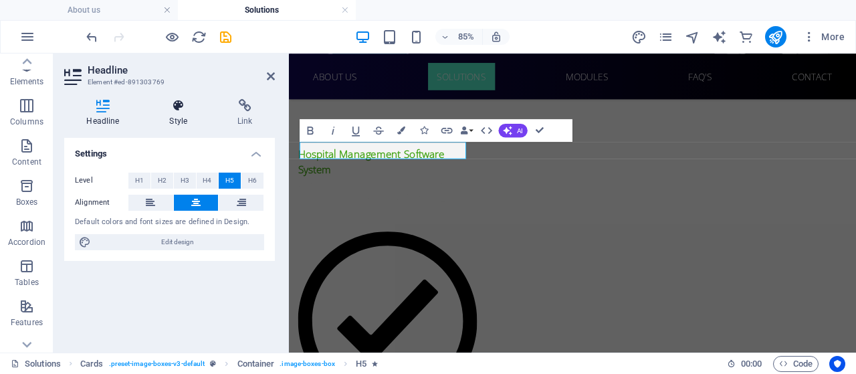
click at [168, 112] on icon at bounding box center [178, 105] width 63 height 13
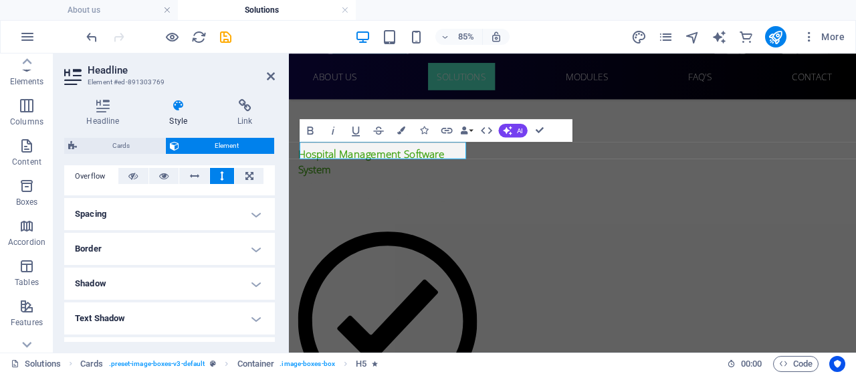
scroll to position [223, 0]
click at [170, 197] on h4 "Spacing" at bounding box center [169, 213] width 211 height 32
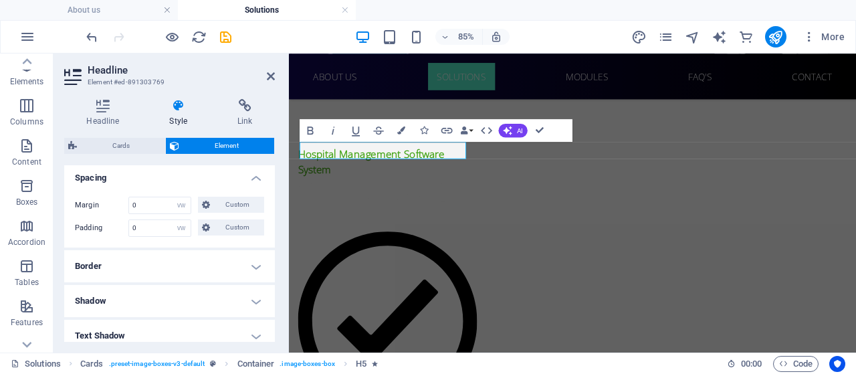
scroll to position [257, 0]
click at [269, 78] on icon at bounding box center [271, 76] width 8 height 11
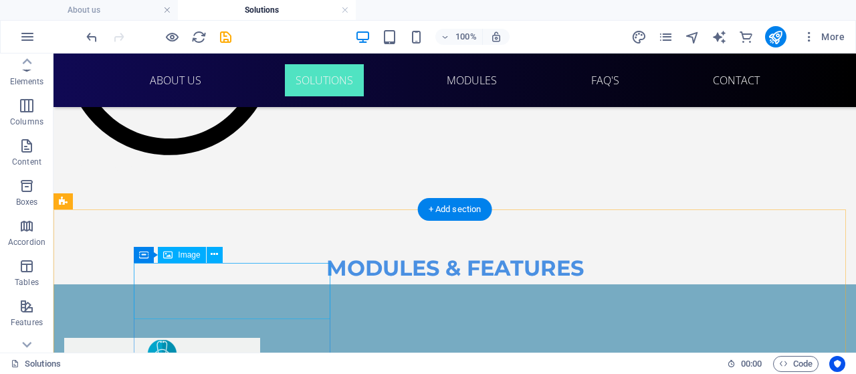
scroll to position [1691, 0]
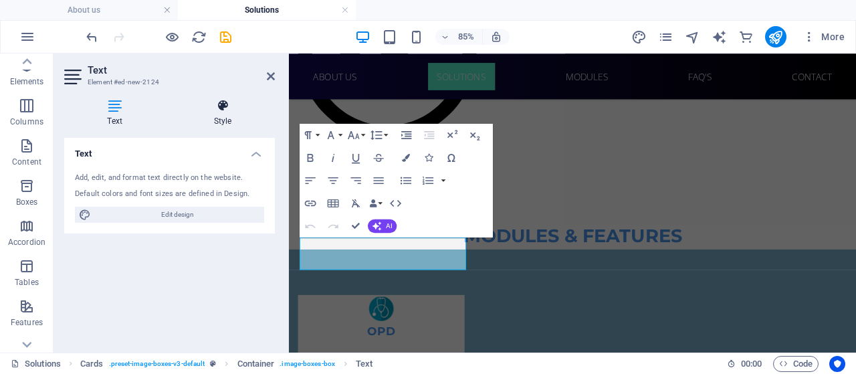
click at [215, 115] on h4 "Style" at bounding box center [222, 113] width 104 height 28
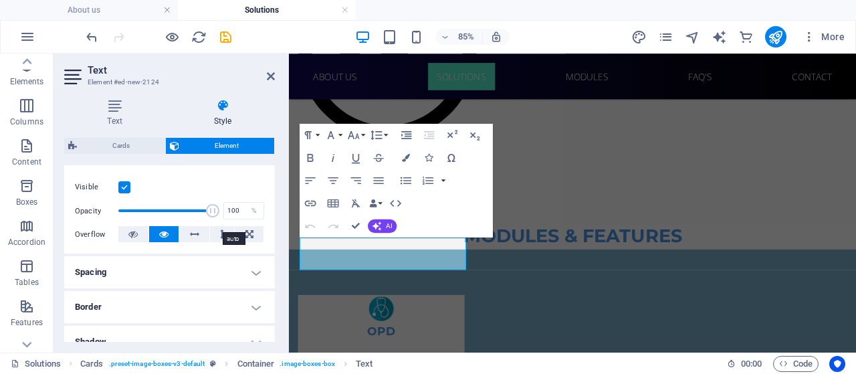
scroll to position [170, 0]
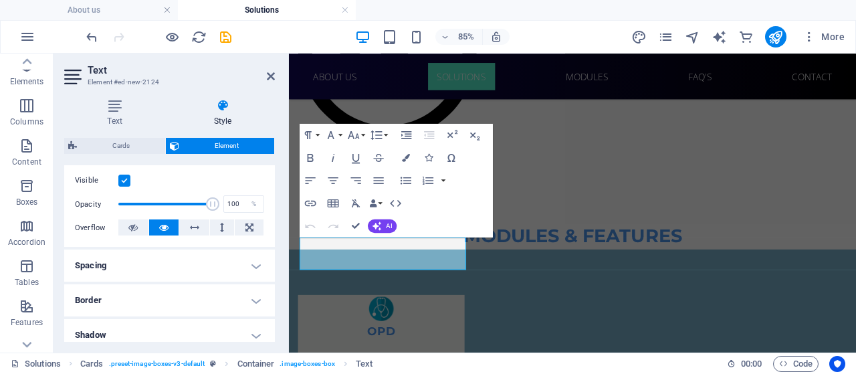
click at [178, 280] on h4 "Spacing" at bounding box center [169, 265] width 211 height 32
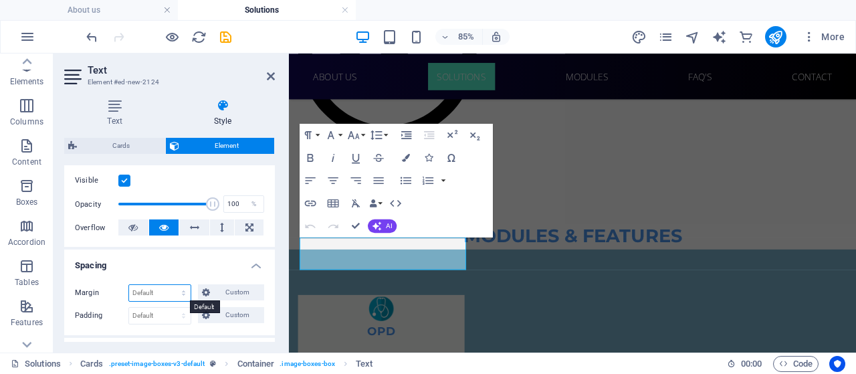
click at [168, 287] on select "Default auto px % rem vw vh Custom" at bounding box center [159, 293] width 61 height 16
select select "vw"
click at [171, 285] on select "Default auto px % rem vw vh Custom" at bounding box center [159, 293] width 61 height 16
type input "0"
click at [154, 289] on input "0" at bounding box center [159, 293] width 61 height 16
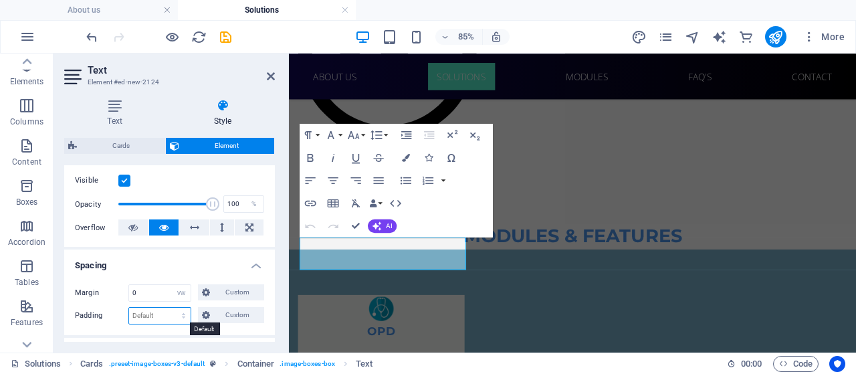
click at [154, 318] on select "Default px rem % vh vw Custom" at bounding box center [159, 315] width 61 height 16
select select "vw"
click at [171, 307] on select "Default px rem % vh vw Custom" at bounding box center [159, 315] width 61 height 16
type input "0"
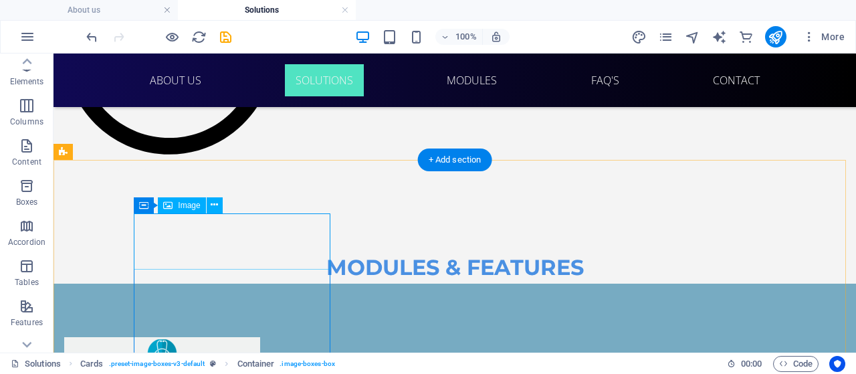
select select "px"
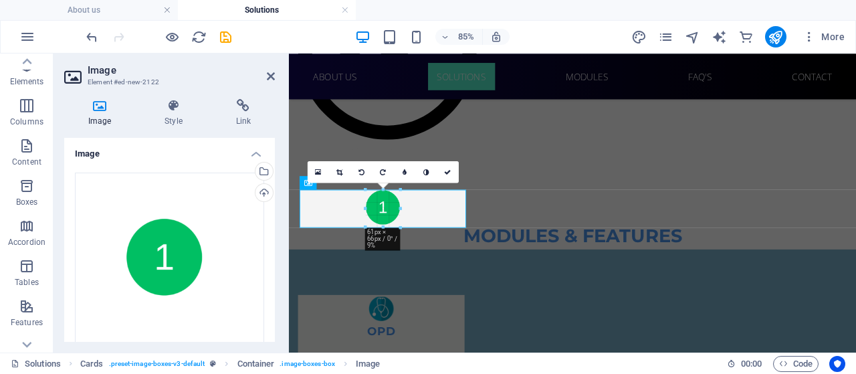
drag, startPoint x: 382, startPoint y: 236, endPoint x: 382, endPoint y: 223, distance: 13.4
type input "60"
click at [447, 172] on icon at bounding box center [447, 171] width 7 height 7
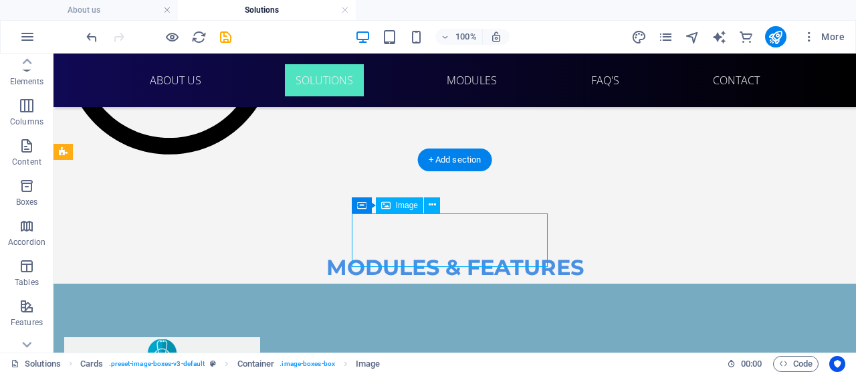
select select "px"
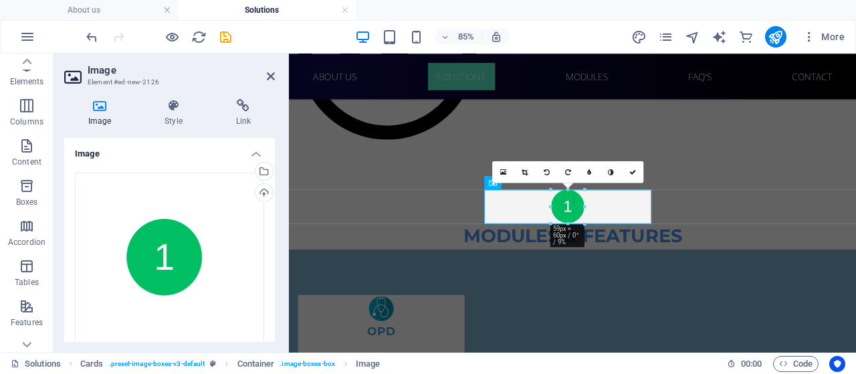
drag, startPoint x: 567, startPoint y: 235, endPoint x: 562, endPoint y: 221, distance: 14.2
type input "59"
click at [634, 169] on icon at bounding box center [632, 171] width 7 height 7
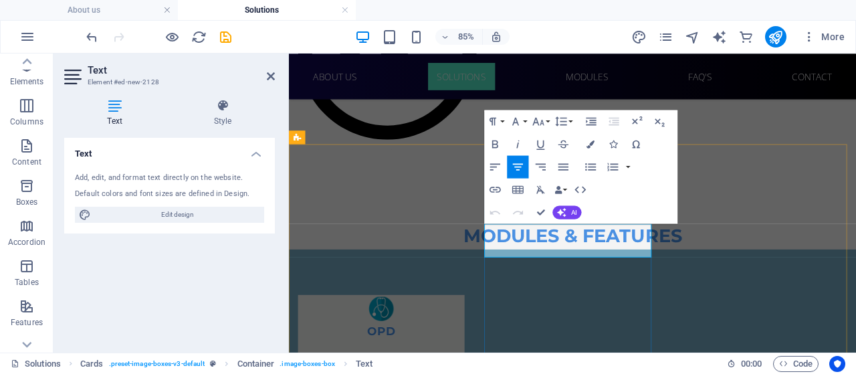
drag, startPoint x: 696, startPoint y: 275, endPoint x: 535, endPoint y: 273, distance: 160.4
click at [524, 116] on button "Font Family" at bounding box center [517, 121] width 21 height 23
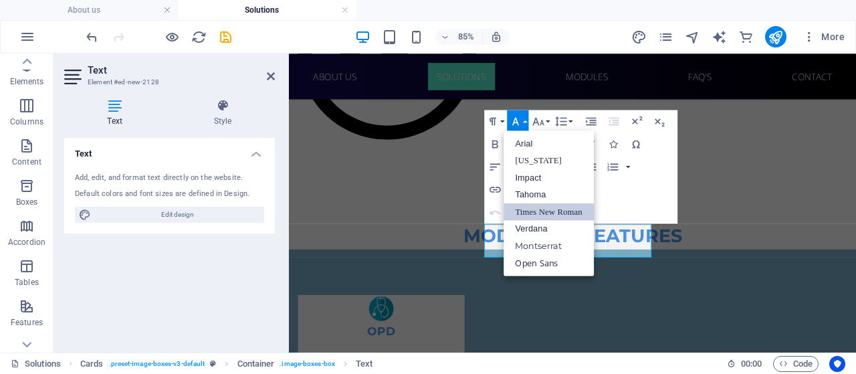
scroll to position [0, 0]
click at [541, 215] on link "Times New Roman" at bounding box center [549, 211] width 90 height 17
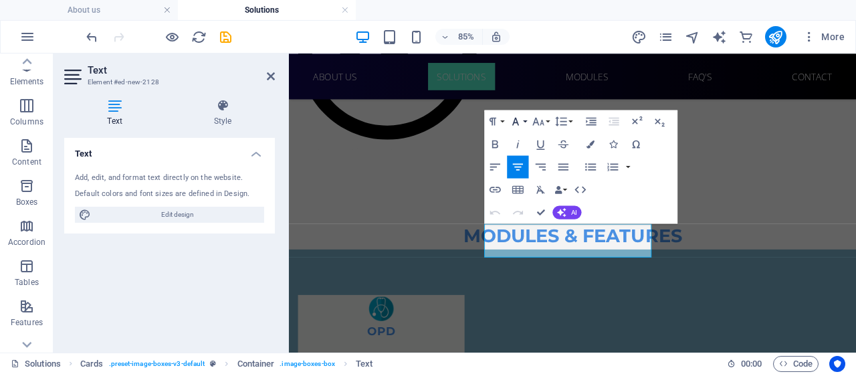
click at [527, 123] on button "Font Family" at bounding box center [517, 121] width 21 height 23
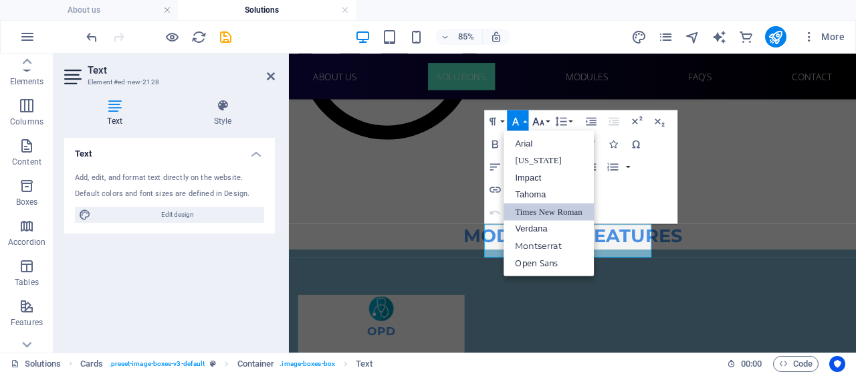
click at [549, 116] on button "Font Size" at bounding box center [540, 121] width 21 height 23
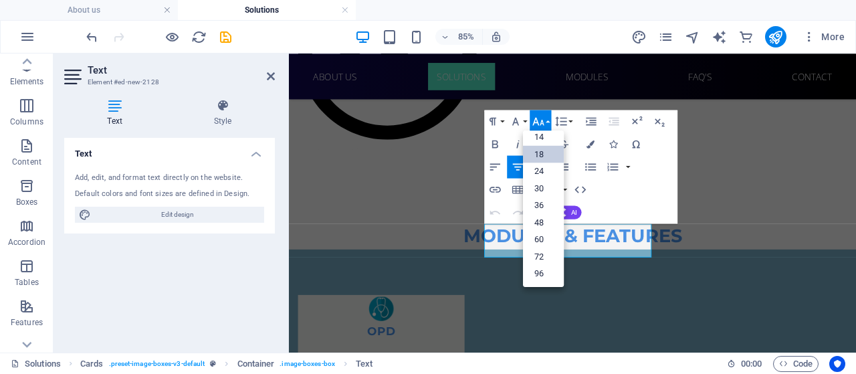
scroll to position [107, 0]
click at [551, 140] on link "14" at bounding box center [543, 137] width 41 height 17
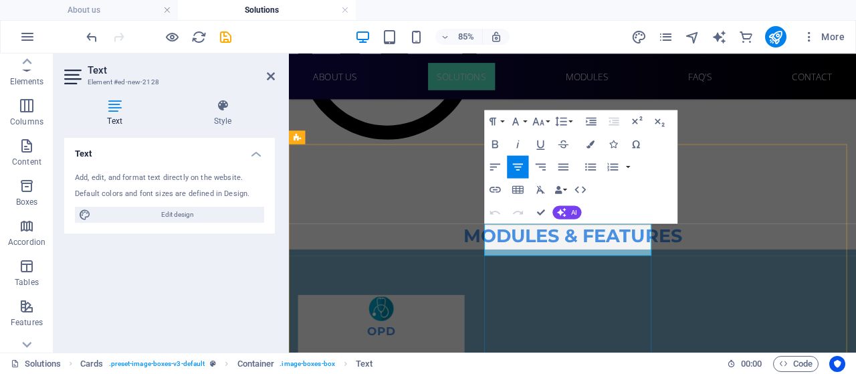
drag, startPoint x: 686, startPoint y: 278, endPoint x: 547, endPoint y: 273, distance: 139.1
click at [495, 142] on icon "button" at bounding box center [495, 143] width 13 height 13
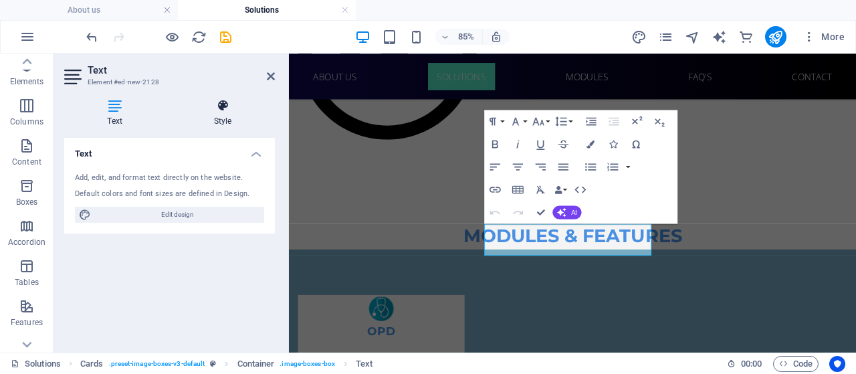
click at [230, 115] on h4 "Style" at bounding box center [222, 113] width 104 height 28
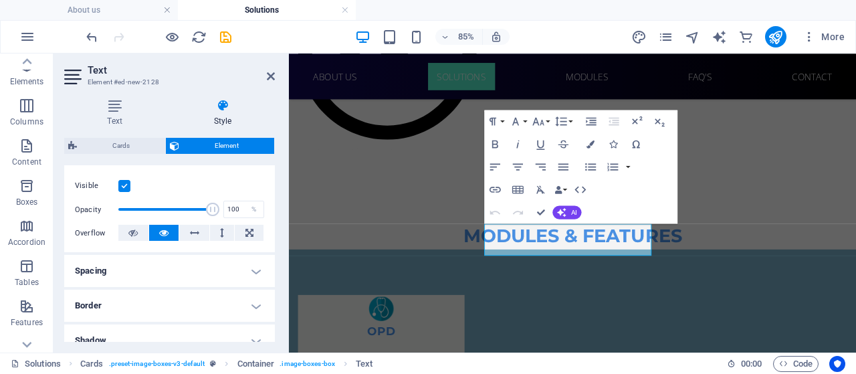
scroll to position [195, 0]
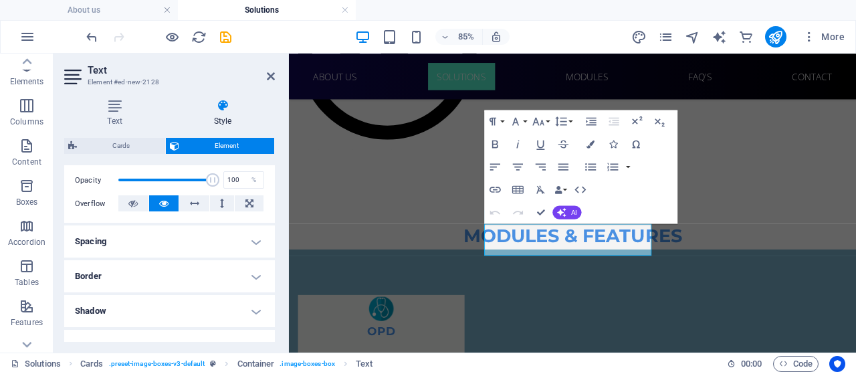
click at [221, 239] on h4 "Spacing" at bounding box center [169, 241] width 211 height 32
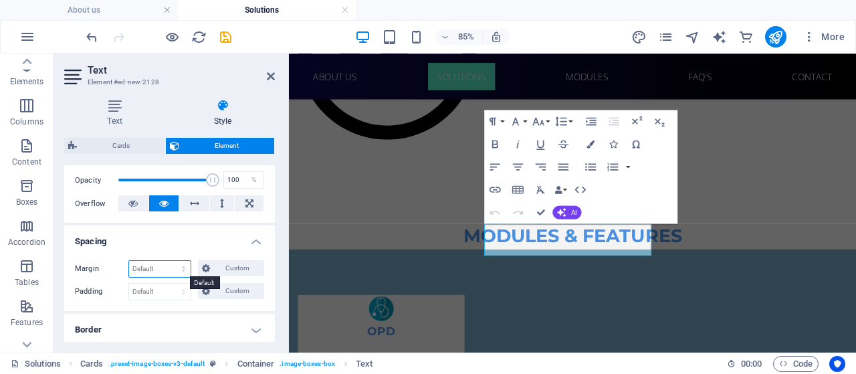
click at [160, 270] on select "Default auto px % rem vw vh Custom" at bounding box center [159, 269] width 61 height 16
select select "vw"
click at [171, 261] on select "Default auto px % rem vw vh Custom" at bounding box center [159, 269] width 61 height 16
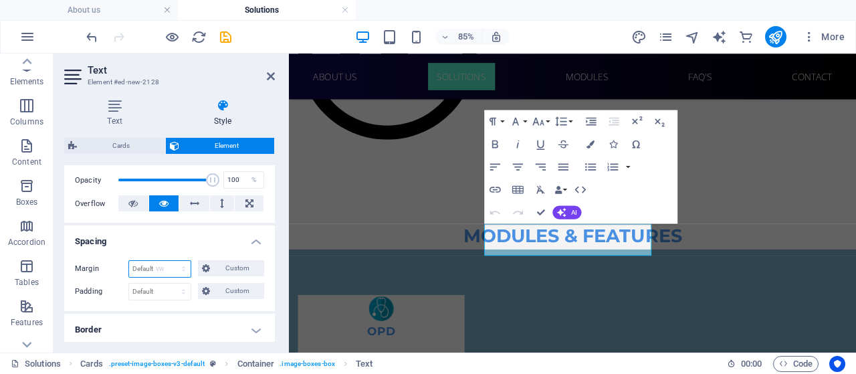
type input "0"
click at [162, 293] on select "Default px rem % vh vw Custom" at bounding box center [159, 291] width 61 height 16
select select "vw"
click at [171, 283] on select "Default px rem % vh vw Custom" at bounding box center [159, 291] width 61 height 16
type input "0"
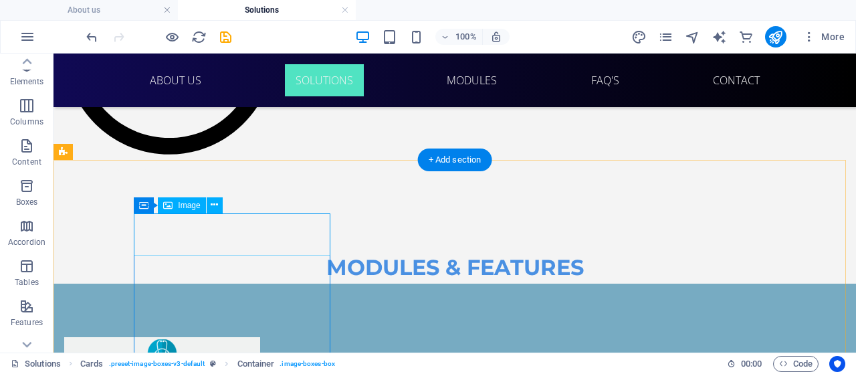
select select "px"
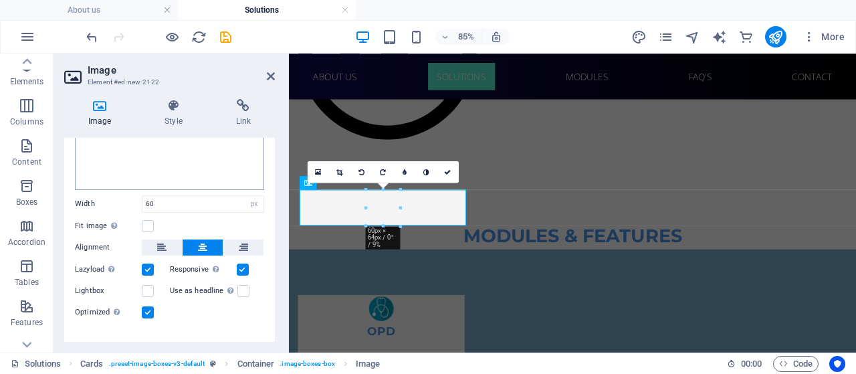
scroll to position [190, 0]
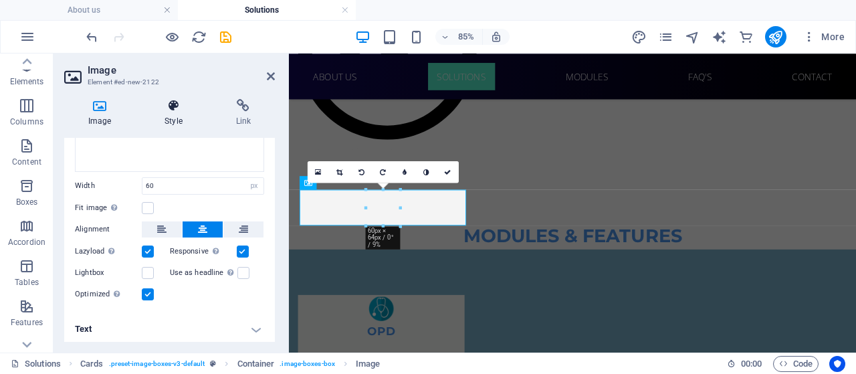
click at [172, 106] on icon at bounding box center [173, 105] width 66 height 13
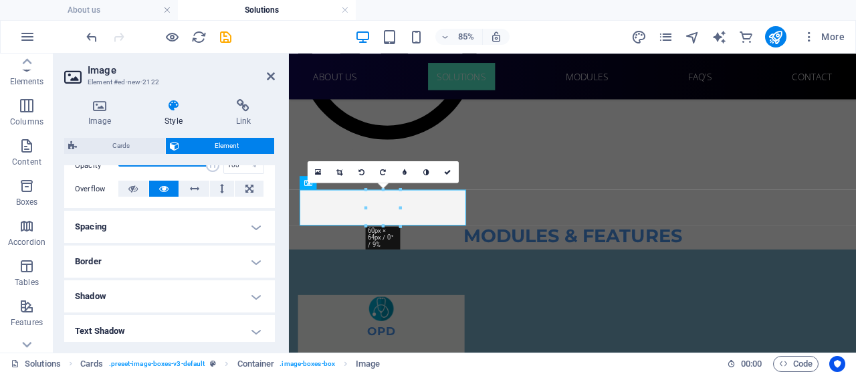
scroll to position [213, 0]
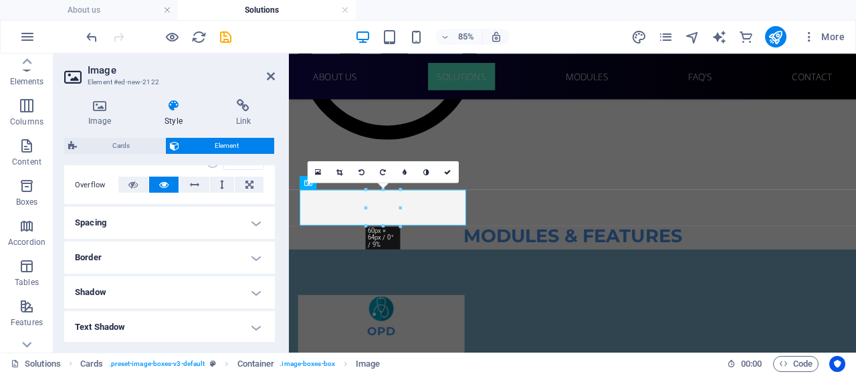
click at [182, 217] on h4 "Spacing" at bounding box center [169, 223] width 211 height 32
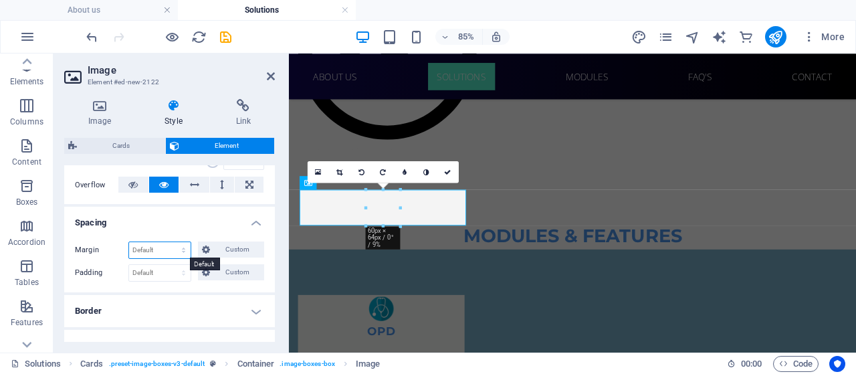
click at [164, 247] on select "Default auto px % rem vw vh Custom" at bounding box center [159, 250] width 61 height 16
select select "vw"
click at [171, 242] on select "Default auto px % rem vw vh Custom" at bounding box center [159, 250] width 61 height 16
type input "0"
click at [158, 265] on select "Default px rem % vh vw Custom" at bounding box center [159, 273] width 61 height 16
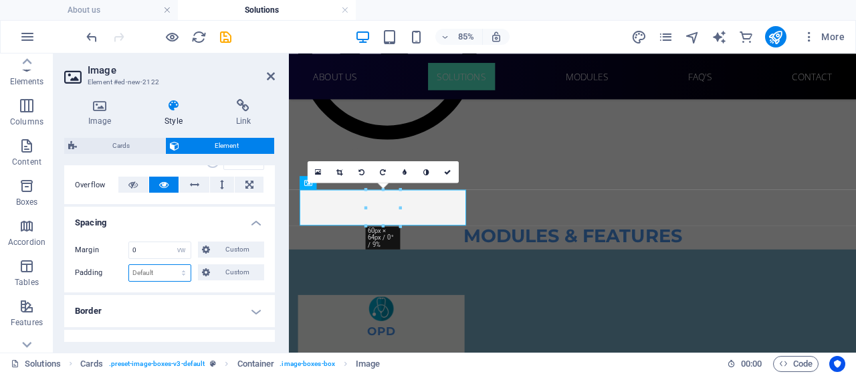
select select "vw"
click at [171, 265] on select "Default px rem % vh vw Custom" at bounding box center [159, 273] width 61 height 16
type input "0"
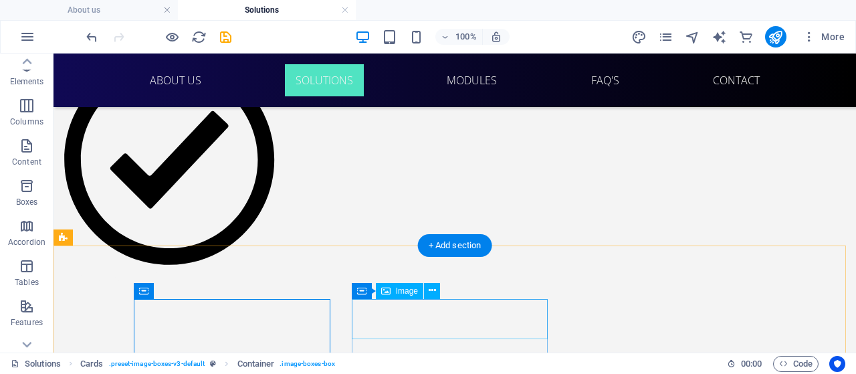
scroll to position [1552, 0]
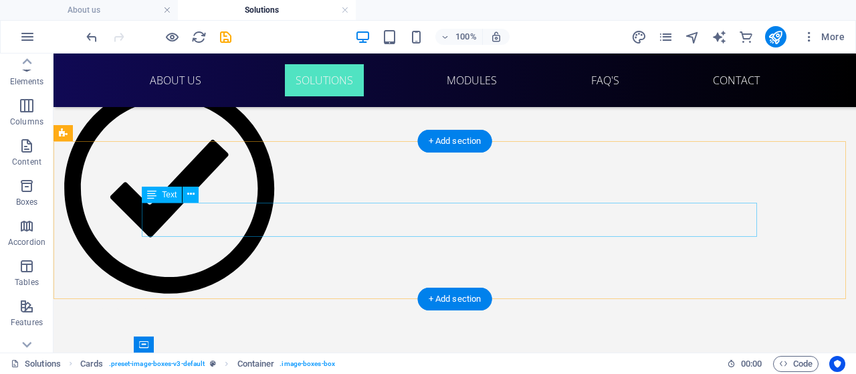
select select "vw"
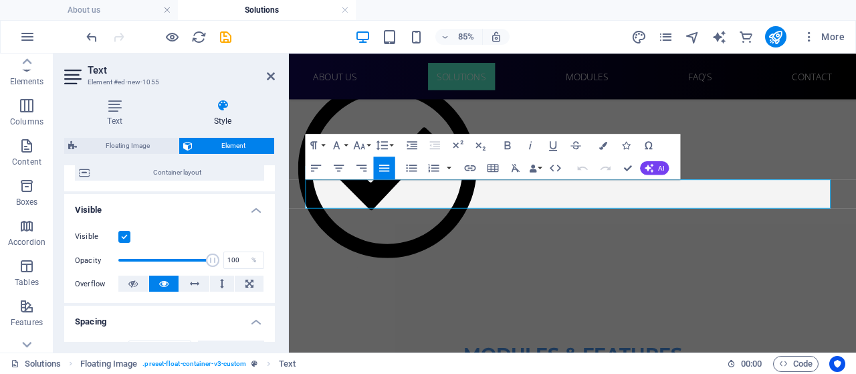
scroll to position [196, 0]
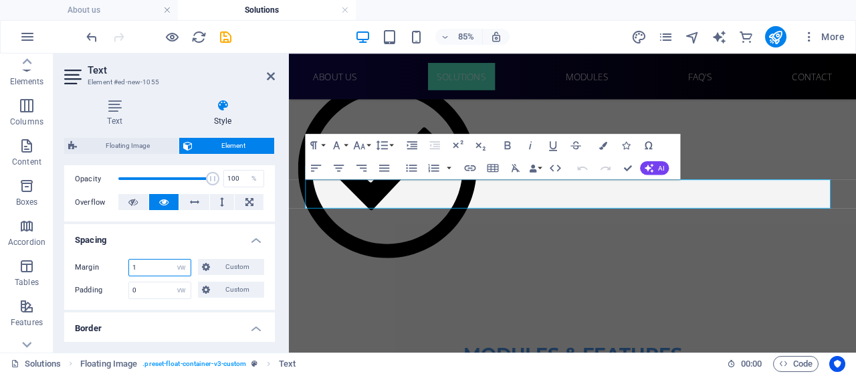
click at [153, 269] on input "1" at bounding box center [159, 267] width 61 height 16
type input "0"
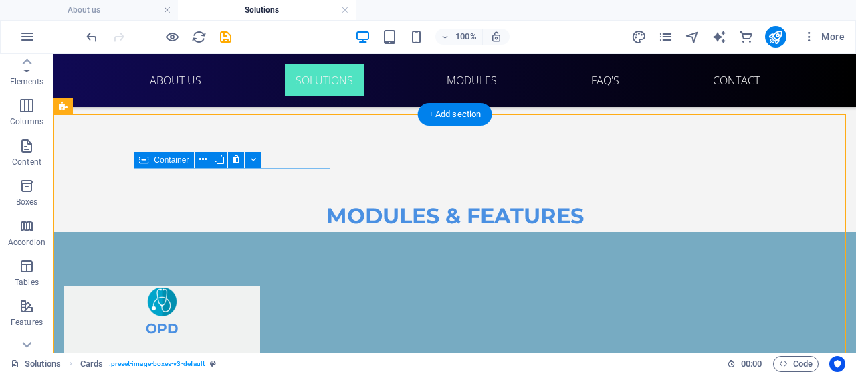
scroll to position [1743, 0]
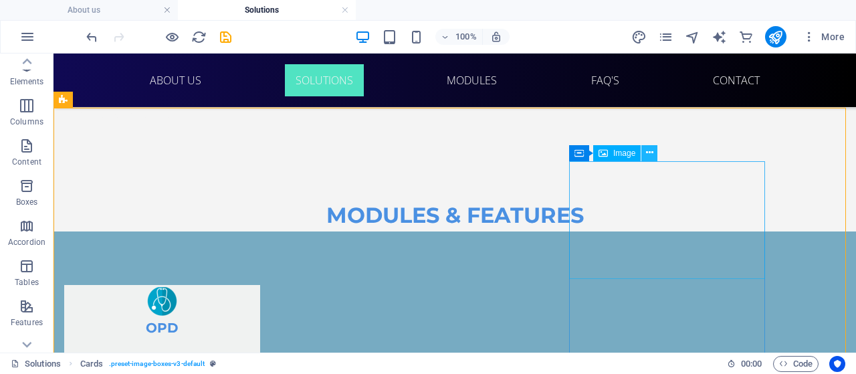
click at [644, 153] on button at bounding box center [649, 153] width 16 height 16
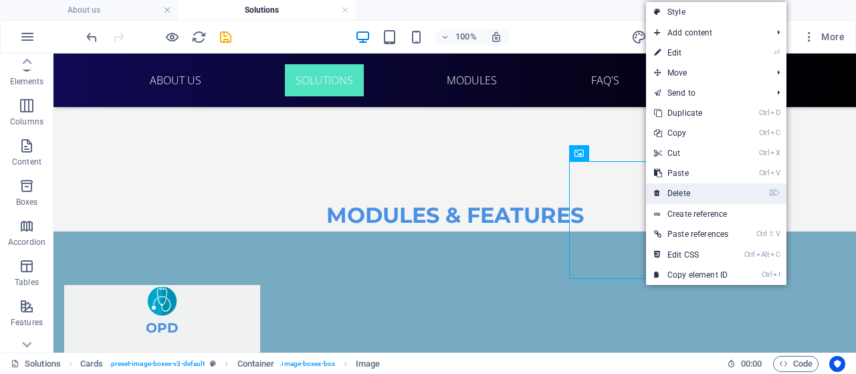
click at [671, 188] on link "⌦ Delete" at bounding box center [691, 193] width 90 height 20
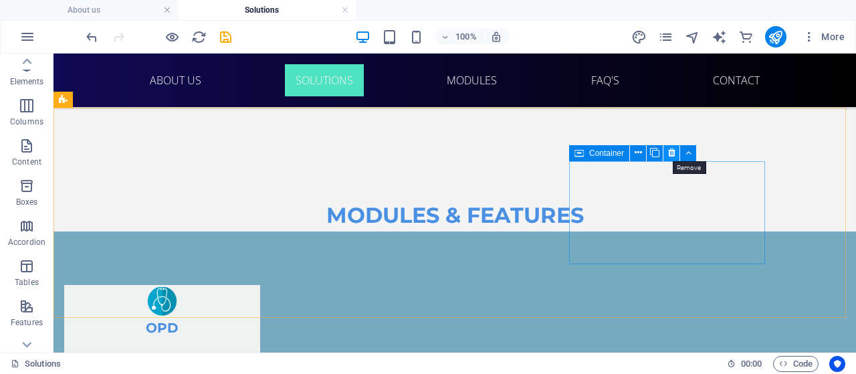
click at [670, 152] on icon at bounding box center [671, 153] width 7 height 14
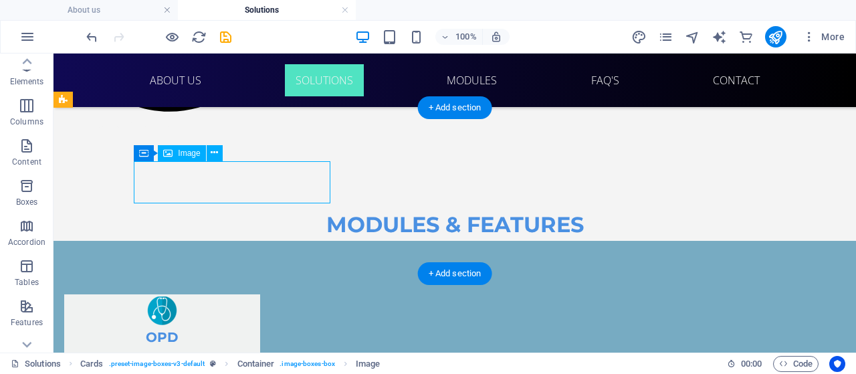
select select "vw"
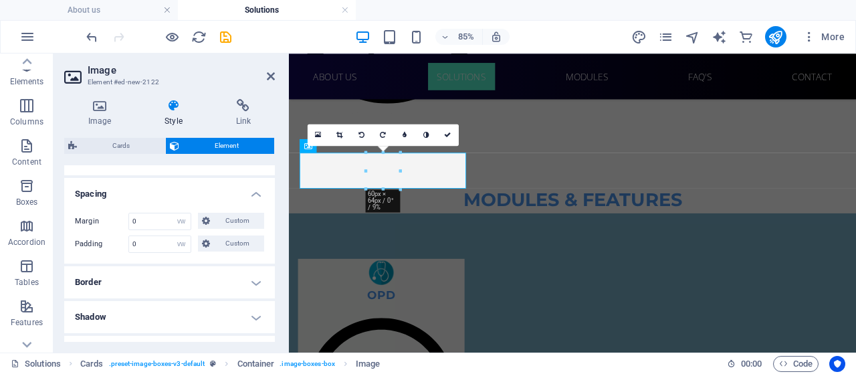
scroll to position [440, 0]
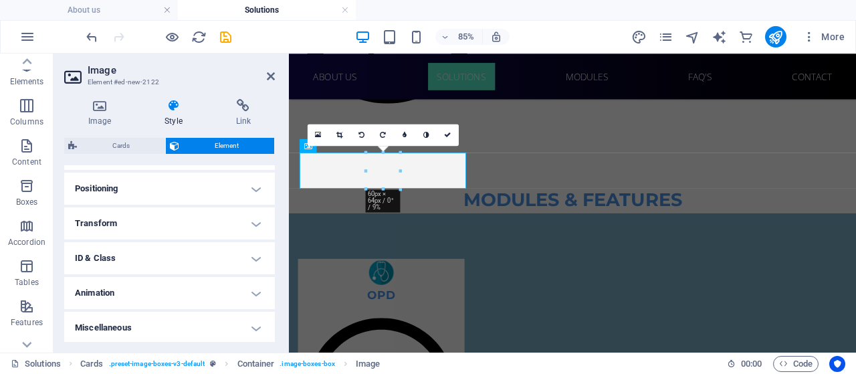
click at [108, 284] on h4 "Animation" at bounding box center [169, 293] width 211 height 32
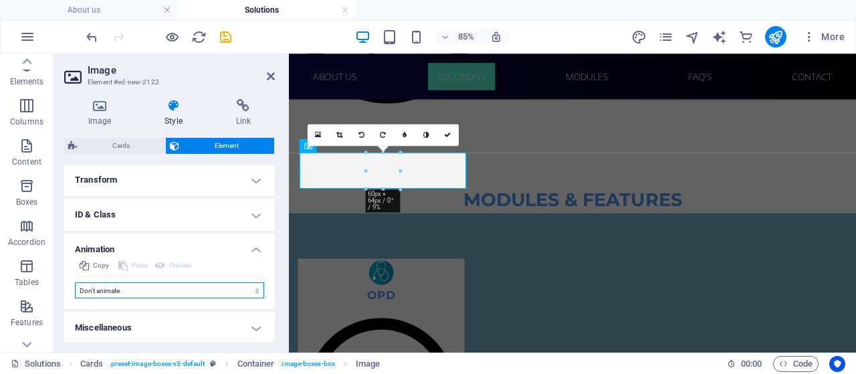
click at [134, 285] on select "Don't animate Show / Hide Slide up/down Zoom in/out Slide left to right Slide r…" at bounding box center [169, 290] width 189 height 16
select select "slide"
click at [75, 282] on select "Don't animate Show / Hide Slide up/down Zoom in/out Slide left to right Slide r…" at bounding box center [169, 290] width 189 height 16
select select "scroll"
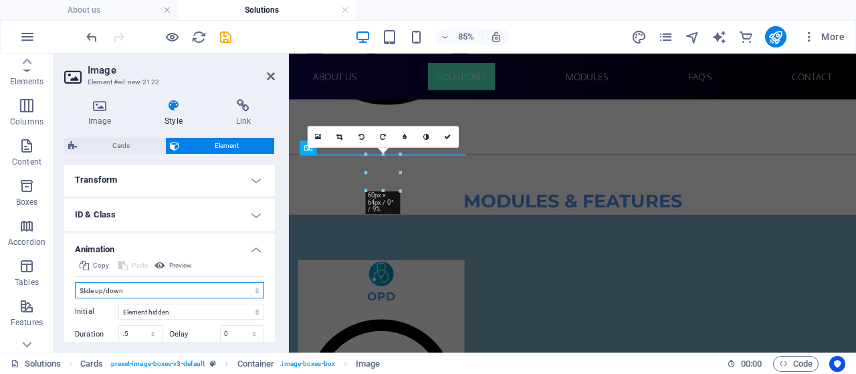
scroll to position [1734, 0]
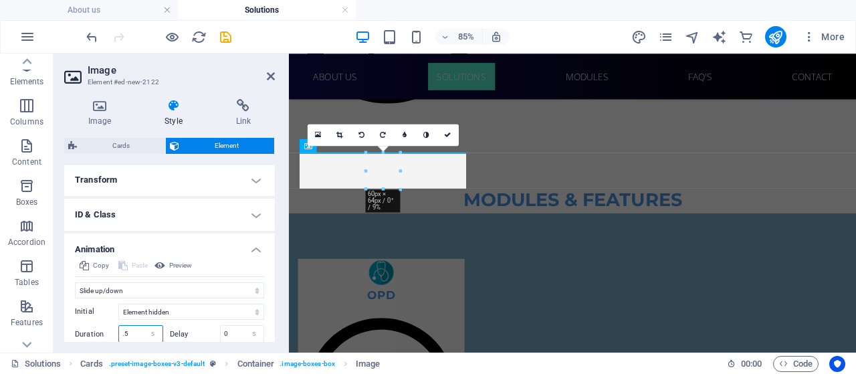
click at [134, 332] on input ".5" at bounding box center [140, 334] width 43 height 16
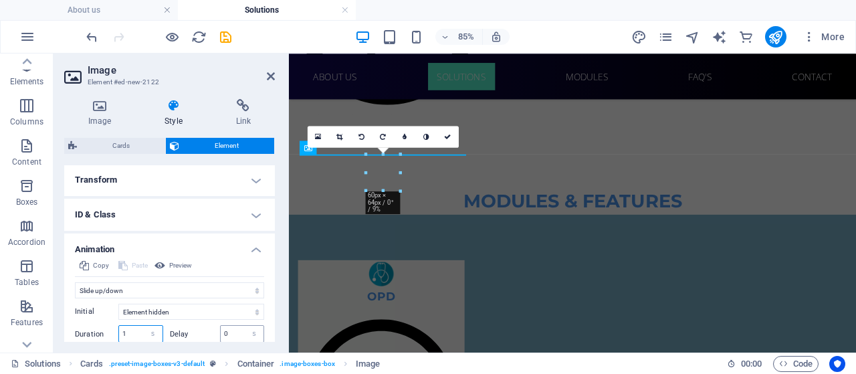
type input "1"
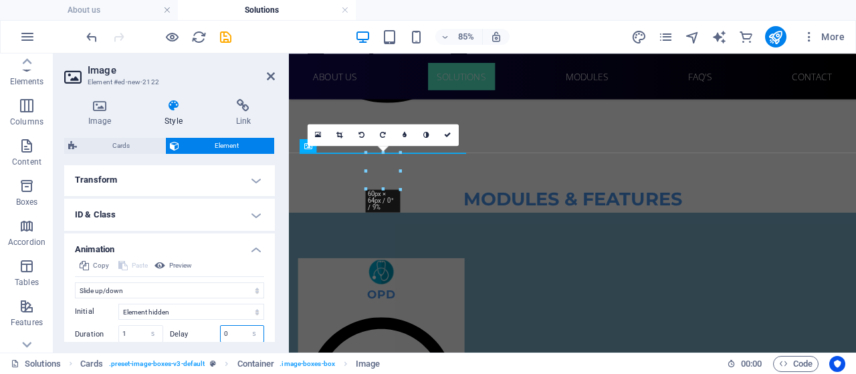
click at [234, 330] on input "0" at bounding box center [242, 334] width 43 height 16
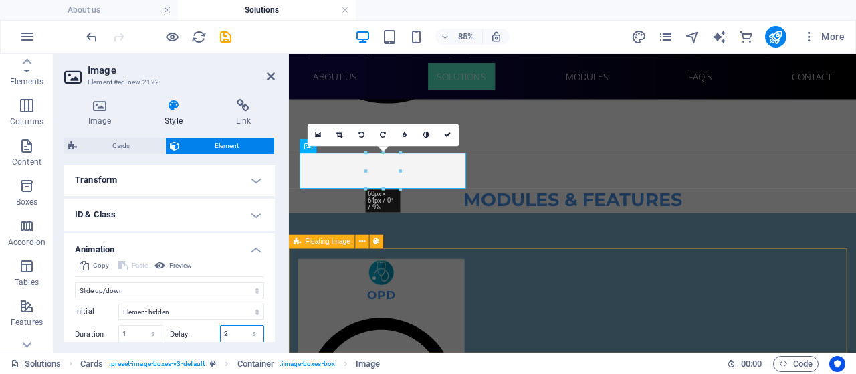
type input "2"
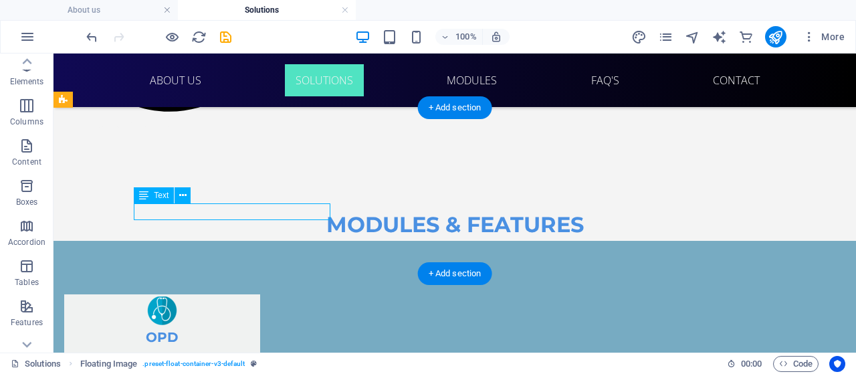
select select "vw"
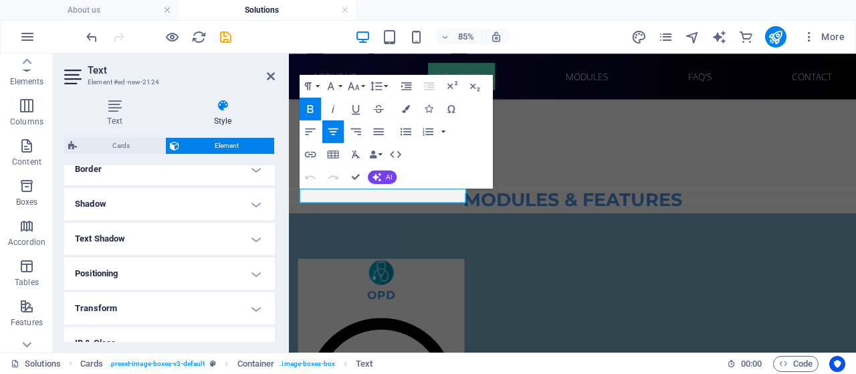
scroll to position [440, 0]
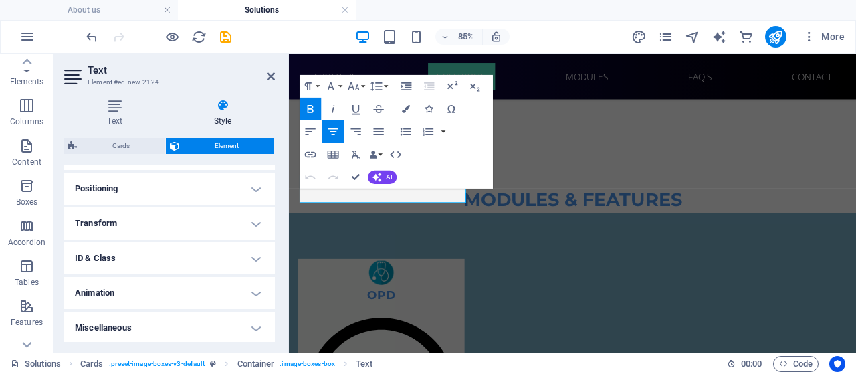
click at [134, 279] on h4 "Animation" at bounding box center [169, 293] width 211 height 32
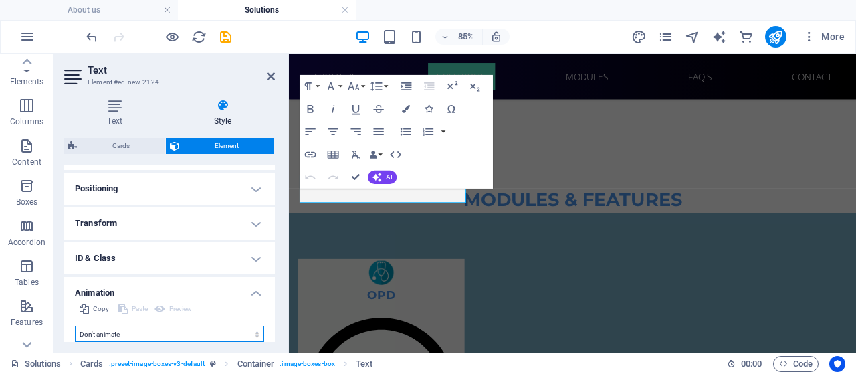
click at [104, 327] on select "Don't animate Show / Hide Slide up/down Zoom in/out Slide left to right Slide r…" at bounding box center [169, 334] width 189 height 16
select select "slide"
click at [75, 326] on select "Don't animate Show / Hide Slide up/down Zoom in/out Slide left to right Slide r…" at bounding box center [169, 334] width 189 height 16
select select "scroll"
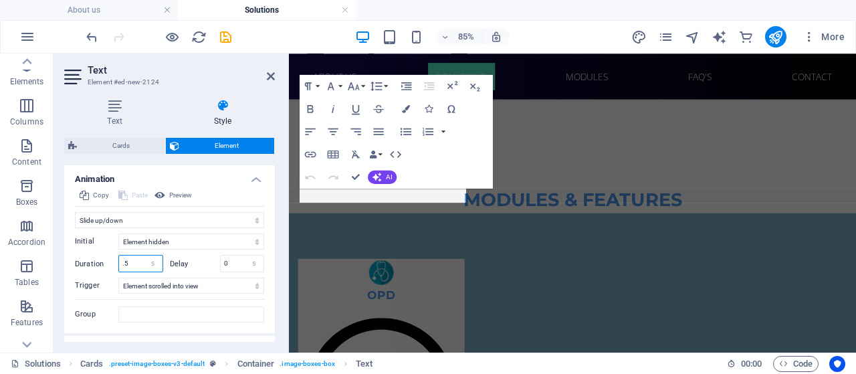
click at [137, 259] on input ".5" at bounding box center [140, 263] width 43 height 16
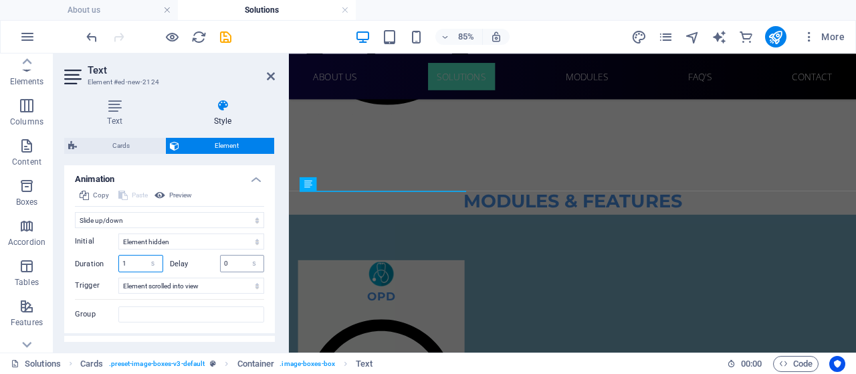
type input "1"
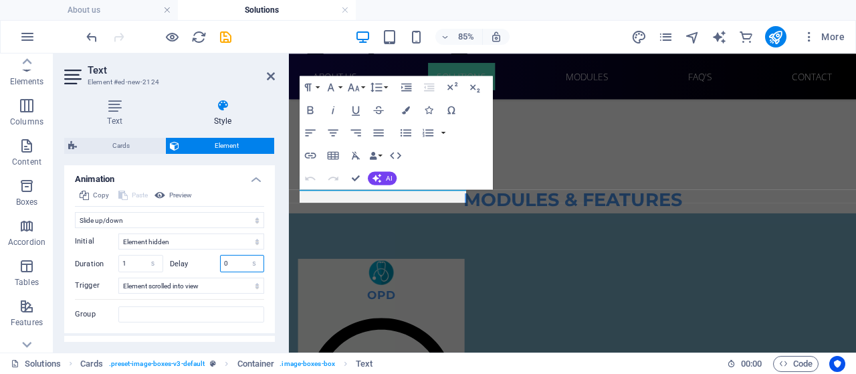
click at [229, 261] on input "0" at bounding box center [242, 263] width 43 height 16
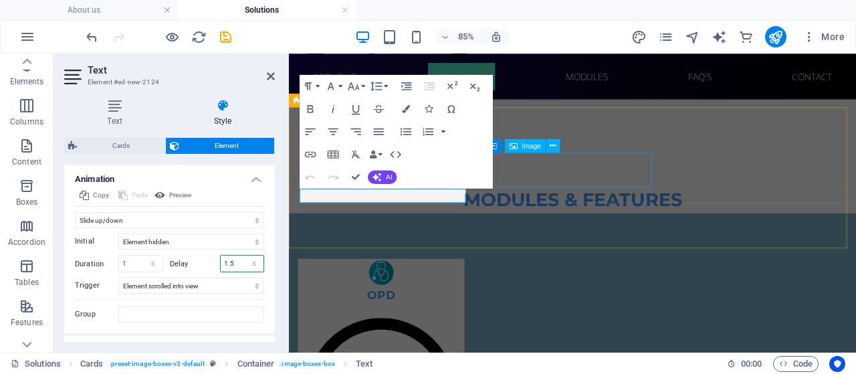
type input "1.5"
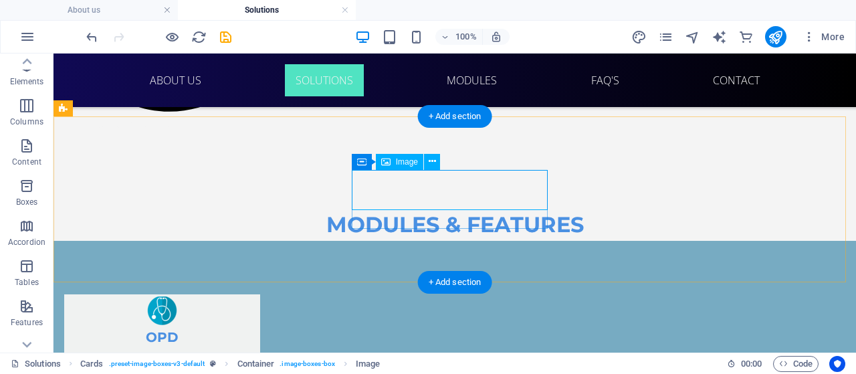
select select "px"
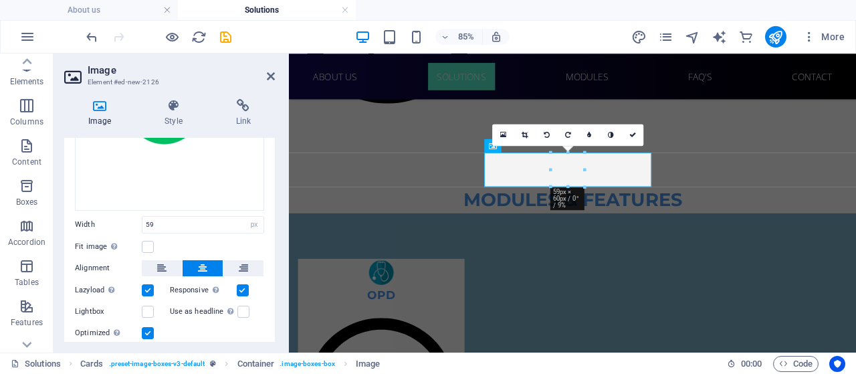
scroll to position [190, 0]
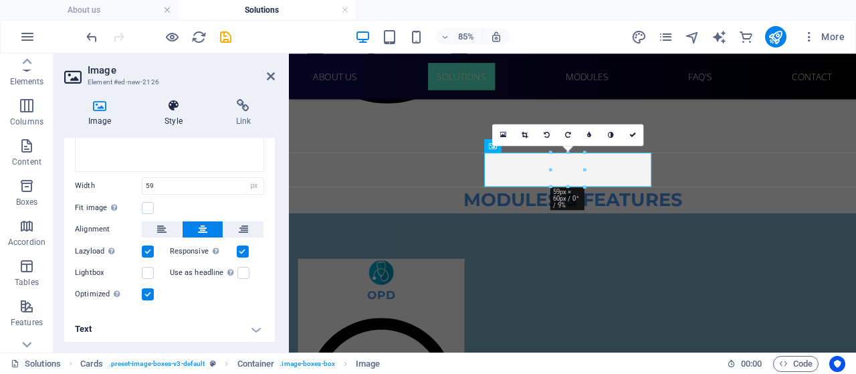
click at [182, 122] on h4 "Style" at bounding box center [175, 113] width 71 height 28
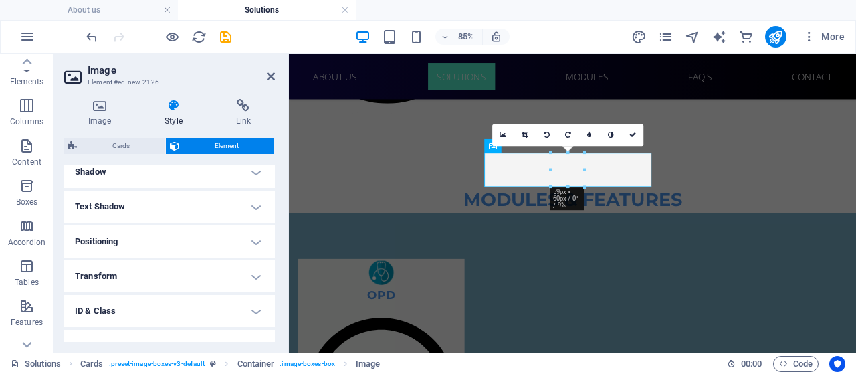
scroll to position [388, 0]
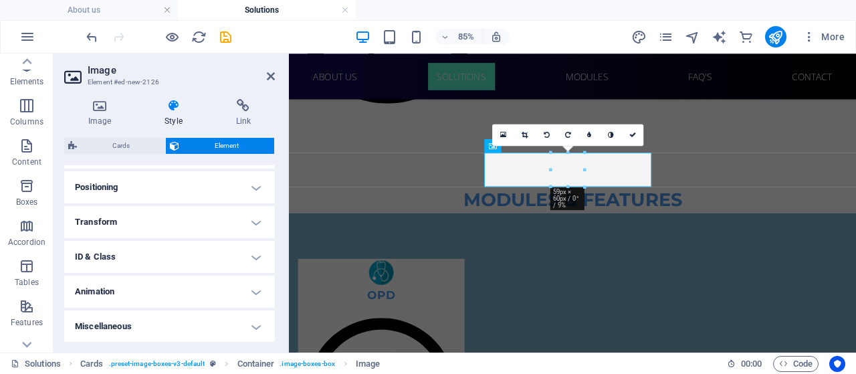
click at [112, 301] on h4 "Animation" at bounding box center [169, 291] width 211 height 32
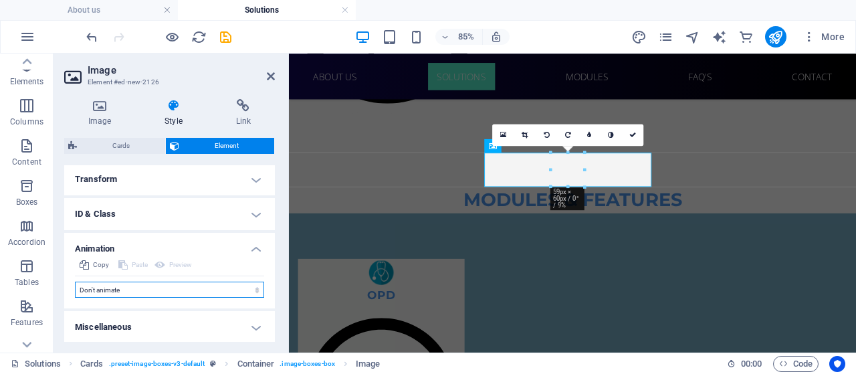
click at [133, 291] on select "Don't animate Show / Hide Slide up/down Zoom in/out Slide left to right Slide r…" at bounding box center [169, 289] width 189 height 16
select select "slide"
click at [75, 281] on select "Don't animate Show / Hide Slide up/down Zoom in/out Slide left to right Slide r…" at bounding box center [169, 289] width 189 height 16
select select "scroll"
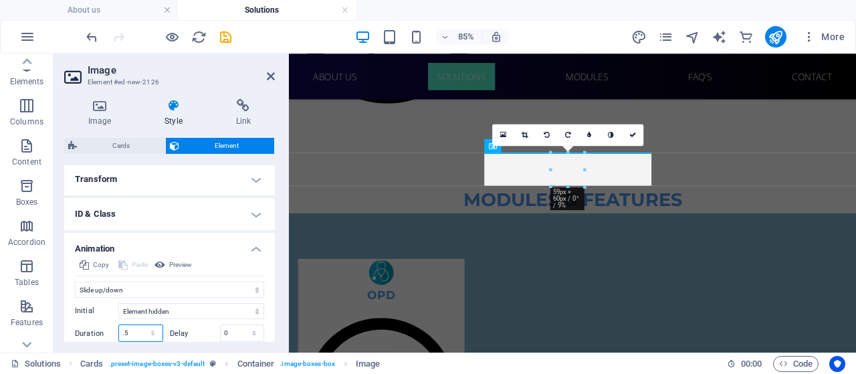
click at [138, 334] on input ".5" at bounding box center [140, 333] width 43 height 16
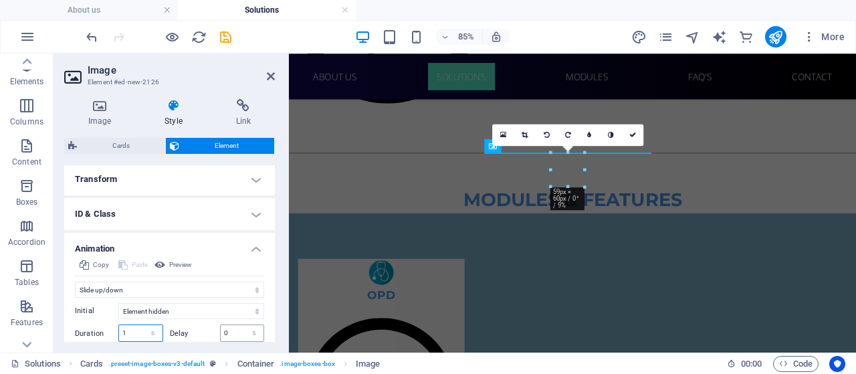
type input "1"
click at [237, 329] on input "0" at bounding box center [242, 333] width 43 height 16
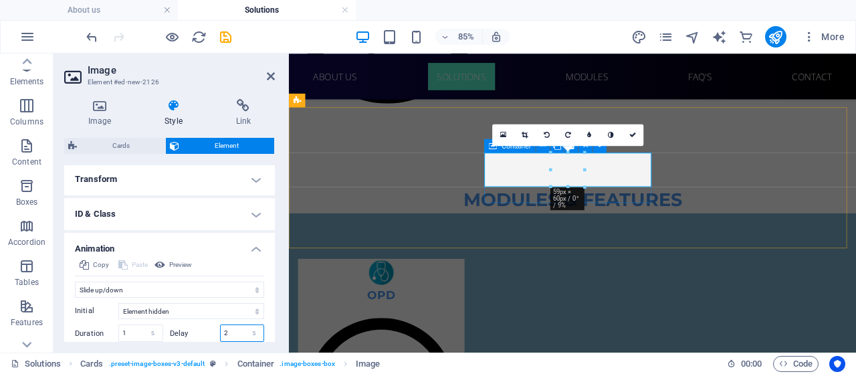
type input "2"
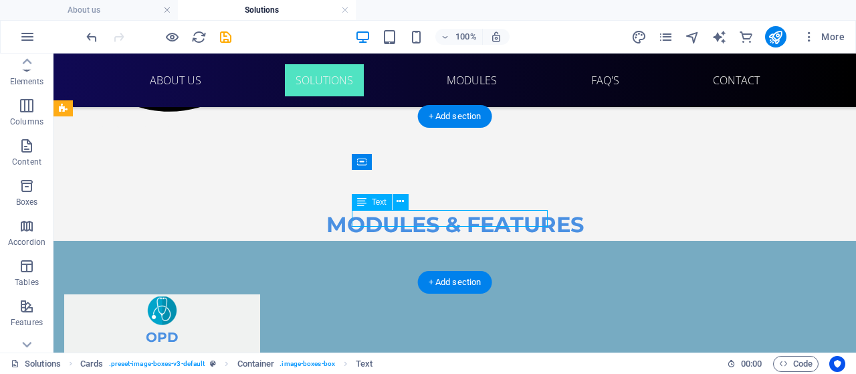
select select "vw"
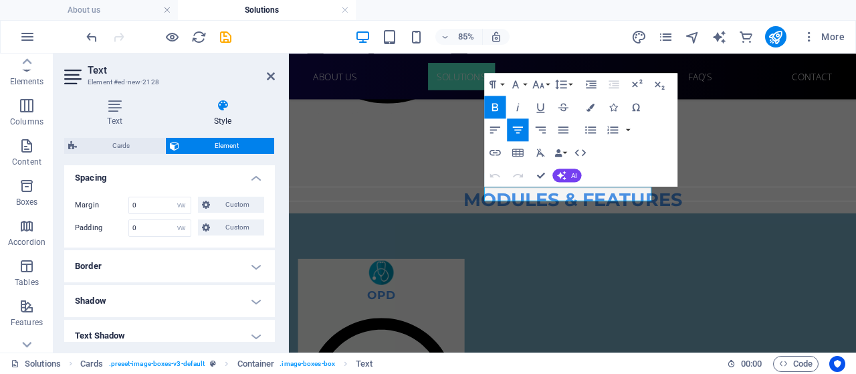
scroll to position [311, 0]
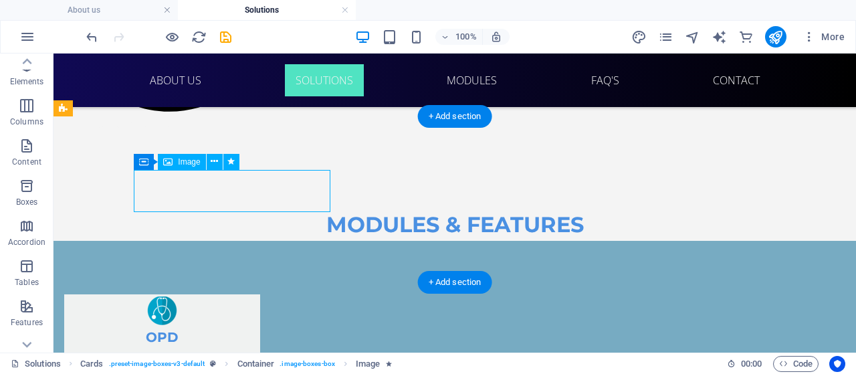
select select "vw"
select select "slide"
select select "s"
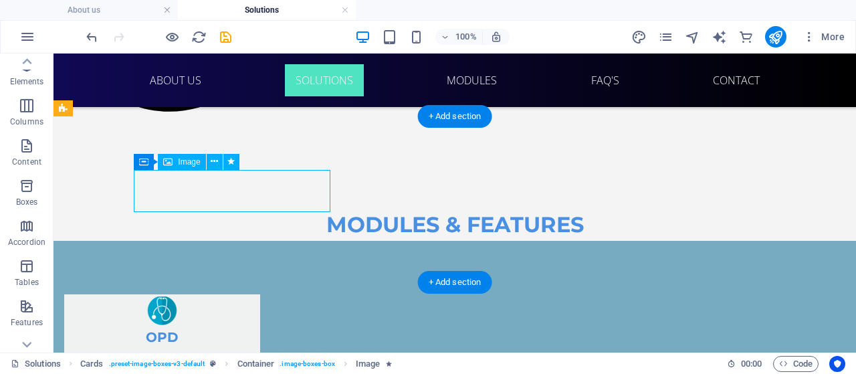
select select "s"
select select "scroll"
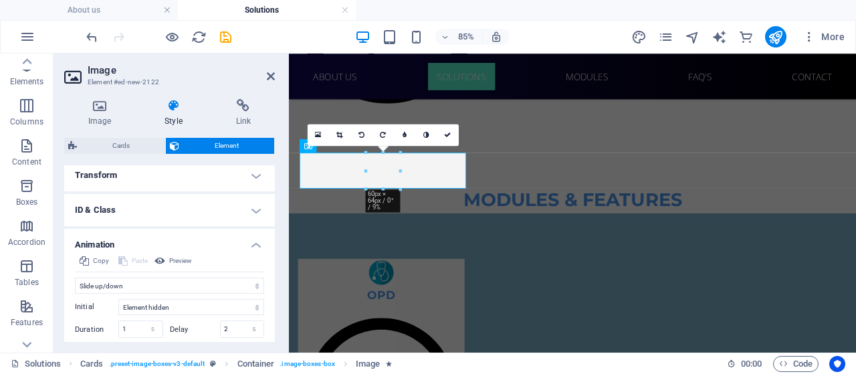
scroll to position [489, 0]
click at [134, 286] on select "Don't animate Show / Hide Slide up/down Zoom in/out Slide left to right Slide r…" at bounding box center [169, 285] width 189 height 16
select select "fade"
click at [75, 277] on select "Don't animate Show / Hide Slide up/down Zoom in/out Slide left to right Slide r…" at bounding box center [169, 285] width 189 height 16
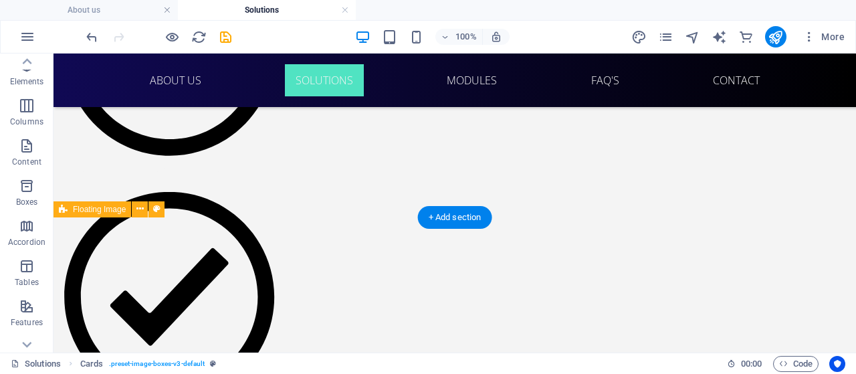
scroll to position [1442, 0]
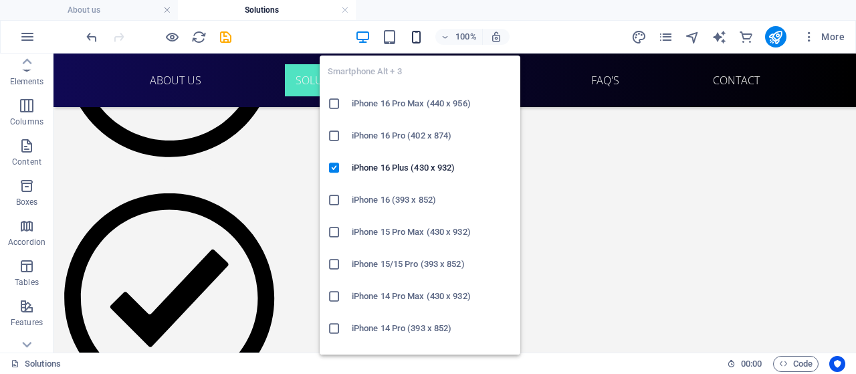
click at [417, 30] on icon "button" at bounding box center [415, 36] width 15 height 15
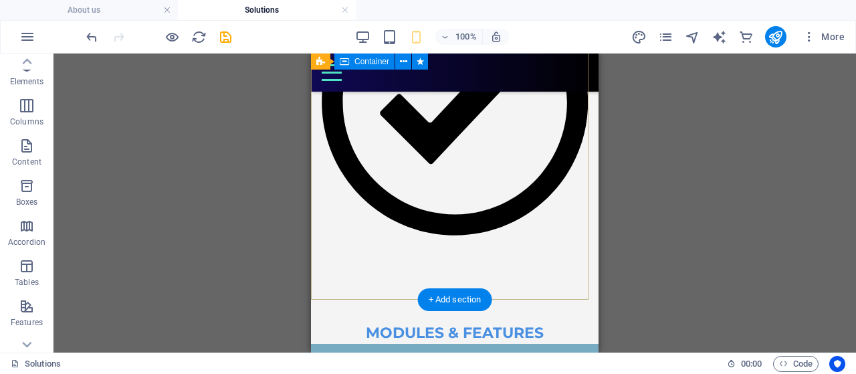
scroll to position [1715, 0]
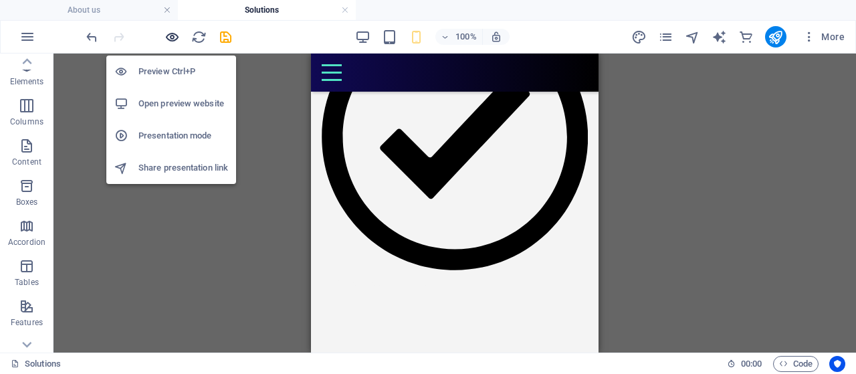
click at [170, 36] on icon "button" at bounding box center [171, 36] width 15 height 15
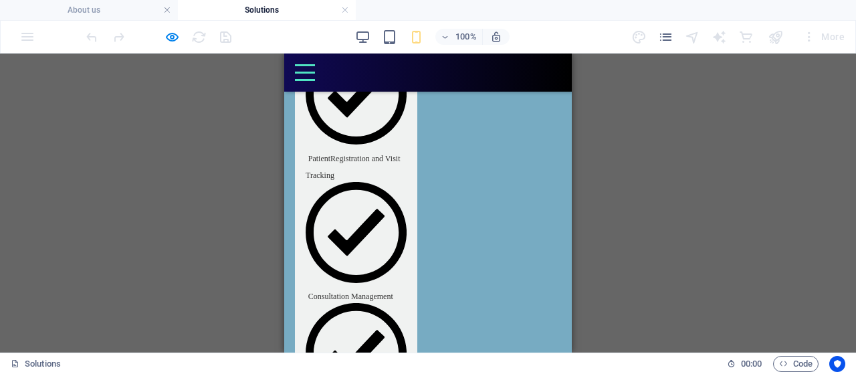
scroll to position [2146, 0]
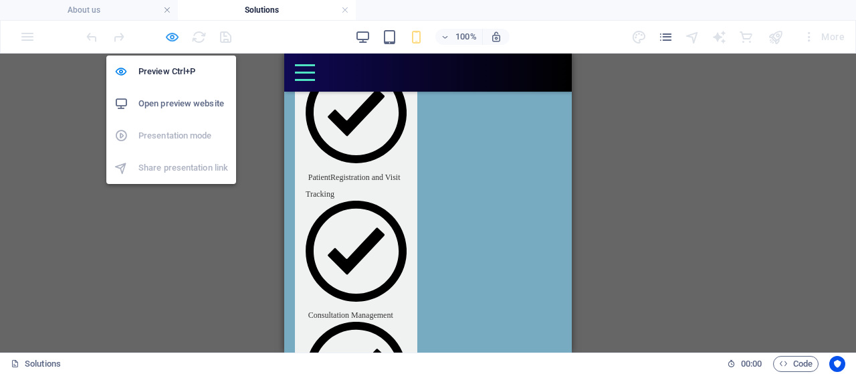
click at [174, 37] on icon "button" at bounding box center [171, 36] width 15 height 15
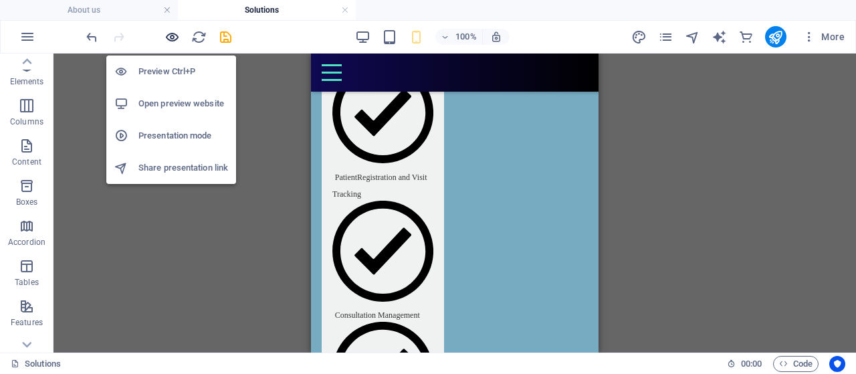
click at [174, 37] on icon "button" at bounding box center [171, 36] width 15 height 15
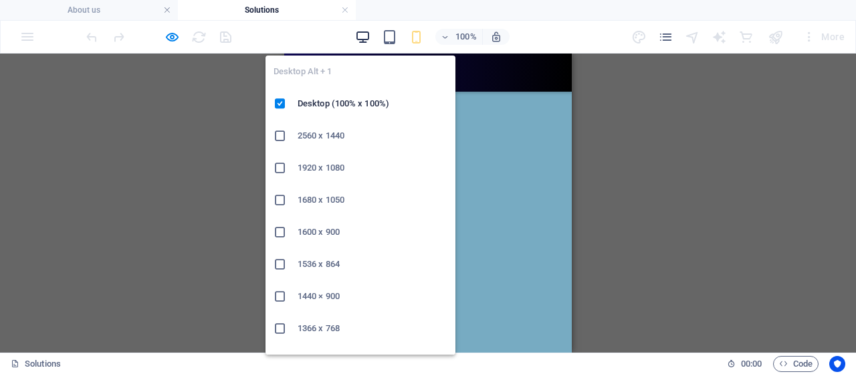
click at [364, 30] on icon "button" at bounding box center [362, 36] width 15 height 15
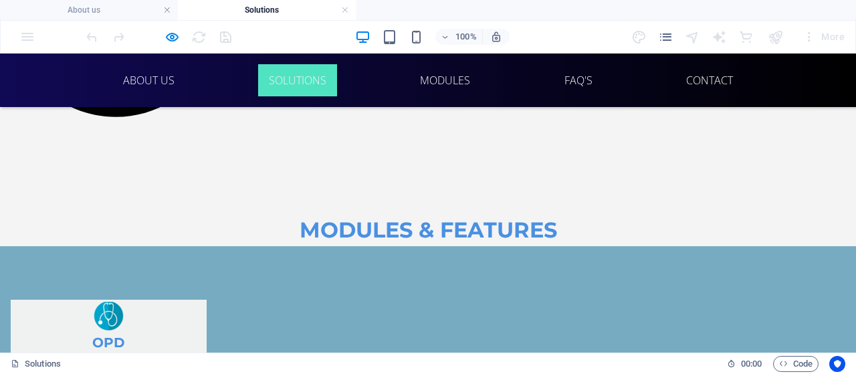
scroll to position [1725, 0]
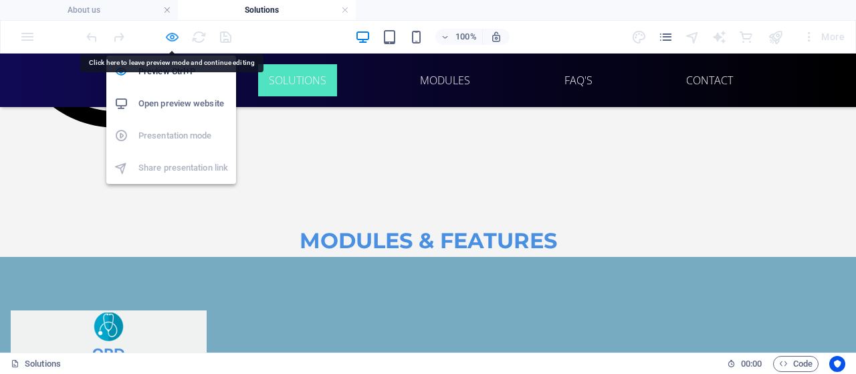
click at [164, 37] on icon "button" at bounding box center [171, 36] width 15 height 15
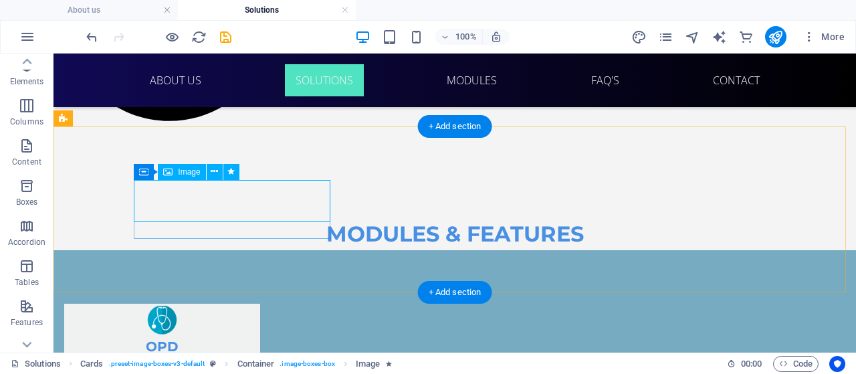
select select "vw"
select select "fade"
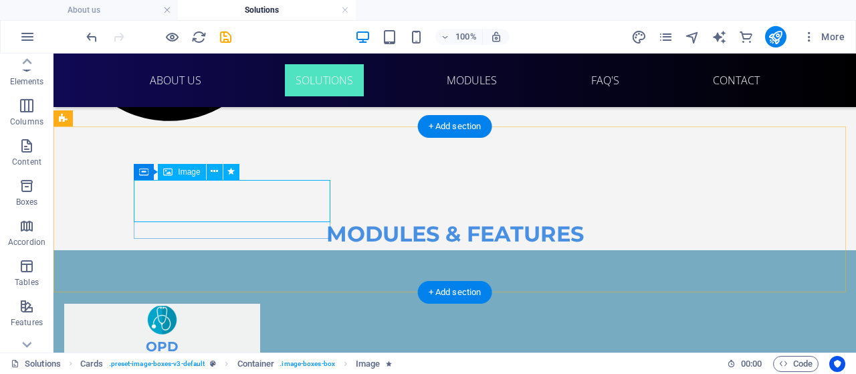
select select "s"
select select "scroll"
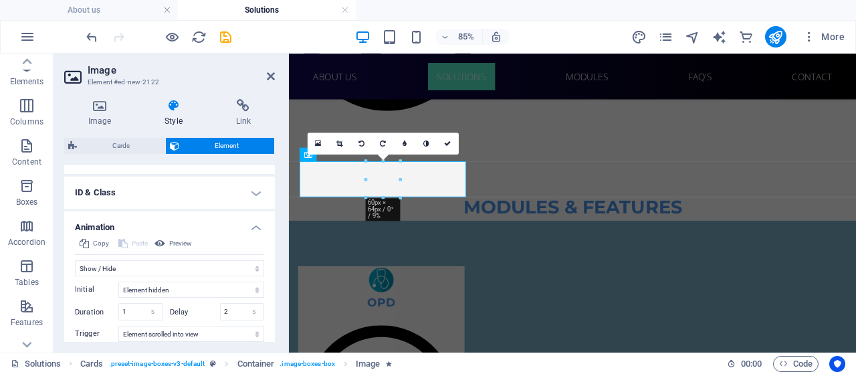
scroll to position [578, 0]
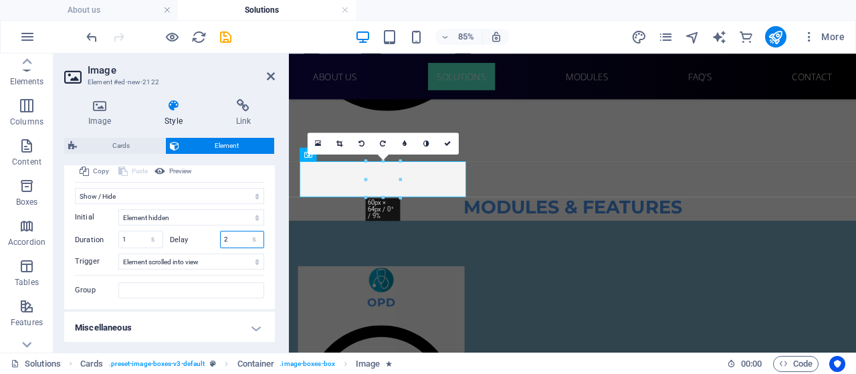
click at [235, 233] on input "2" at bounding box center [242, 239] width 43 height 16
type input "0"
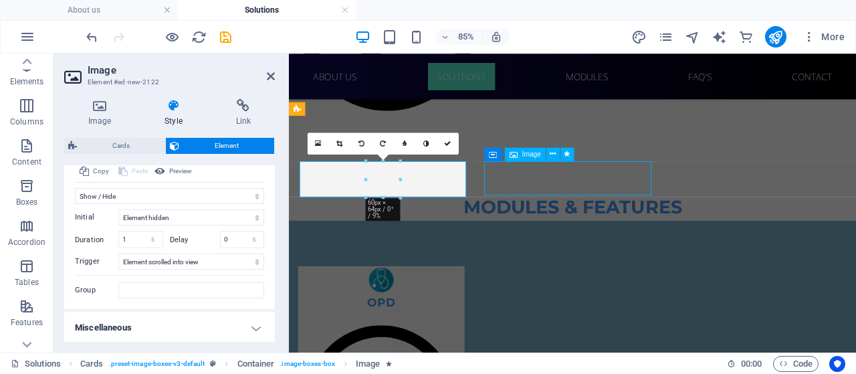
select select "slide"
select select "s"
select select "scroll"
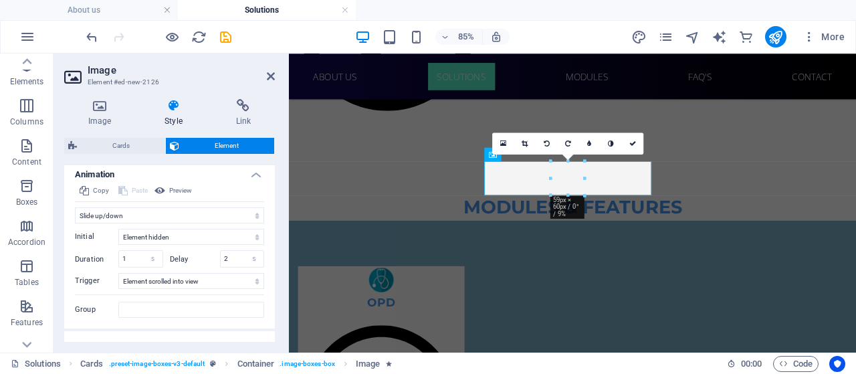
scroll to position [504, 0]
click at [228, 260] on input "2" at bounding box center [242, 259] width 43 height 16
type input "0"
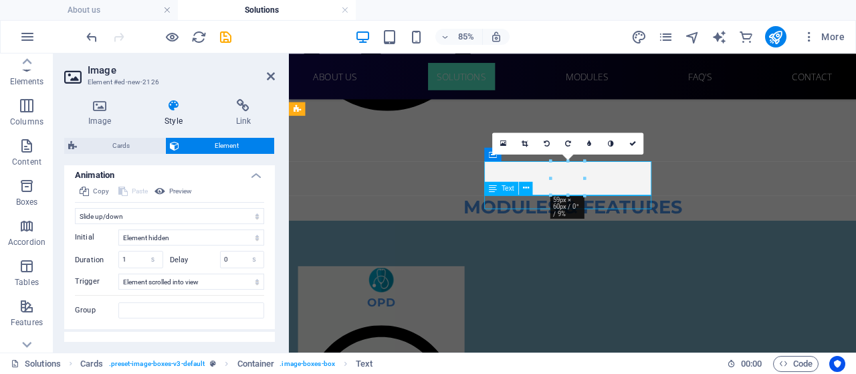
select select "vw"
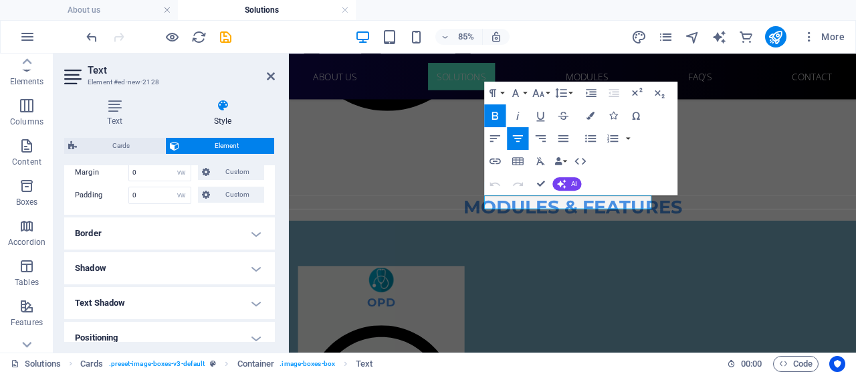
scroll to position [440, 0]
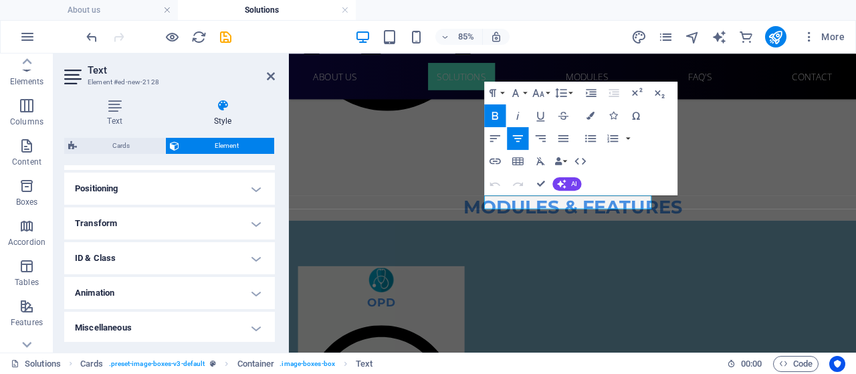
click at [174, 301] on h4 "Animation" at bounding box center [169, 293] width 211 height 32
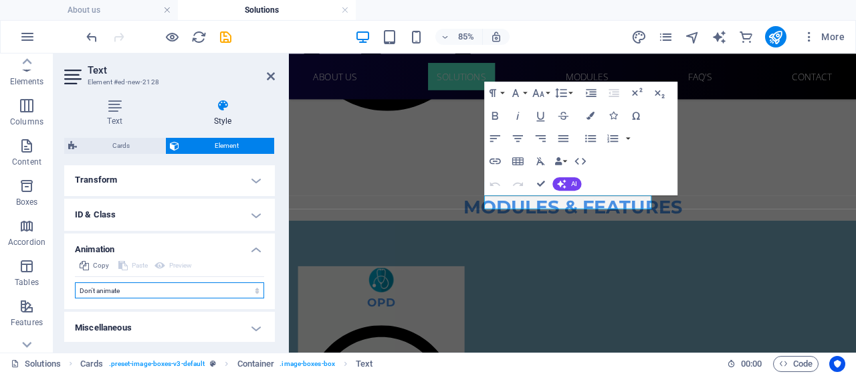
click at [168, 289] on select "Don't animate Show / Hide Slide up/down Zoom in/out Slide left to right Slide r…" at bounding box center [169, 290] width 189 height 16
select select "move-top-to-bottom"
click at [75, 282] on select "Don't animate Show / Hide Slide up/down Zoom in/out Slide left to right Slide r…" at bounding box center [169, 290] width 189 height 16
select select "scroll"
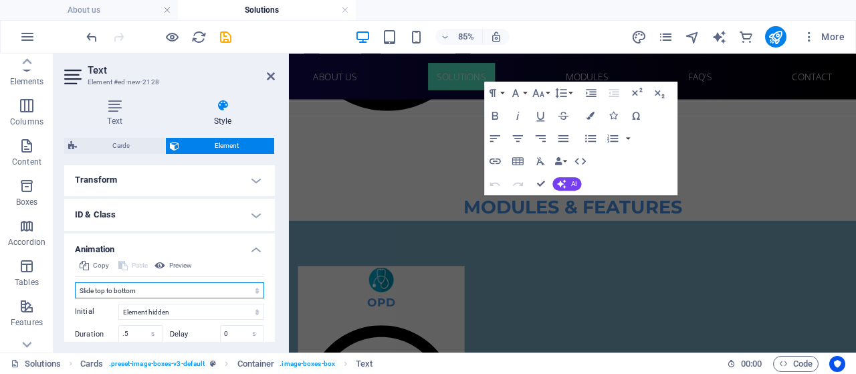
scroll to position [578, 0]
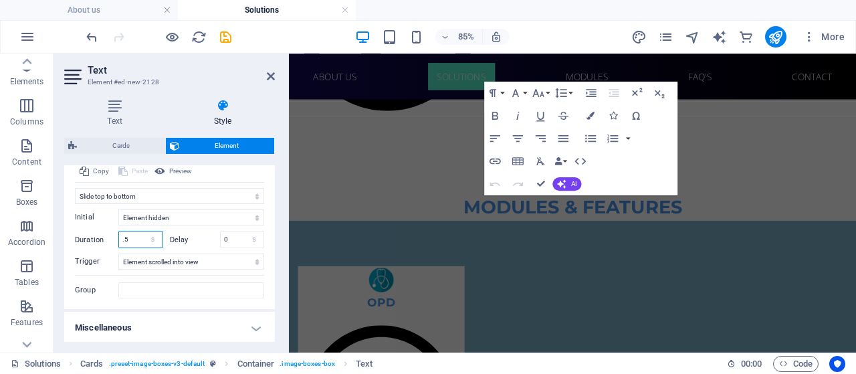
click at [136, 237] on input ".5" at bounding box center [140, 239] width 43 height 16
type input "1"
click at [237, 232] on input "0" at bounding box center [242, 239] width 43 height 16
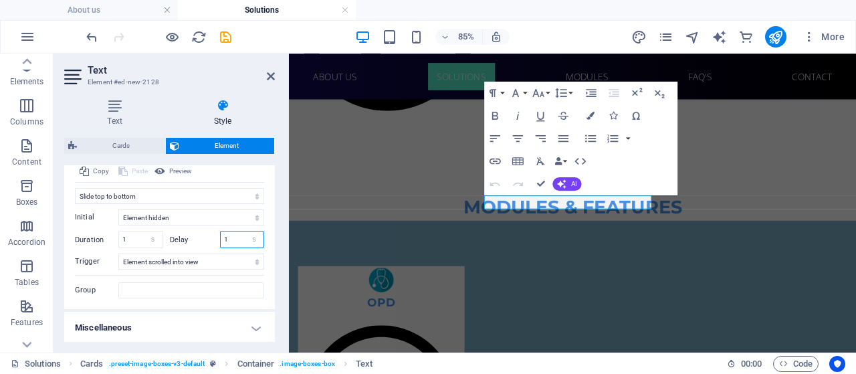
type input "1"
click at [276, 72] on aside "Text Element #ed-new-2128 Text Style Text Add, edit, and format text directly o…" at bounding box center [170, 202] width 235 height 299
drag, startPoint x: 265, startPoint y: 76, endPoint x: 272, endPoint y: 78, distance: 7.8
click at [272, 78] on header "Text Element #ed-new-2128" at bounding box center [169, 70] width 211 height 35
click at [272, 78] on icon at bounding box center [271, 76] width 8 height 11
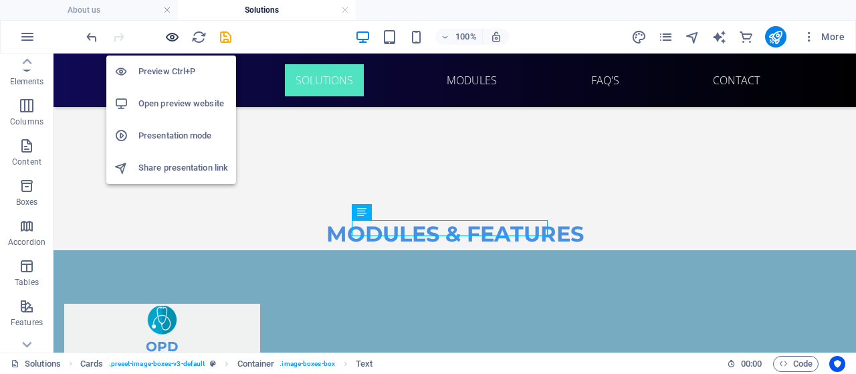
click at [172, 35] on icon "button" at bounding box center [171, 36] width 15 height 15
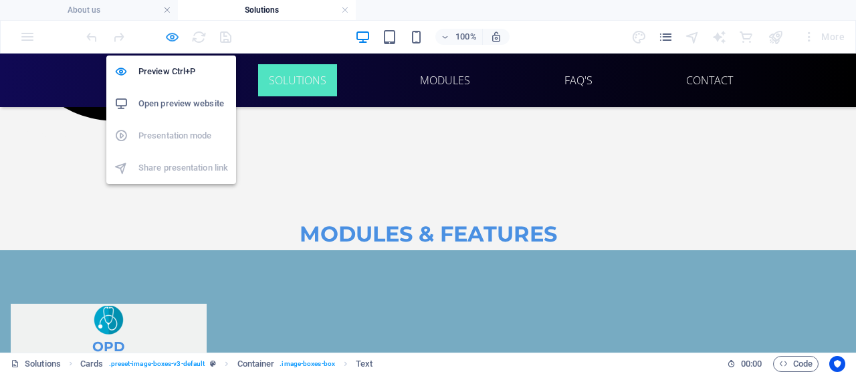
click at [168, 38] on icon "button" at bounding box center [171, 36] width 15 height 15
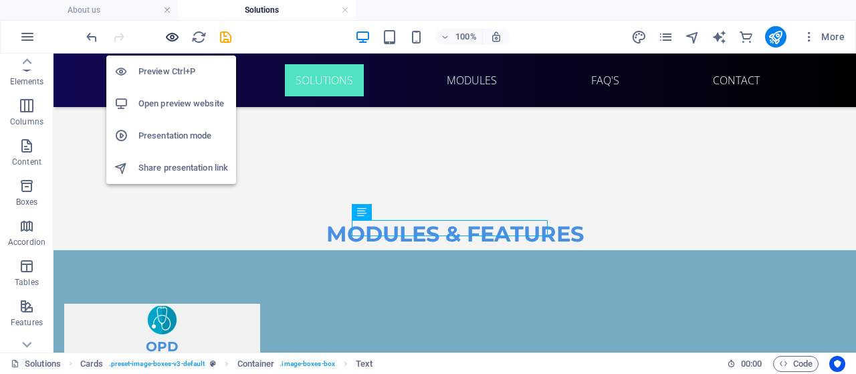
click at [168, 38] on icon "button" at bounding box center [171, 36] width 15 height 15
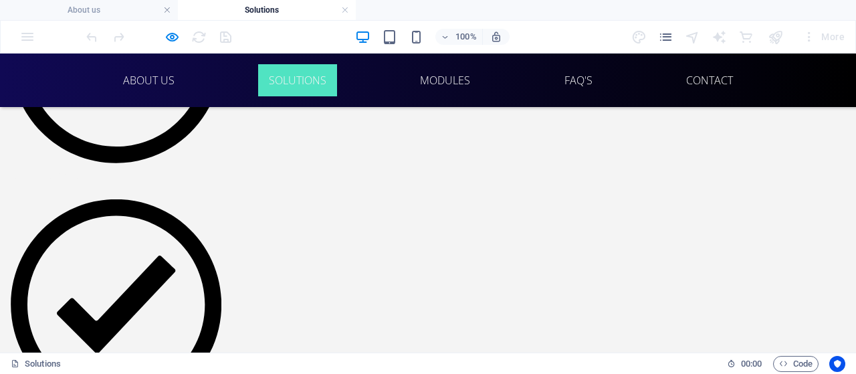
scroll to position [1190, 0]
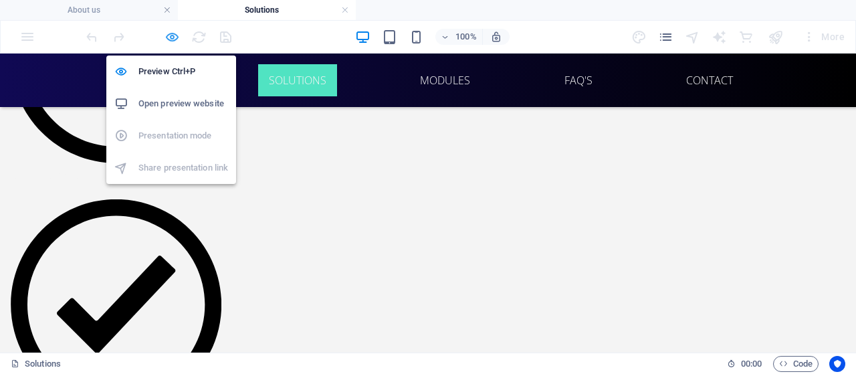
click at [172, 32] on icon "button" at bounding box center [171, 36] width 15 height 15
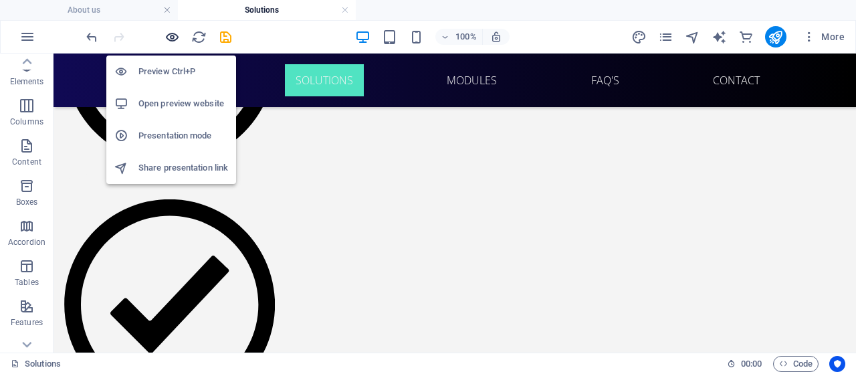
click at [172, 32] on icon "button" at bounding box center [171, 36] width 15 height 15
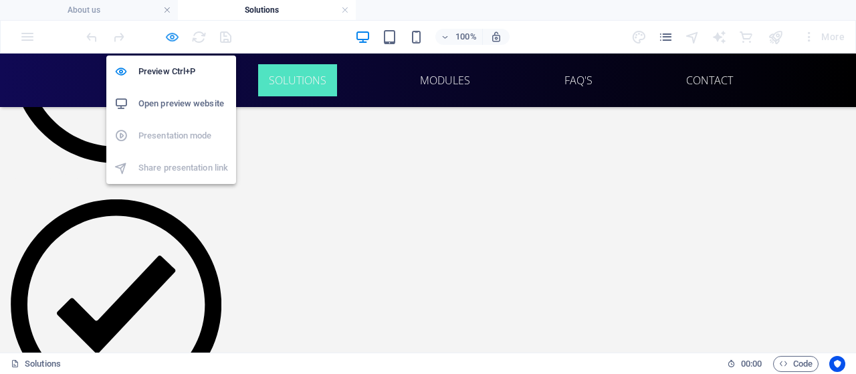
click at [170, 41] on icon "button" at bounding box center [171, 36] width 15 height 15
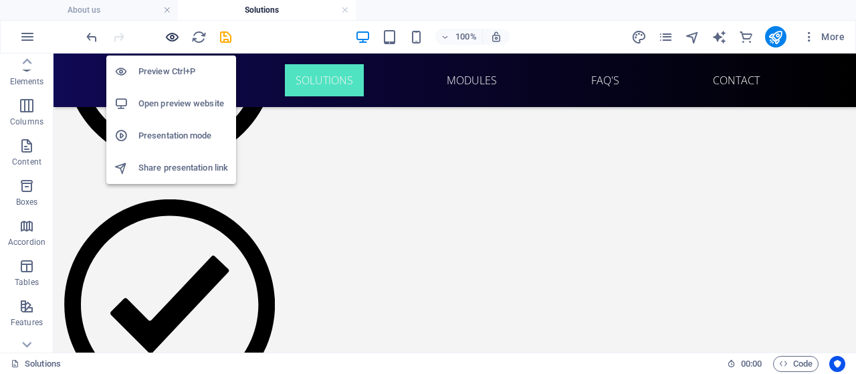
click at [170, 41] on icon "button" at bounding box center [171, 36] width 15 height 15
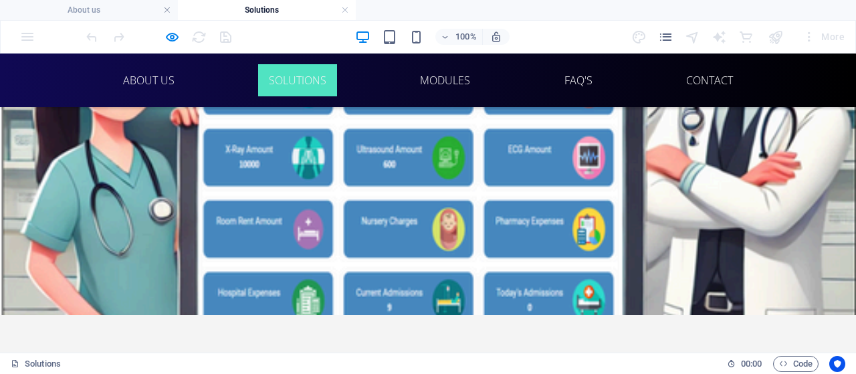
scroll to position [140, 0]
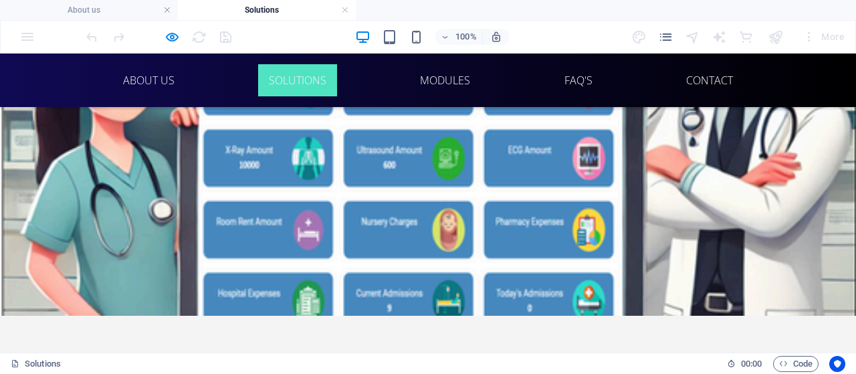
click at [162, 237] on div at bounding box center [428, 141] width 856 height 349
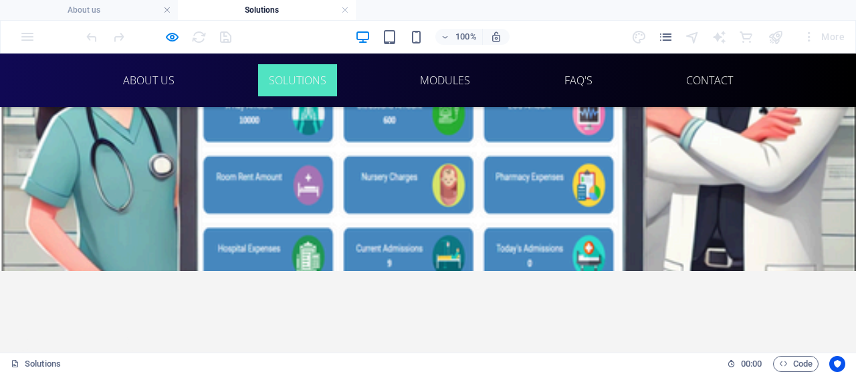
scroll to position [148, 0]
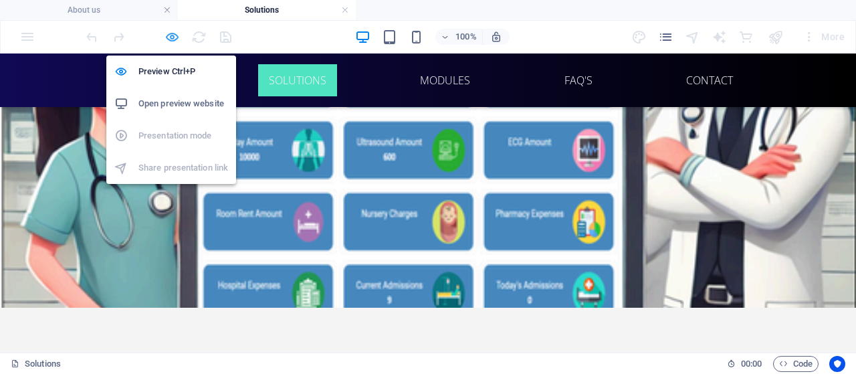
click at [167, 42] on icon "button" at bounding box center [171, 36] width 15 height 15
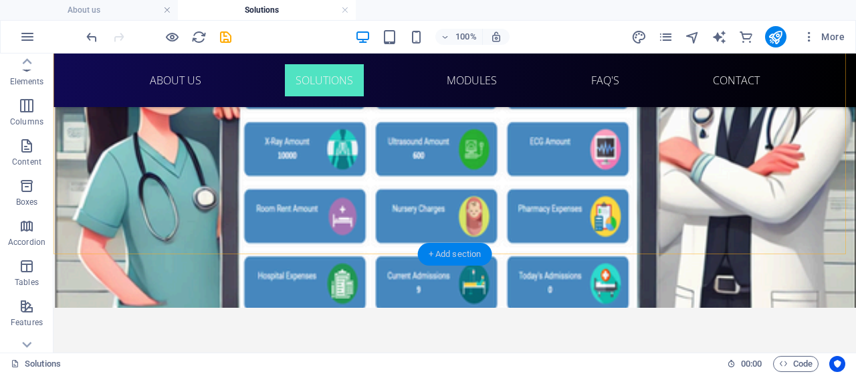
click at [455, 257] on div "+ Add section" at bounding box center [455, 254] width 74 height 23
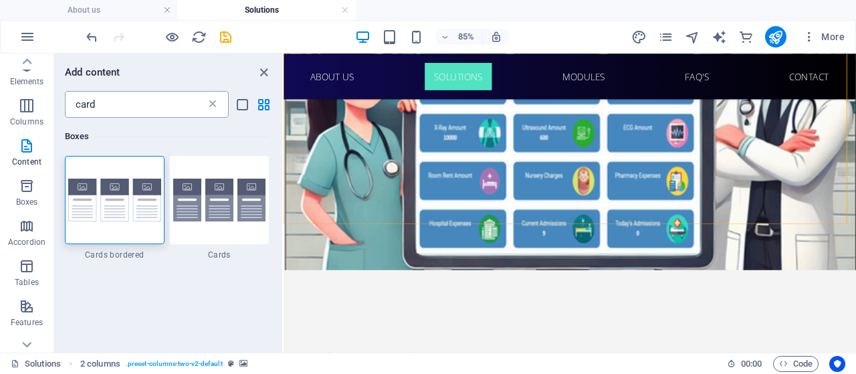
click at [213, 108] on icon at bounding box center [212, 104] width 13 height 13
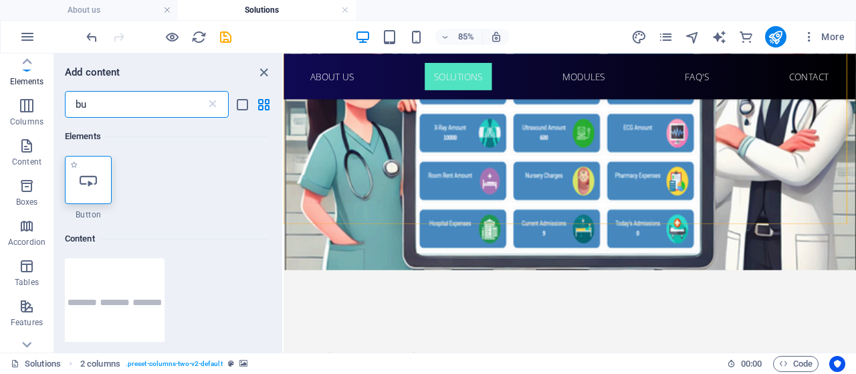
type input "bu"
click at [83, 176] on icon at bounding box center [88, 179] width 17 height 17
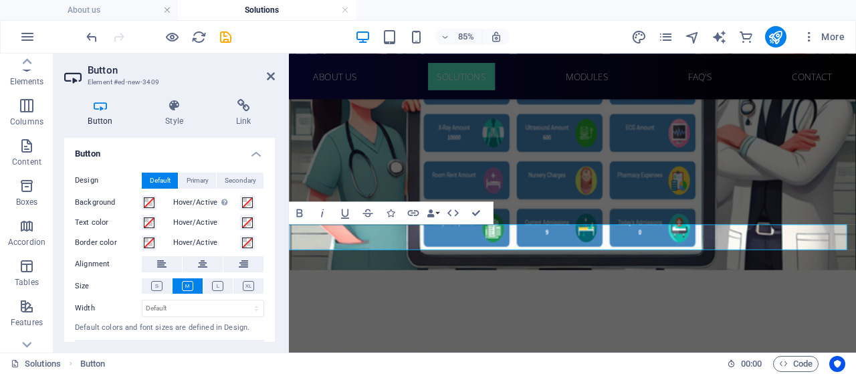
drag, startPoint x: 412, startPoint y: 276, endPoint x: 412, endPoint y: 209, distance: 67.5
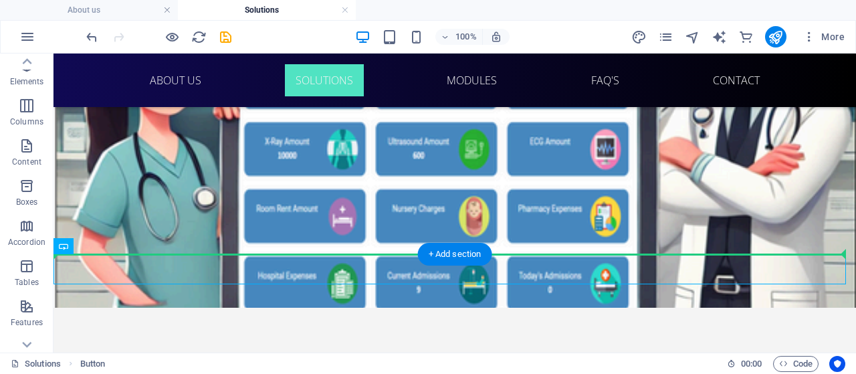
drag, startPoint x: 127, startPoint y: 259, endPoint x: 125, endPoint y: 231, distance: 27.5
drag, startPoint x: 96, startPoint y: 272, endPoint x: 106, endPoint y: 250, distance: 24.0
drag, startPoint x: 103, startPoint y: 274, endPoint x: 118, endPoint y: 218, distance: 58.0
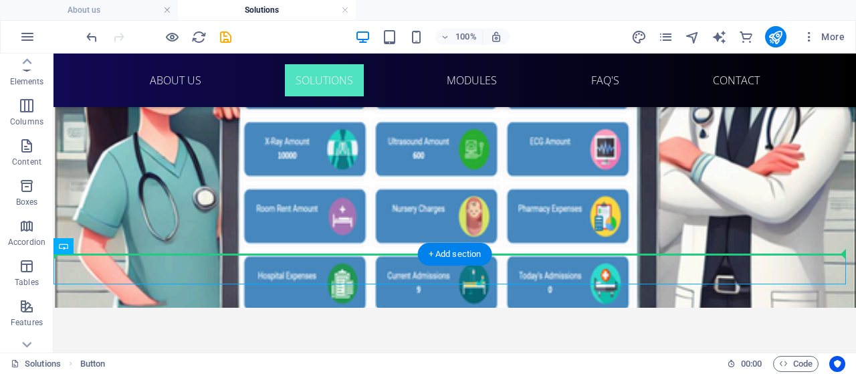
drag, startPoint x: 275, startPoint y: 265, endPoint x: 280, endPoint y: 217, distance: 48.4
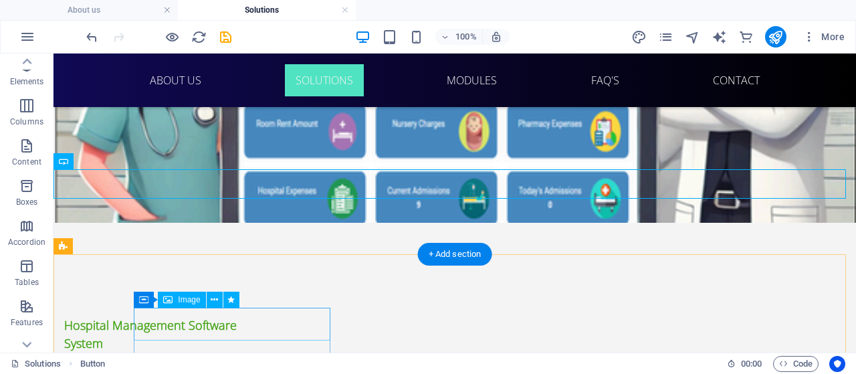
scroll to position [250, 0]
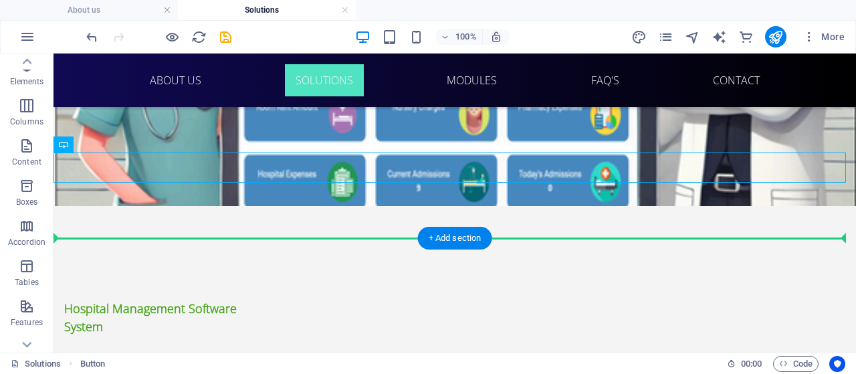
drag, startPoint x: 217, startPoint y: 164, endPoint x: 227, endPoint y: 257, distance: 93.4
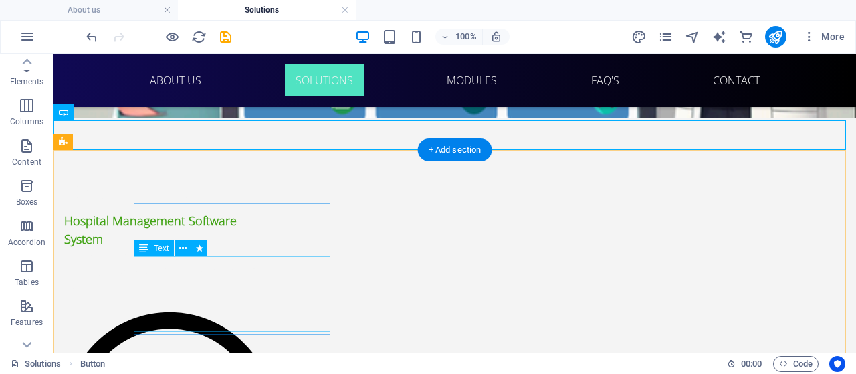
scroll to position [357, 0]
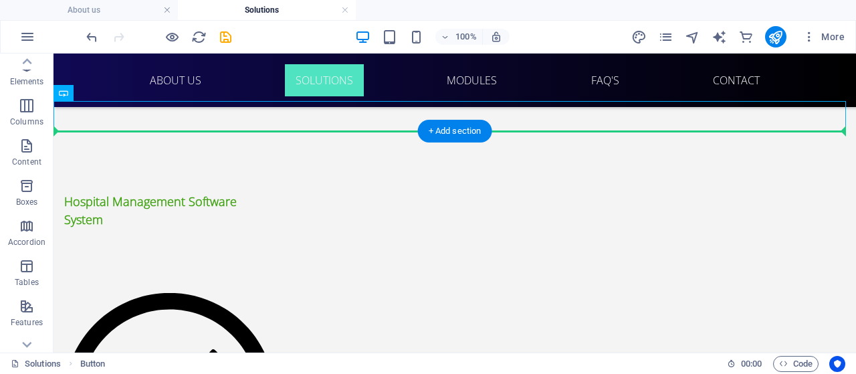
drag, startPoint x: 180, startPoint y: 112, endPoint x: 186, endPoint y: 156, distance: 44.5
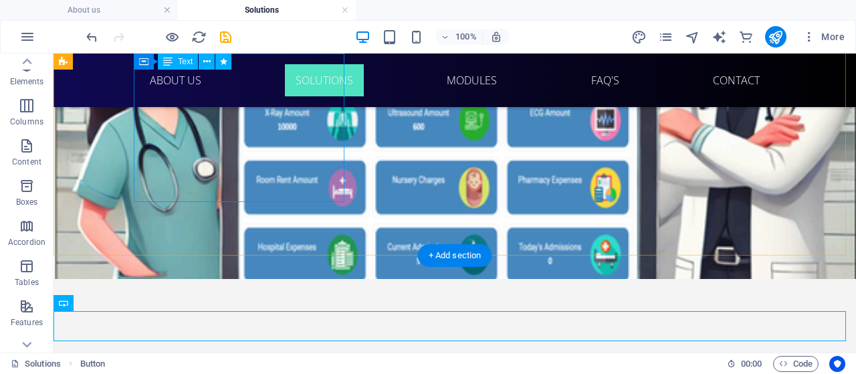
scroll to position [137, 0]
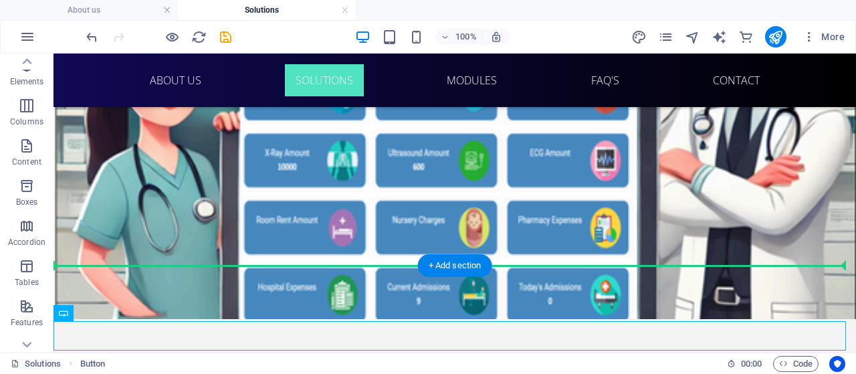
drag, startPoint x: 109, startPoint y: 327, endPoint x: 149, endPoint y: 259, distance: 79.1
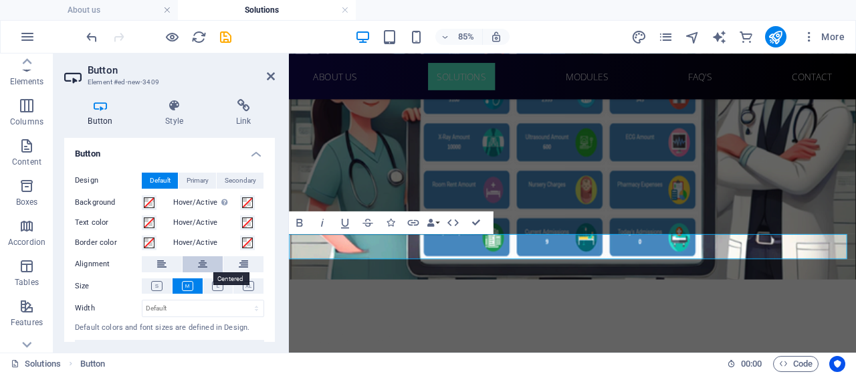
click at [198, 263] on icon at bounding box center [202, 264] width 9 height 16
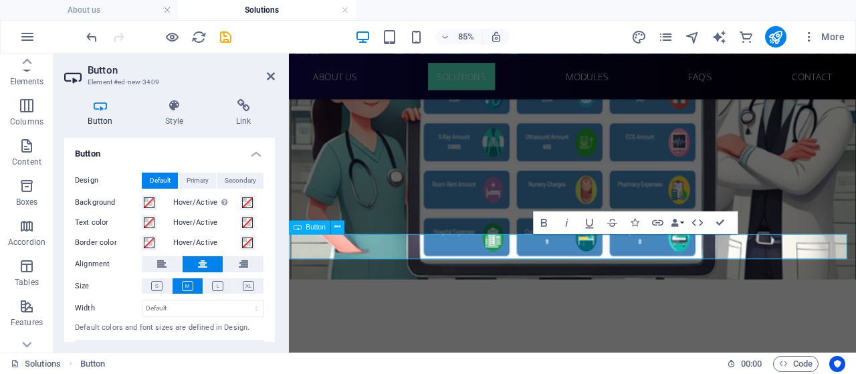
click at [271, 79] on icon at bounding box center [271, 76] width 8 height 11
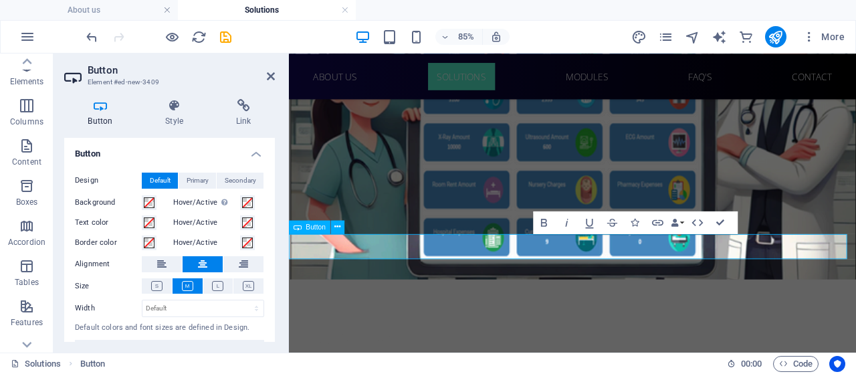
click at [270, 72] on icon at bounding box center [271, 76] width 8 height 11
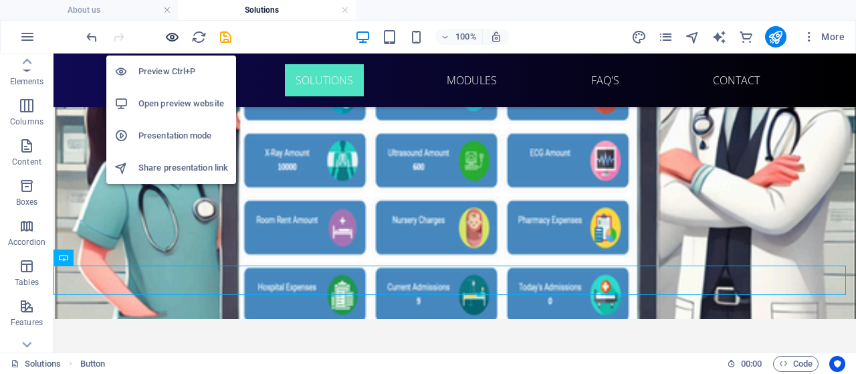
click at [170, 30] on icon "button" at bounding box center [171, 36] width 15 height 15
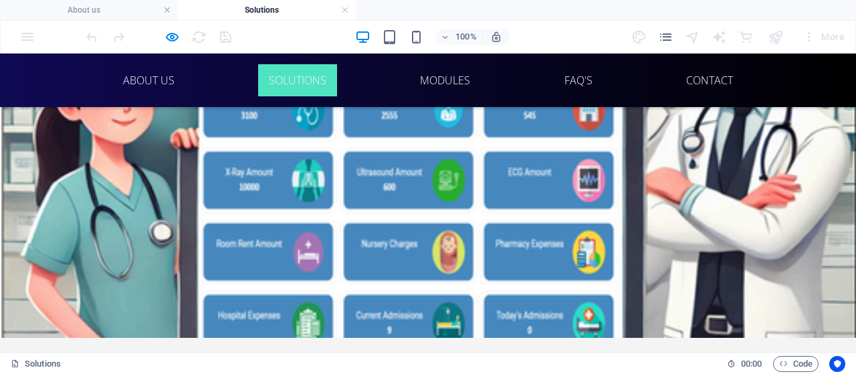
scroll to position [131, 0]
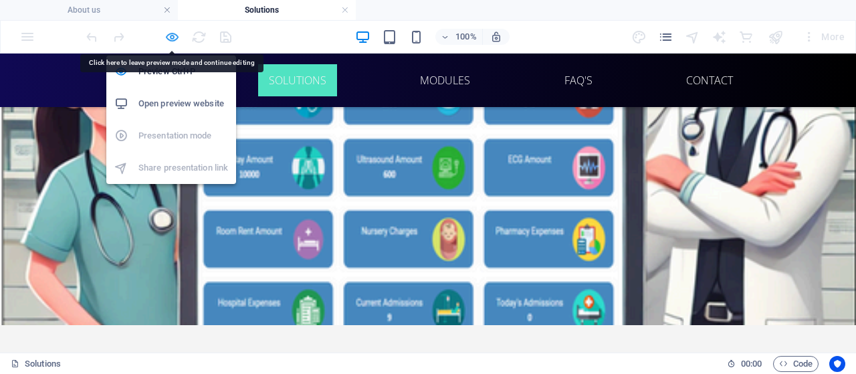
click at [167, 31] on icon "button" at bounding box center [171, 36] width 15 height 15
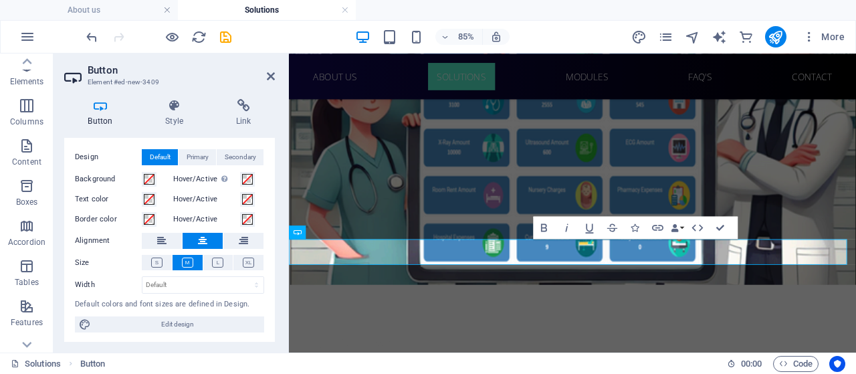
scroll to position [24, 0]
click at [217, 257] on icon at bounding box center [217, 262] width 11 height 10
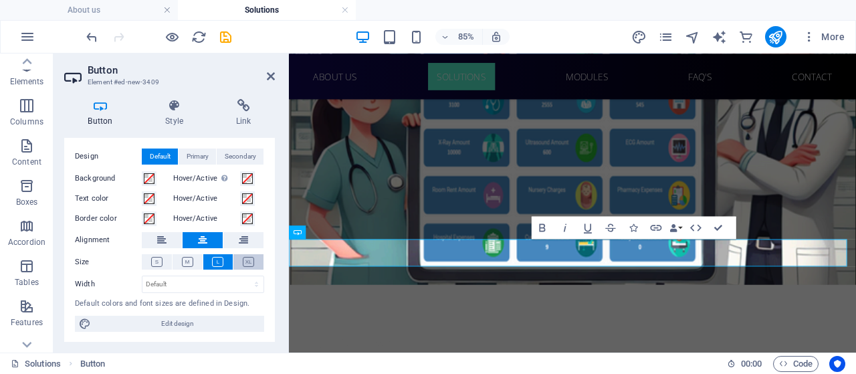
click at [243, 263] on icon at bounding box center [248, 262] width 11 height 10
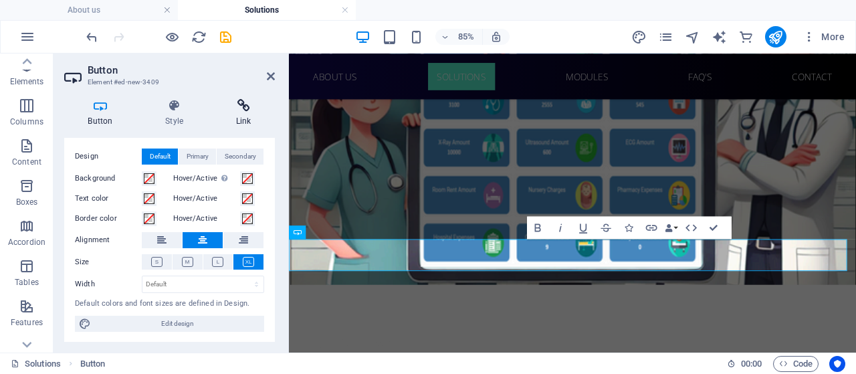
click at [243, 110] on icon at bounding box center [243, 105] width 63 height 13
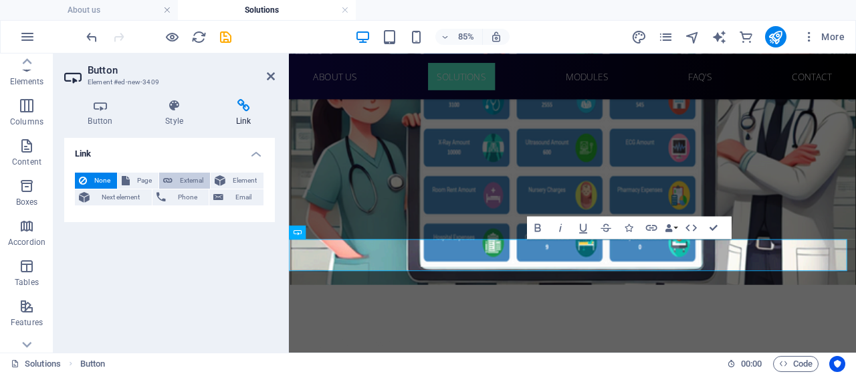
click at [176, 180] on span "External" at bounding box center [190, 180] width 29 height 16
select select "blank"
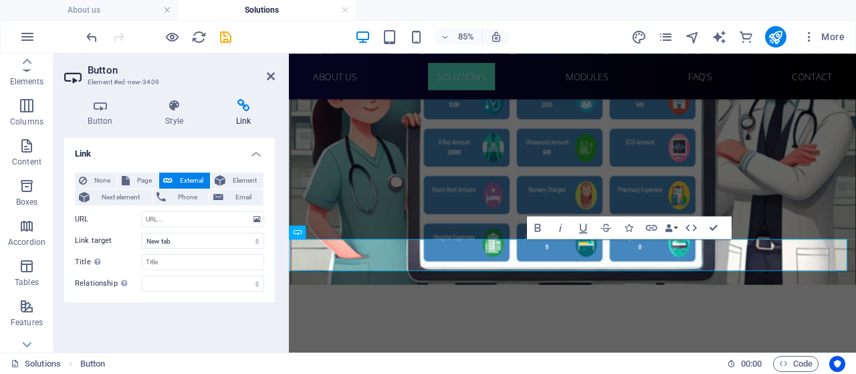
click at [270, 74] on icon at bounding box center [271, 76] width 8 height 11
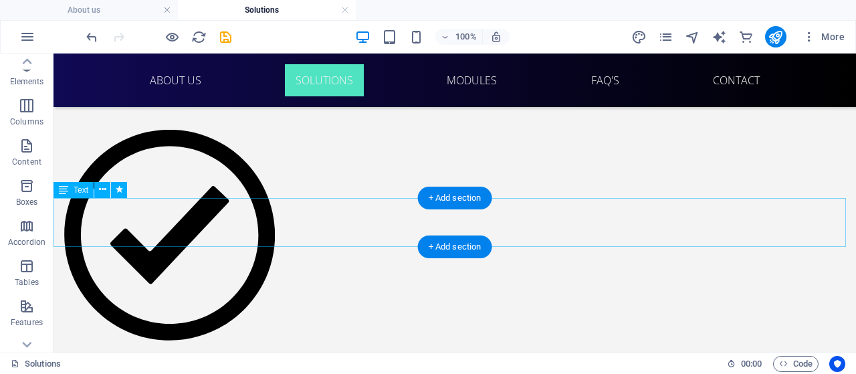
scroll to position [1254, 0]
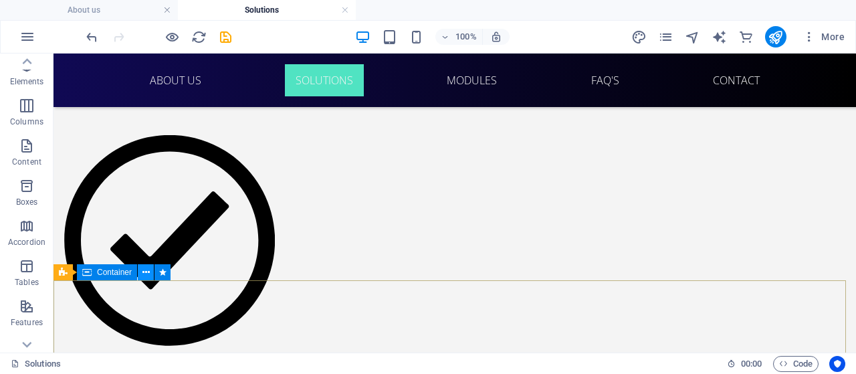
click at [148, 268] on icon at bounding box center [145, 272] width 7 height 14
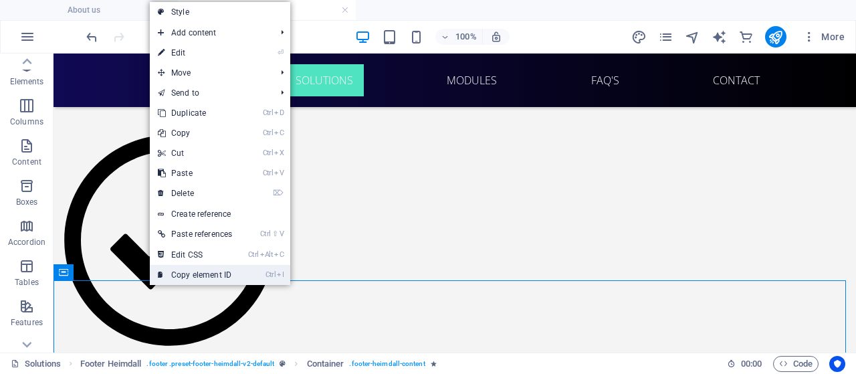
click at [178, 275] on link "Ctrl I Copy element ID" at bounding box center [195, 275] width 90 height 20
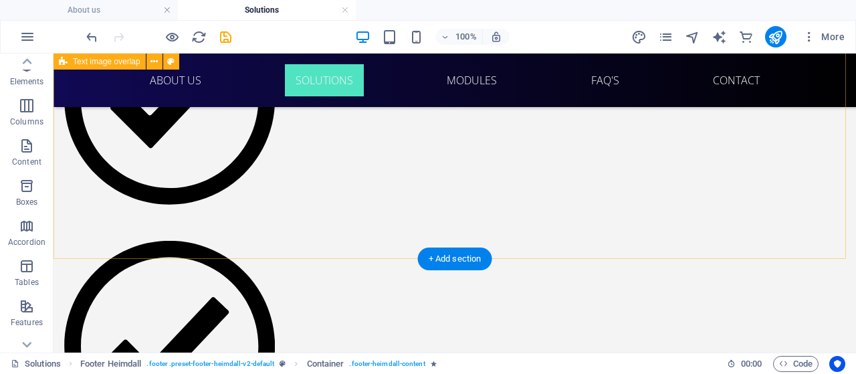
scroll to position [1265, 0]
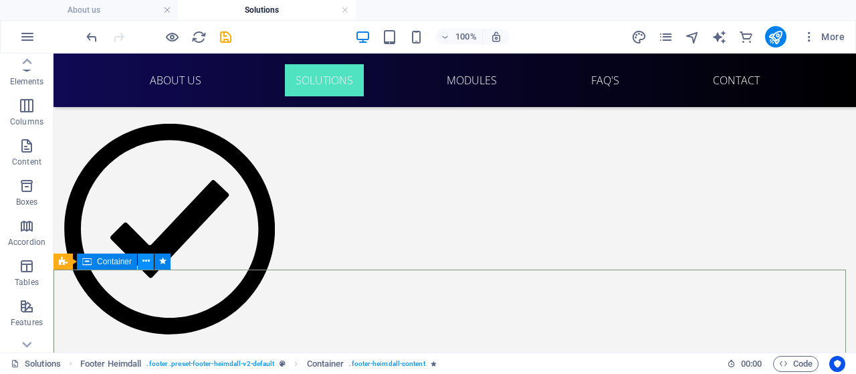
click at [144, 265] on icon at bounding box center [145, 261] width 7 height 14
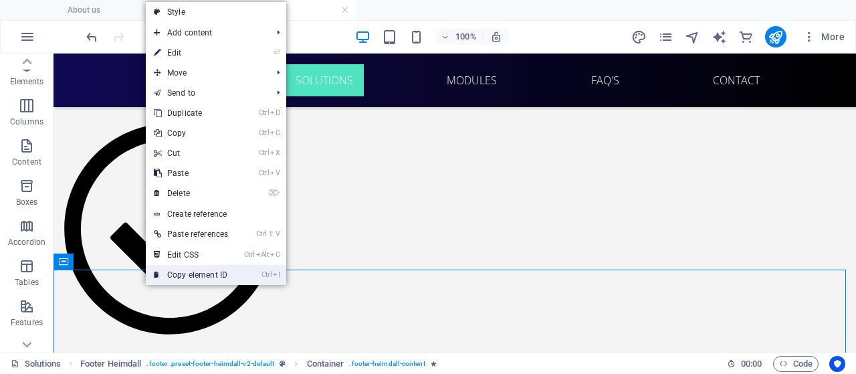
click at [198, 270] on link "Ctrl I Copy element ID" at bounding box center [191, 275] width 90 height 20
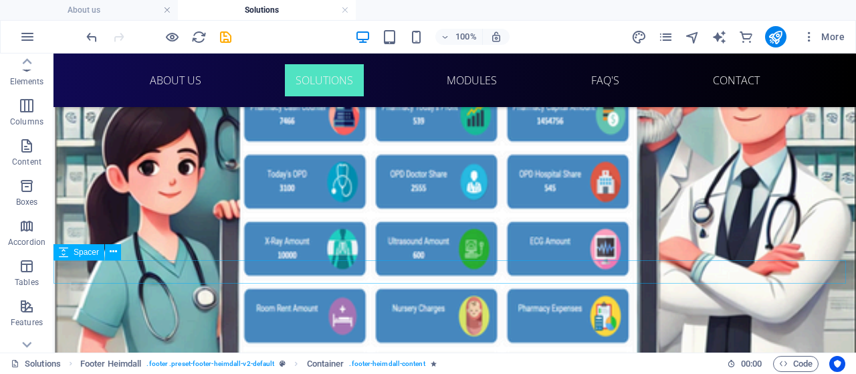
scroll to position [180, 0]
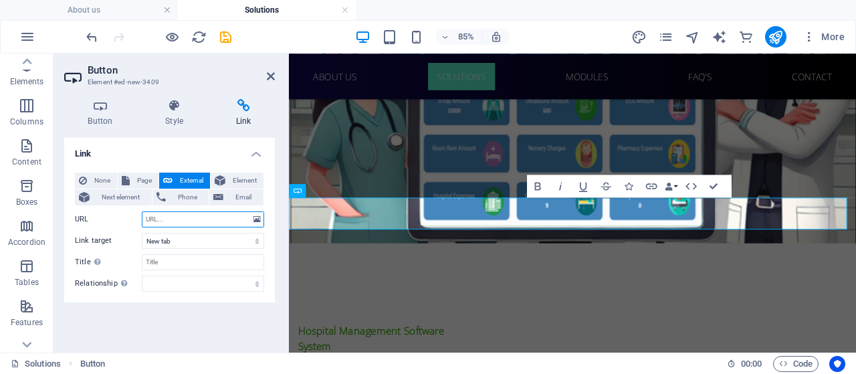
click at [167, 223] on input "URL" at bounding box center [203, 219] width 122 height 16
paste input "#ed-892691907"
type input "#ed-892691907"
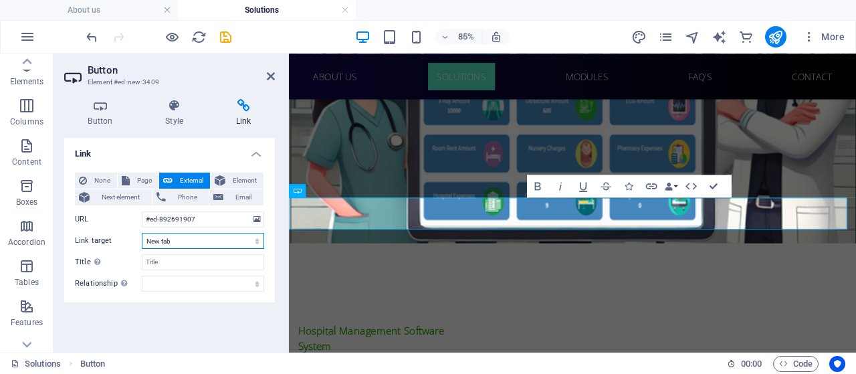
click at [174, 235] on select "New tab Same tab Overlay" at bounding box center [203, 241] width 122 height 16
select select
click at [142, 233] on select "New tab Same tab Overlay" at bounding box center [203, 241] width 122 height 16
click at [170, 257] on input "Title Additional link description, should not be the same as the link text. The…" at bounding box center [203, 262] width 122 height 16
type input "c"
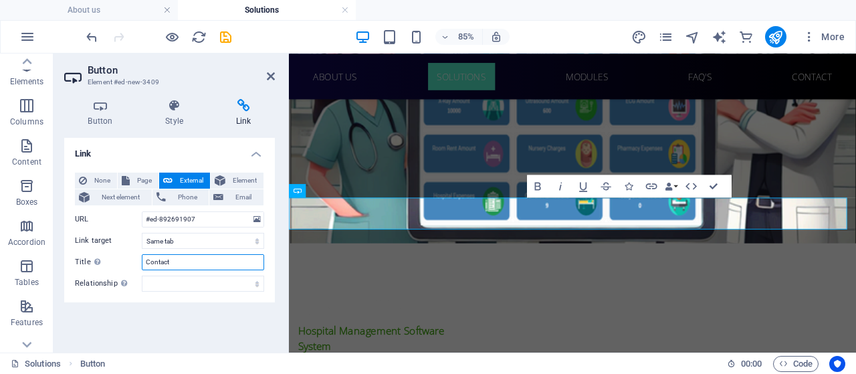
type input "Contact"
click at [218, 322] on div "Link None Page External Element Next element Phone Email Page About us Solution…" at bounding box center [169, 240] width 211 height 204
click at [268, 74] on icon at bounding box center [271, 76] width 8 height 11
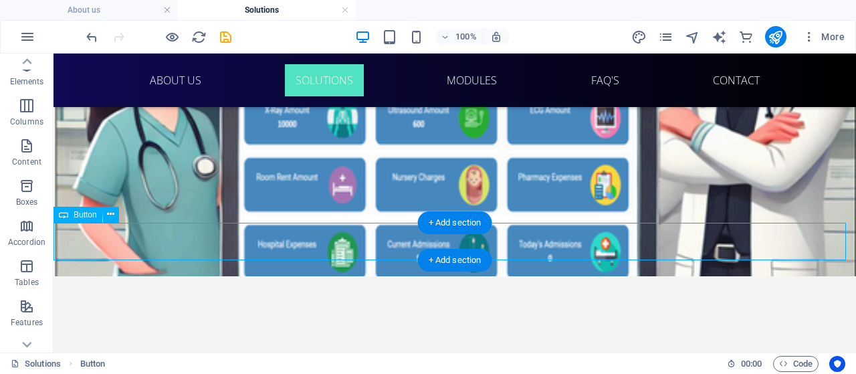
select select
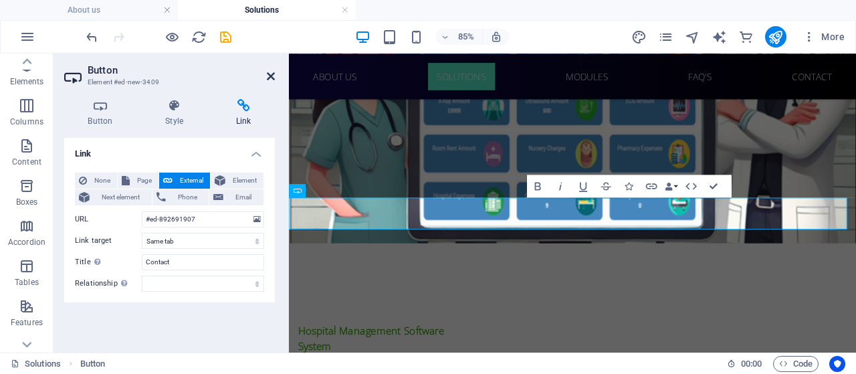
click at [268, 72] on icon at bounding box center [271, 76] width 8 height 11
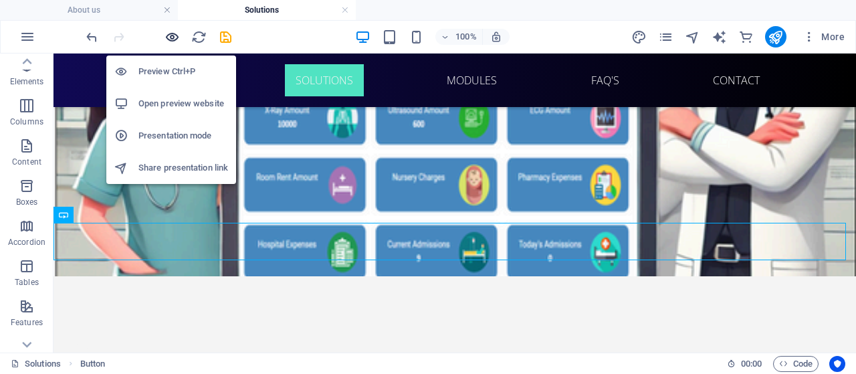
click at [167, 38] on icon "button" at bounding box center [171, 36] width 15 height 15
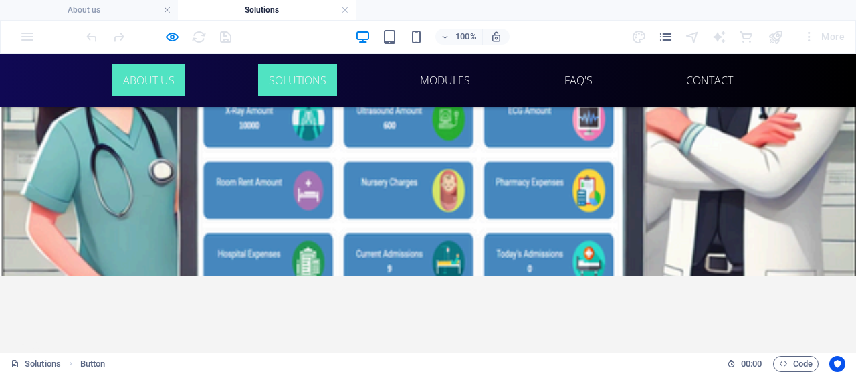
click at [148, 86] on link "About us" at bounding box center [148, 80] width 73 height 32
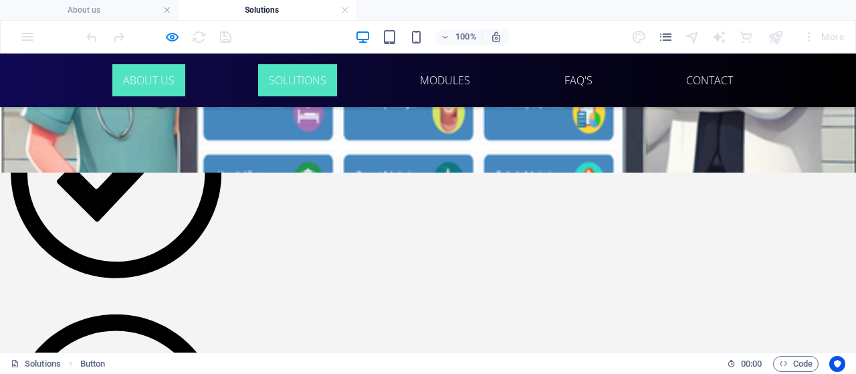
scroll to position [0, 0]
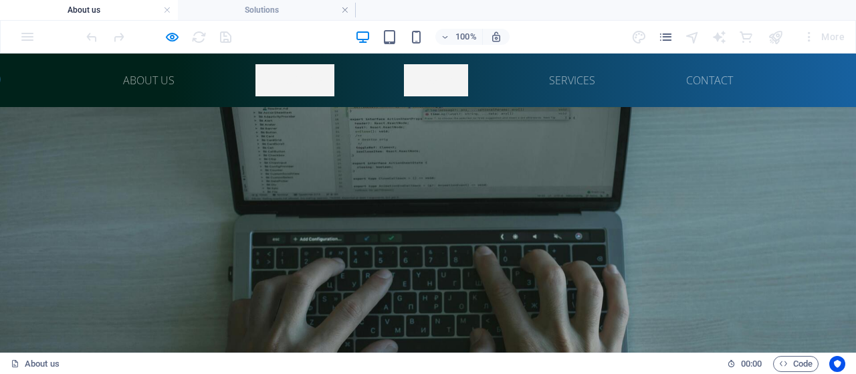
click at [288, 85] on link "Solutions" at bounding box center [294, 80] width 79 height 32
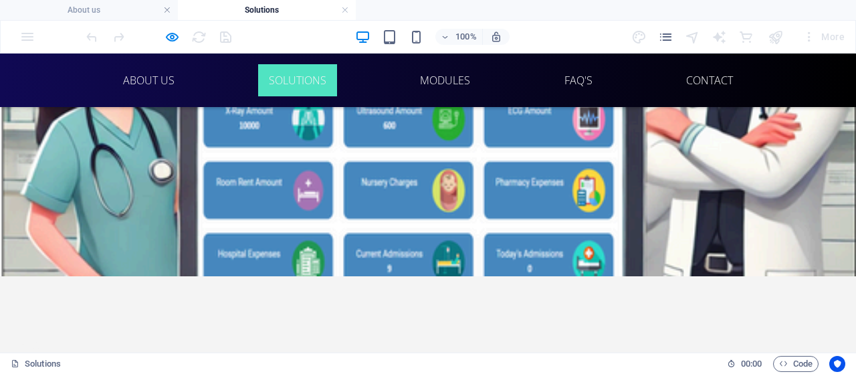
scroll to position [182, 0]
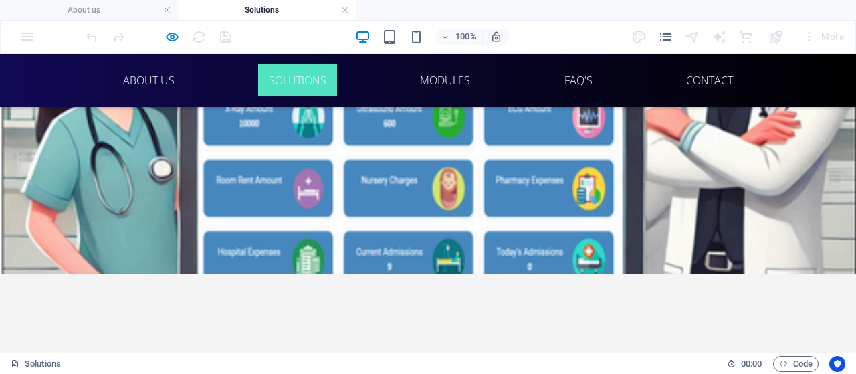
click at [150, 85] on link "About us" at bounding box center [148, 80] width 73 height 32
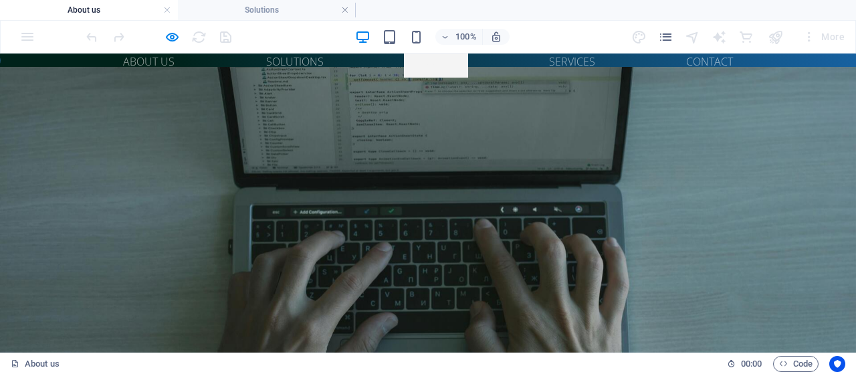
scroll to position [0, 0]
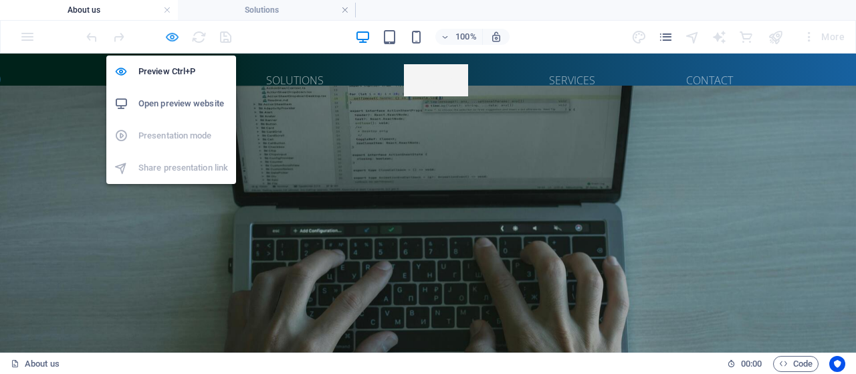
click at [168, 33] on icon "button" at bounding box center [171, 36] width 15 height 15
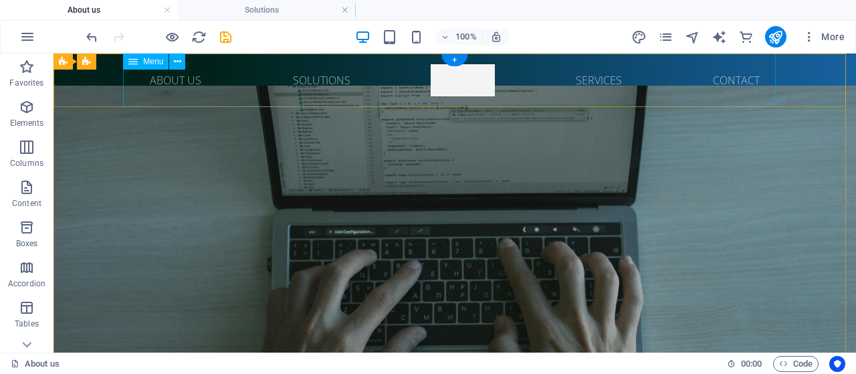
click at [254, 78] on nav "About us Solutions Mission Services Contact" at bounding box center [454, 79] width 652 height 53
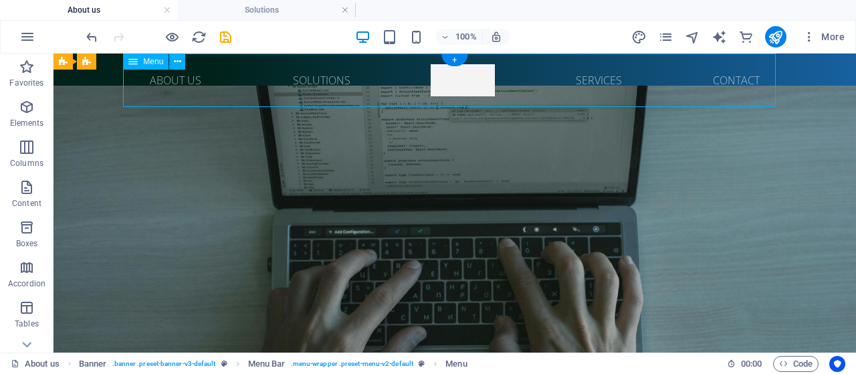
click at [254, 78] on nav "About us Solutions Mission Services Contact" at bounding box center [454, 79] width 652 height 53
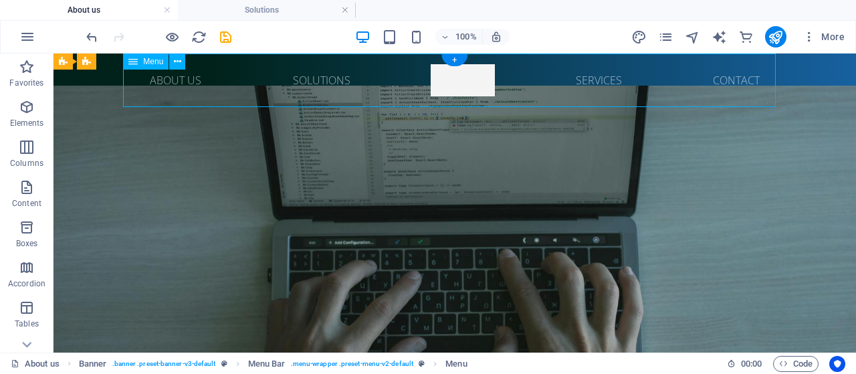
select select
select select "1"
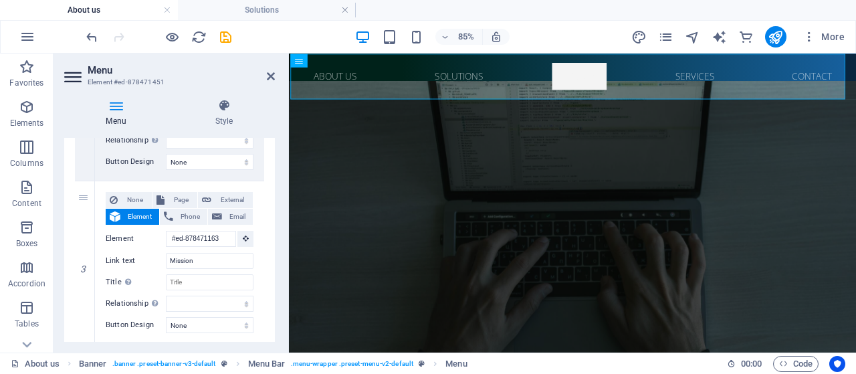
scroll to position [452, 0]
click at [271, 78] on icon at bounding box center [271, 76] width 8 height 11
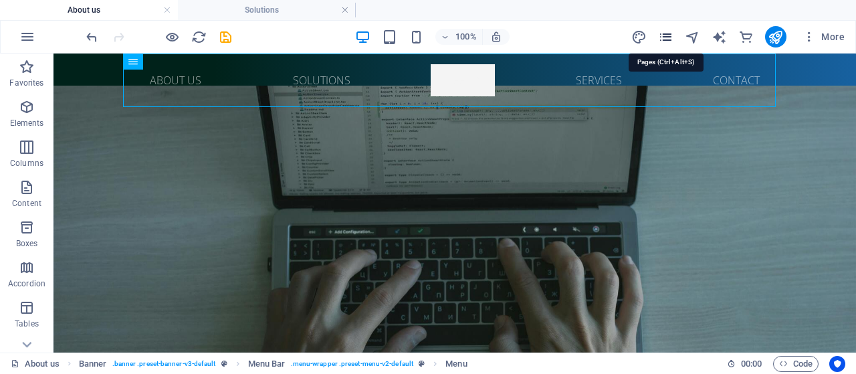
click at [664, 39] on icon "pages" at bounding box center [665, 36] width 15 height 15
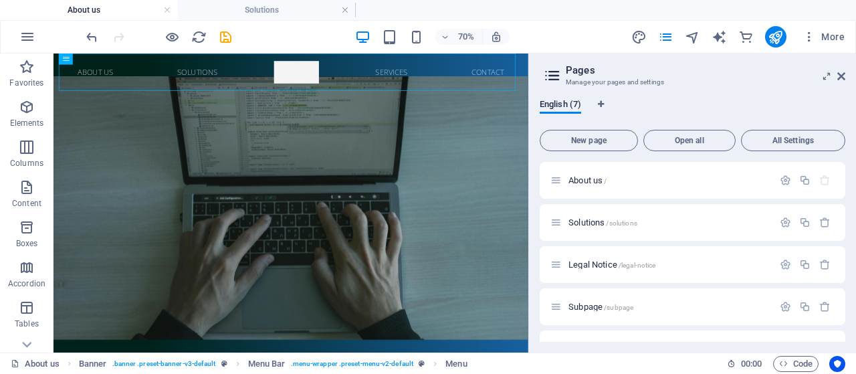
click at [584, 219] on span "Solutions /solutions" at bounding box center [602, 222] width 69 height 10
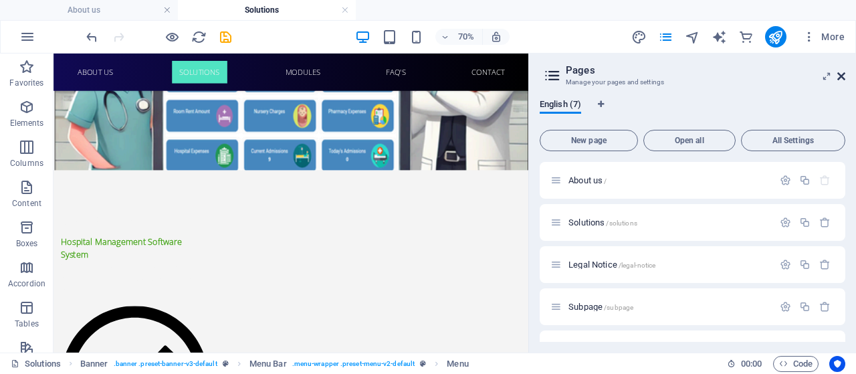
click at [840, 74] on icon at bounding box center [841, 76] width 8 height 11
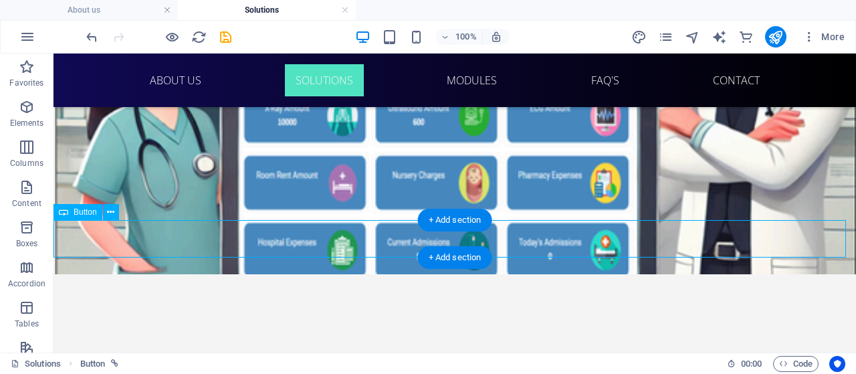
select select
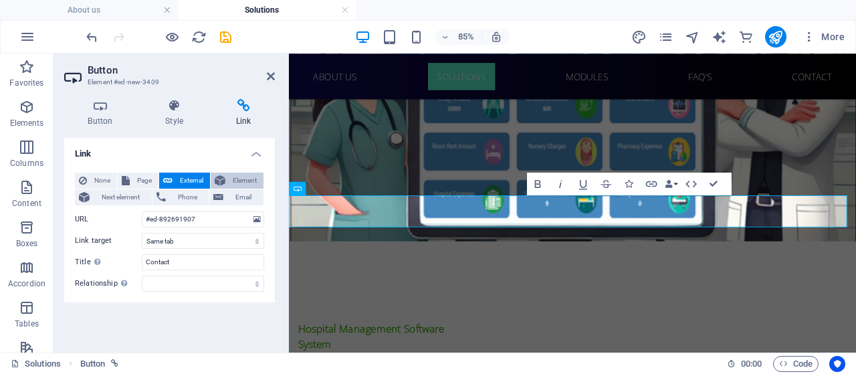
click at [257, 174] on button "Element" at bounding box center [237, 180] width 53 height 16
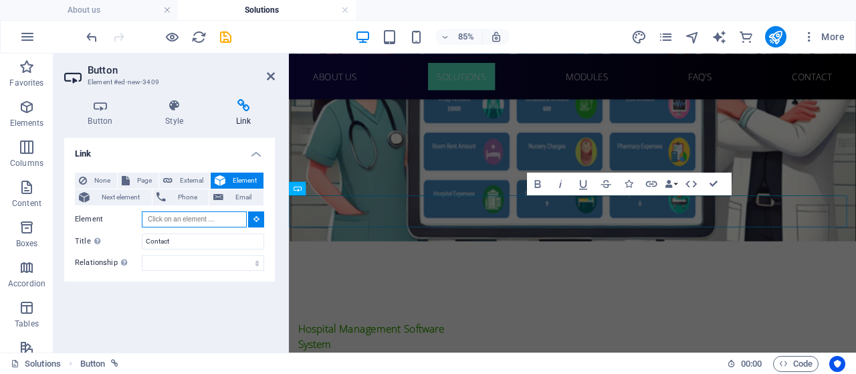
click at [184, 215] on input "Element" at bounding box center [194, 219] width 105 height 16
paste input "#ed-892691907"
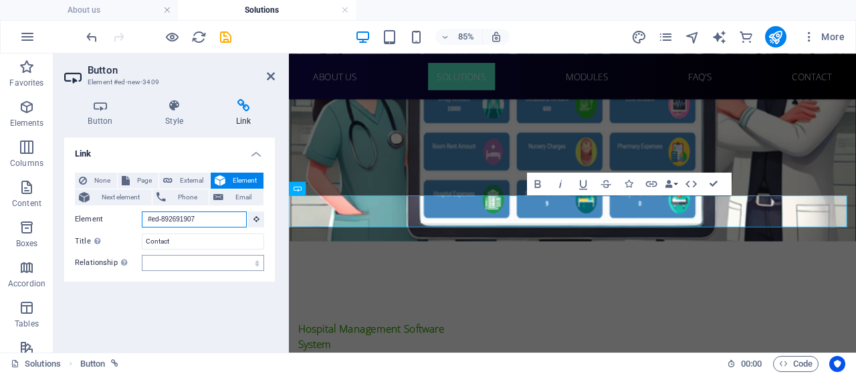
scroll to position [128, 0]
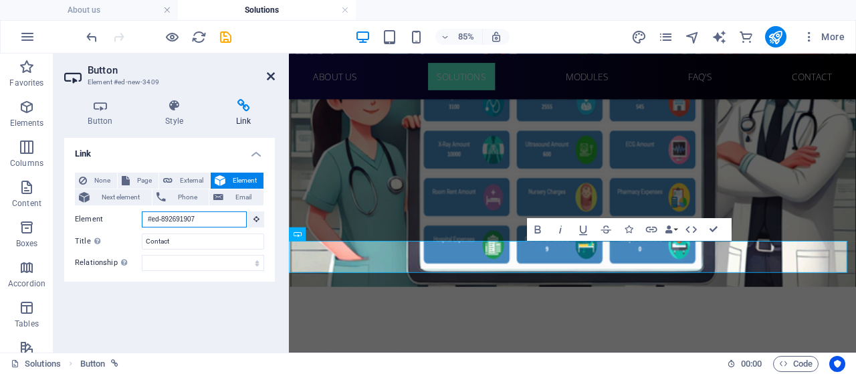
type input "#ed-892691907"
click at [270, 74] on icon at bounding box center [271, 76] width 8 height 11
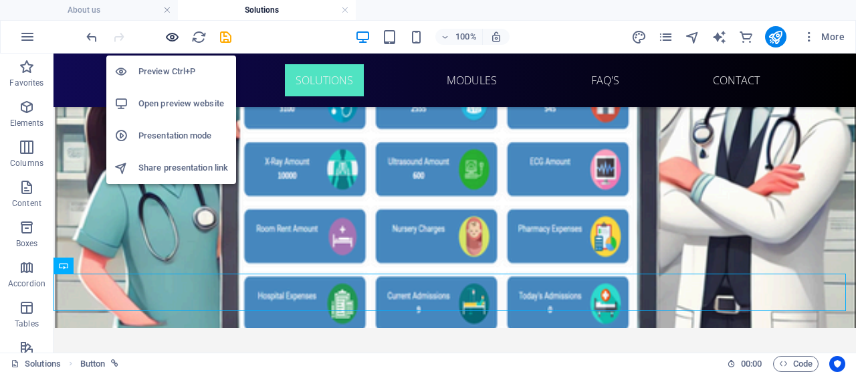
click at [174, 34] on icon "button" at bounding box center [171, 36] width 15 height 15
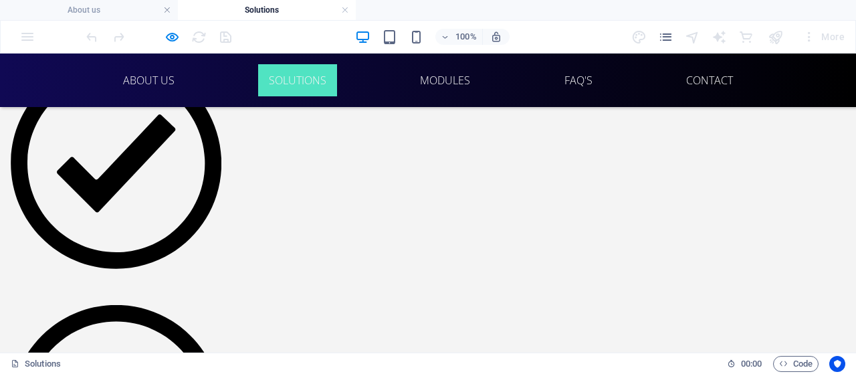
scroll to position [1079, 0]
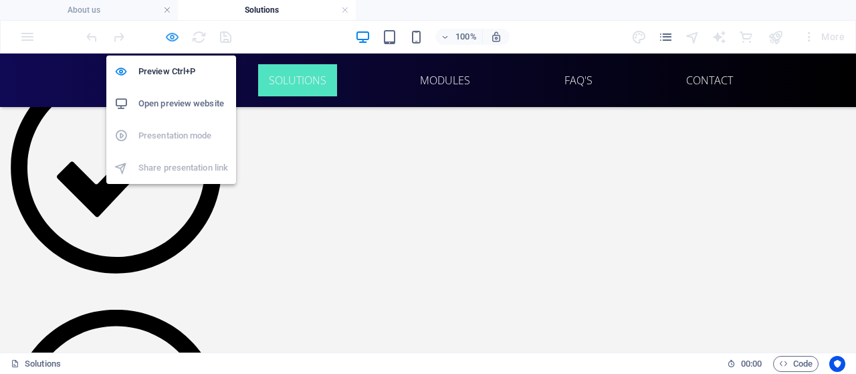
click at [173, 37] on icon "button" at bounding box center [171, 36] width 15 height 15
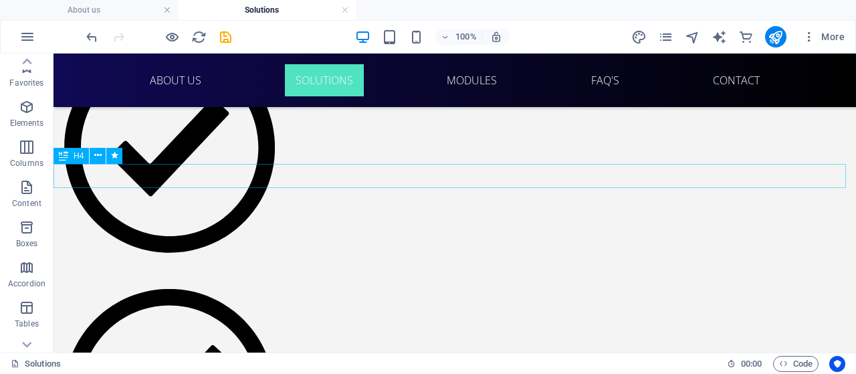
scroll to position [218, 0]
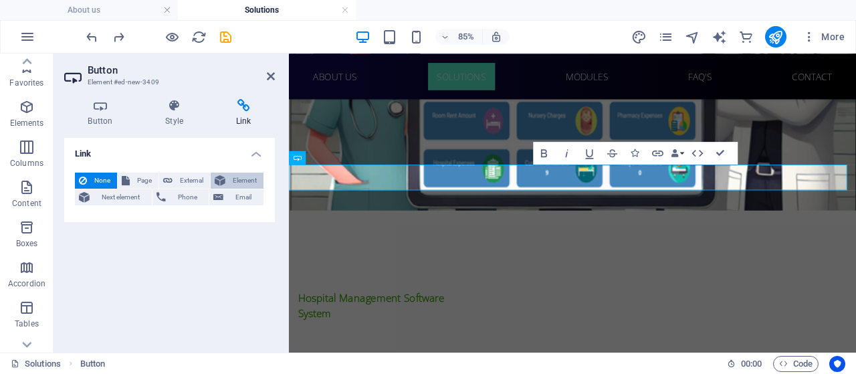
click at [244, 180] on span "Element" at bounding box center [244, 180] width 30 height 16
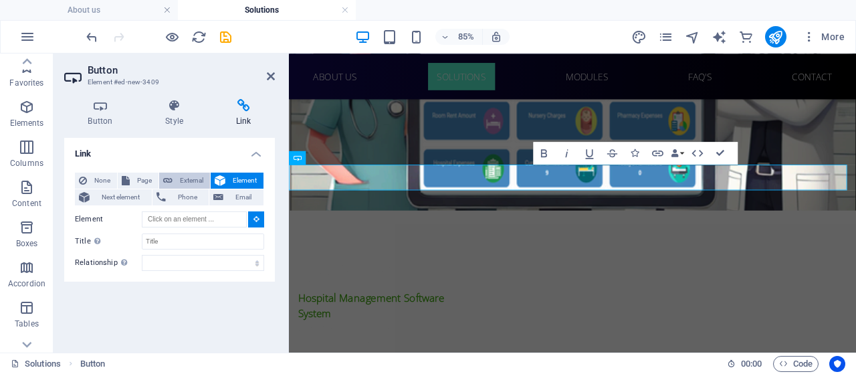
click at [194, 185] on span "External" at bounding box center [190, 180] width 29 height 16
select select "blank"
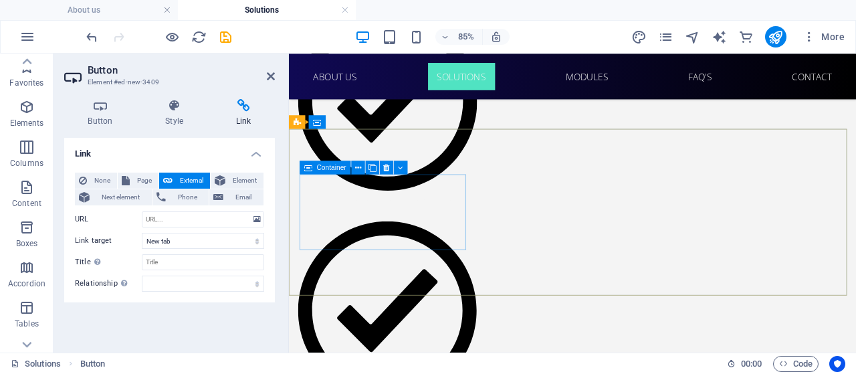
scroll to position [1365, 0]
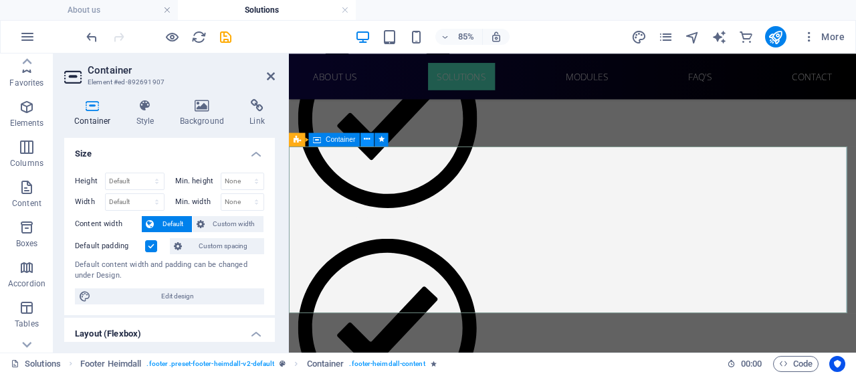
click at [369, 140] on icon at bounding box center [367, 139] width 6 height 12
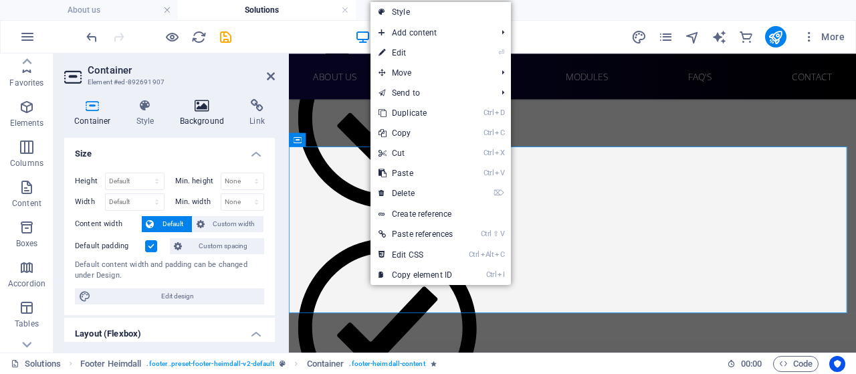
click at [179, 110] on icon at bounding box center [202, 105] width 65 height 13
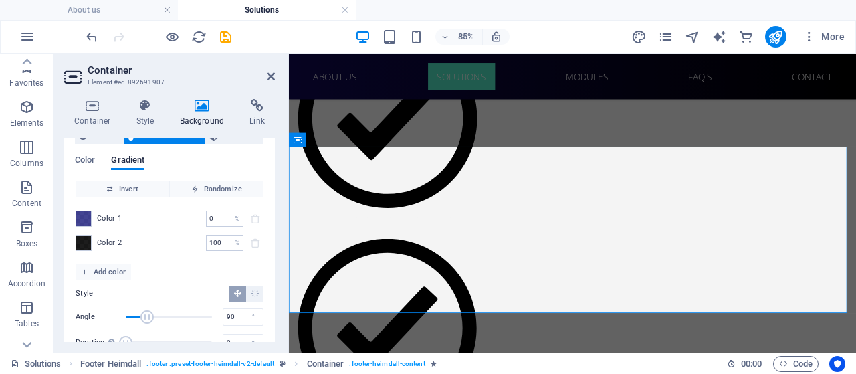
scroll to position [29, 0]
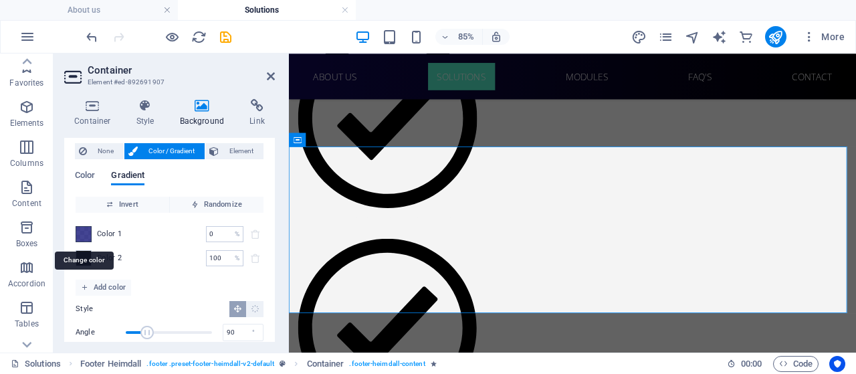
click at [84, 229] on span at bounding box center [83, 234] width 15 height 15
type input "rgba(44, 45, 133, 0.882)"
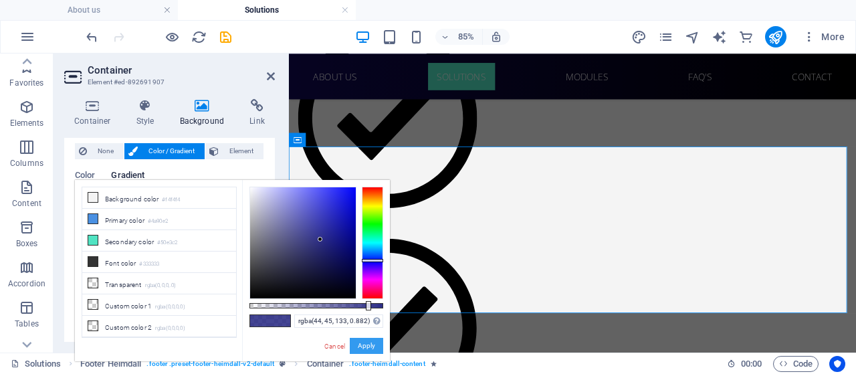
click at [364, 352] on button "Apply" at bounding box center [366, 346] width 33 height 16
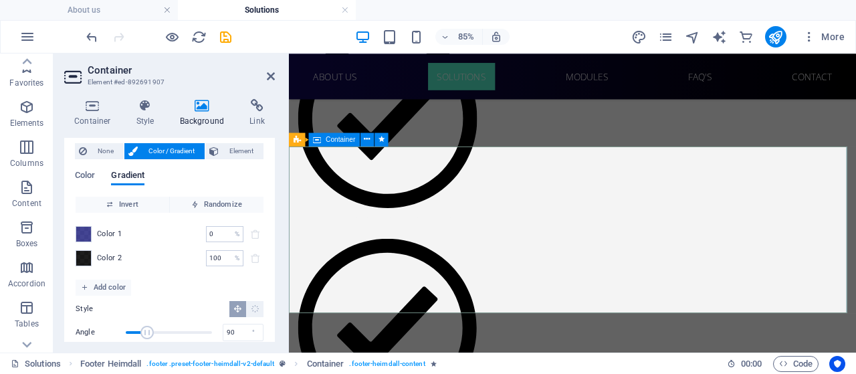
click at [270, 80] on icon at bounding box center [271, 76] width 8 height 11
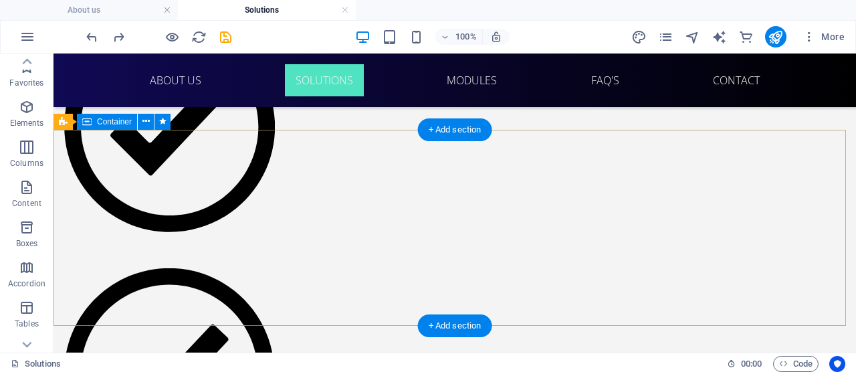
scroll to position [1456, 0]
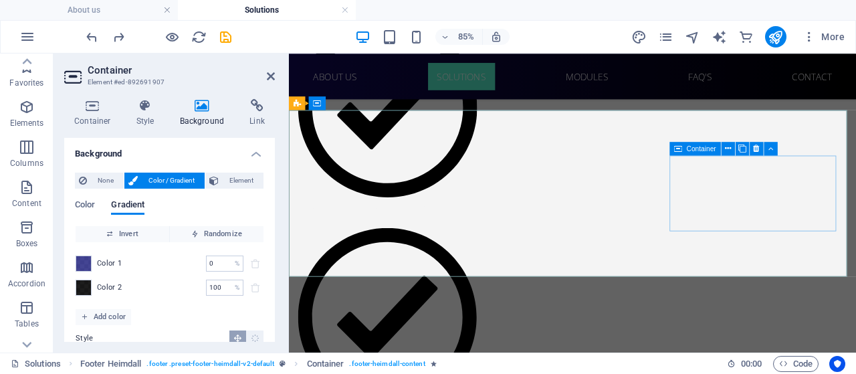
scroll to position [1377, 0]
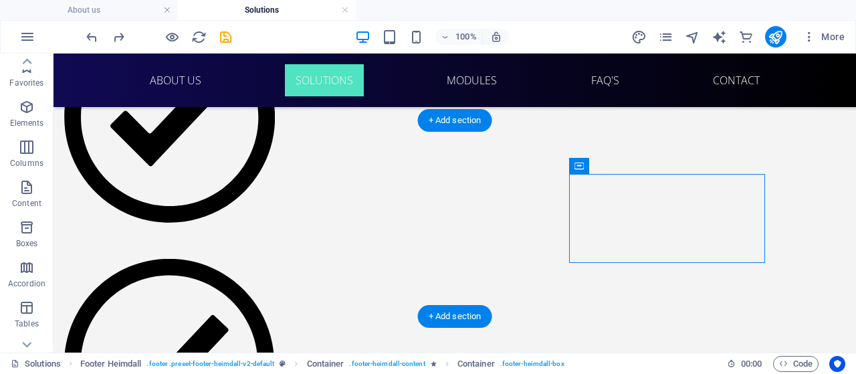
drag, startPoint x: 686, startPoint y: 249, endPoint x: 707, endPoint y: 172, distance: 79.8
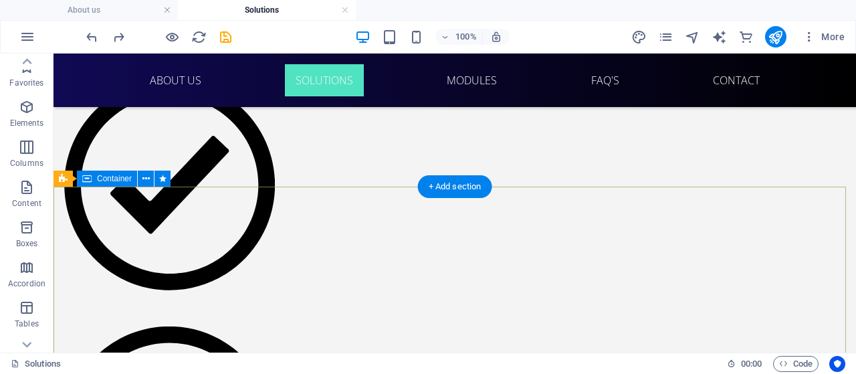
scroll to position [1310, 0]
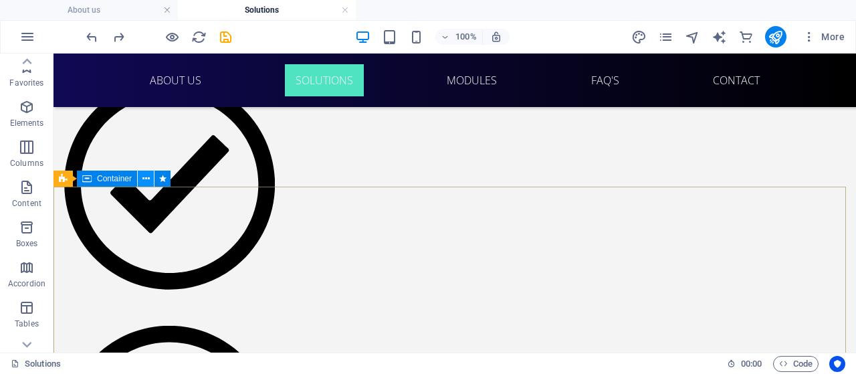
click at [143, 180] on icon at bounding box center [145, 179] width 7 height 14
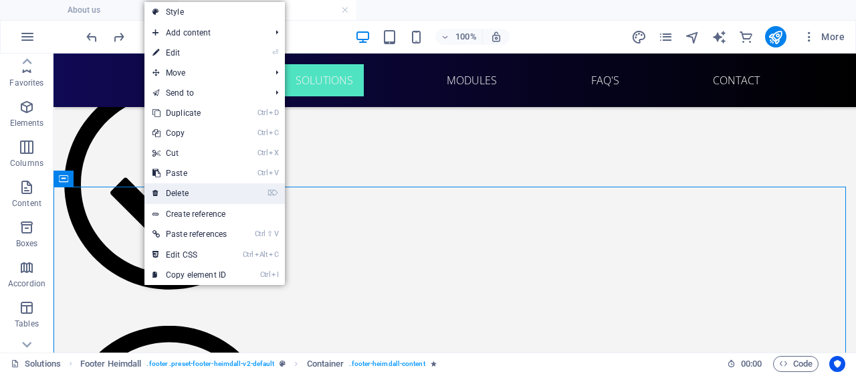
click at [178, 203] on li "⌦ Delete" at bounding box center [214, 193] width 140 height 21
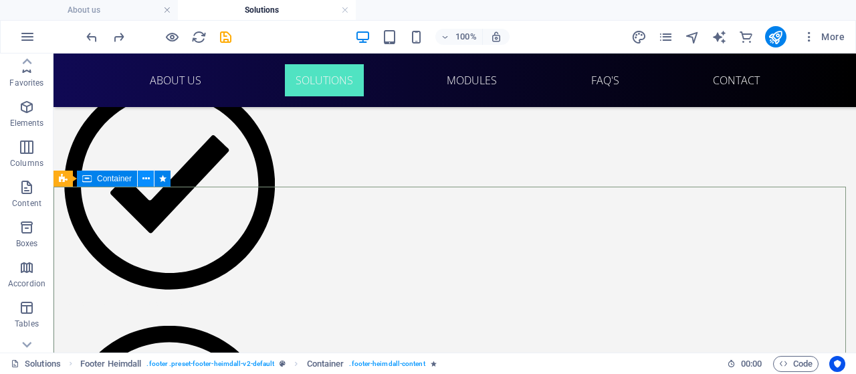
click at [146, 180] on icon at bounding box center [145, 179] width 7 height 14
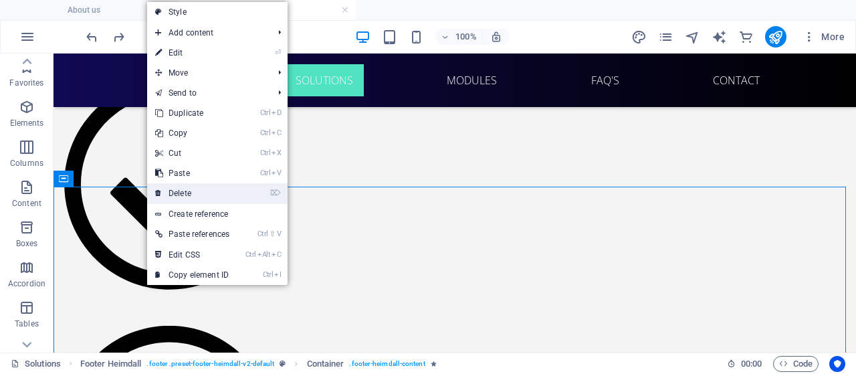
click at [180, 195] on link "⌦ Delete" at bounding box center [192, 193] width 90 height 20
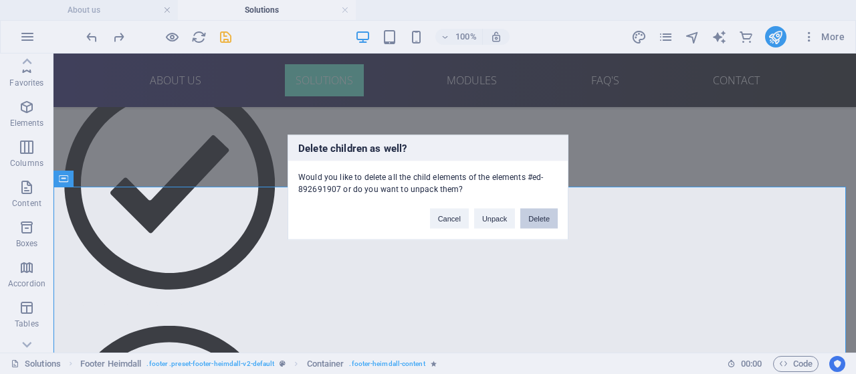
click at [528, 217] on button "Delete" at bounding box center [538, 218] width 37 height 20
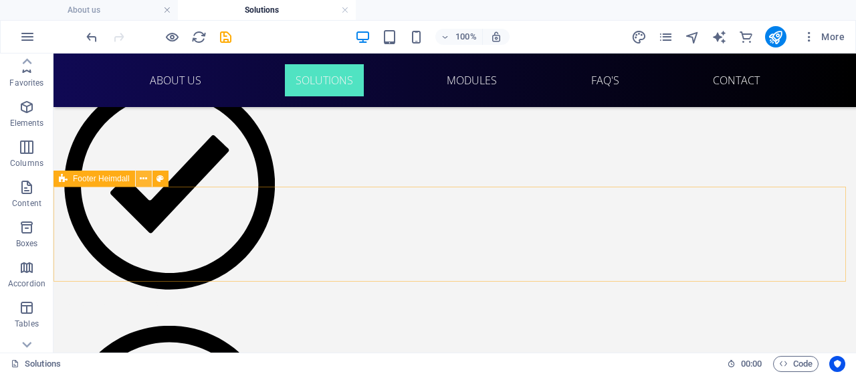
click at [142, 180] on icon at bounding box center [143, 179] width 7 height 14
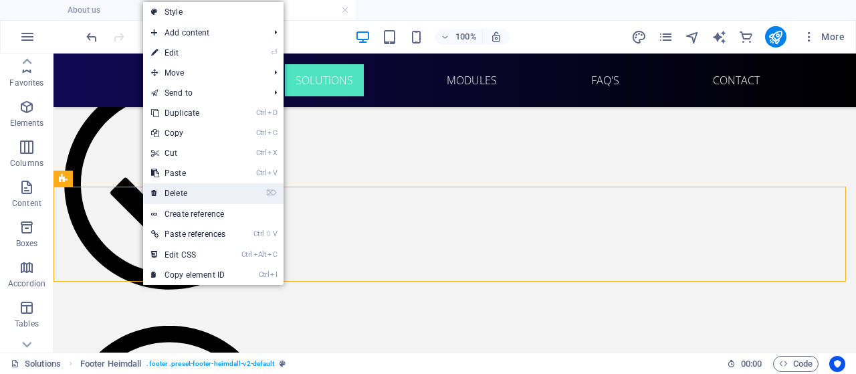
click at [184, 197] on link "⌦ Delete" at bounding box center [188, 193] width 90 height 20
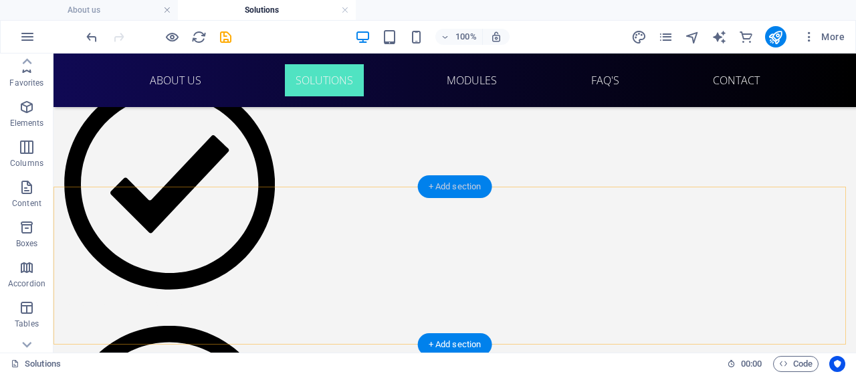
click at [449, 191] on div "+ Add section" at bounding box center [455, 186] width 74 height 23
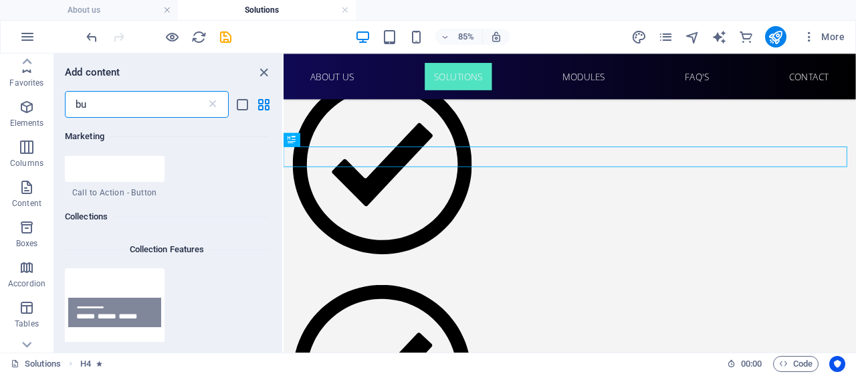
scroll to position [1206, 0]
click at [213, 104] on icon at bounding box center [212, 104] width 13 height 13
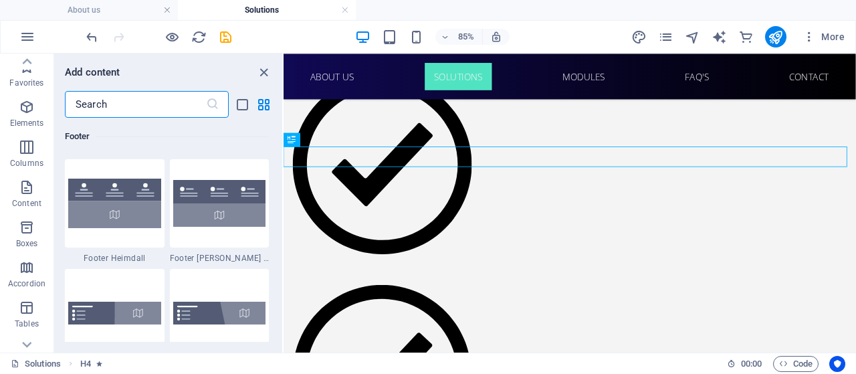
scroll to position [9171, 0]
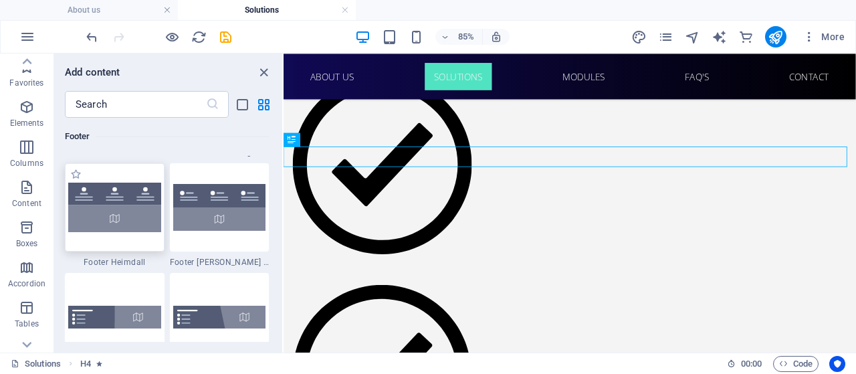
click at [105, 211] on img at bounding box center [114, 206] width 93 height 49
select select "rem"
select select "preset-footer-heimdall-v2-default"
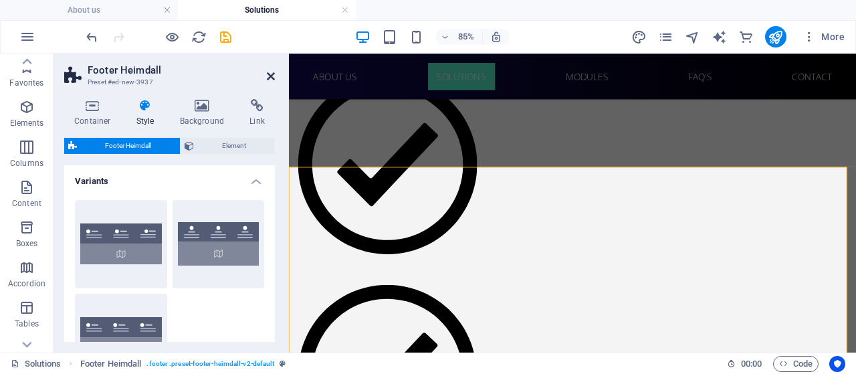
drag, startPoint x: 270, startPoint y: 69, endPoint x: 273, endPoint y: 80, distance: 11.0
click at [273, 80] on header "Footer Heimdall Preset #ed-new-3937" at bounding box center [169, 70] width 211 height 35
click at [273, 80] on icon at bounding box center [271, 76] width 8 height 11
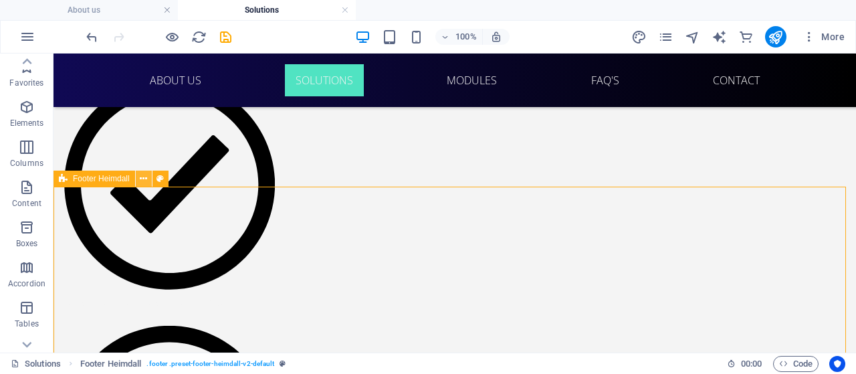
click at [146, 178] on icon at bounding box center [143, 179] width 7 height 14
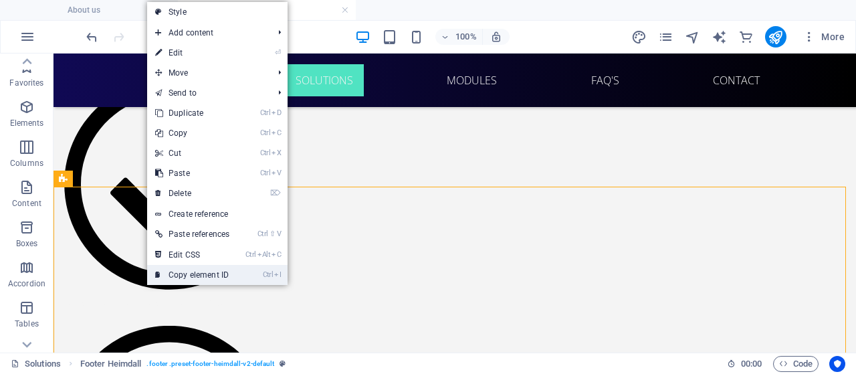
click at [207, 273] on link "Ctrl I Copy element ID" at bounding box center [192, 275] width 90 height 20
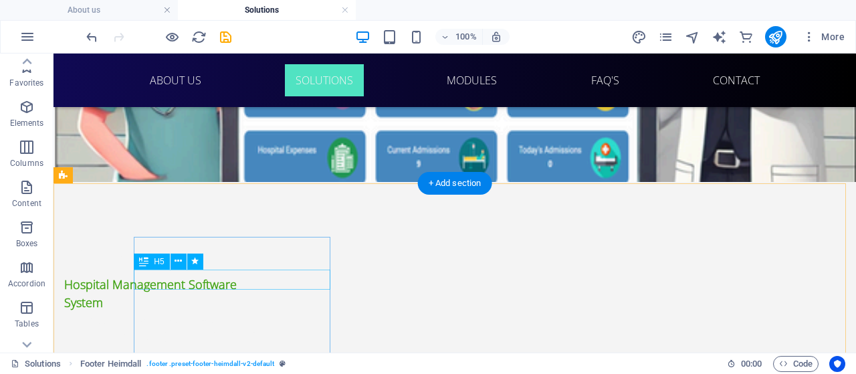
scroll to position [275, 0]
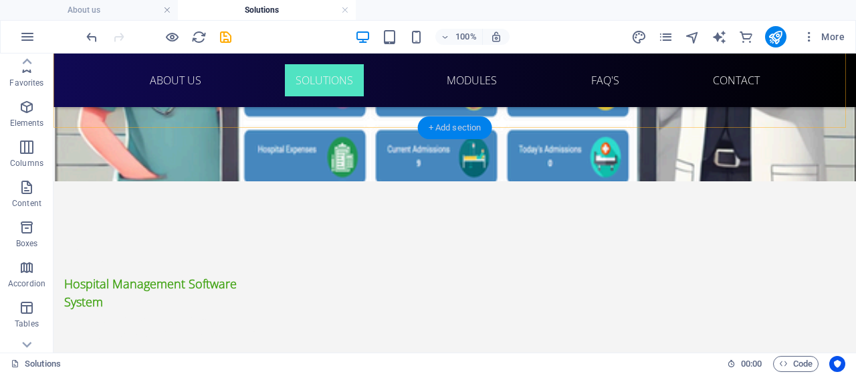
click at [464, 122] on div "+ Add section" at bounding box center [455, 127] width 74 height 23
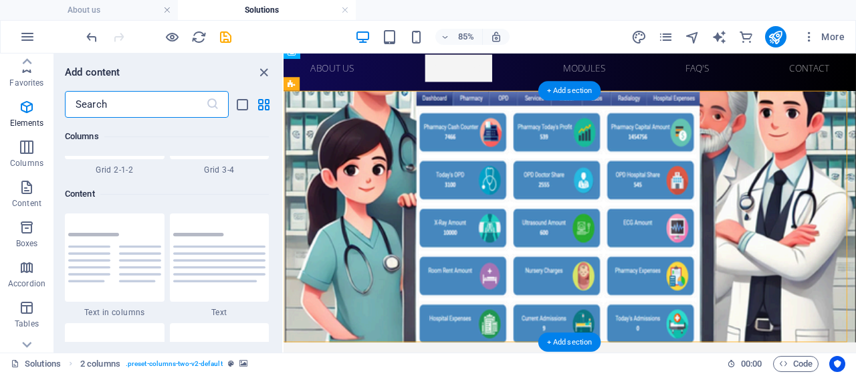
scroll to position [2448, 0]
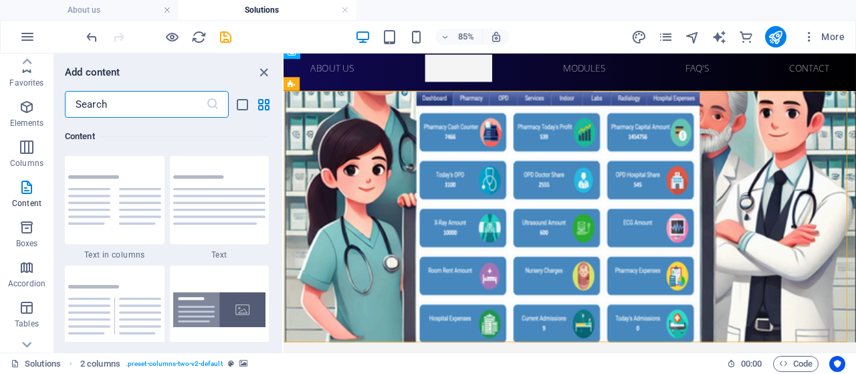
click at [159, 114] on input "text" at bounding box center [135, 104] width 141 height 27
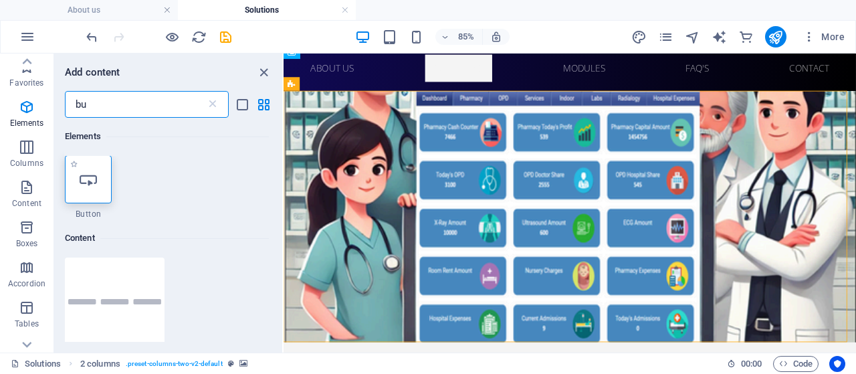
scroll to position [0, 0]
type input "bu"
click at [95, 186] on icon at bounding box center [88, 179] width 17 height 17
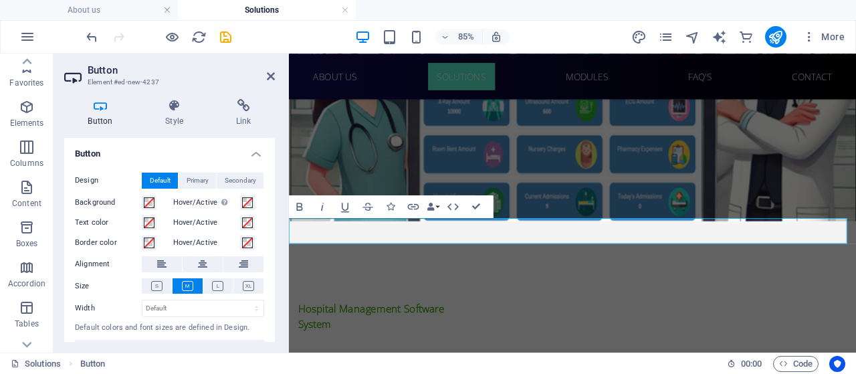
scroll to position [156, 0]
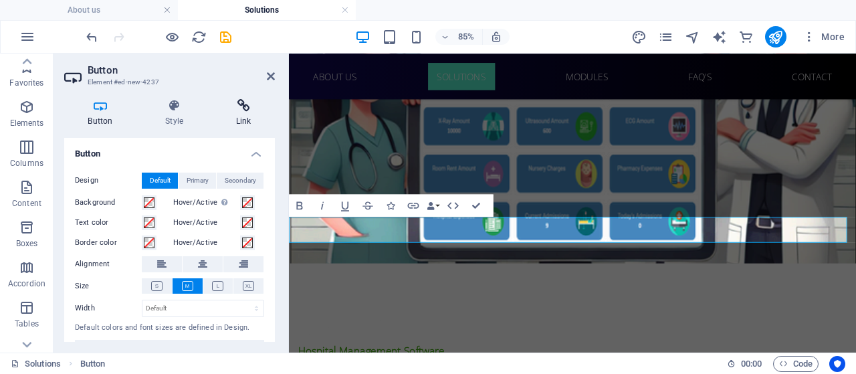
click at [229, 114] on h4 "Link" at bounding box center [243, 113] width 63 height 28
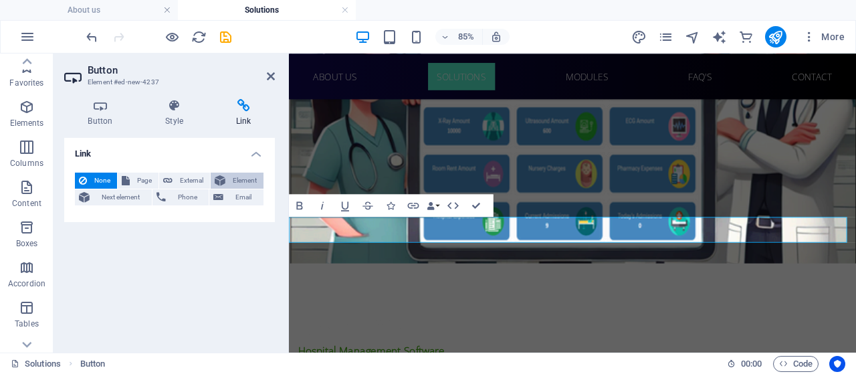
click at [236, 178] on span "Element" at bounding box center [244, 180] width 30 height 16
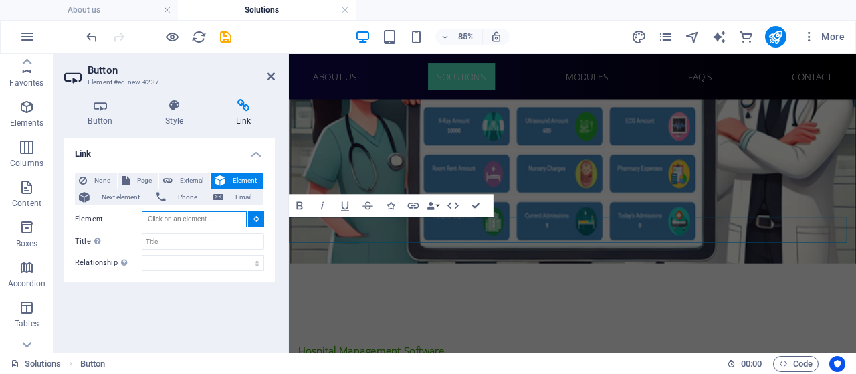
click at [190, 215] on input "Element" at bounding box center [194, 219] width 105 height 16
paste input "#ed-new-3937"
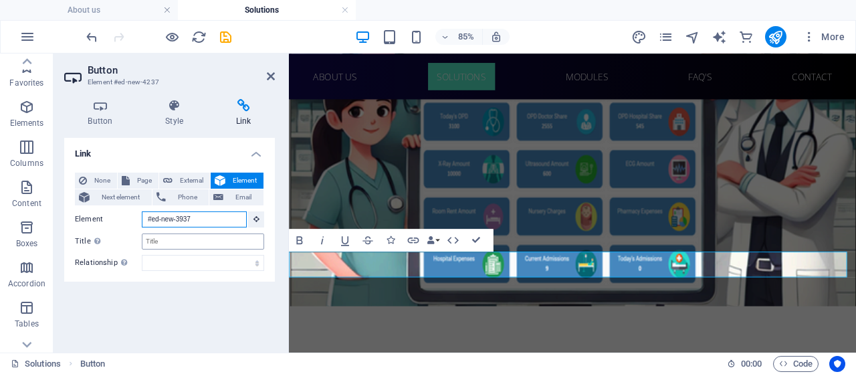
scroll to position [103, 0]
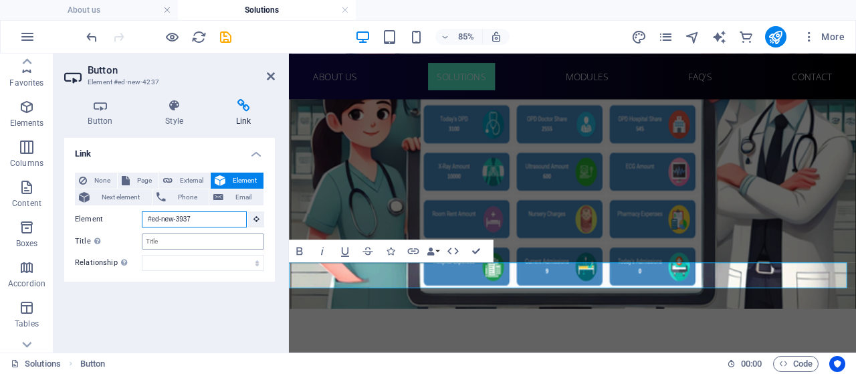
type input "#ed-new-3937"
click at [205, 241] on input "Title Additional link description, should not be the same as the link text. The…" at bounding box center [203, 241] width 122 height 16
type input "CONTACT"
click at [387, 248] on figure at bounding box center [622, 178] width 667 height 349
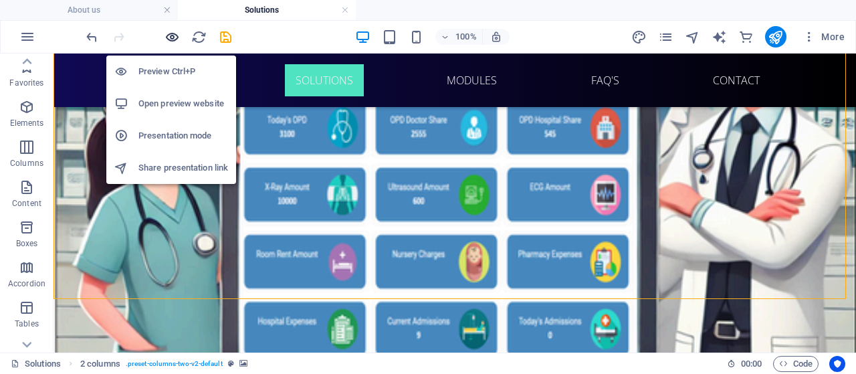
click at [172, 32] on icon "button" at bounding box center [171, 36] width 15 height 15
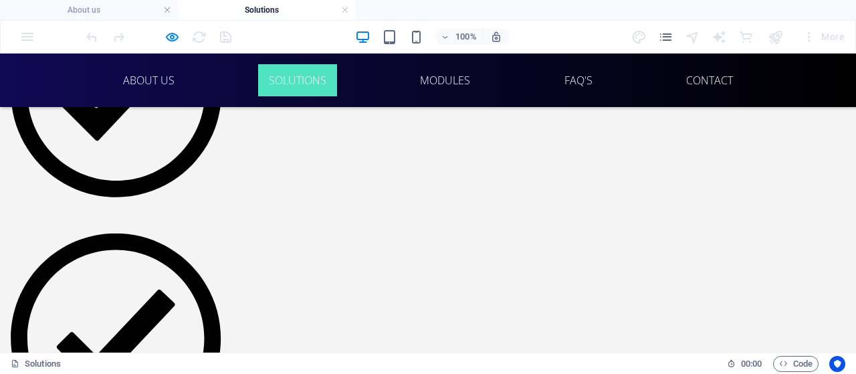
scroll to position [1404, 0]
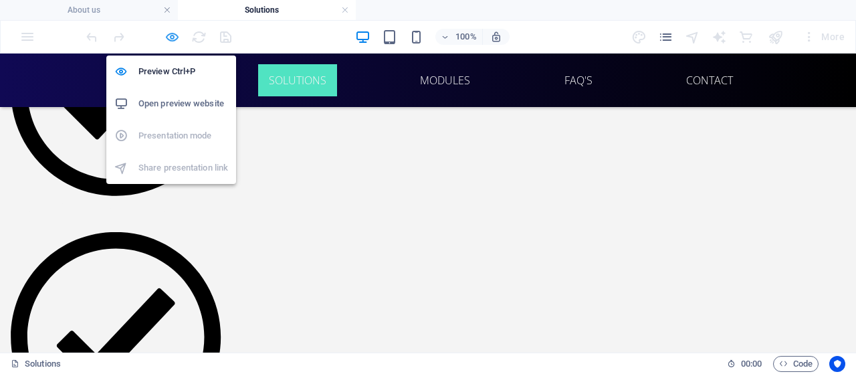
click at [171, 38] on icon "button" at bounding box center [171, 36] width 15 height 15
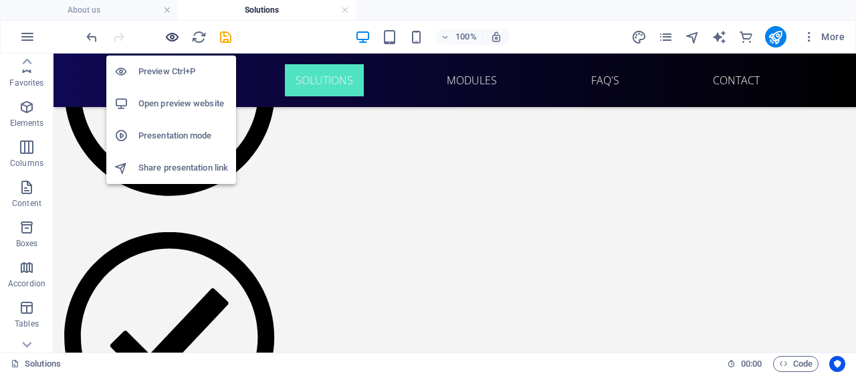
click at [173, 43] on icon "button" at bounding box center [171, 36] width 15 height 15
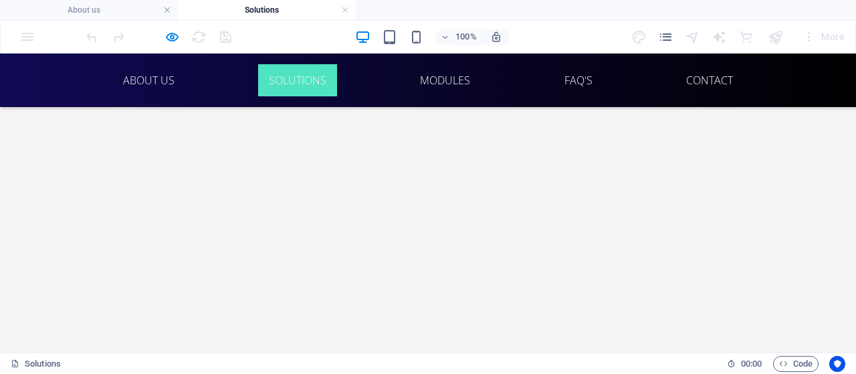
drag, startPoint x: 483, startPoint y: 237, endPoint x: 398, endPoint y: 237, distance: 84.9
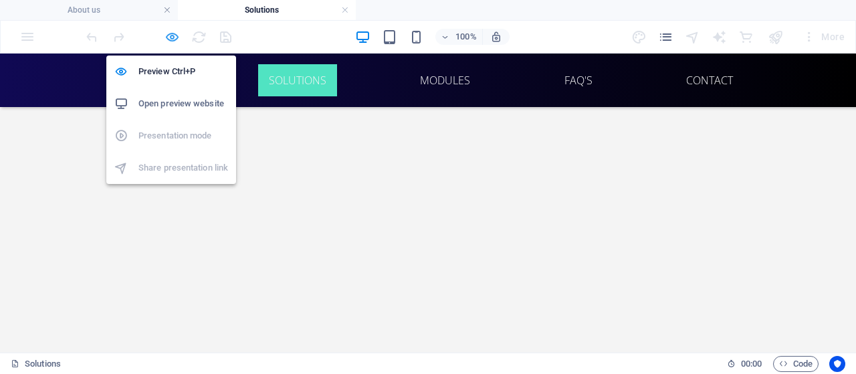
click at [175, 33] on icon "button" at bounding box center [171, 36] width 15 height 15
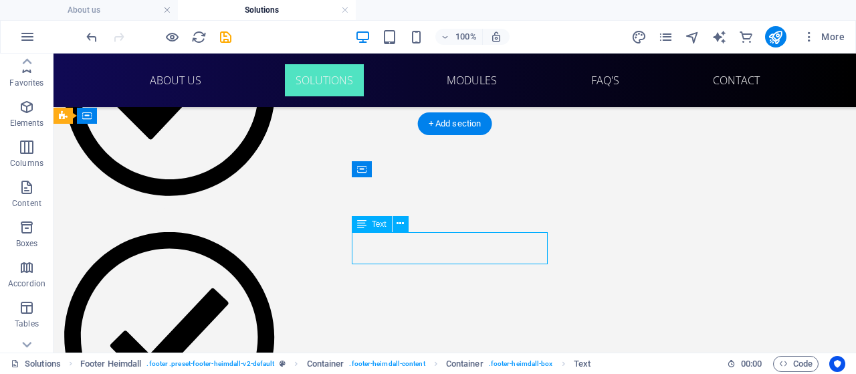
drag, startPoint x: 509, startPoint y: 241, endPoint x: 417, endPoint y: 238, distance: 92.3
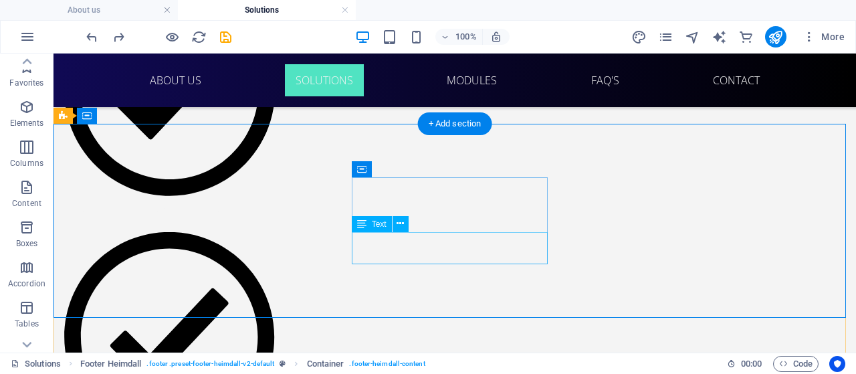
drag, startPoint x: 508, startPoint y: 238, endPoint x: 414, endPoint y: 243, distance: 93.7
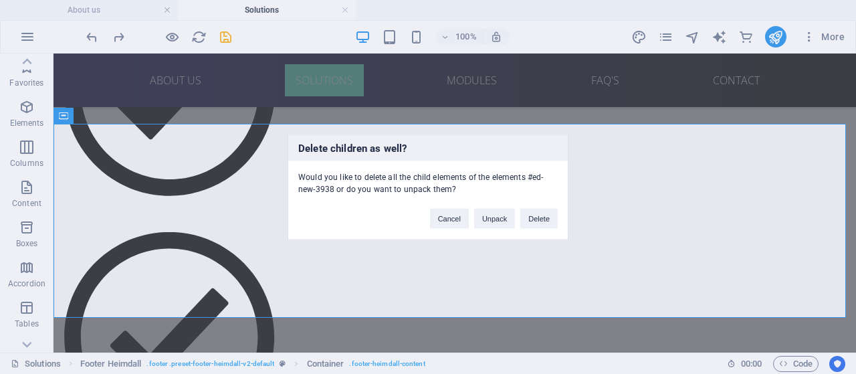
click at [503, 246] on div "Delete children as well? Would you like to delete all the child elements of the…" at bounding box center [428, 187] width 856 height 374
click at [455, 214] on button "Cancel" at bounding box center [449, 218] width 39 height 20
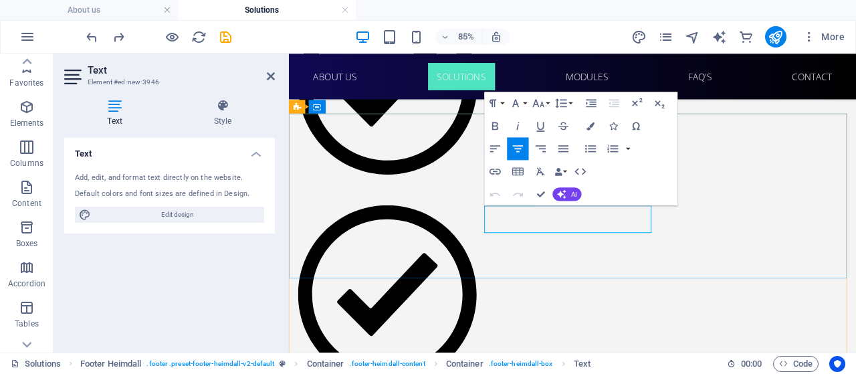
click span "+ 1-123-456-7890"
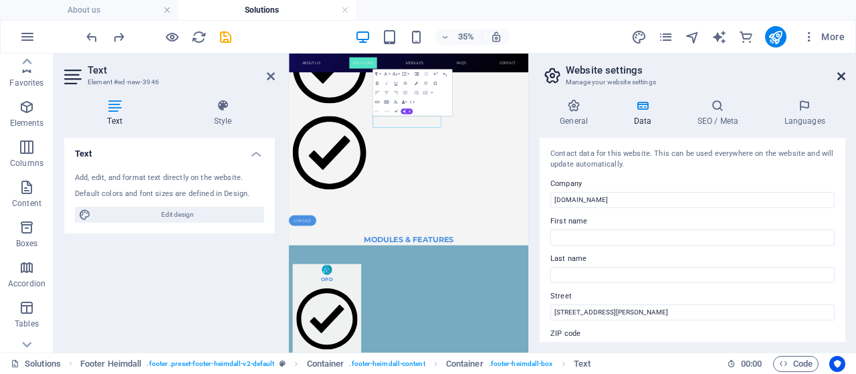
click at [840, 76] on icon at bounding box center [841, 76] width 8 height 11
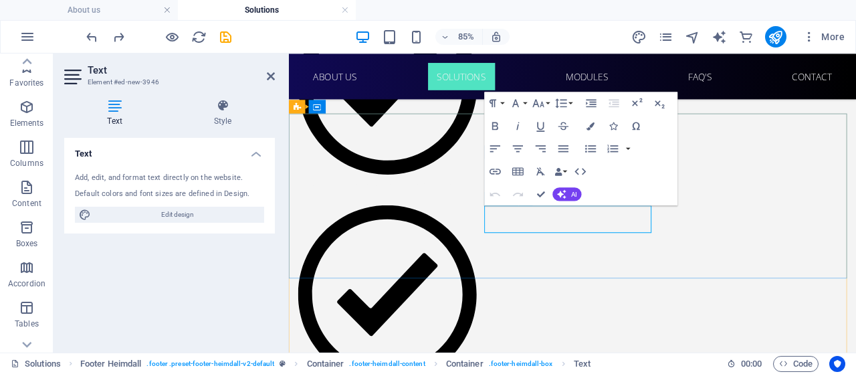
click span "+ 1-123-456-7890"
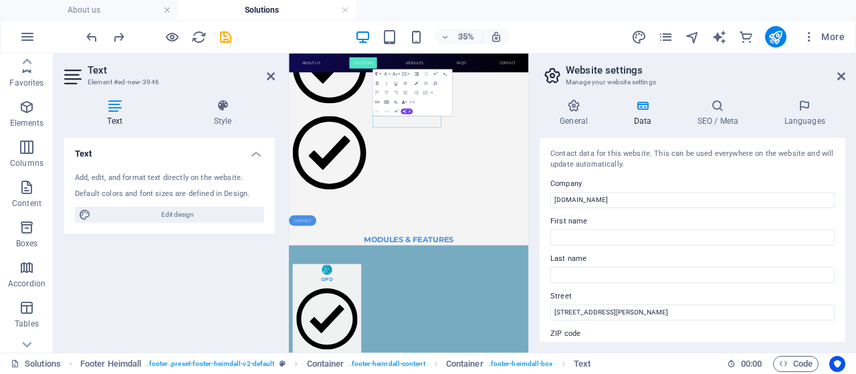
click at [850, 76] on aside "Website settings Manage your website settings General Data SEO / Meta Languages…" at bounding box center [692, 202] width 328 height 299
click at [843, 74] on icon at bounding box center [841, 76] width 8 height 11
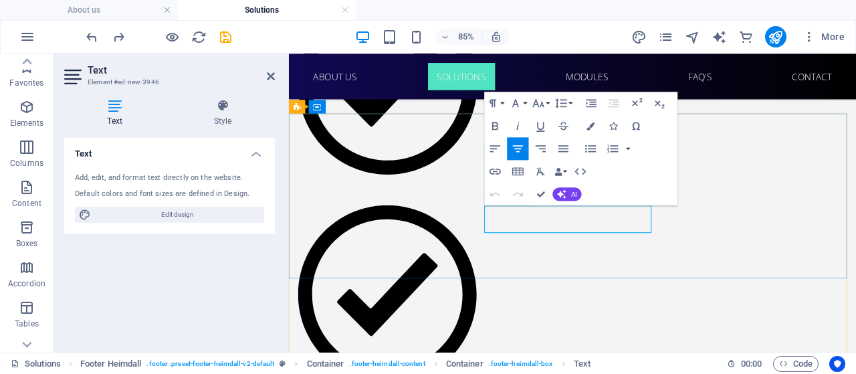
click span "+ 1-123-456-7890"
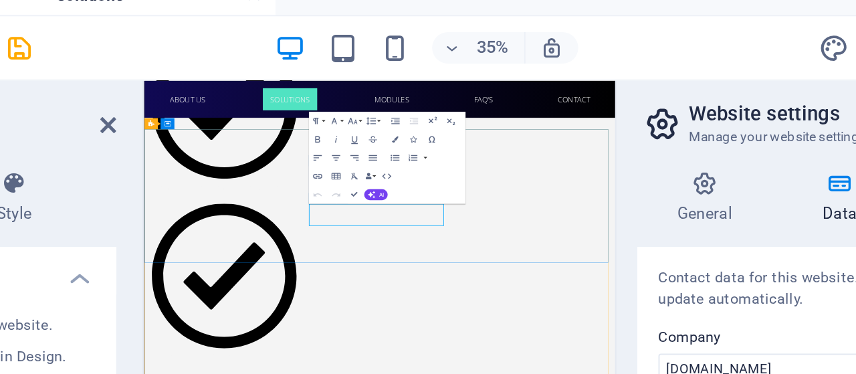
click span "+ 1-123-456-7890"
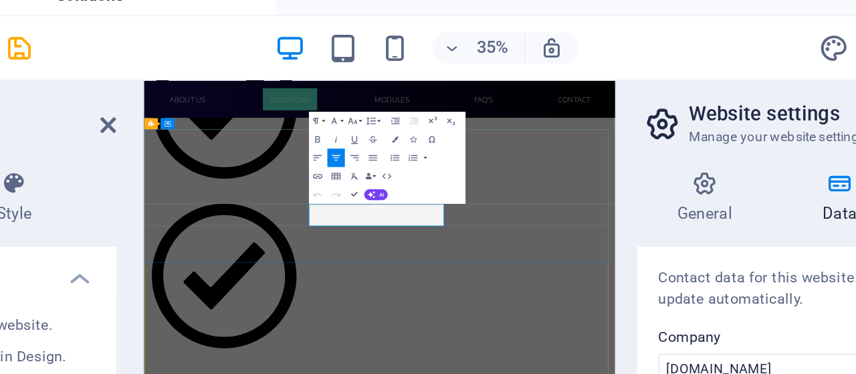
drag, startPoint x: 459, startPoint y: 267, endPoint x: 408, endPoint y: 268, distance: 51.5
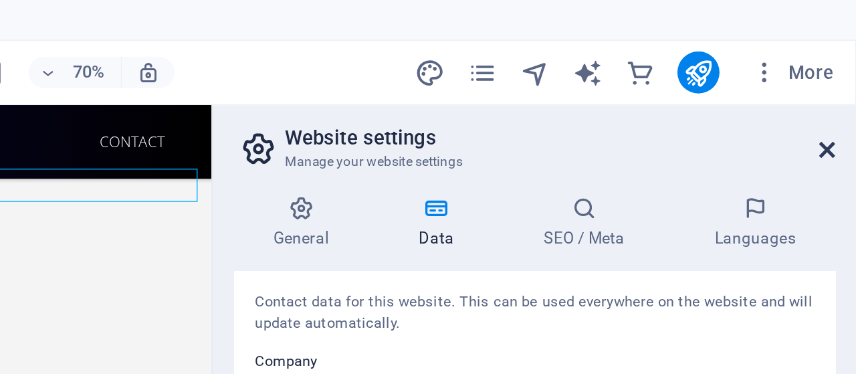
click at [842, 76] on icon at bounding box center [841, 76] width 8 height 11
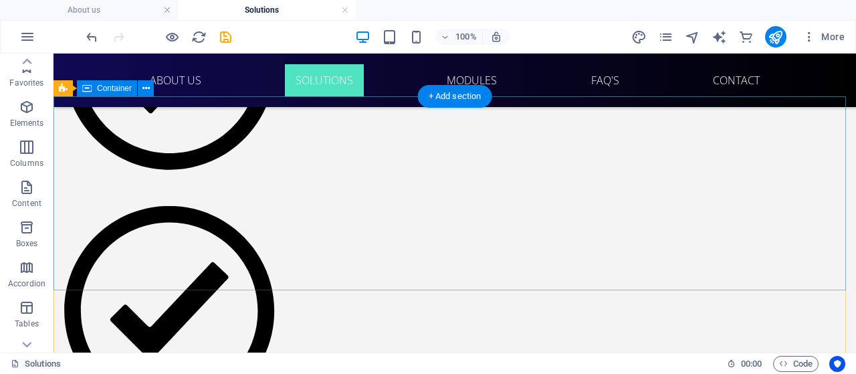
scroll to position [1430, 0]
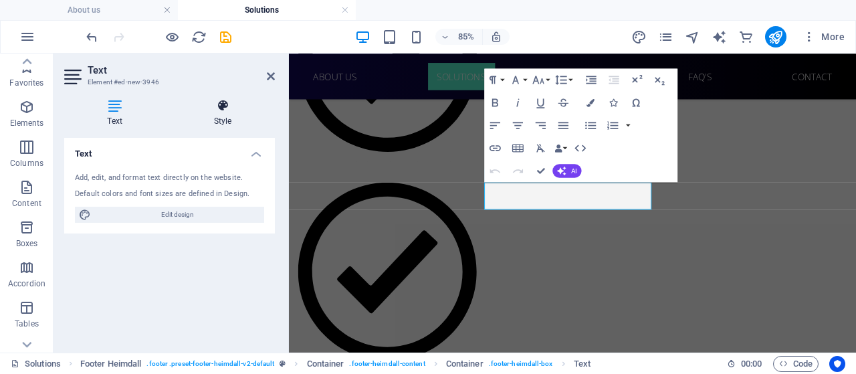
click at [221, 112] on icon at bounding box center [222, 105] width 104 height 13
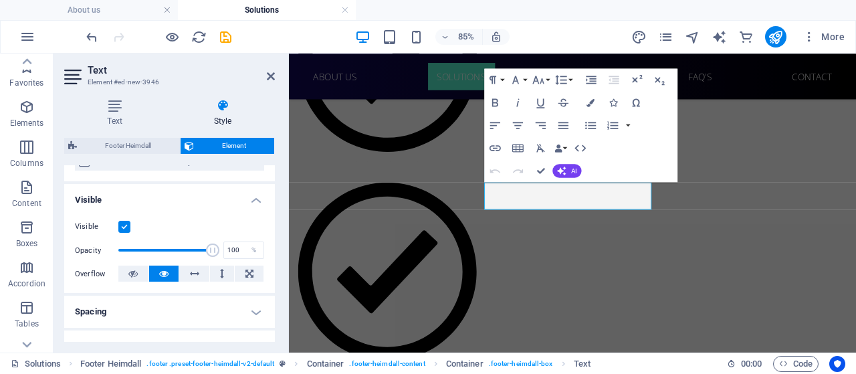
scroll to position [0, 0]
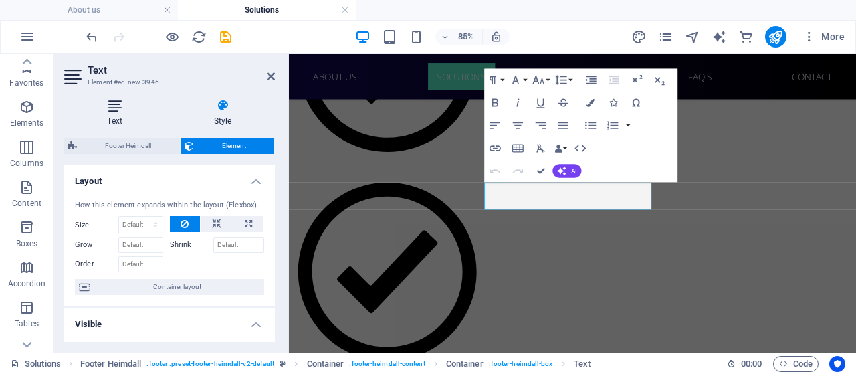
click at [110, 111] on icon at bounding box center [114, 105] width 101 height 13
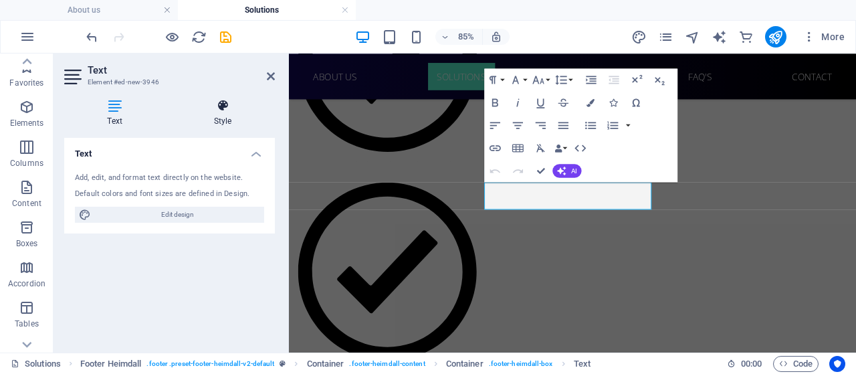
click at [218, 113] on h4 "Style" at bounding box center [222, 113] width 104 height 28
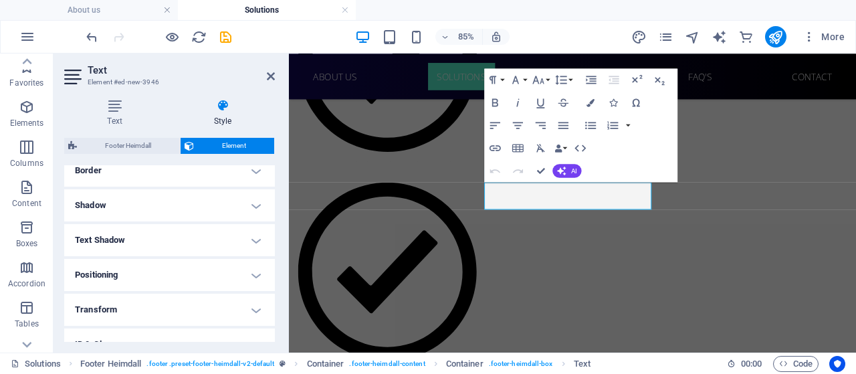
scroll to position [297, 0]
click at [264, 75] on h2 "Text" at bounding box center [181, 70] width 187 height 12
click at [269, 75] on icon at bounding box center [271, 76] width 8 height 11
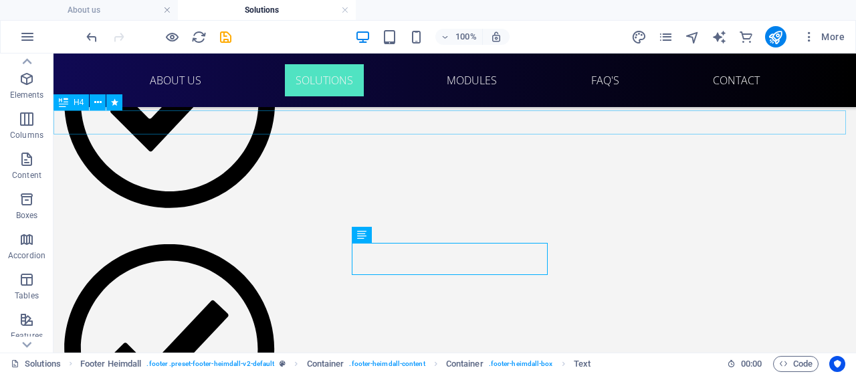
scroll to position [1392, 0]
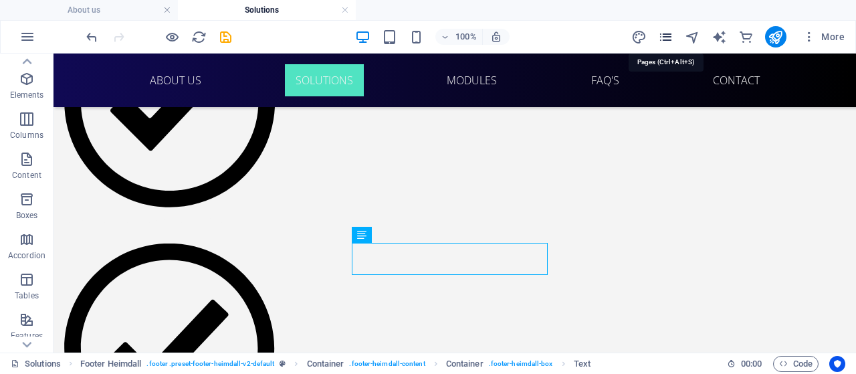
click at [665, 37] on icon "pages" at bounding box center [665, 36] width 15 height 15
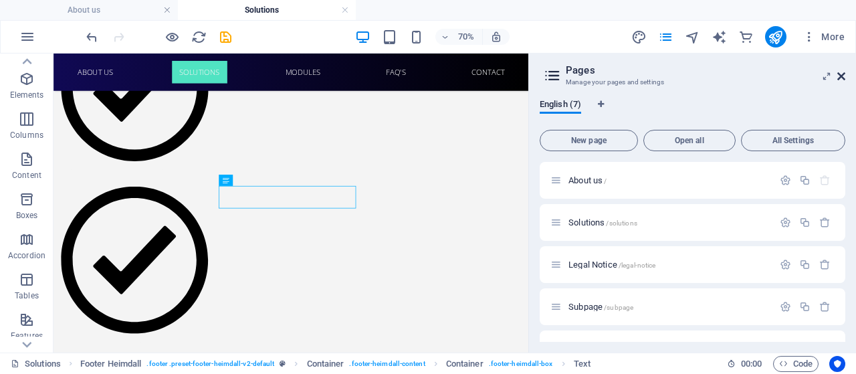
click at [842, 72] on icon at bounding box center [841, 76] width 8 height 11
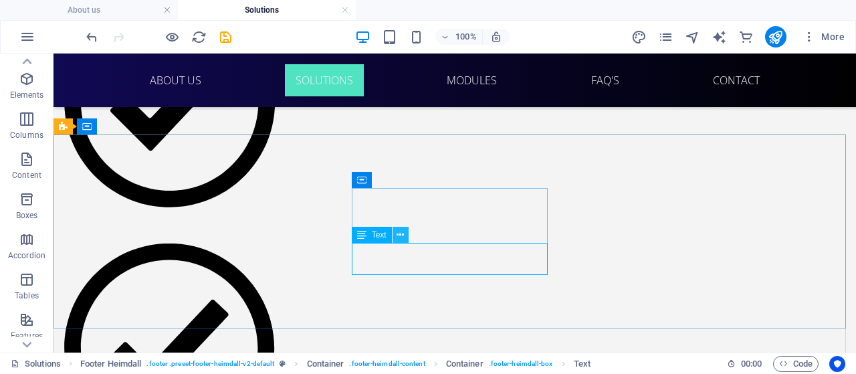
click at [402, 233] on icon at bounding box center [399, 235] width 7 height 14
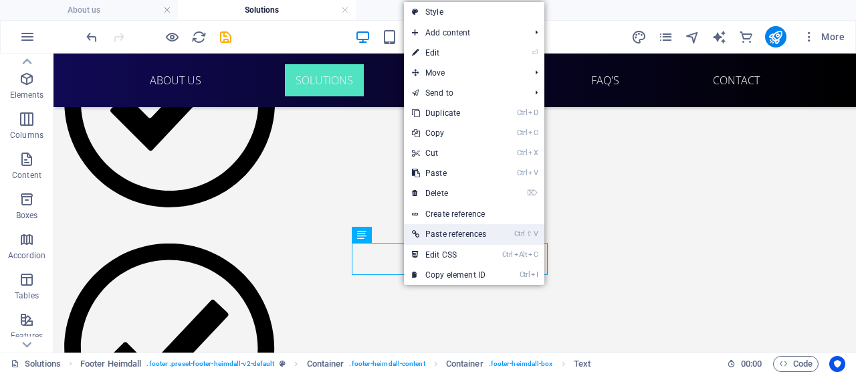
click at [453, 231] on link "Ctrl ⇧ V Paste references" at bounding box center [449, 234] width 90 height 20
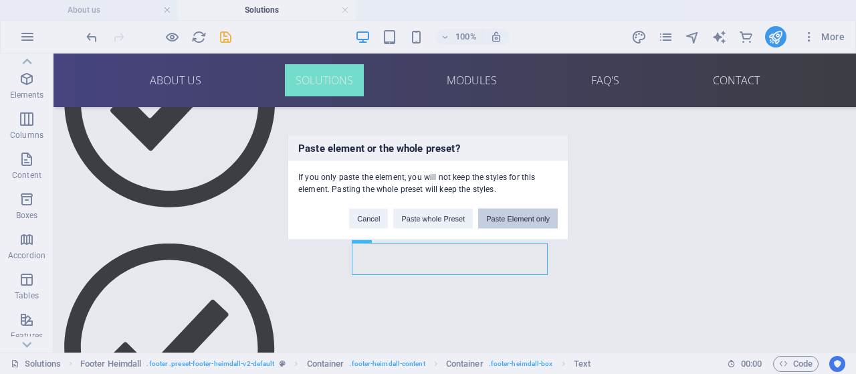
click at [502, 221] on button "Paste Element only" at bounding box center [518, 218] width 80 height 20
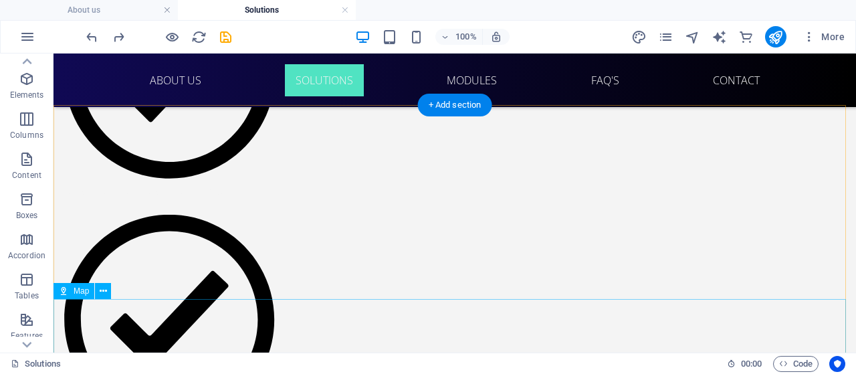
scroll to position [1422, 0]
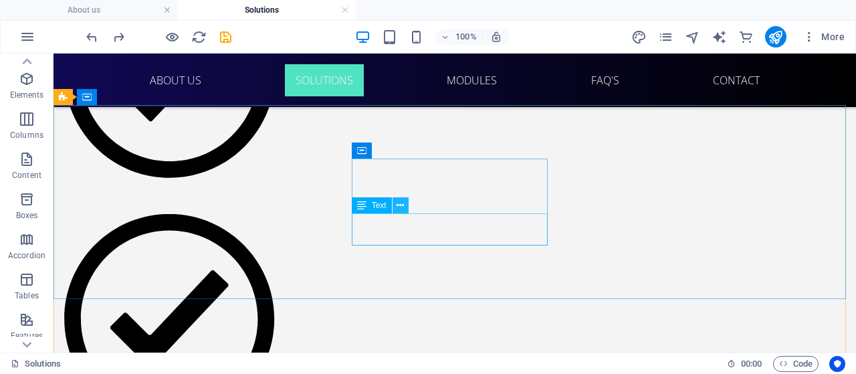
click at [396, 207] on icon at bounding box center [399, 206] width 7 height 14
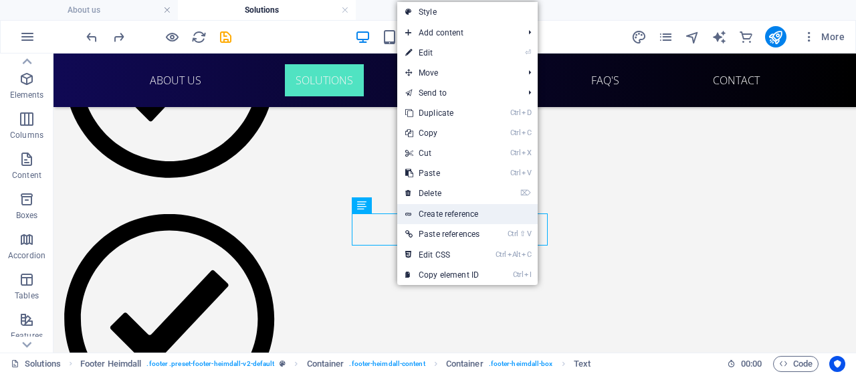
click at [453, 207] on link "Create reference" at bounding box center [467, 214] width 140 height 20
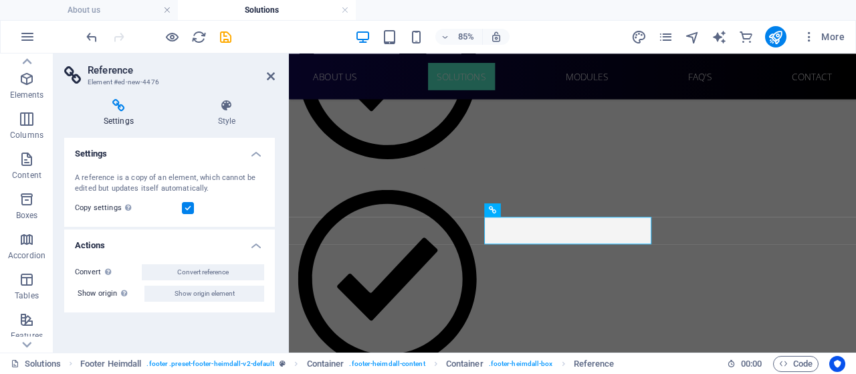
click at [257, 251] on h4 "Actions" at bounding box center [169, 241] width 211 height 24
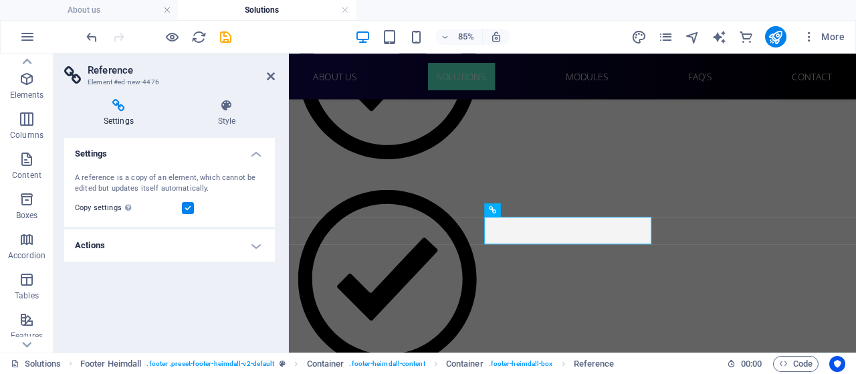
click at [257, 251] on h4 "Actions" at bounding box center [169, 245] width 211 height 32
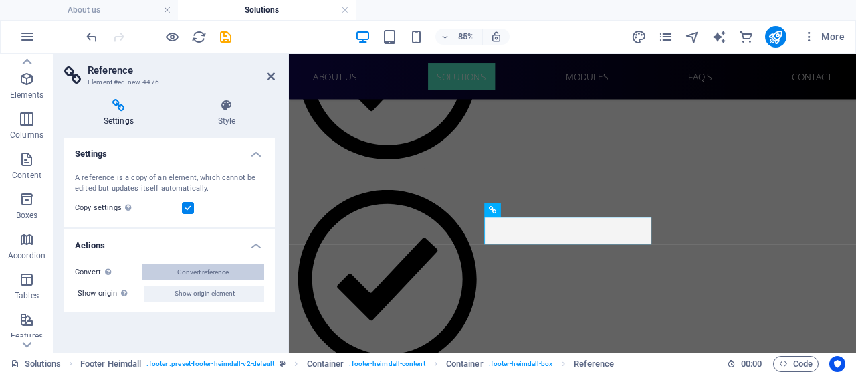
click at [218, 275] on span "Convert reference" at bounding box center [202, 272] width 51 height 16
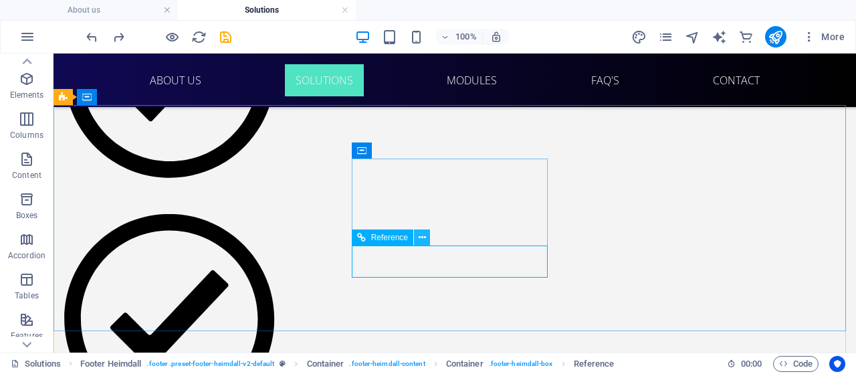
click at [424, 236] on icon at bounding box center [421, 238] width 7 height 14
click at [424, 237] on icon at bounding box center [421, 238] width 7 height 14
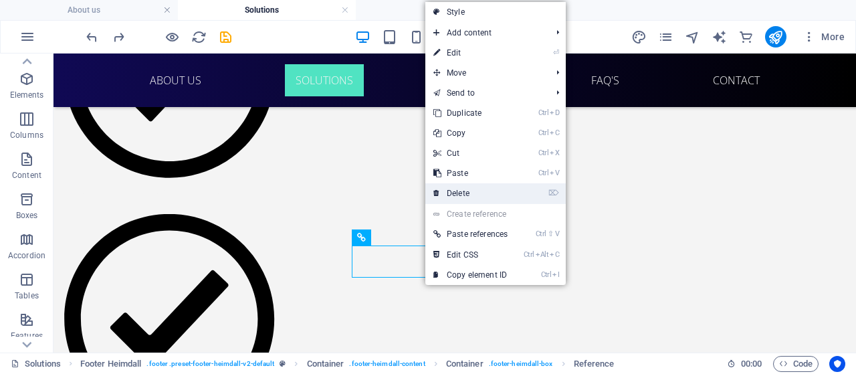
click at [464, 194] on link "⌦ Delete" at bounding box center [470, 193] width 90 height 20
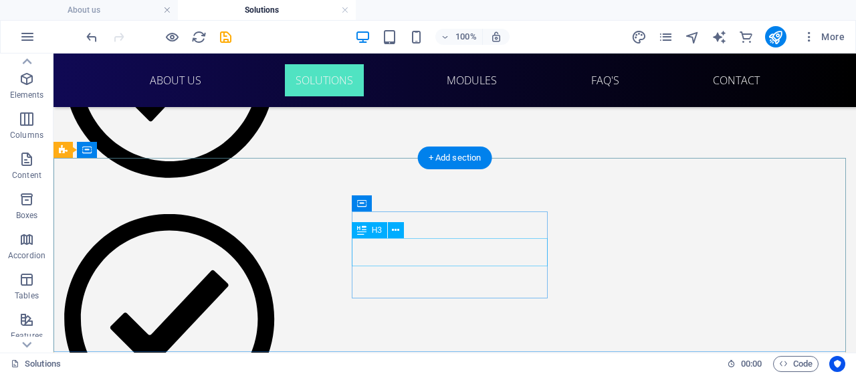
scroll to position [1241, 0]
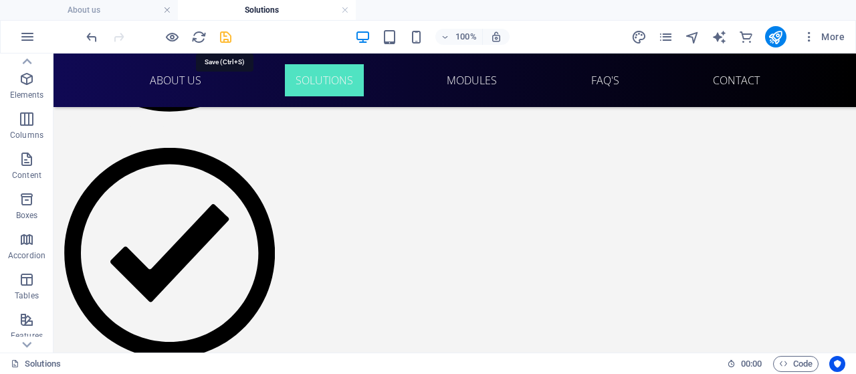
click at [230, 41] on icon "save" at bounding box center [225, 36] width 15 height 15
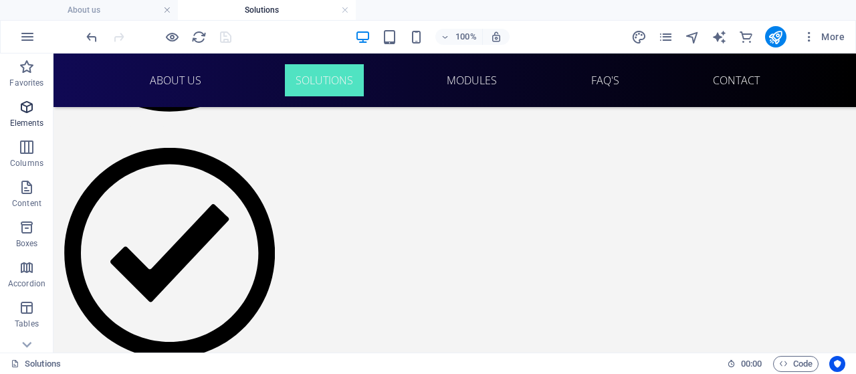
click at [28, 108] on icon "button" at bounding box center [27, 107] width 16 height 16
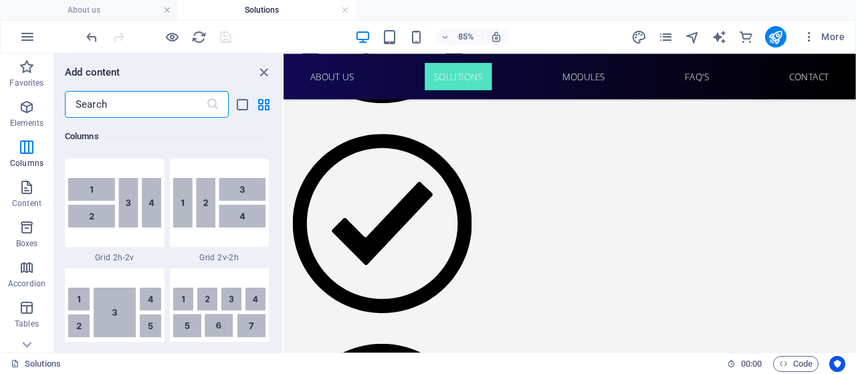
scroll to position [2194, 0]
click at [261, 73] on icon "close panel" at bounding box center [263, 72] width 15 height 15
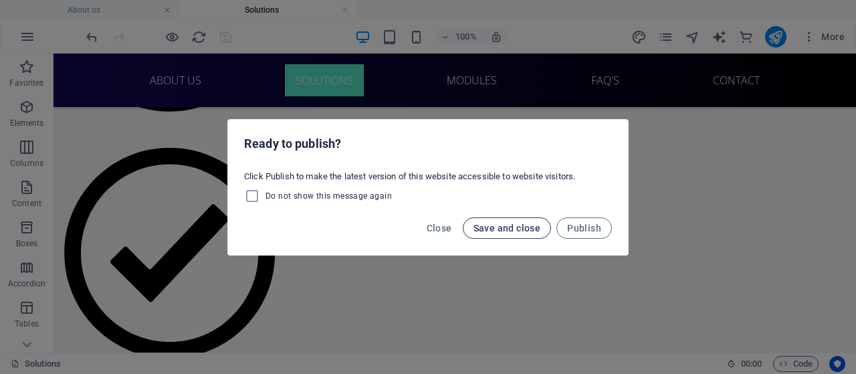
click at [487, 229] on span "Save and close" at bounding box center [507, 228] width 68 height 11
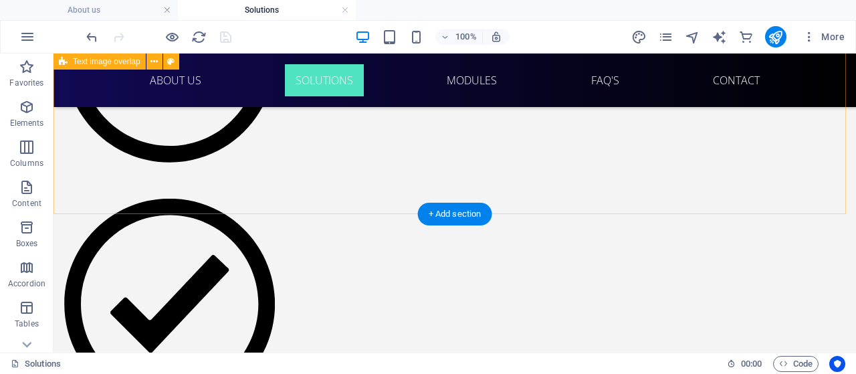
scroll to position [1181, 0]
